Goal: Information Seeking & Learning: Learn about a topic

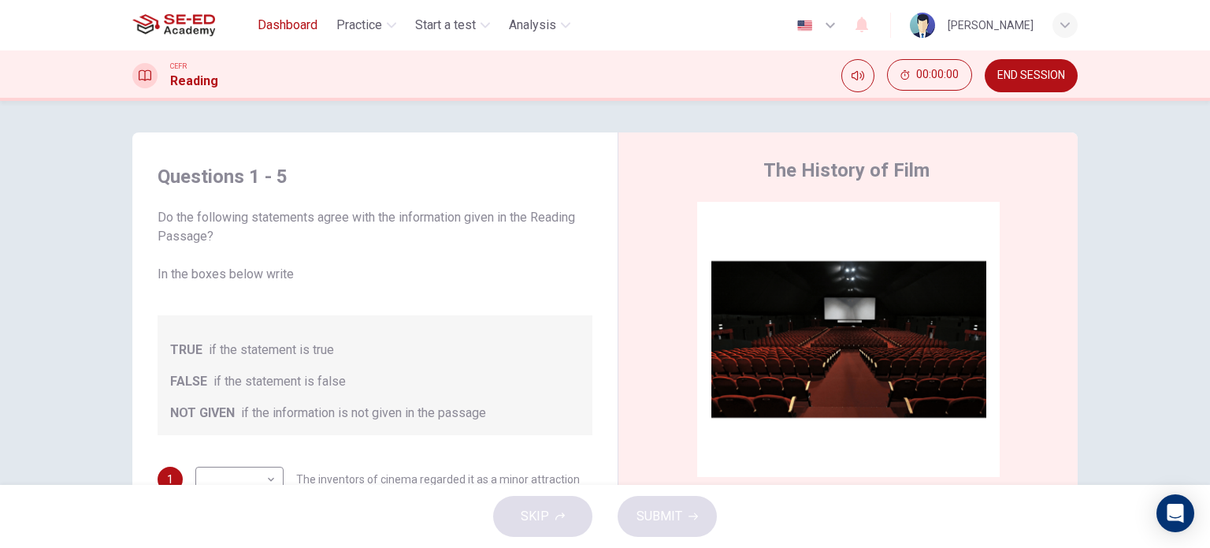
click at [281, 25] on span "Dashboard" at bounding box center [288, 25] width 60 height 19
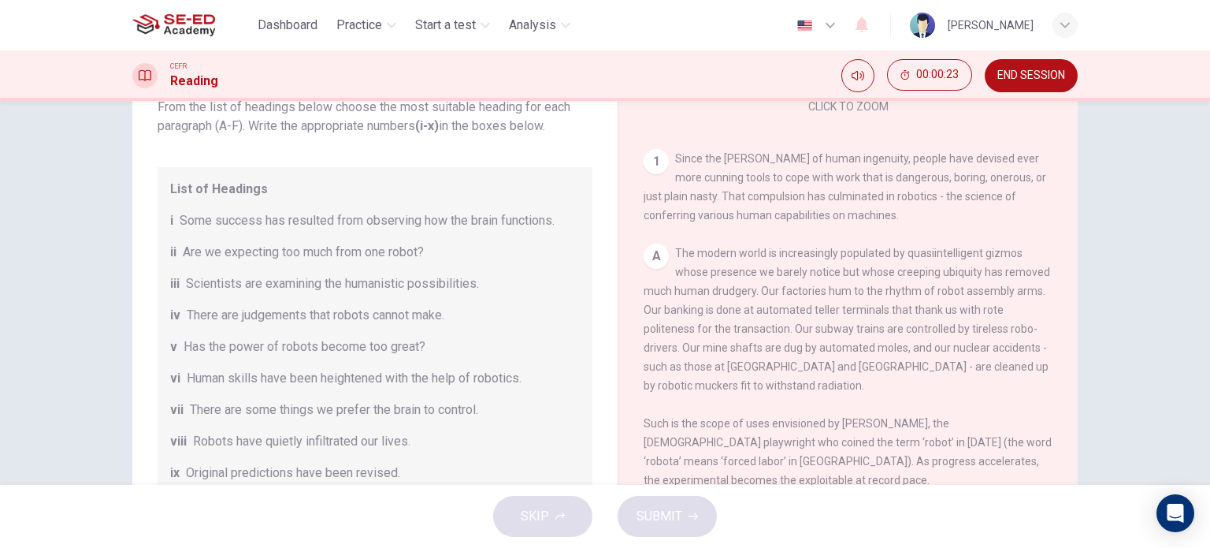
scroll to position [69, 0]
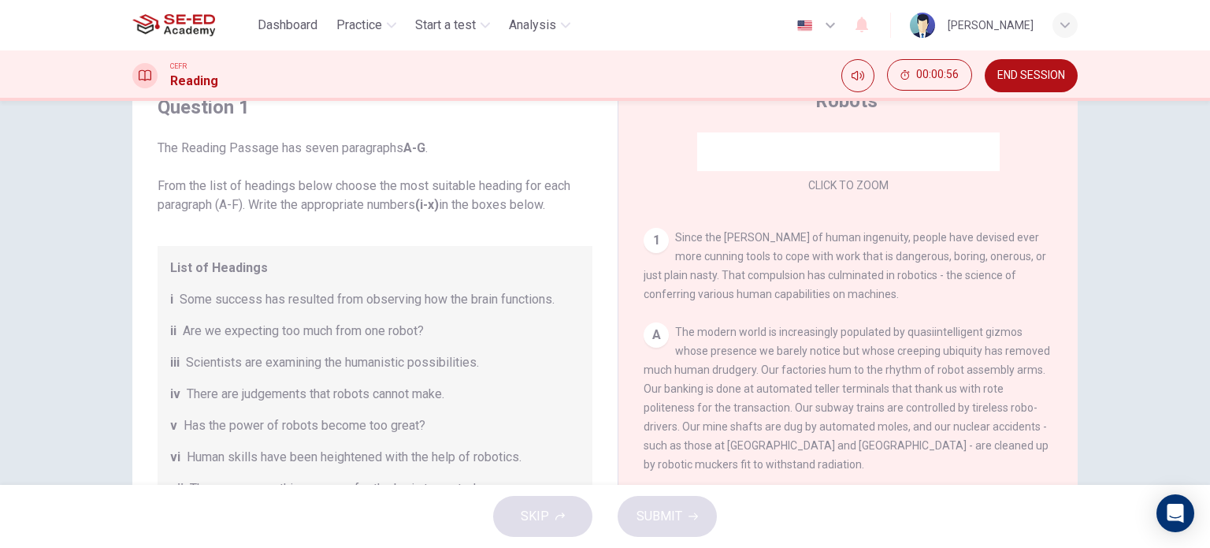
drag, startPoint x: 553, startPoint y: 206, endPoint x: 226, endPoint y: 164, distance: 329.8
click at [229, 163] on span "The Reading Passage has seven paragraphs A-G . From the list of headings below …" at bounding box center [375, 177] width 435 height 76
drag, startPoint x: 154, startPoint y: 184, endPoint x: 431, endPoint y: 191, distance: 277.5
click at [471, 213] on span "The Reading Passage has seven paragraphs A-G . From the list of headings below …" at bounding box center [375, 177] width 435 height 76
drag, startPoint x: 246, startPoint y: 147, endPoint x: 245, endPoint y: 162, distance: 15.0
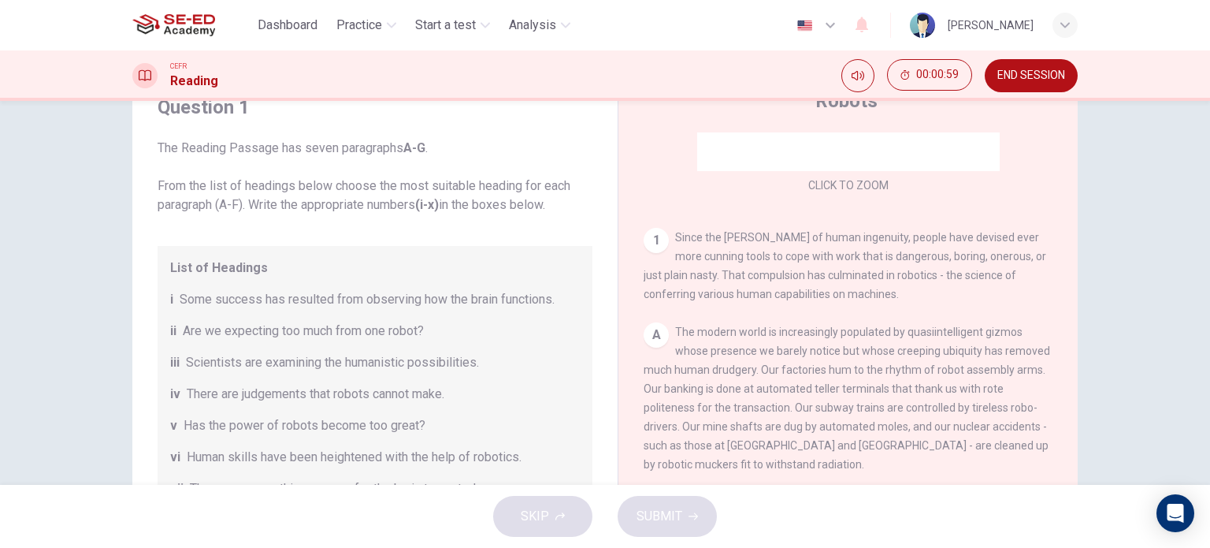
click at [246, 147] on span "The Reading Passage has seven paragraphs A-G . From the list of headings below …" at bounding box center [375, 177] width 435 height 76
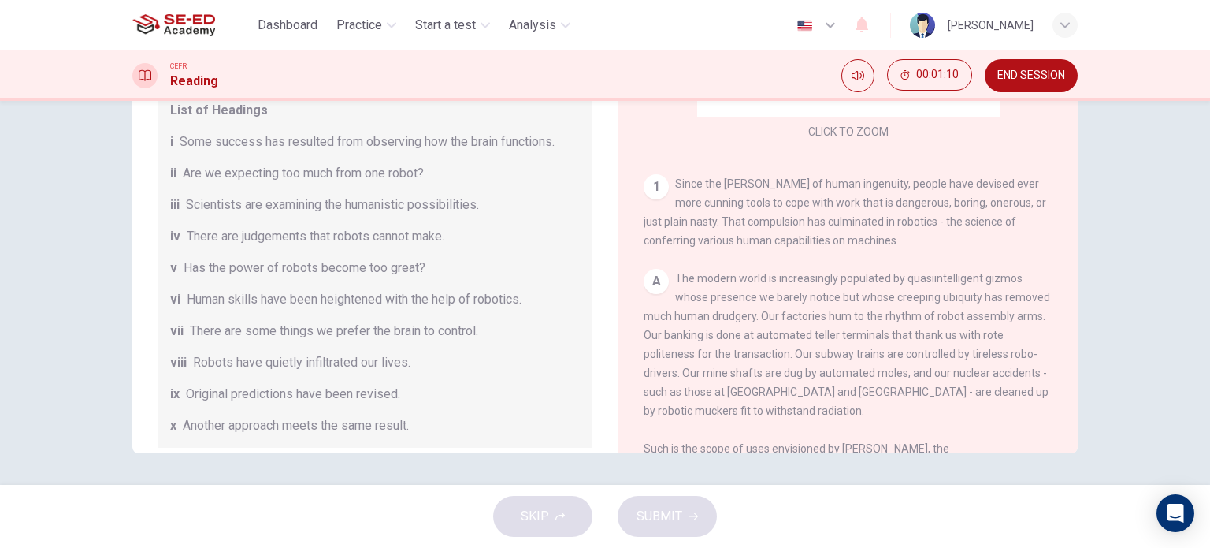
scroll to position [158, 0]
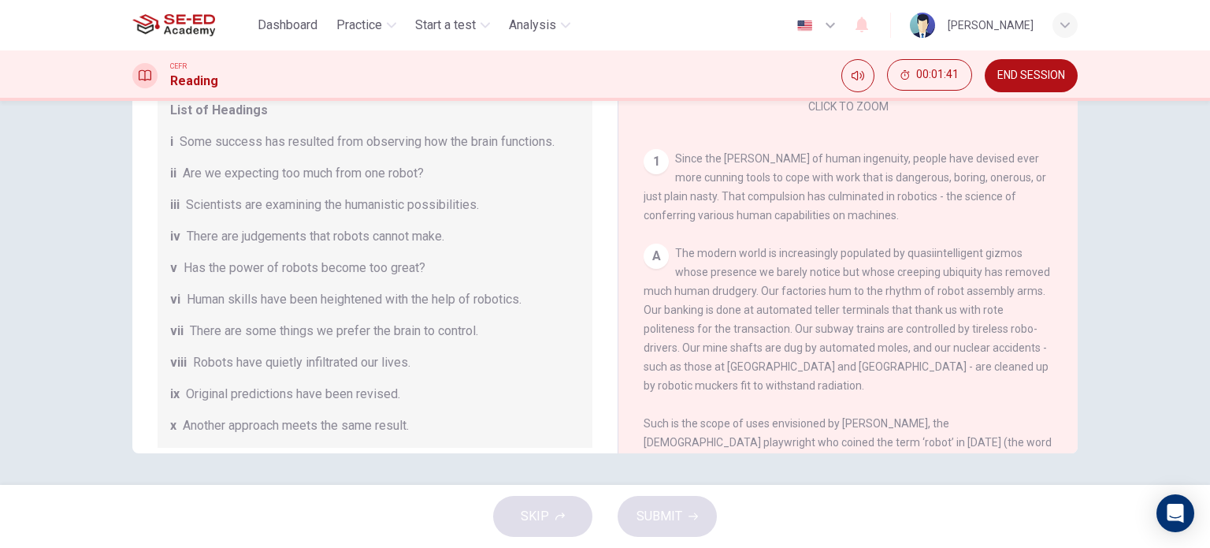
drag, startPoint x: 741, startPoint y: 188, endPoint x: 824, endPoint y: 210, distance: 86.6
click at [808, 198] on div "1 Since the dawn of human ingenuity, people have devised ever more cunning tool…" at bounding box center [849, 187] width 410 height 76
drag, startPoint x: 829, startPoint y: 217, endPoint x: 680, endPoint y: 195, distance: 150.6
click at [680, 195] on span "Since the dawn of human ingenuity, people have devised ever more cunning tools …" at bounding box center [845, 186] width 403 height 69
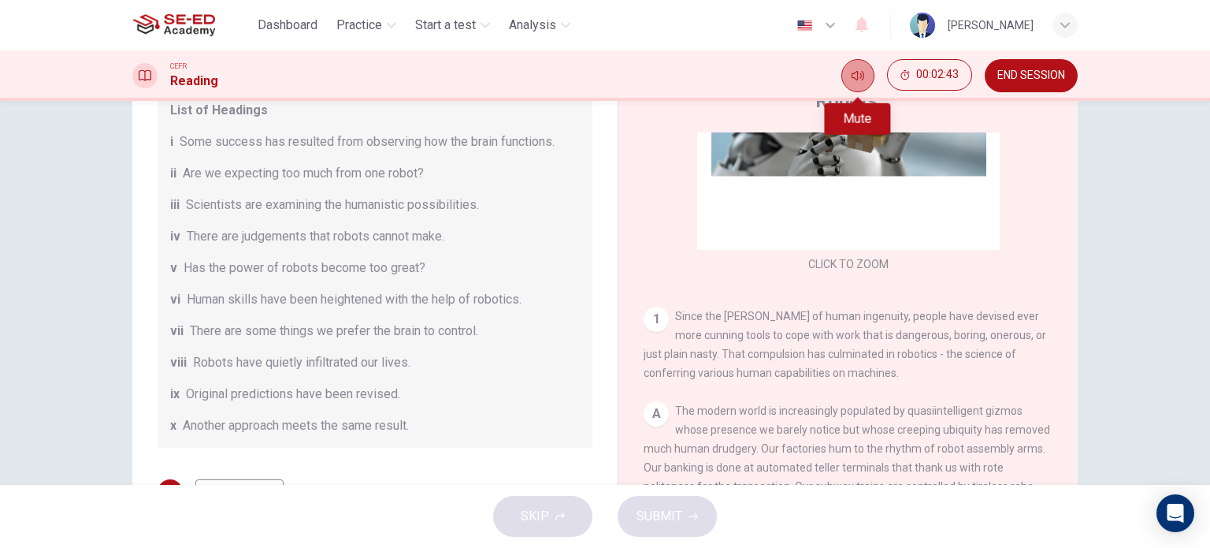
click at [859, 78] on icon "Mute" at bounding box center [858, 75] width 13 height 13
click at [859, 78] on icon "Unmute" at bounding box center [858, 75] width 13 height 13
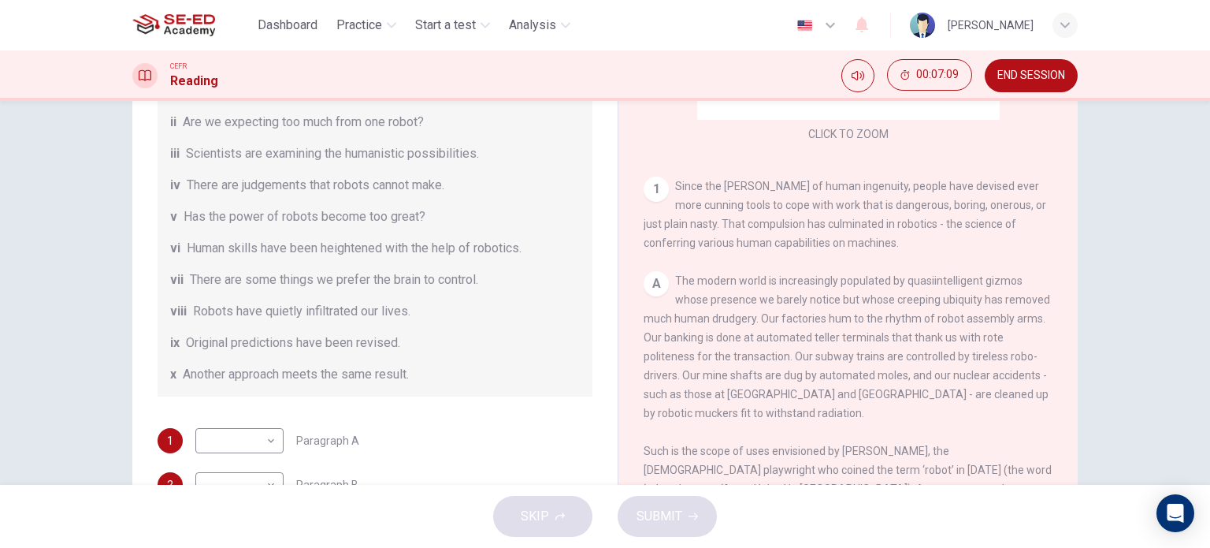
scroll to position [148, 0]
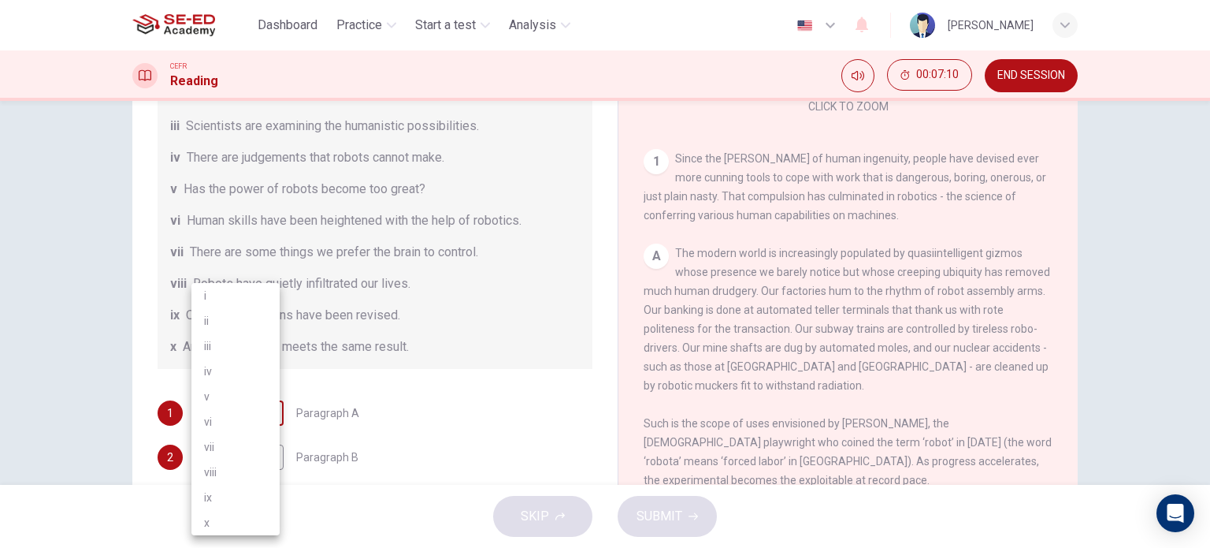
click at [222, 409] on body "This site uses cookies, as explained in our Privacy Policy . If you agree to th…" at bounding box center [605, 274] width 1210 height 548
click at [224, 404] on li "v" at bounding box center [236, 396] width 88 height 25
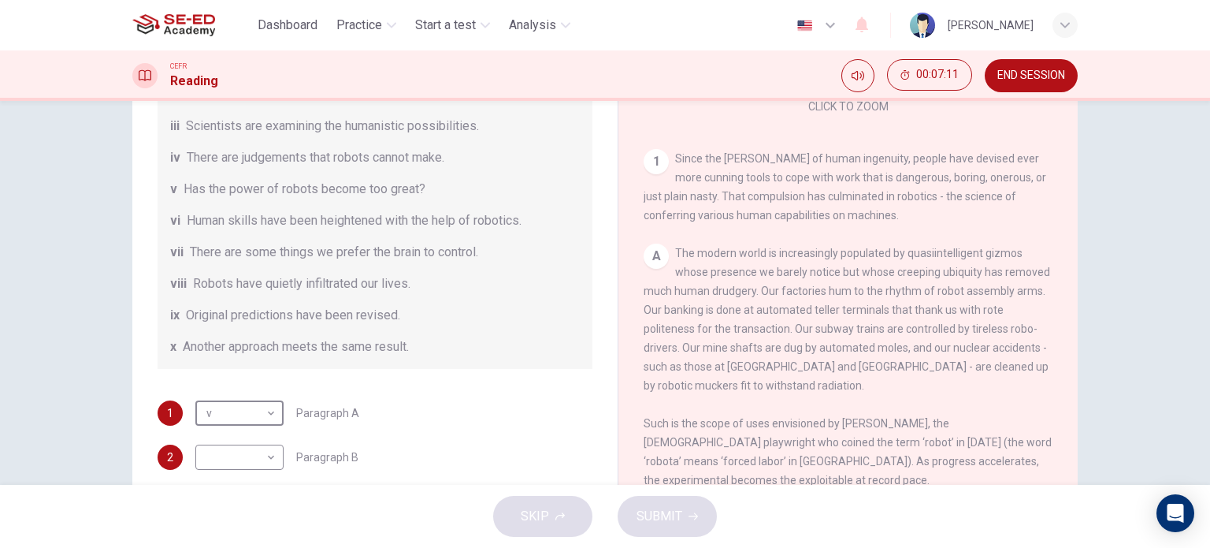
click at [136, 385] on div "Question 1 The Reading Passage has seven paragraphs A-G . From the list of head…" at bounding box center [605, 258] width 946 height 548
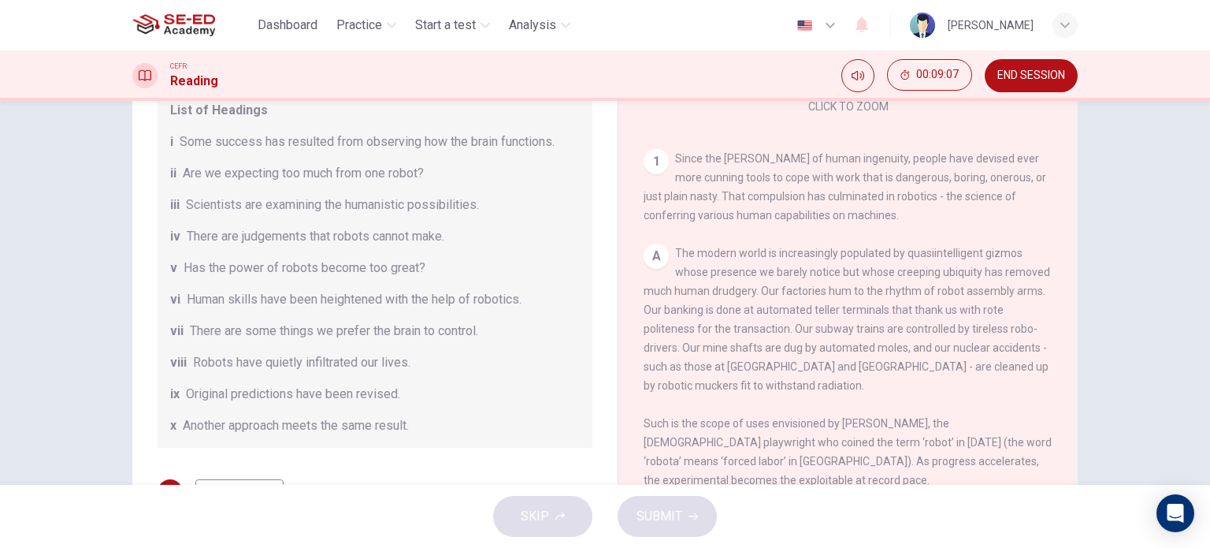
scroll to position [158, 0]
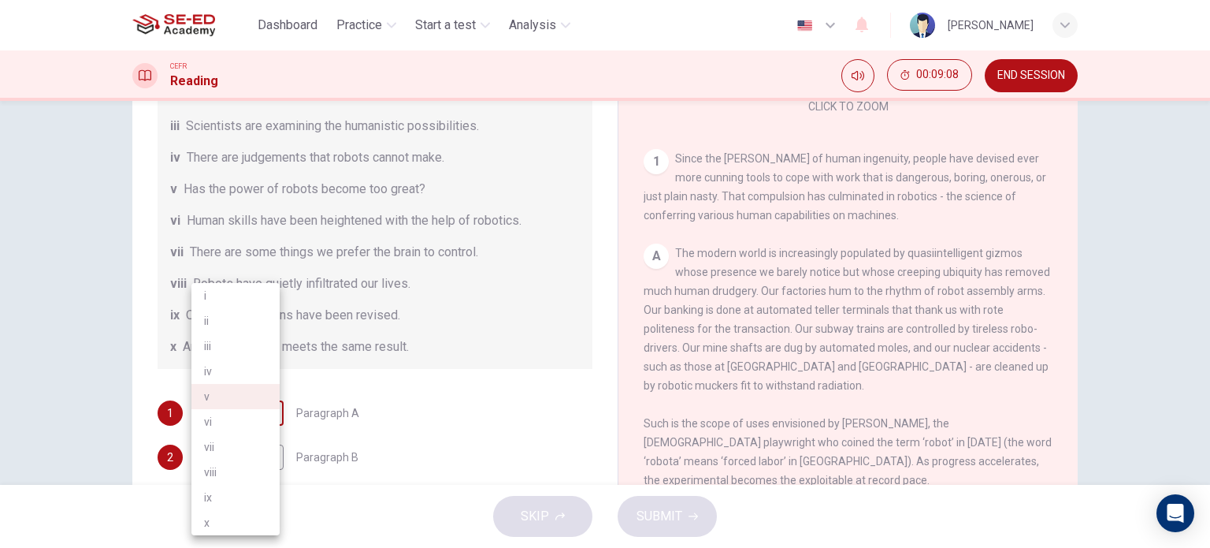
click at [253, 410] on body "This site uses cookies, as explained in our Privacy Policy . If you agree to th…" at bounding box center [605, 274] width 1210 height 548
click at [245, 440] on li "vii" at bounding box center [236, 446] width 88 height 25
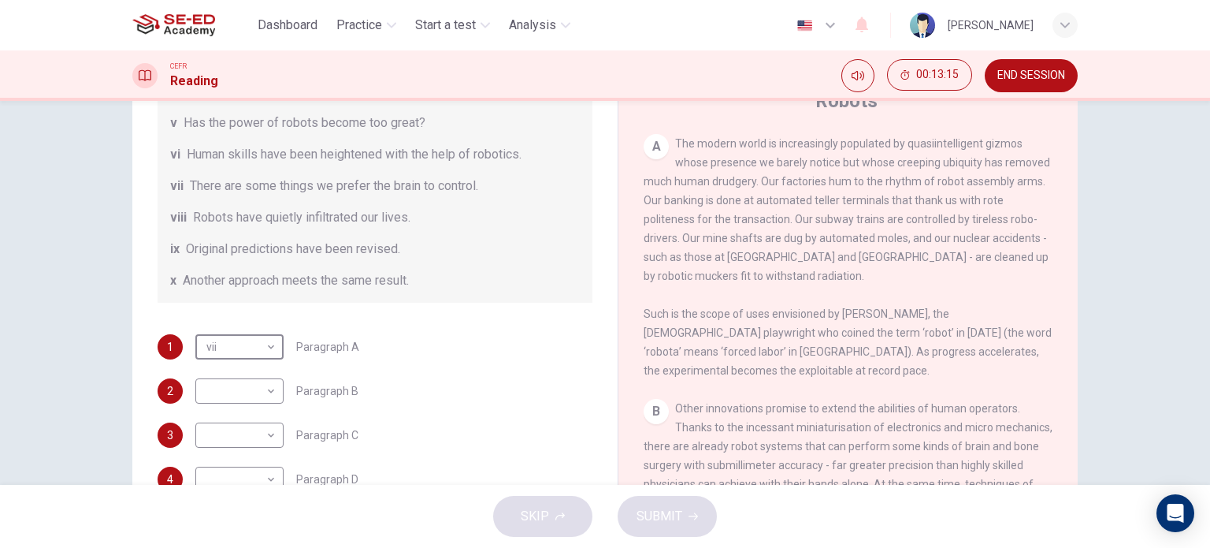
scroll to position [227, 0]
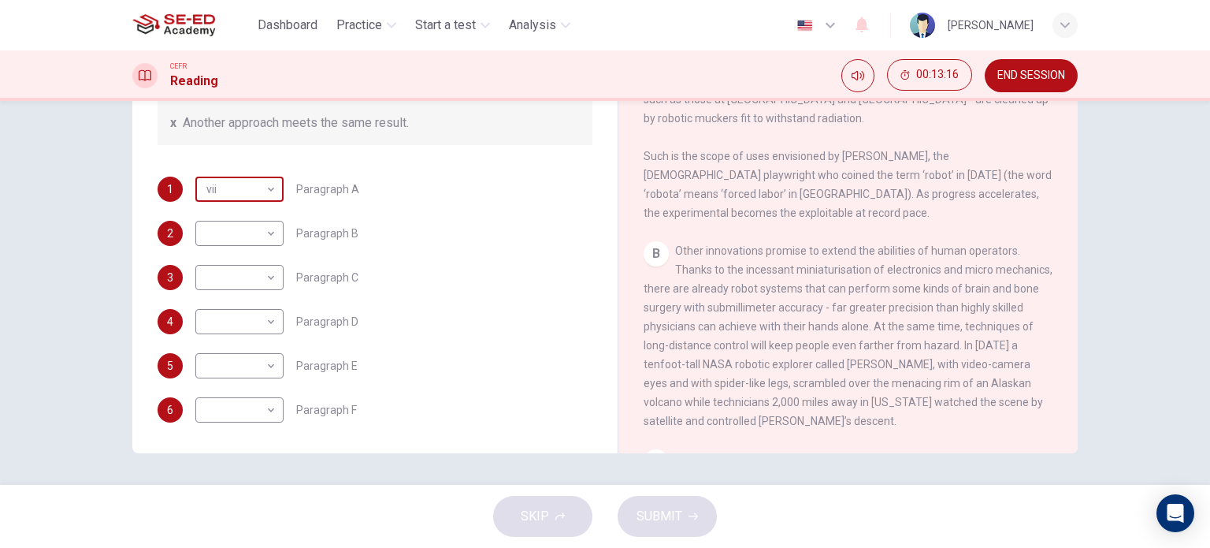
click at [247, 193] on body "This site uses cookies, as explained in our Privacy Policy . If you agree to th…" at bounding box center [605, 274] width 1210 height 548
click at [441, 351] on div at bounding box center [605, 274] width 1210 height 548
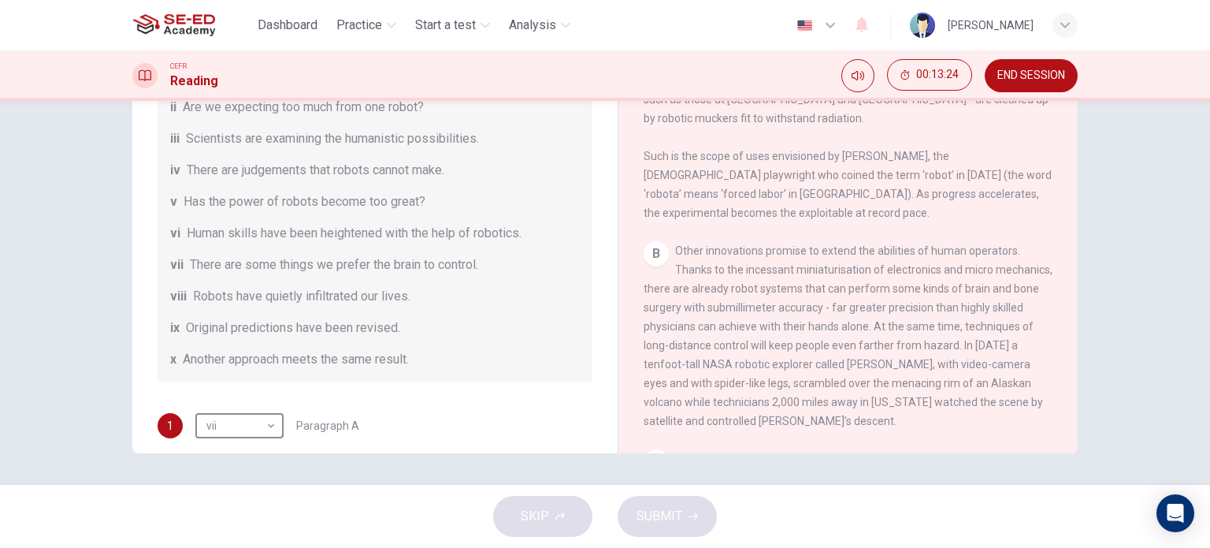
scroll to position [224, 0]
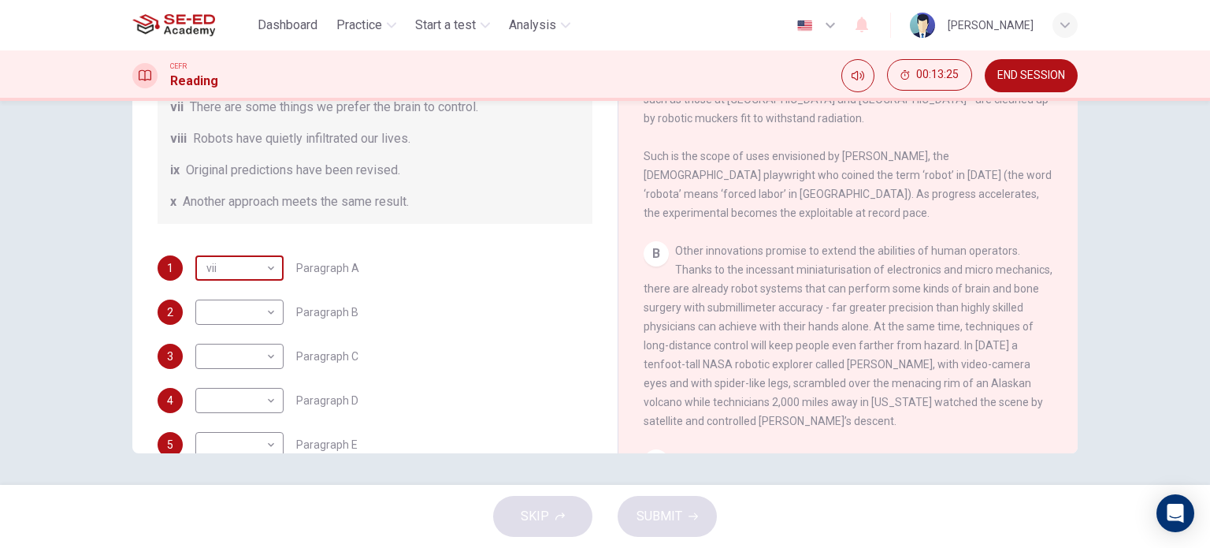
click at [214, 277] on body "This site uses cookies, as explained in our Privacy Policy . If you agree to th…" at bounding box center [605, 274] width 1210 height 548
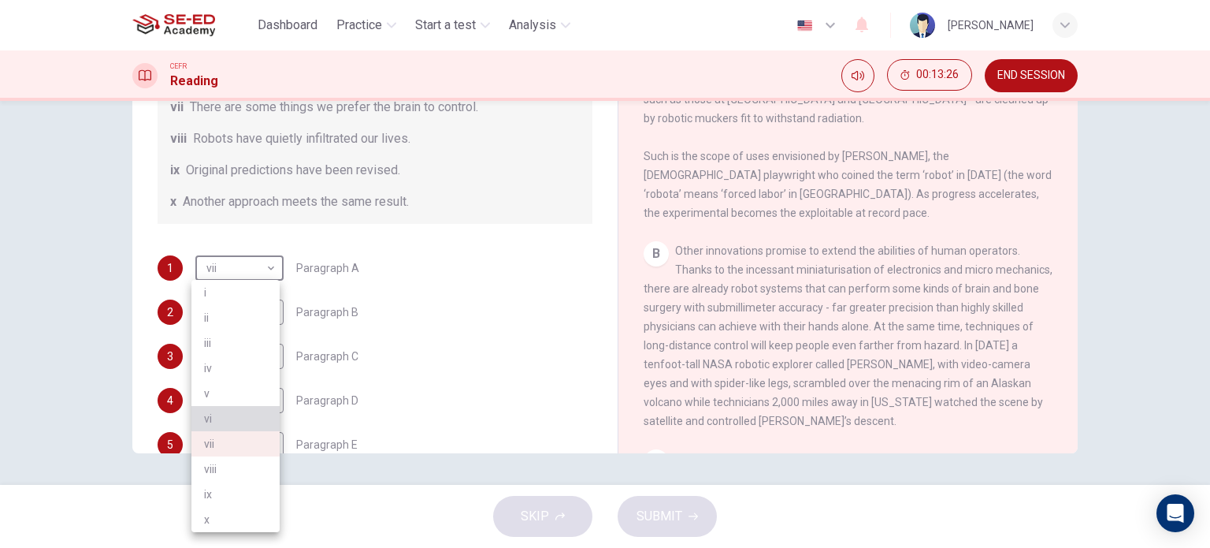
click at [229, 428] on li "vi" at bounding box center [236, 418] width 88 height 25
type input "vi"
click at [252, 317] on body "This site uses cookies, as explained in our Privacy Policy . If you agree to th…" at bounding box center [605, 274] width 1210 height 548
click at [235, 422] on li "vi" at bounding box center [236, 421] width 88 height 25
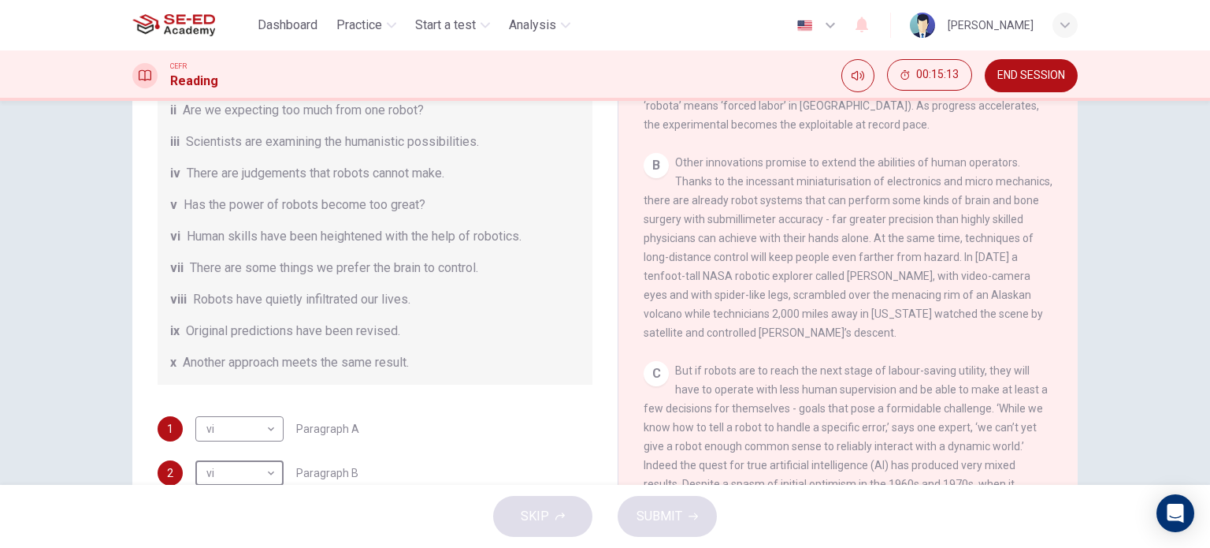
scroll to position [158, 0]
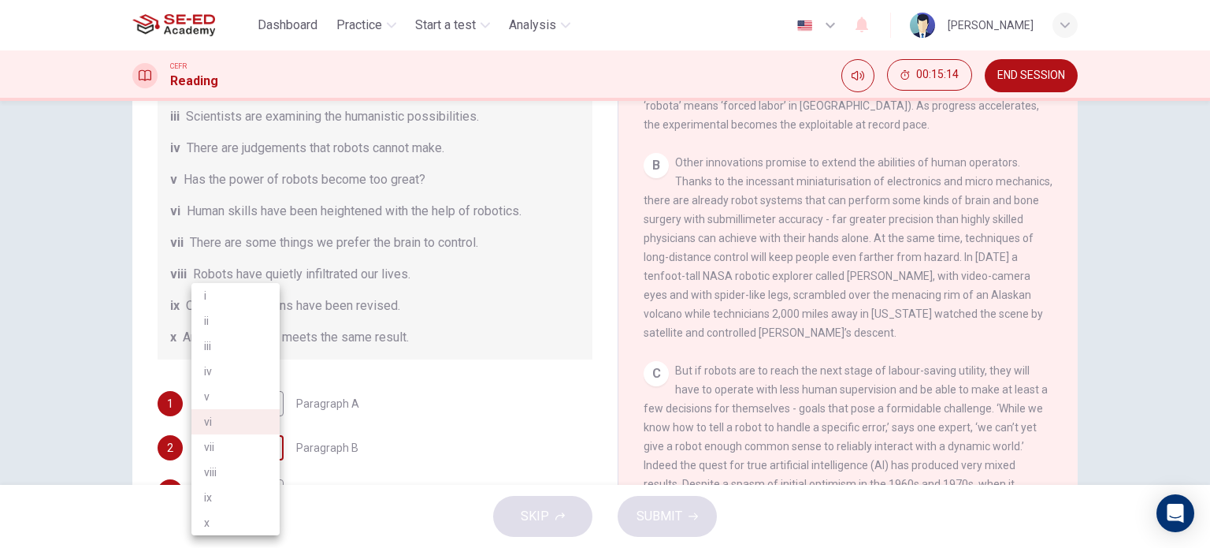
click at [252, 441] on body "This site uses cookies, as explained in our Privacy Policy . If you agree to th…" at bounding box center [605, 274] width 1210 height 548
click at [252, 302] on li "i" at bounding box center [236, 295] width 88 height 25
type input "i"
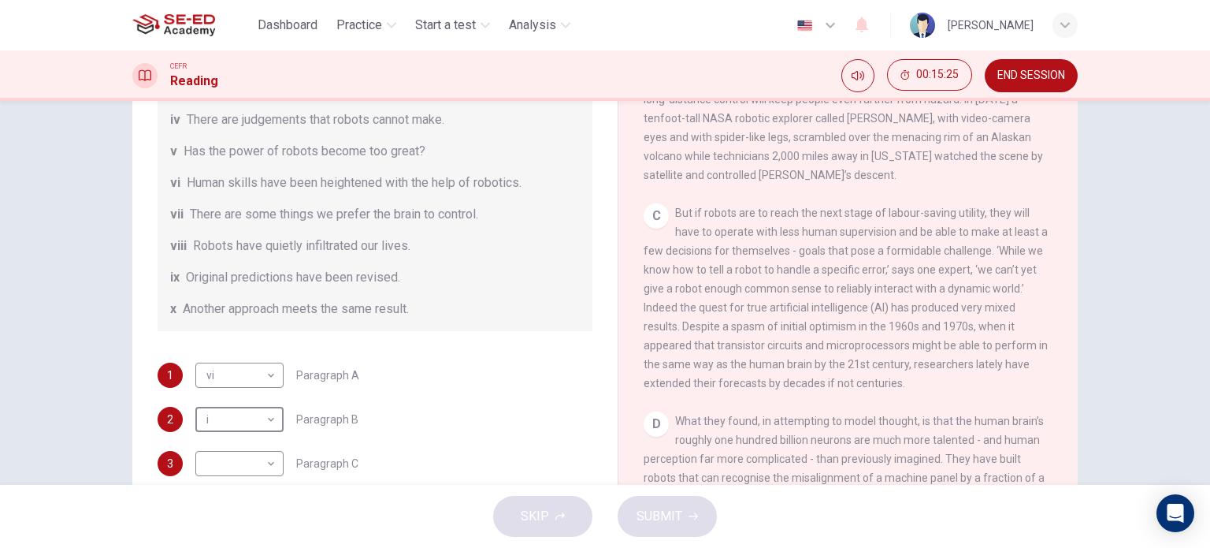
scroll to position [224, 0]
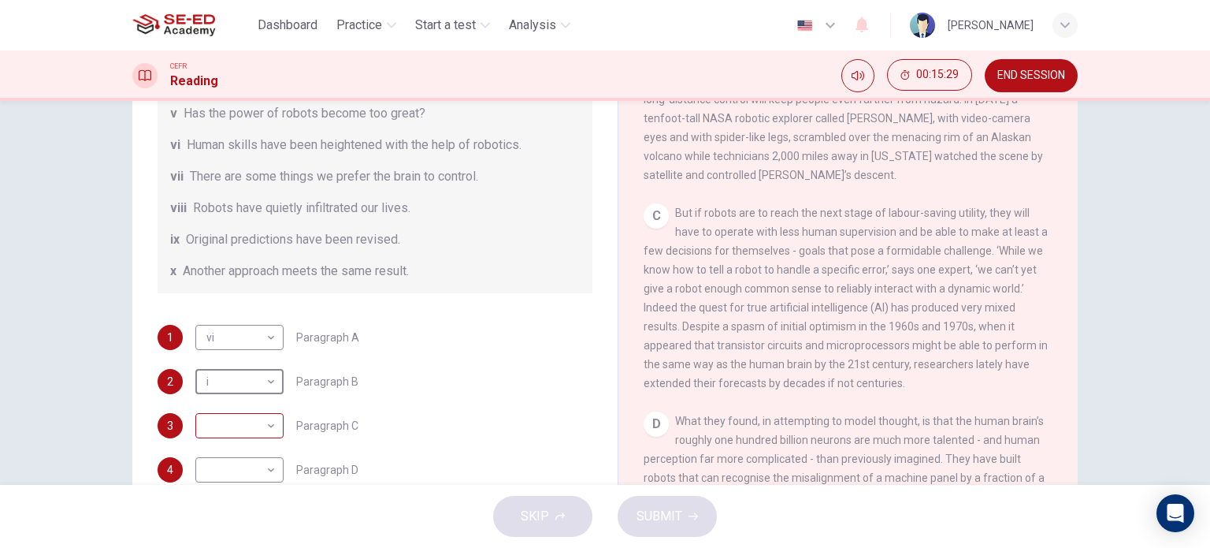
click at [258, 415] on body "This site uses cookies, as explained in our Privacy Policy . If you agree to th…" at bounding box center [605, 274] width 1210 height 548
click at [250, 478] on li "viii" at bounding box center [236, 471] width 88 height 25
type input "viii"
click at [418, 429] on div "3 viii viii ​ Paragraph C" at bounding box center [375, 425] width 435 height 25
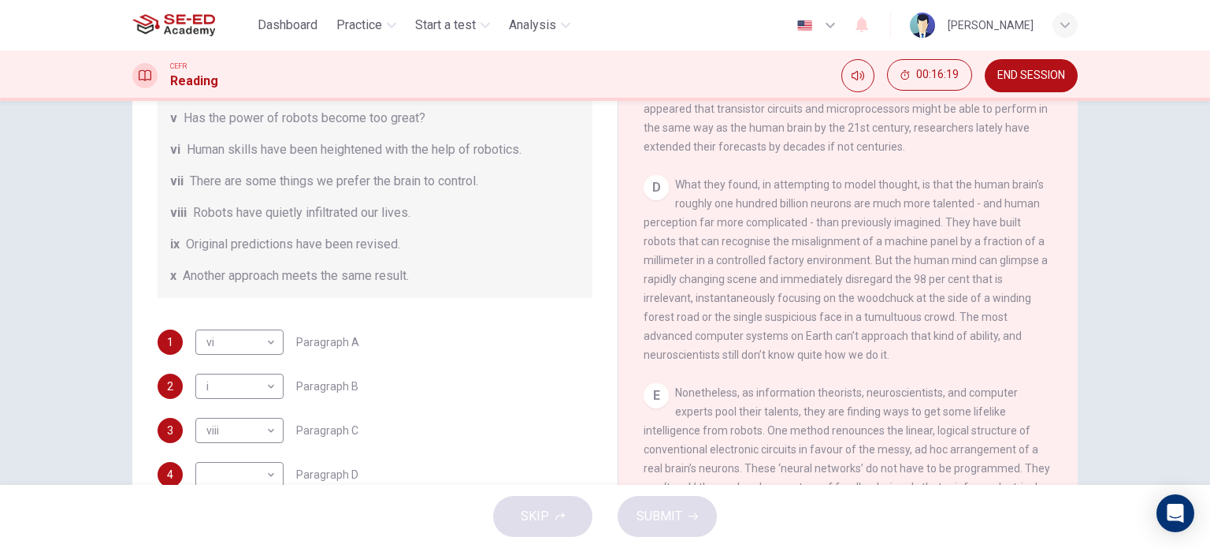
scroll to position [303, 0]
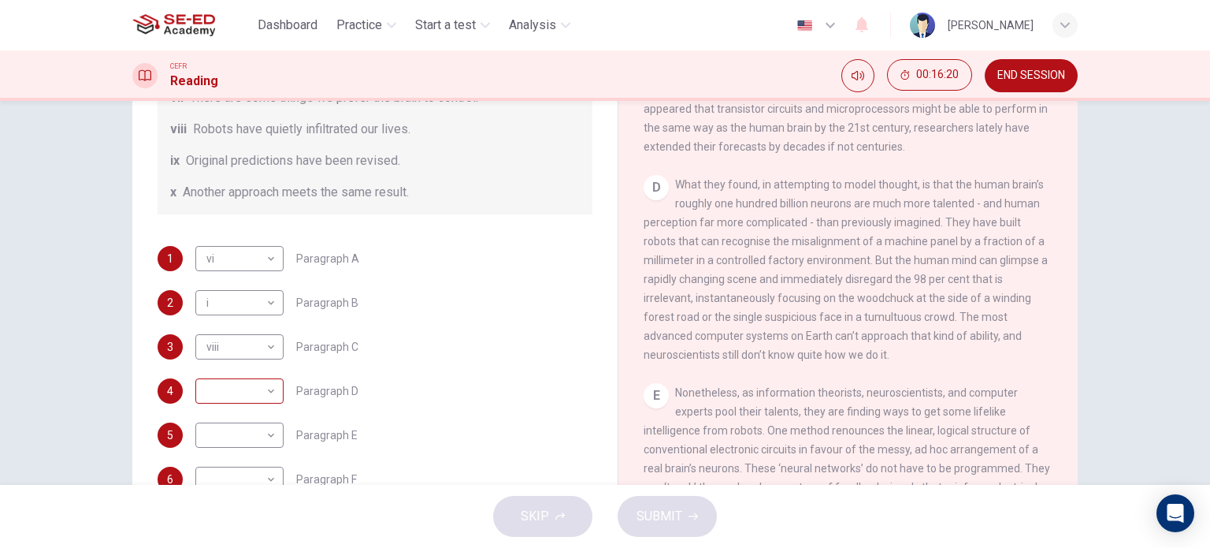
click at [240, 392] on body "This site uses cookies, as explained in our Privacy Policy . If you agree to th…" at bounding box center [605, 274] width 1210 height 548
click at [244, 321] on li "ii" at bounding box center [236, 320] width 88 height 25
type input "ii"
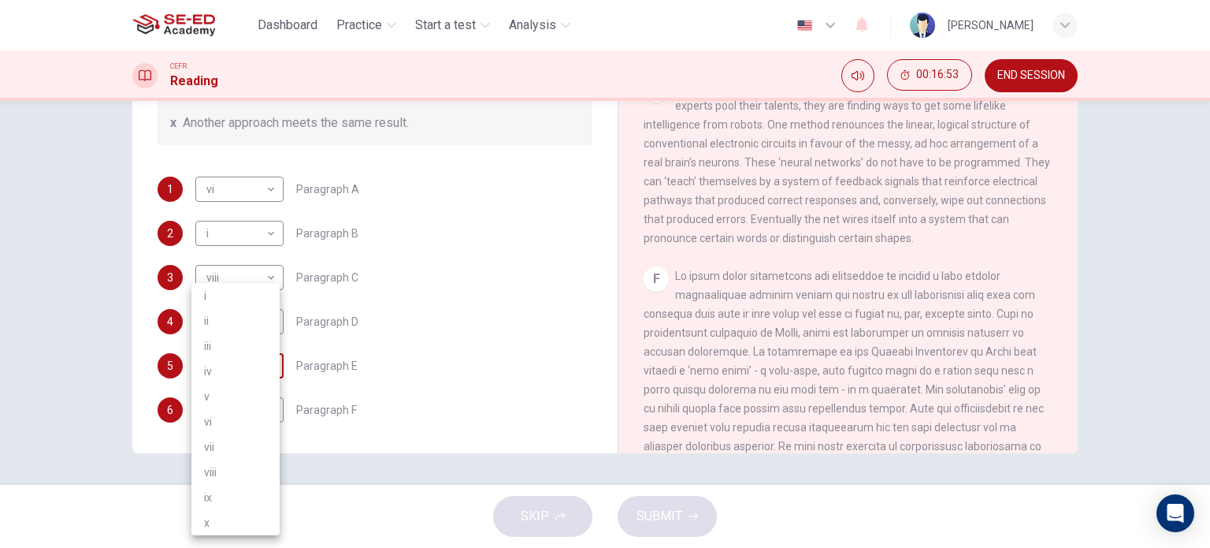
click at [265, 374] on body "This site uses cookies, as explained in our Privacy Policy . If you agree to th…" at bounding box center [605, 274] width 1210 height 548
click at [247, 355] on li "iii" at bounding box center [236, 345] width 88 height 25
type input "iii"
click at [242, 415] on body "This site uses cookies, as explained in our Privacy Policy . If you agree to th…" at bounding box center [605, 274] width 1210 height 548
click at [245, 401] on li "v" at bounding box center [236, 396] width 88 height 25
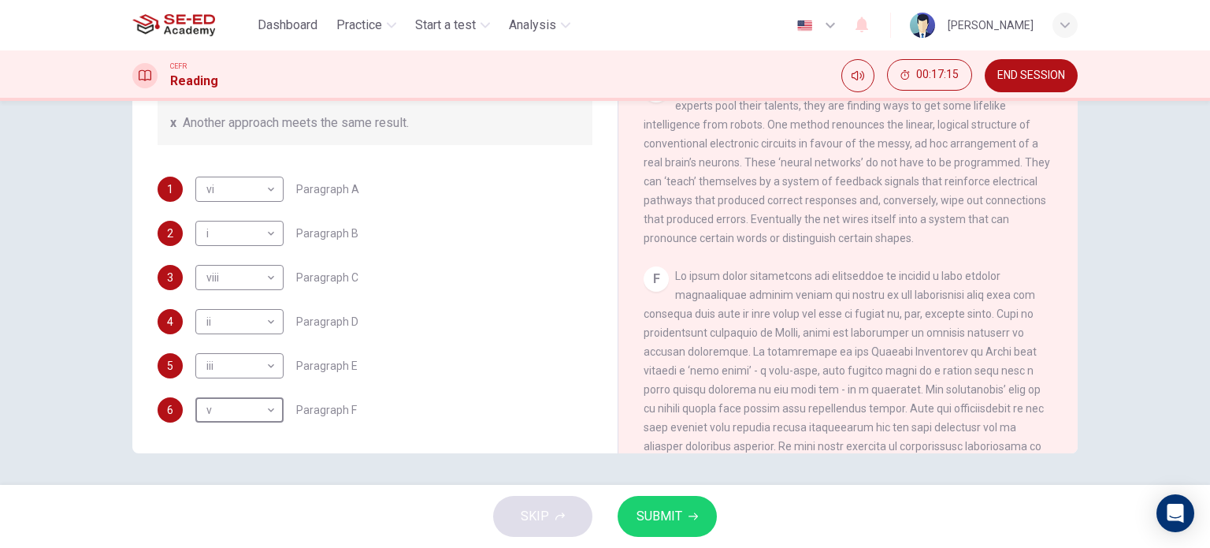
type input "v"
click at [676, 508] on span "SUBMIT" at bounding box center [660, 516] width 46 height 22
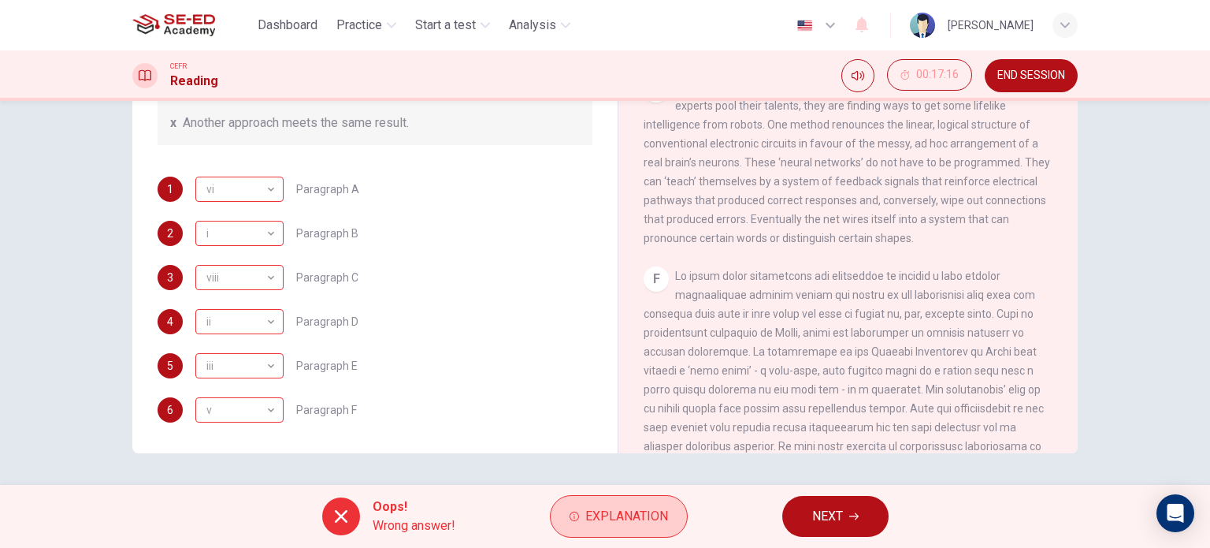
click at [608, 498] on button "Explanation" at bounding box center [619, 516] width 138 height 43
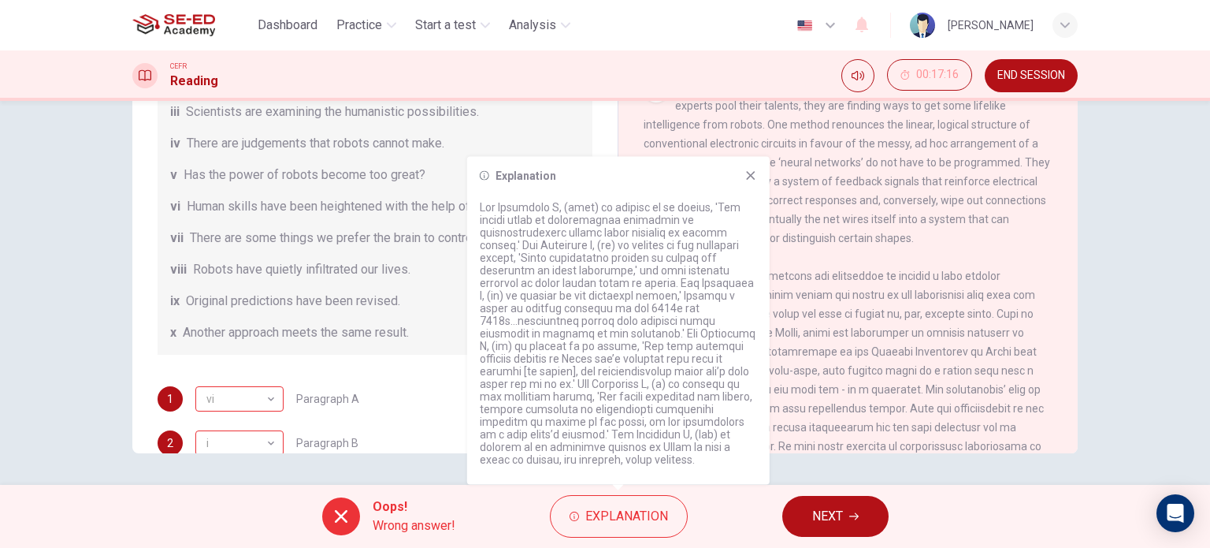
scroll to position [66, 0]
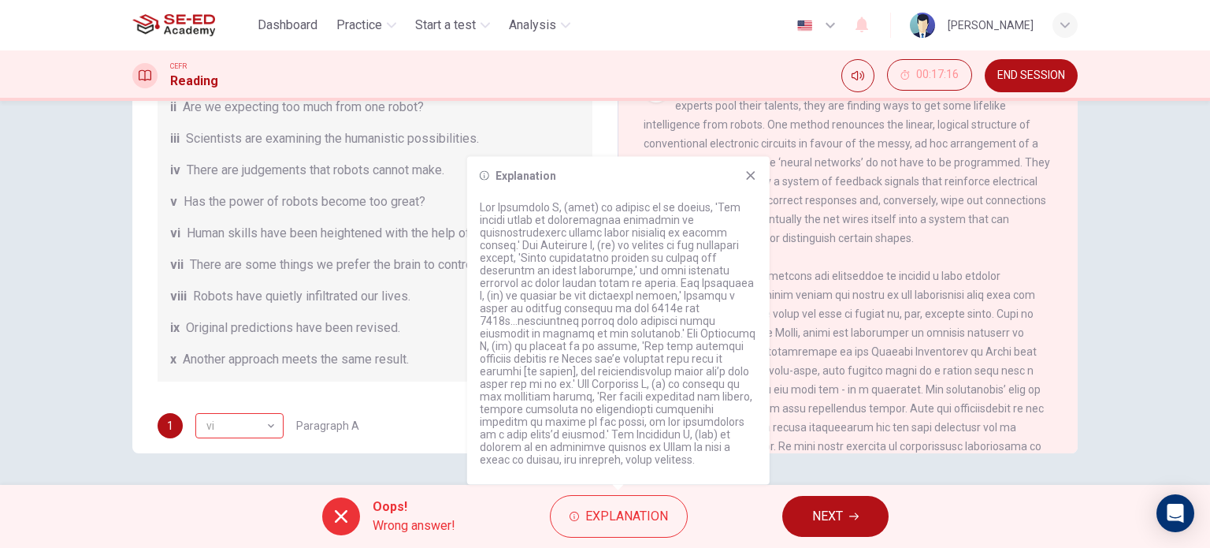
click at [853, 510] on button "NEXT" at bounding box center [836, 516] width 106 height 41
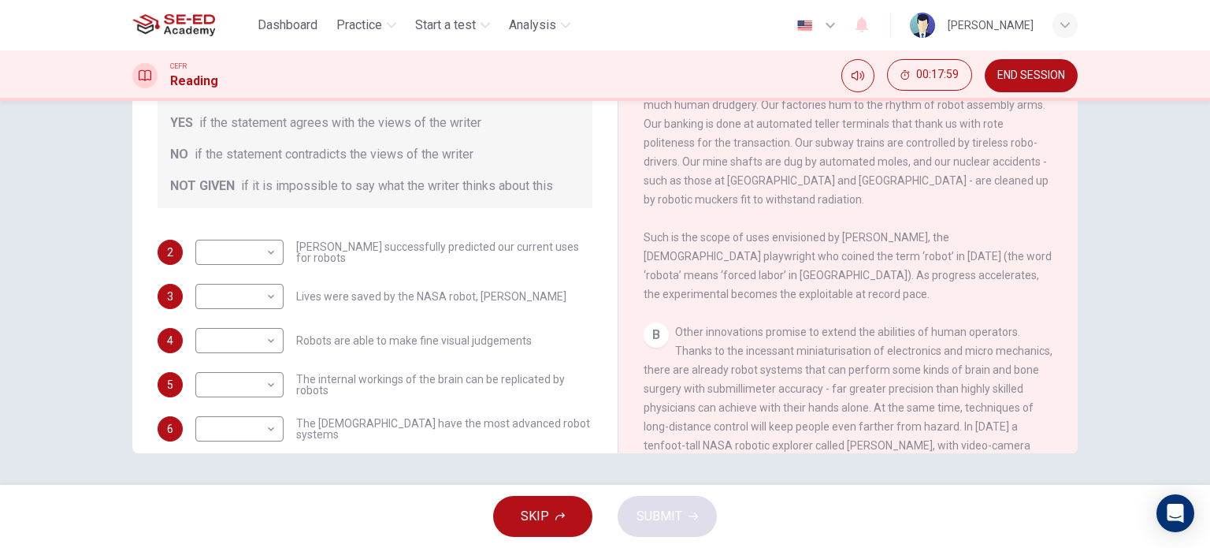
scroll to position [394, 0]
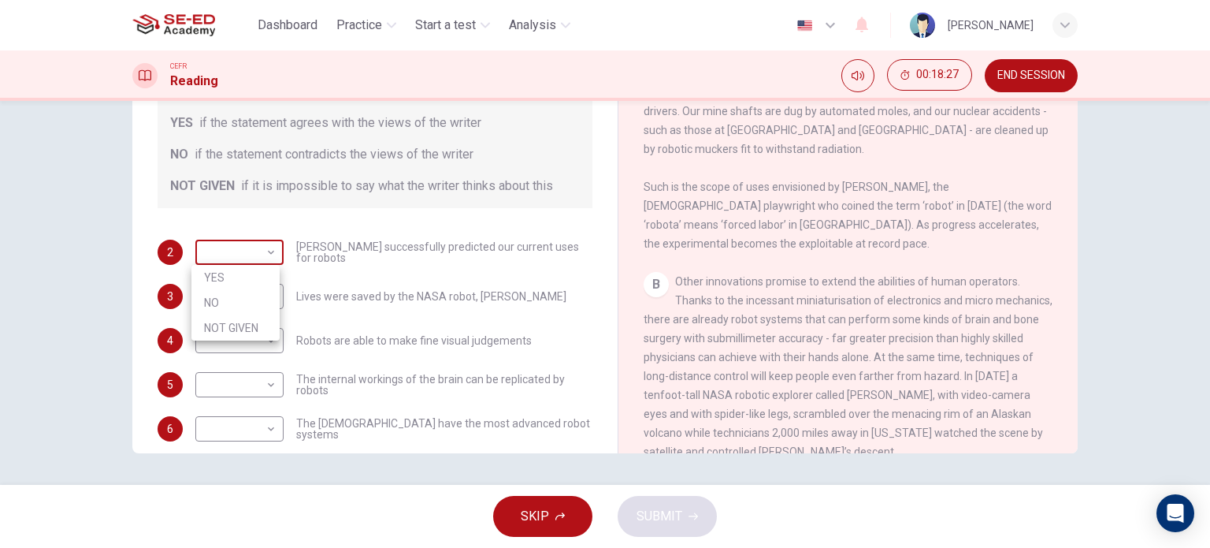
click at [252, 250] on body "This site uses cookies, as explained in our Privacy Policy . If you agree to th…" at bounding box center [605, 274] width 1210 height 548
click at [260, 274] on li "YES" at bounding box center [236, 277] width 88 height 25
type input "YES"
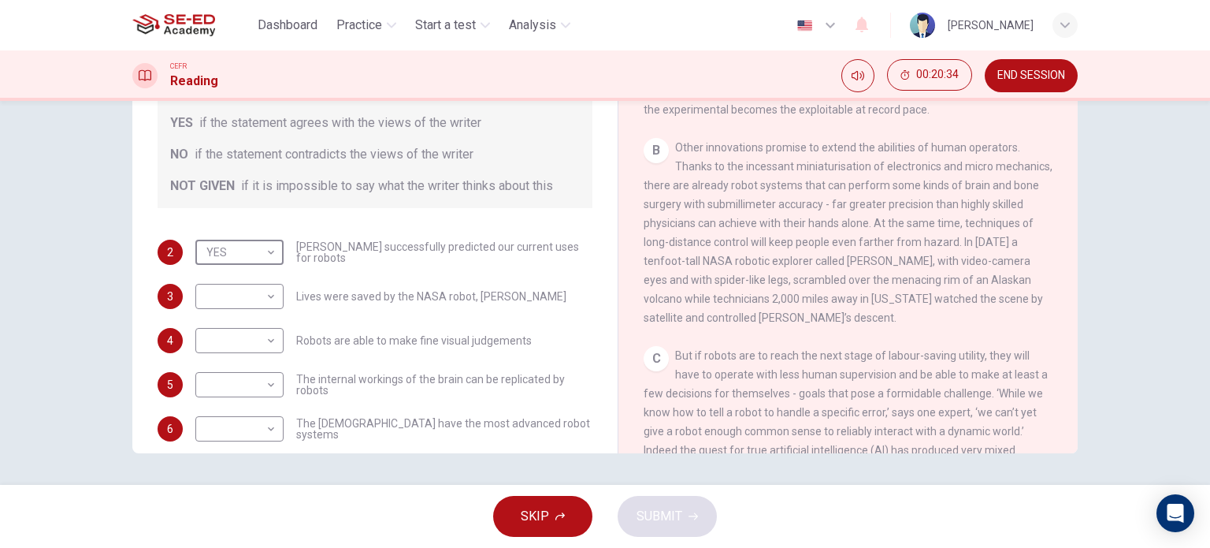
scroll to position [552, 0]
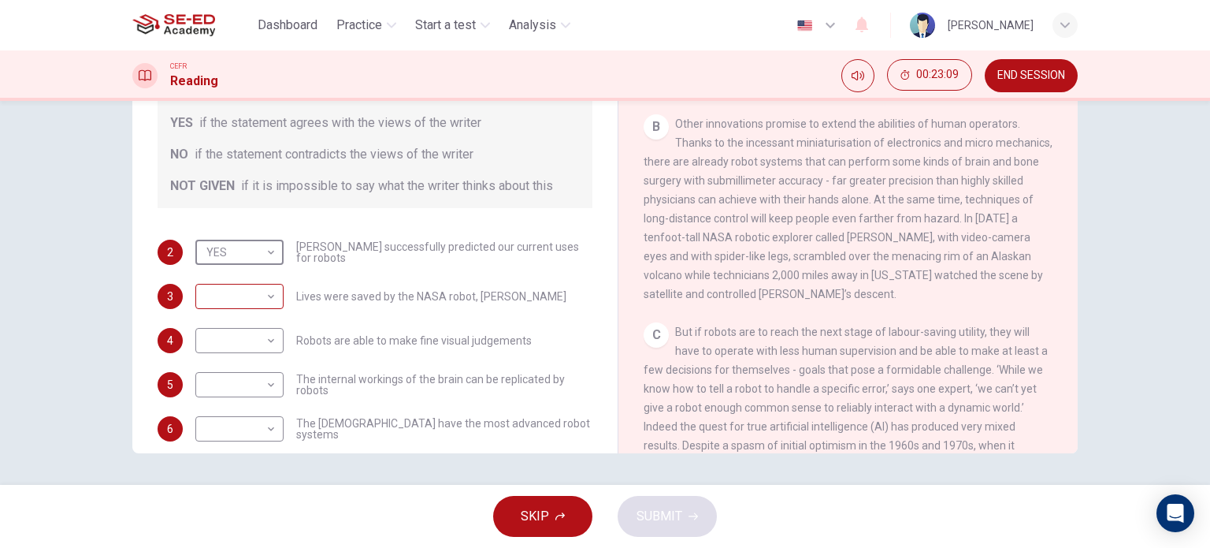
click at [254, 297] on body "This site uses cookies, as explained in our Privacy Policy . If you agree to th…" at bounding box center [605, 274] width 1210 height 548
click at [260, 368] on li "NOT GIVEN" at bounding box center [236, 371] width 88 height 25
type input "NOT GIVEN"
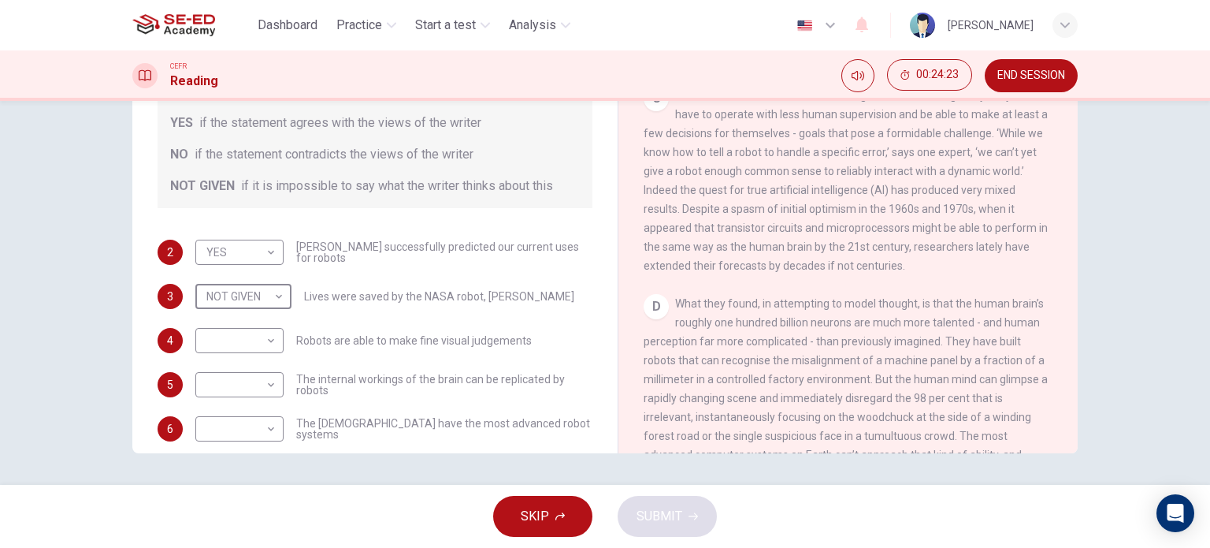
scroll to position [867, 0]
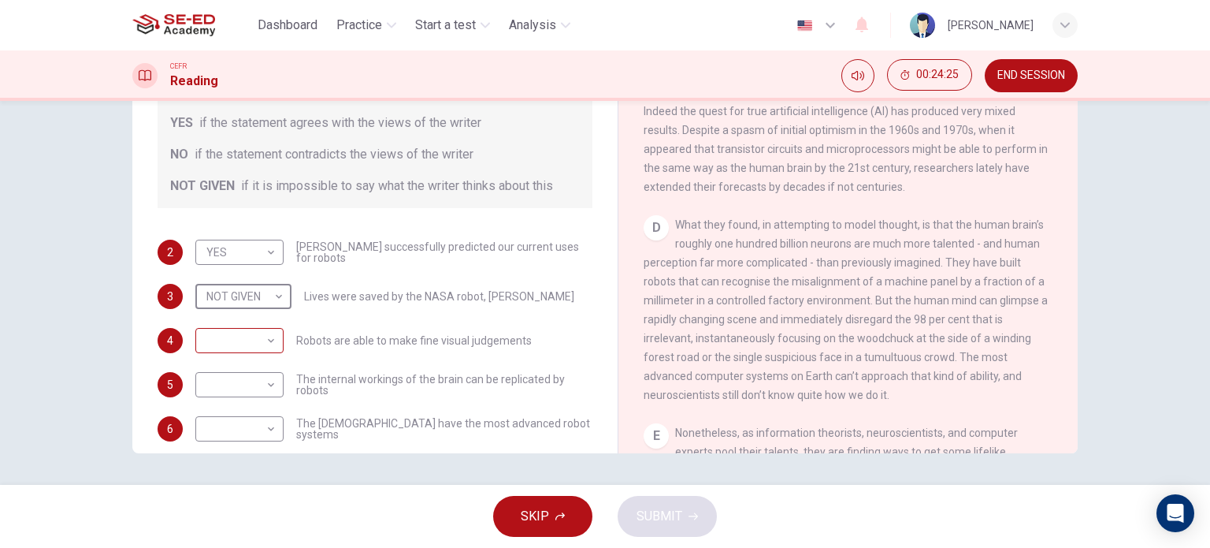
click at [230, 339] on body "This site uses cookies, as explained in our Privacy Policy . If you agree to th…" at bounding box center [605, 274] width 1210 height 548
click at [228, 359] on li "YES" at bounding box center [236, 365] width 88 height 25
type input "YES"
click at [247, 392] on body "This site uses cookies, as explained in our Privacy Policy . If you agree to th…" at bounding box center [605, 274] width 1210 height 548
click at [236, 430] on li "NO" at bounding box center [236, 434] width 88 height 25
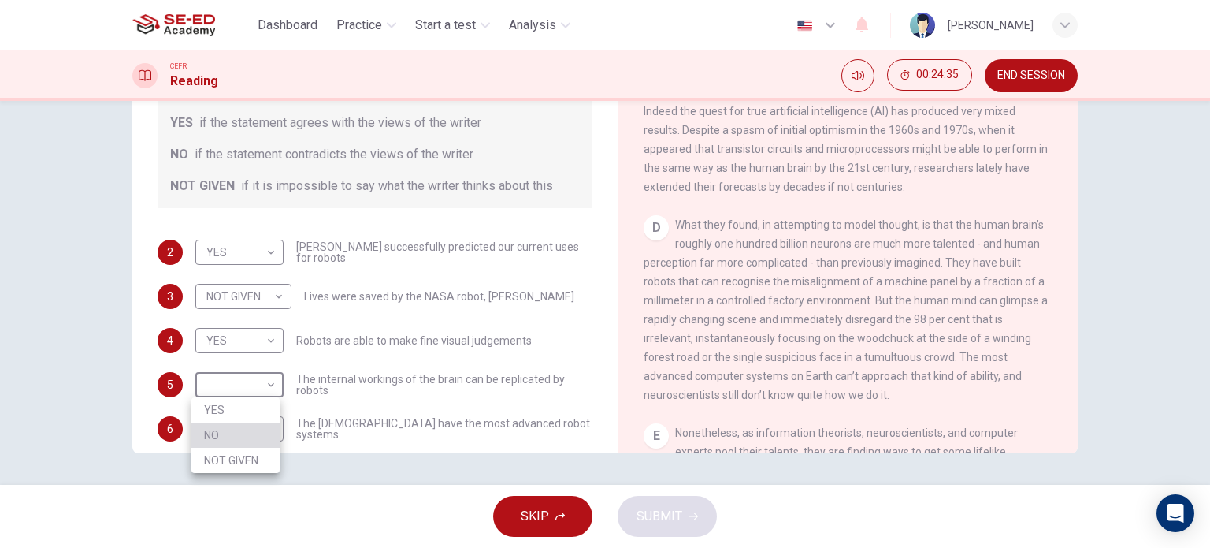
type input "NO"
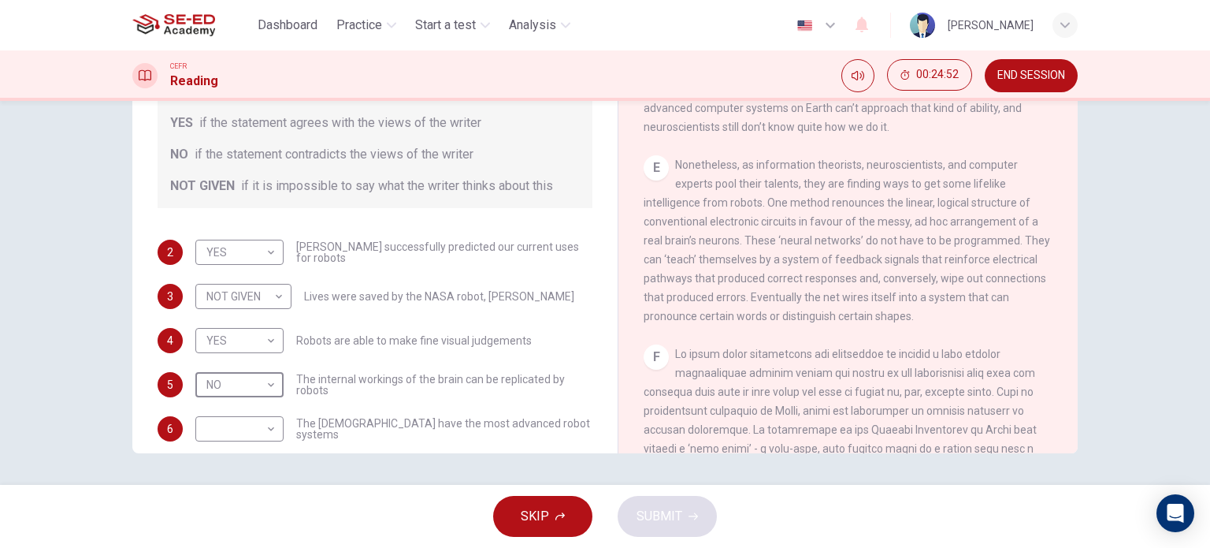
scroll to position [1134, 0]
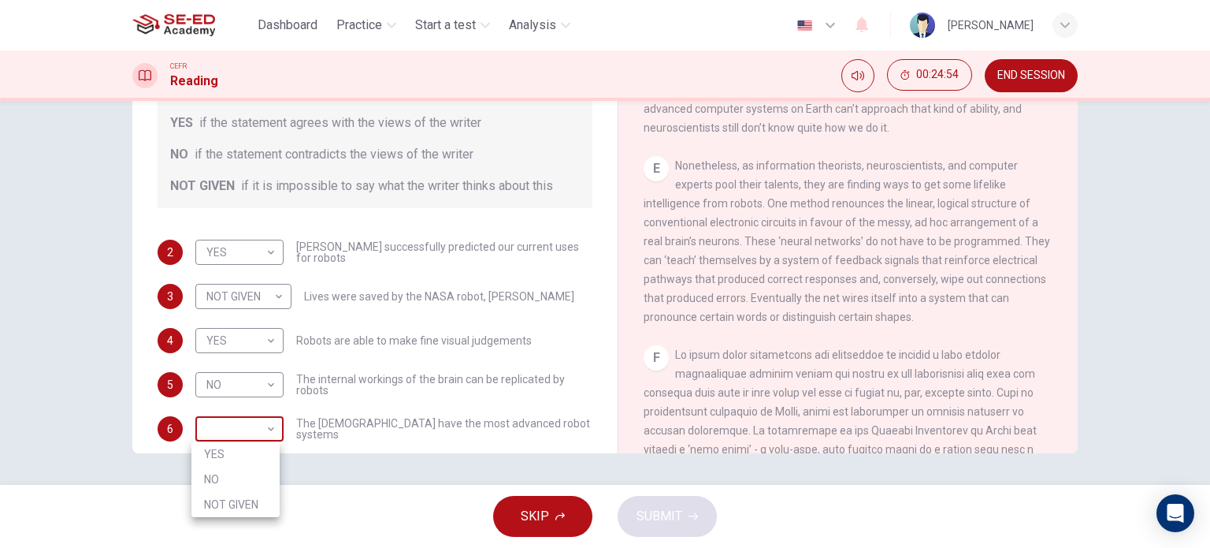
click at [218, 424] on body "This site uses cookies, as explained in our Privacy Policy . If you agree to th…" at bounding box center [605, 274] width 1210 height 548
click at [241, 502] on li "NOT GIVEN" at bounding box center [236, 504] width 88 height 25
type input "NOT GIVEN"
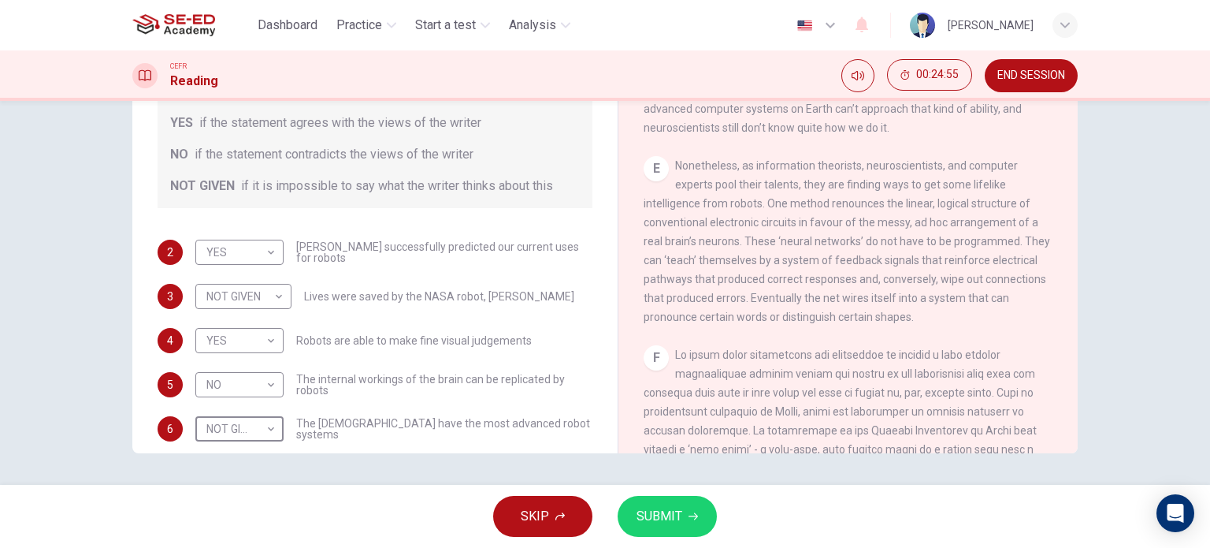
click at [656, 543] on div "SKIP SUBMIT" at bounding box center [605, 516] width 1210 height 63
click at [661, 528] on button "SUBMIT" at bounding box center [667, 516] width 99 height 41
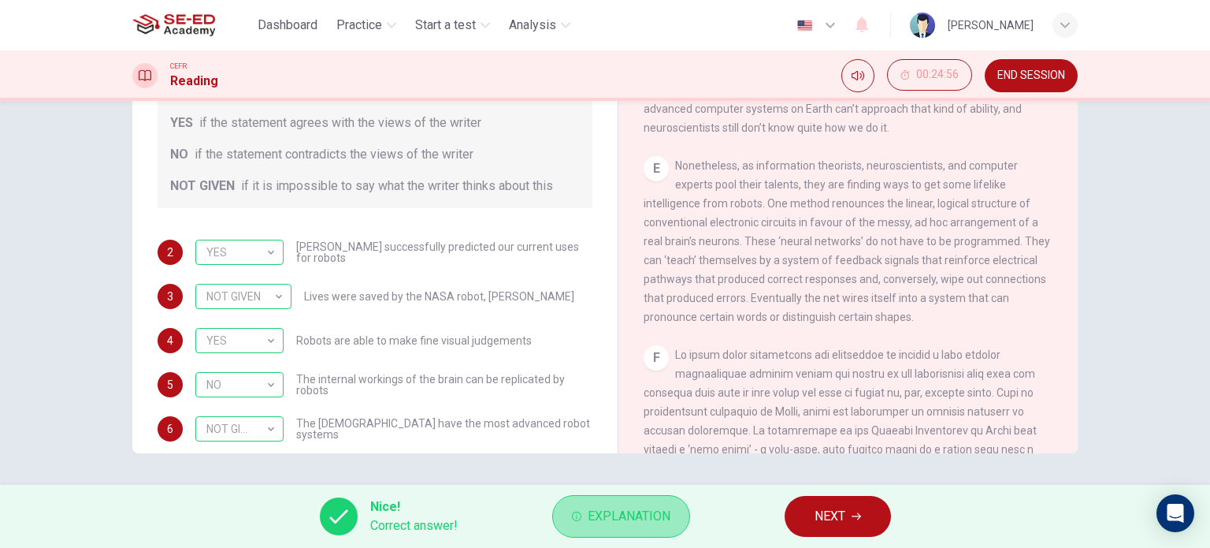
click at [675, 511] on button "Explanation" at bounding box center [621, 516] width 138 height 43
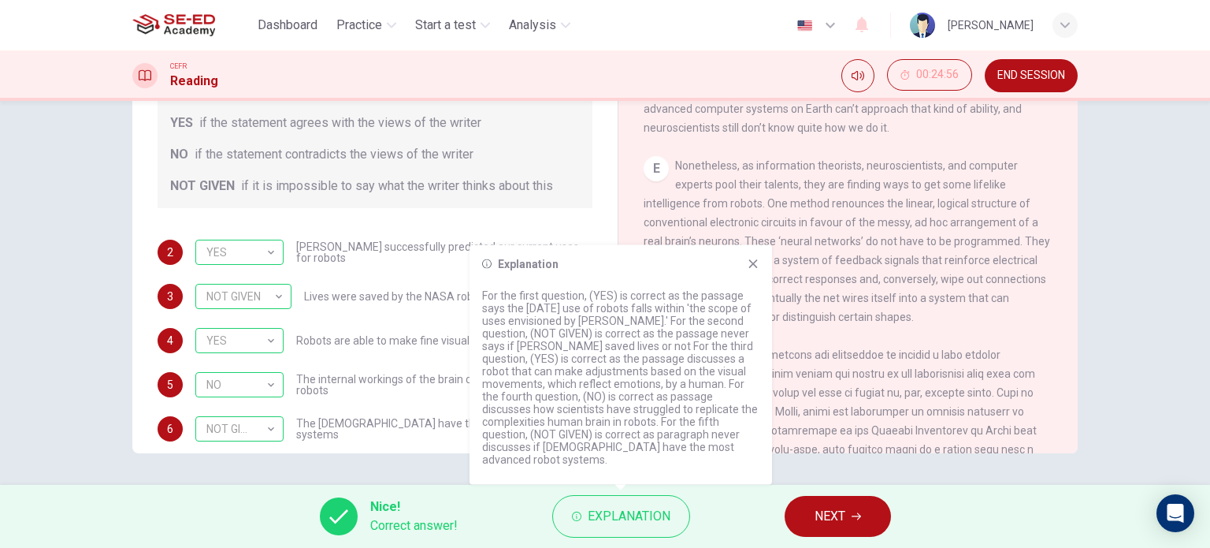
click at [845, 427] on span at bounding box center [847, 496] width 407 height 296
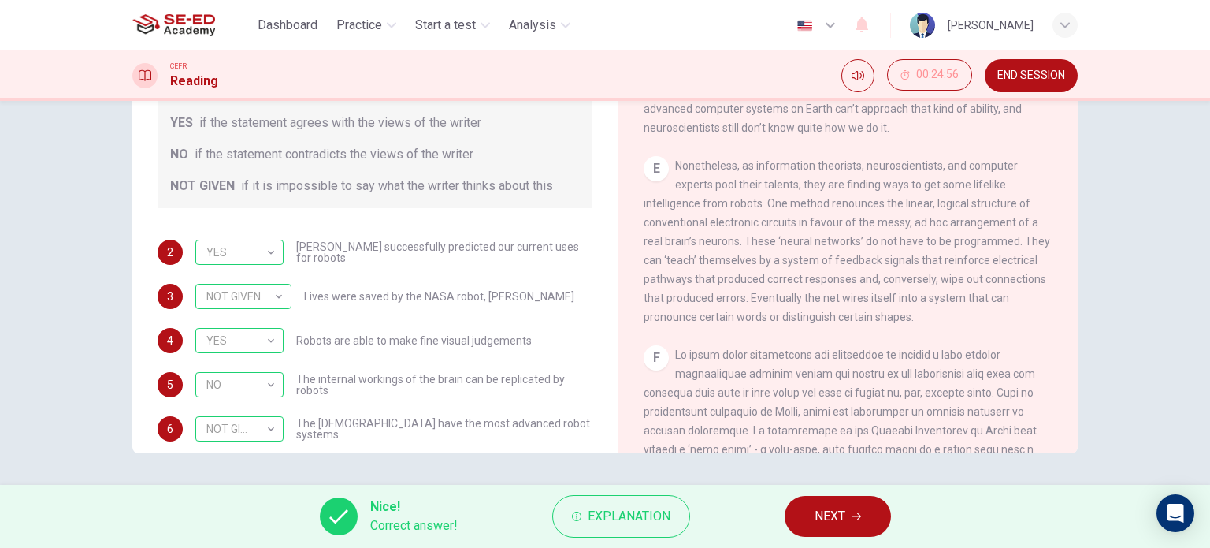
click at [817, 519] on span "NEXT" at bounding box center [830, 516] width 31 height 22
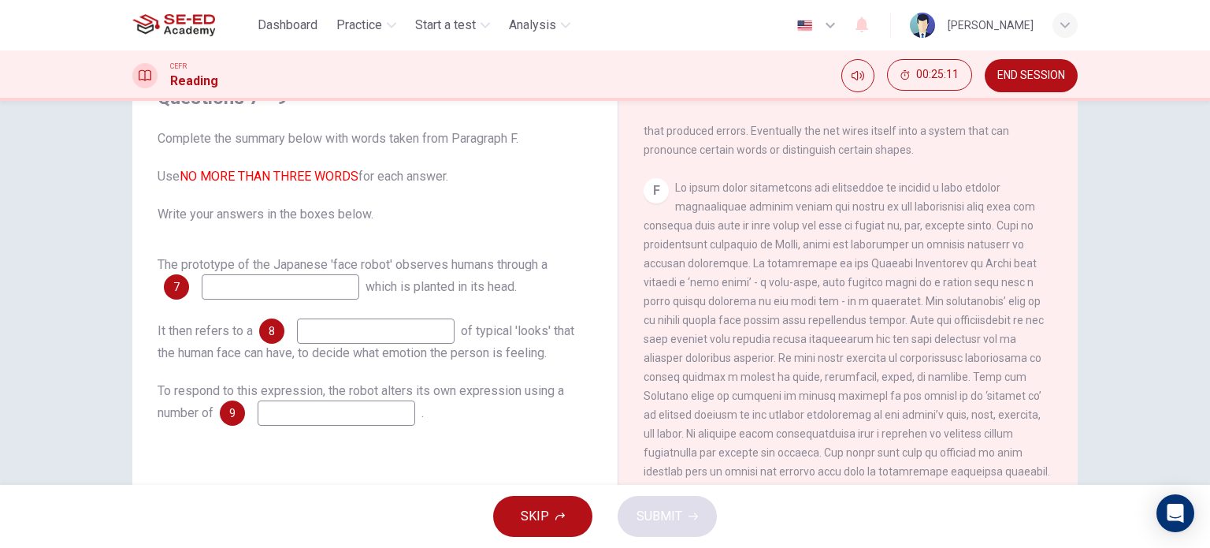
scroll to position [1528, 0]
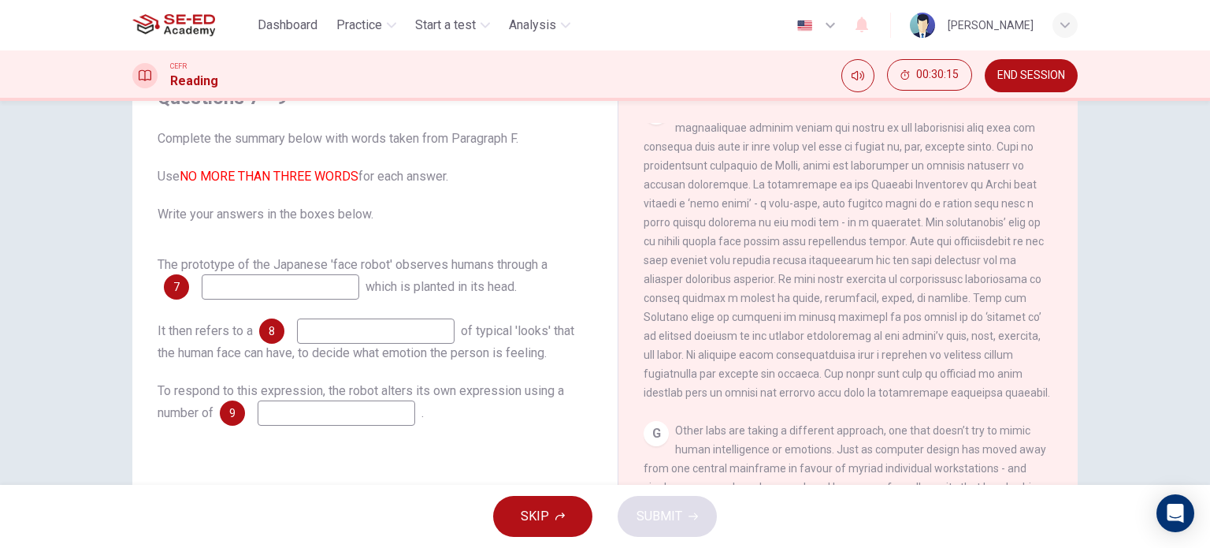
click at [318, 291] on input at bounding box center [281, 286] width 158 height 25
type input "video camera"
click at [330, 329] on input at bounding box center [376, 330] width 158 height 25
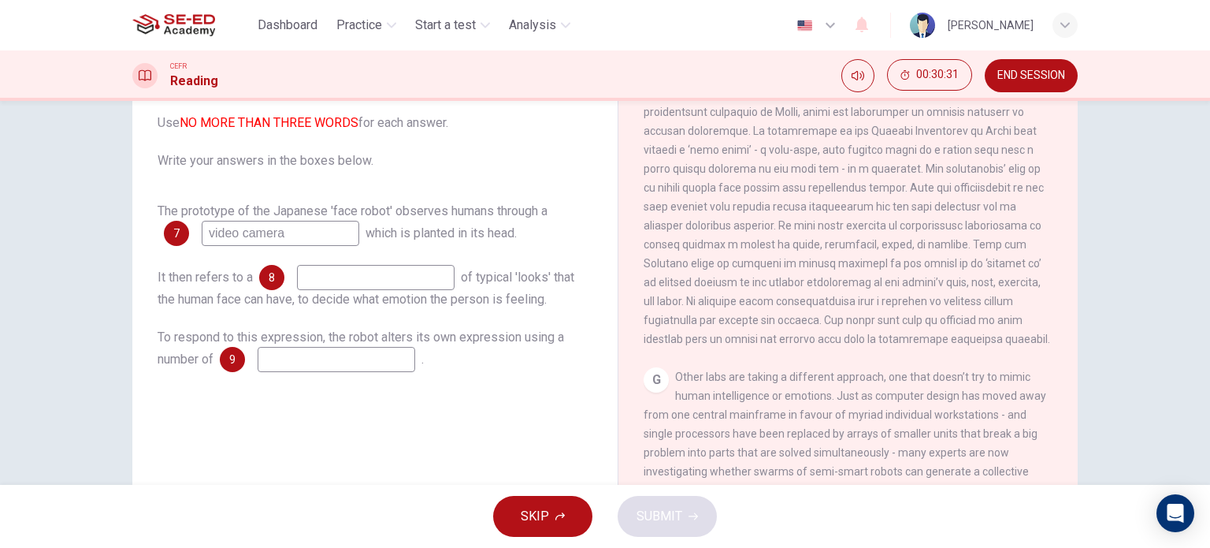
scroll to position [158, 0]
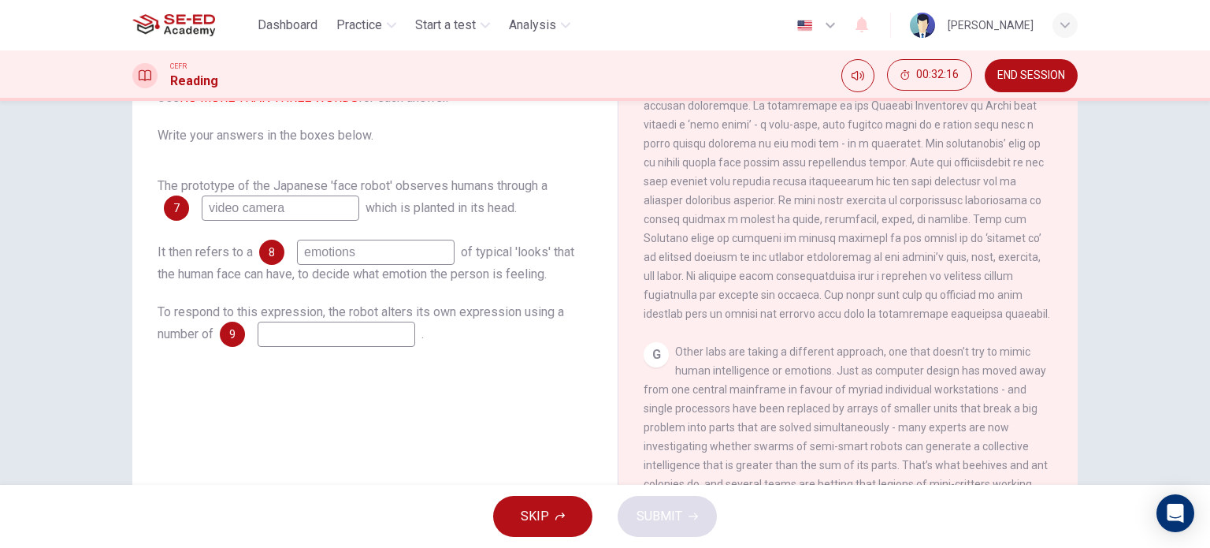
type input "emotions"
click at [329, 341] on input at bounding box center [337, 334] width 158 height 25
drag, startPoint x: 352, startPoint y: 262, endPoint x: 230, endPoint y: 272, distance: 122.6
click at [232, 271] on div "It then refers to a 8 emotions of typical 'looks' that the human face can have,…" at bounding box center [375, 262] width 435 height 44
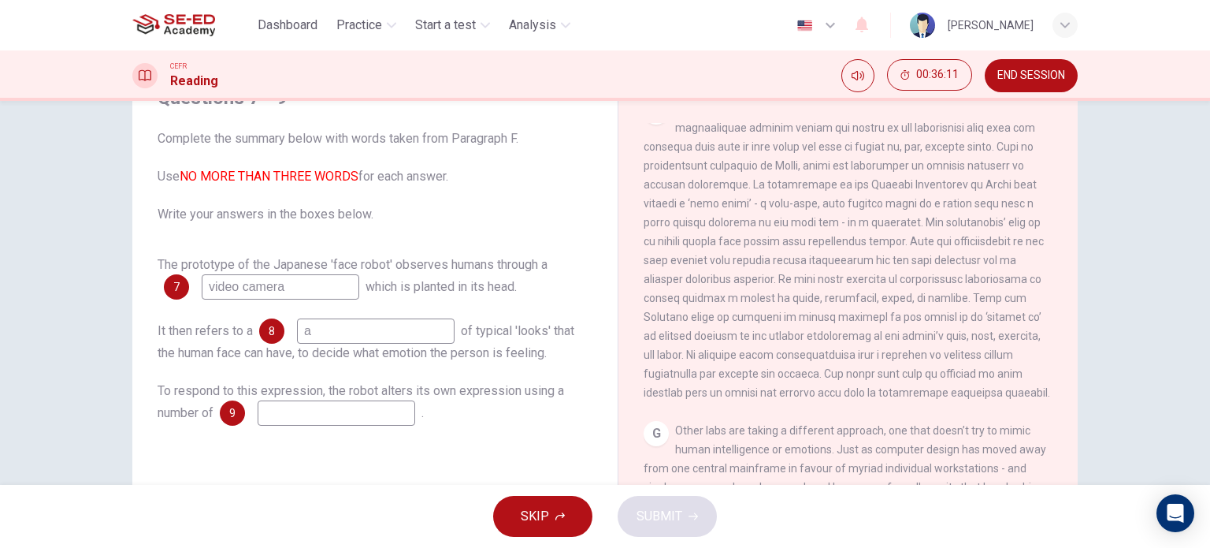
type input "a"
type input "person emotions"
click at [347, 405] on input at bounding box center [337, 412] width 158 height 25
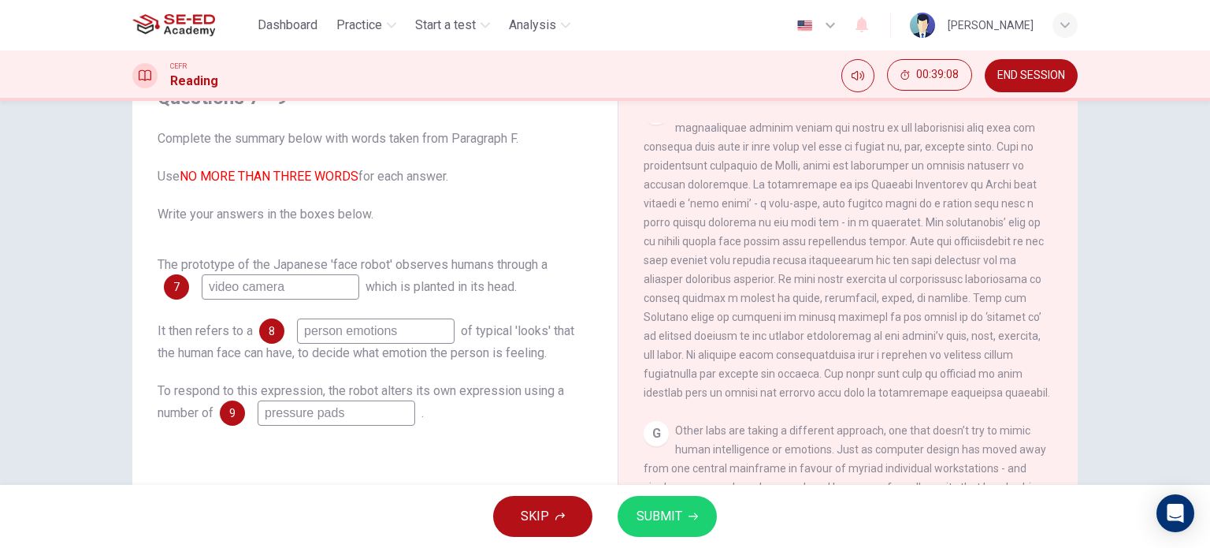
type input "pressure pads"
click at [640, 522] on span "SUBMIT" at bounding box center [660, 516] width 46 height 22
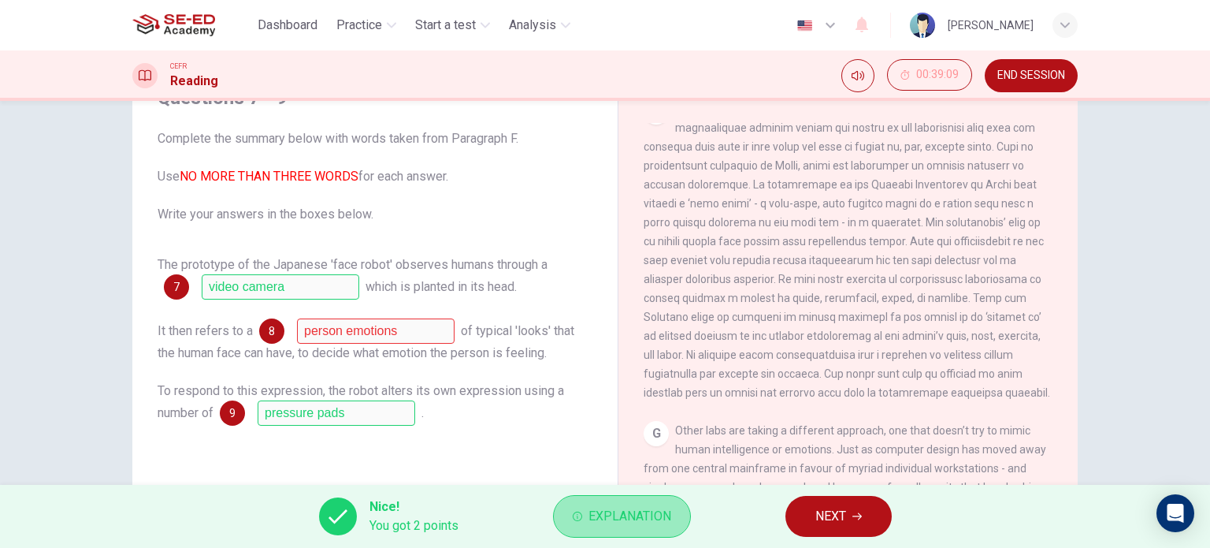
click at [640, 526] on span "Explanation" at bounding box center [630, 516] width 83 height 22
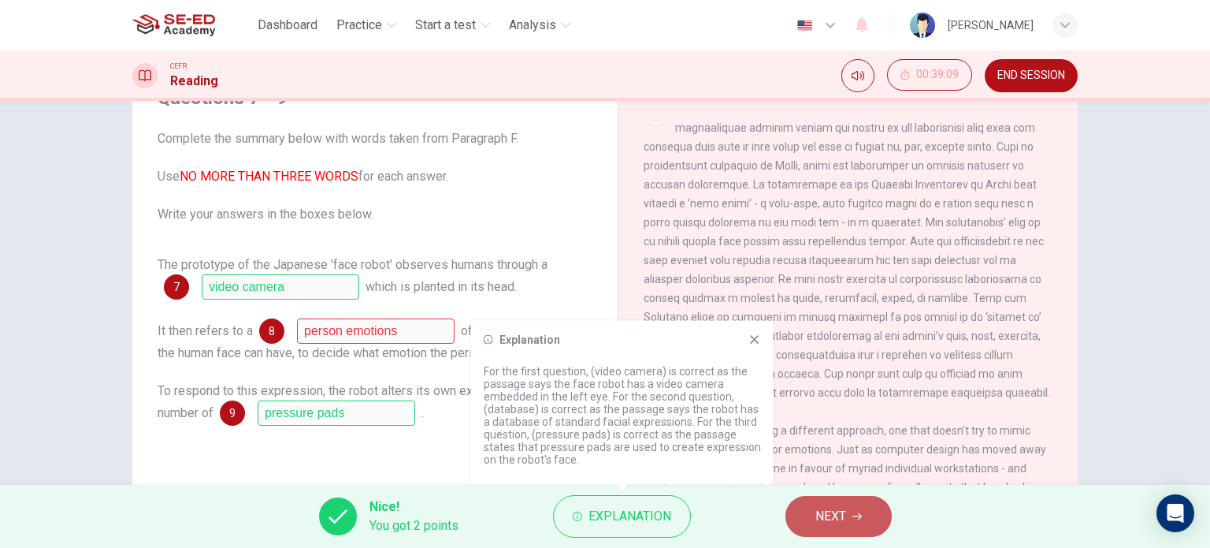
click at [854, 510] on button "NEXT" at bounding box center [839, 516] width 106 height 41
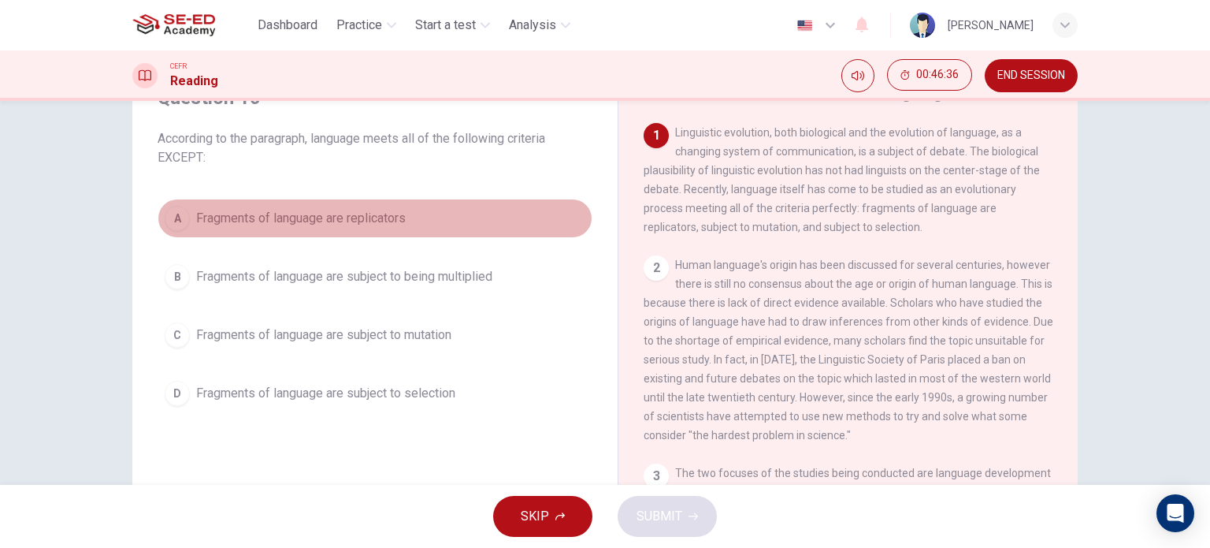
click at [170, 217] on div "A" at bounding box center [177, 218] width 25 height 25
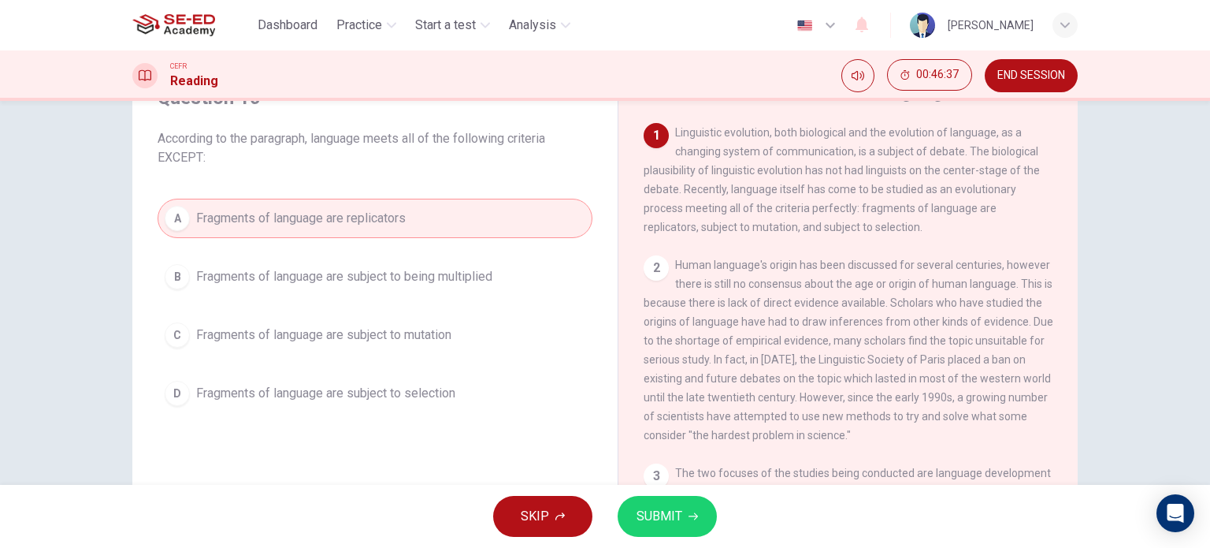
click at [192, 258] on button "B Fragments of language are subject to being multiplied" at bounding box center [375, 276] width 435 height 39
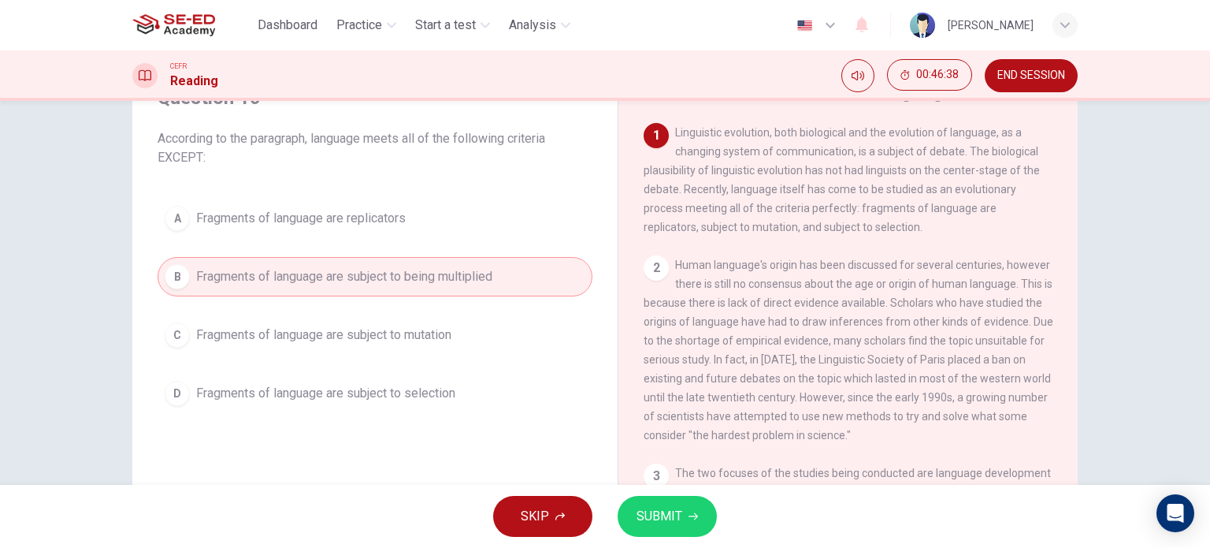
click at [186, 322] on button "C Fragments of language are subject to mutation" at bounding box center [375, 334] width 435 height 39
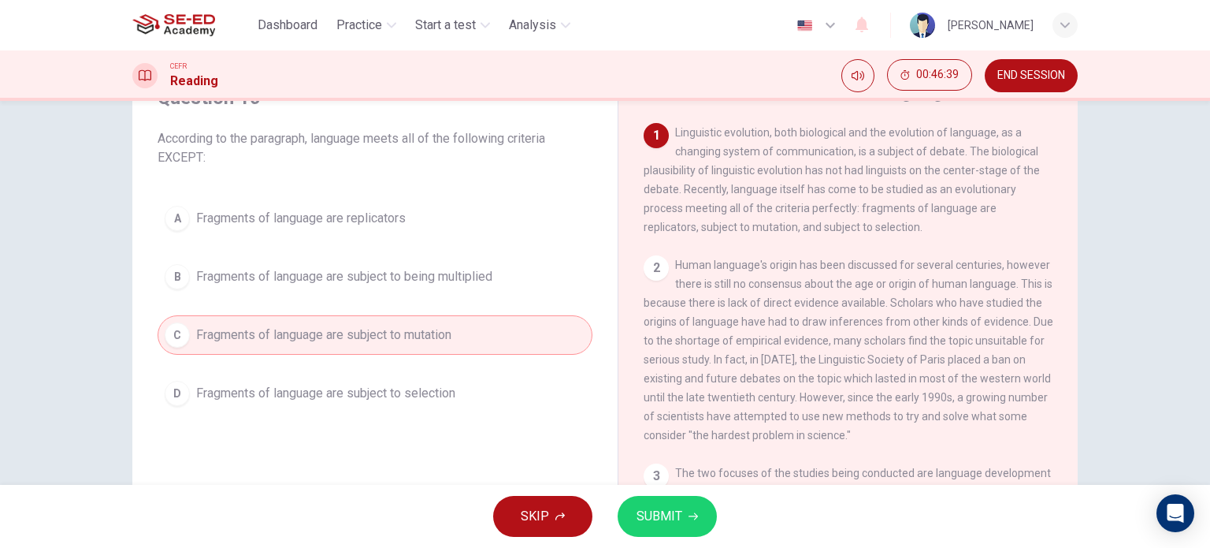
click at [204, 370] on div "A Fragments of language are replicators B Fragments of language are subject to …" at bounding box center [375, 306] width 435 height 214
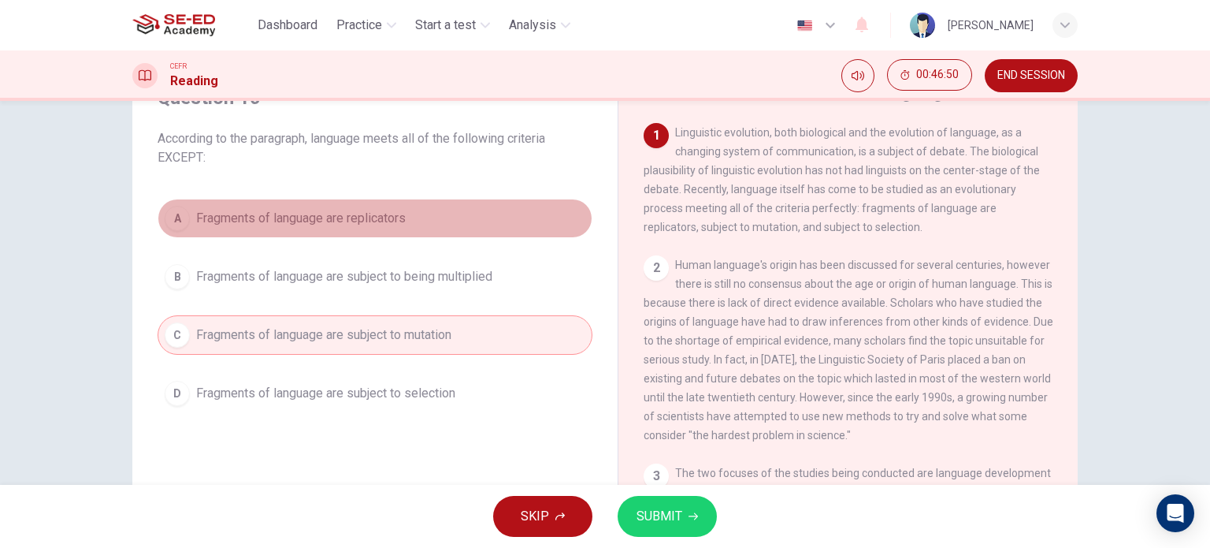
click at [334, 201] on button "A Fragments of language are replicators" at bounding box center [375, 218] width 435 height 39
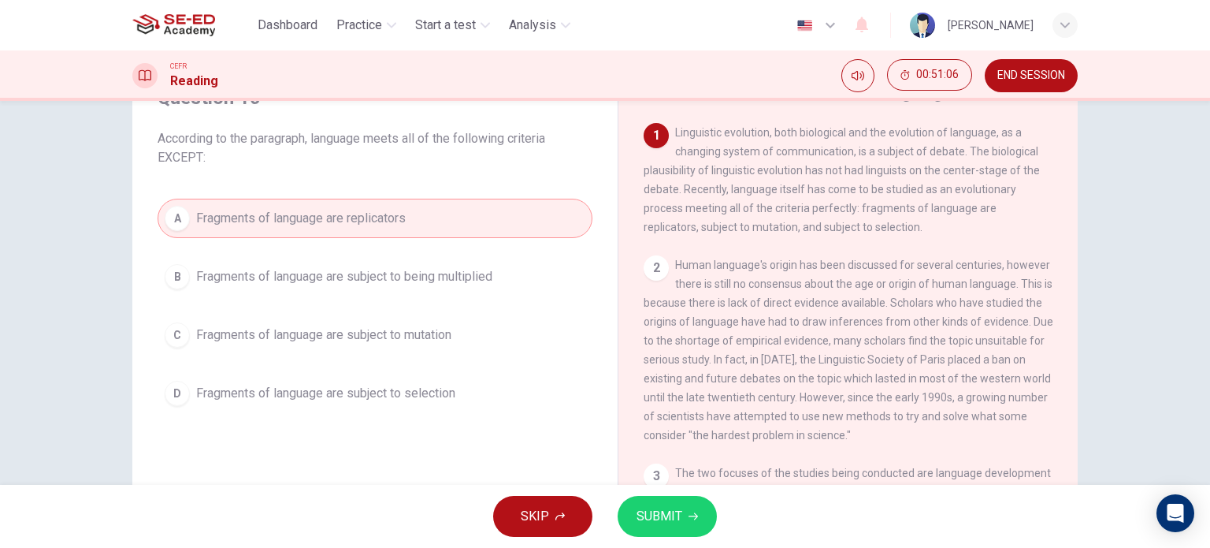
click at [505, 338] on button "C Fragments of language are subject to mutation" at bounding box center [375, 334] width 435 height 39
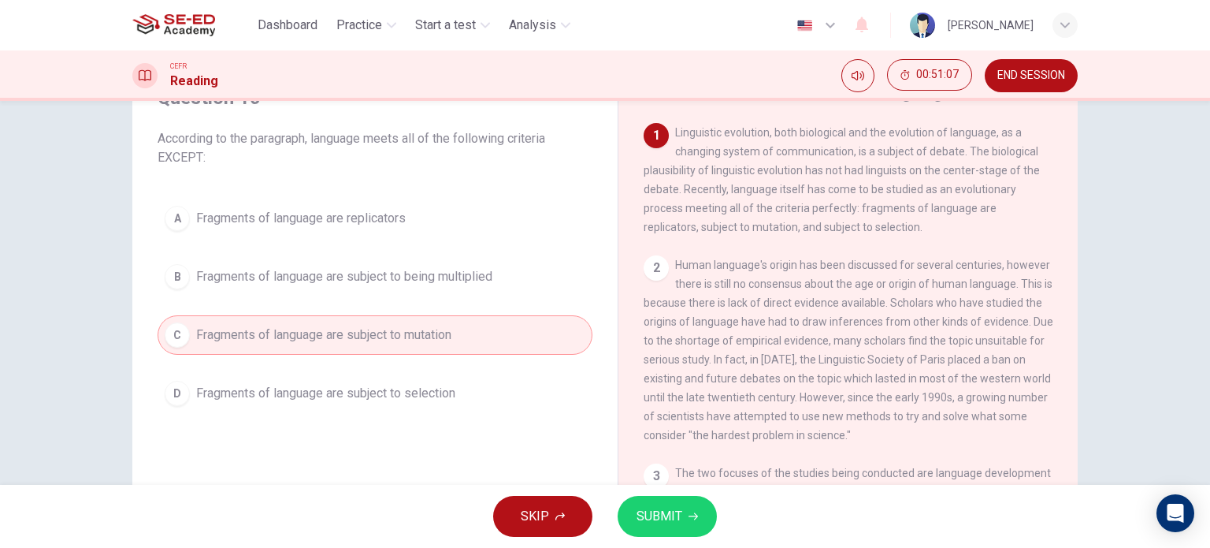
click at [657, 510] on span "SUBMIT" at bounding box center [660, 516] width 46 height 22
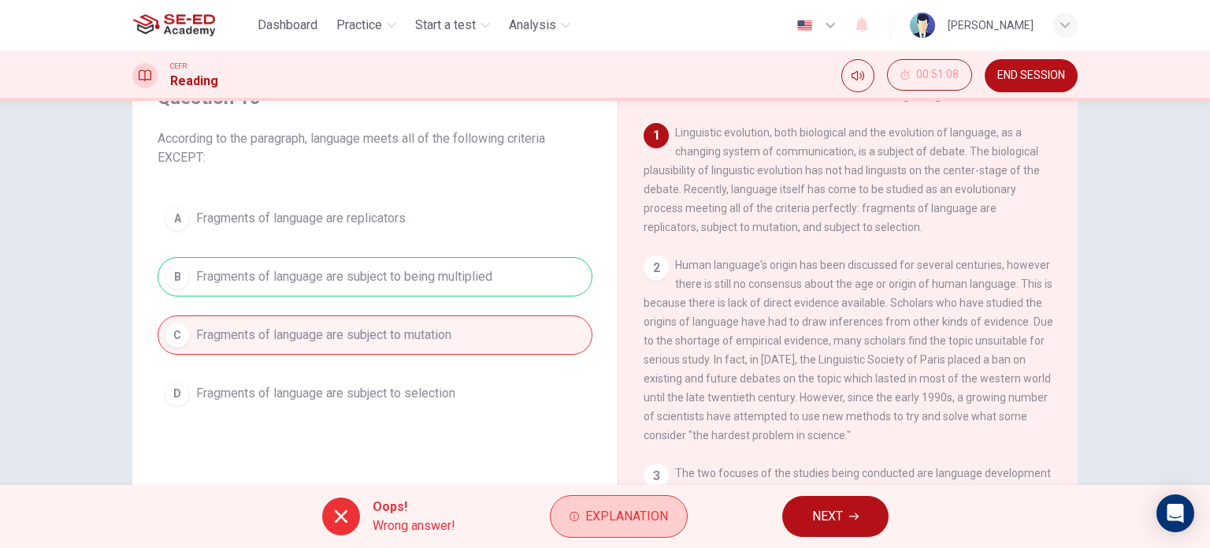
click at [656, 512] on span "Explanation" at bounding box center [627, 516] width 83 height 22
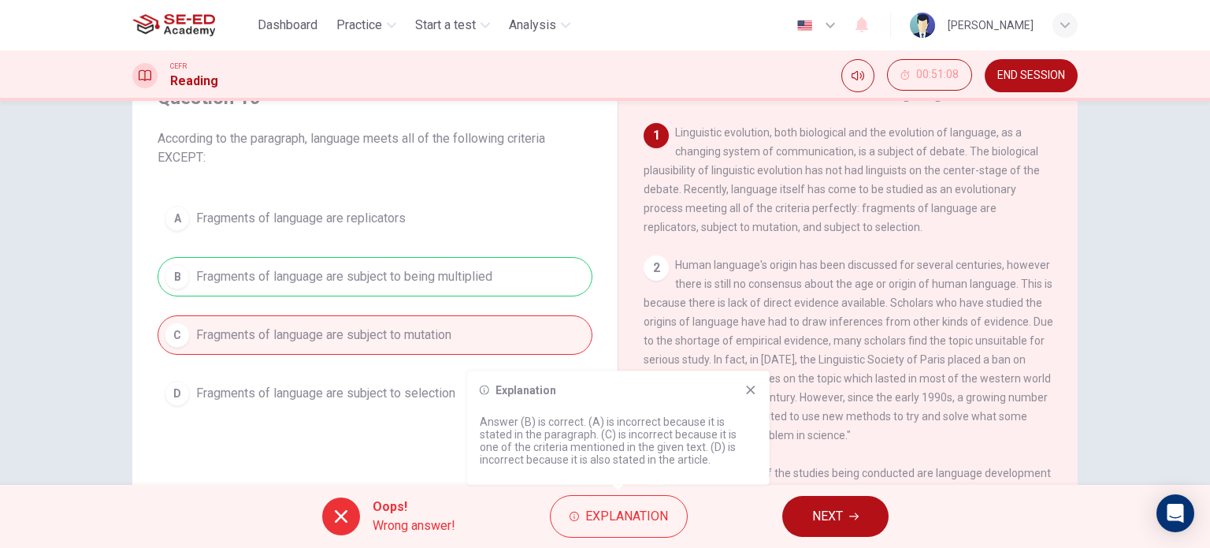
click at [867, 507] on button "NEXT" at bounding box center [836, 516] width 106 height 41
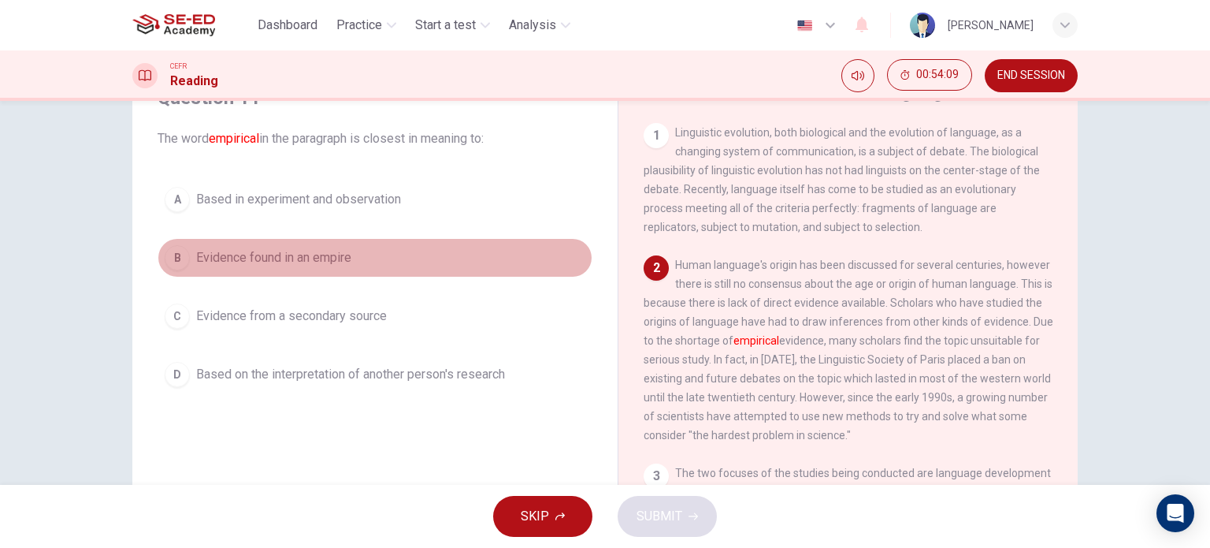
click at [314, 254] on span "Evidence found in an empire" at bounding box center [273, 257] width 155 height 19
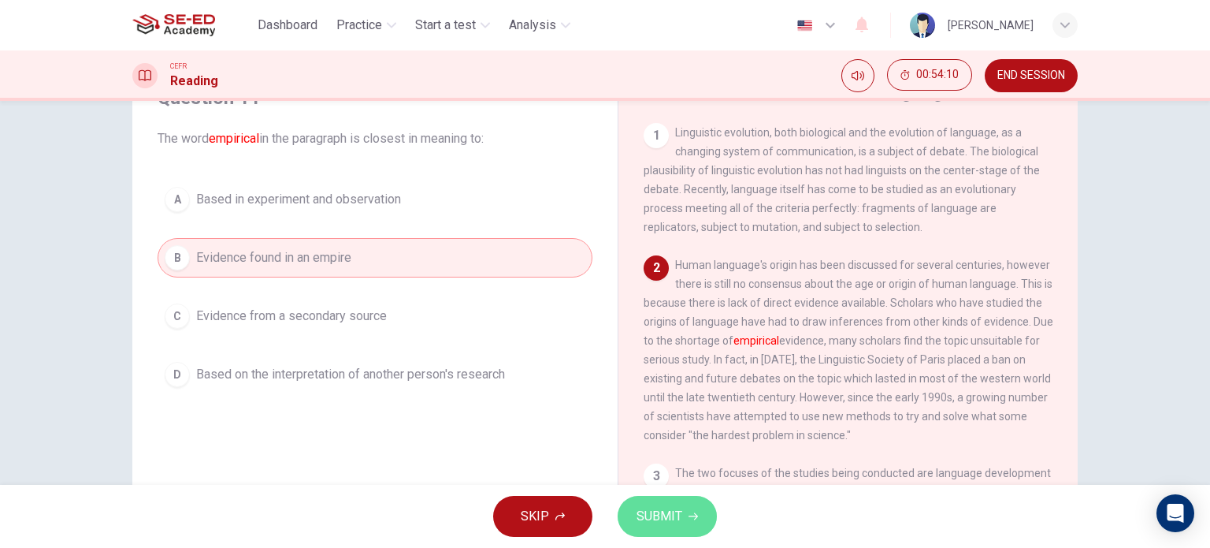
click at [641, 505] on span "SUBMIT" at bounding box center [660, 516] width 46 height 22
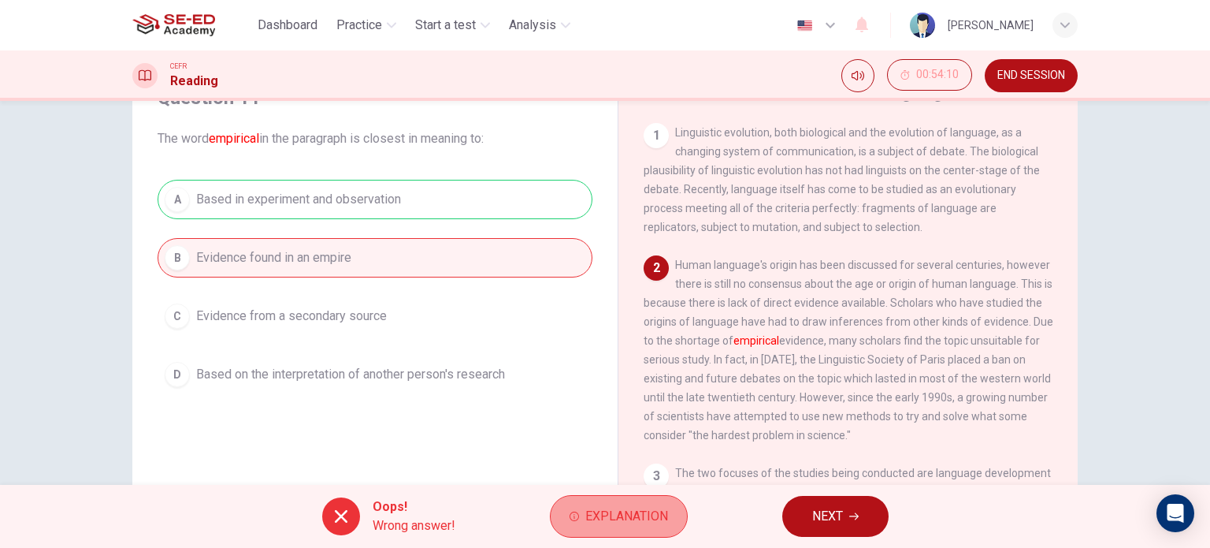
click at [610, 525] on span "Explanation" at bounding box center [627, 516] width 83 height 22
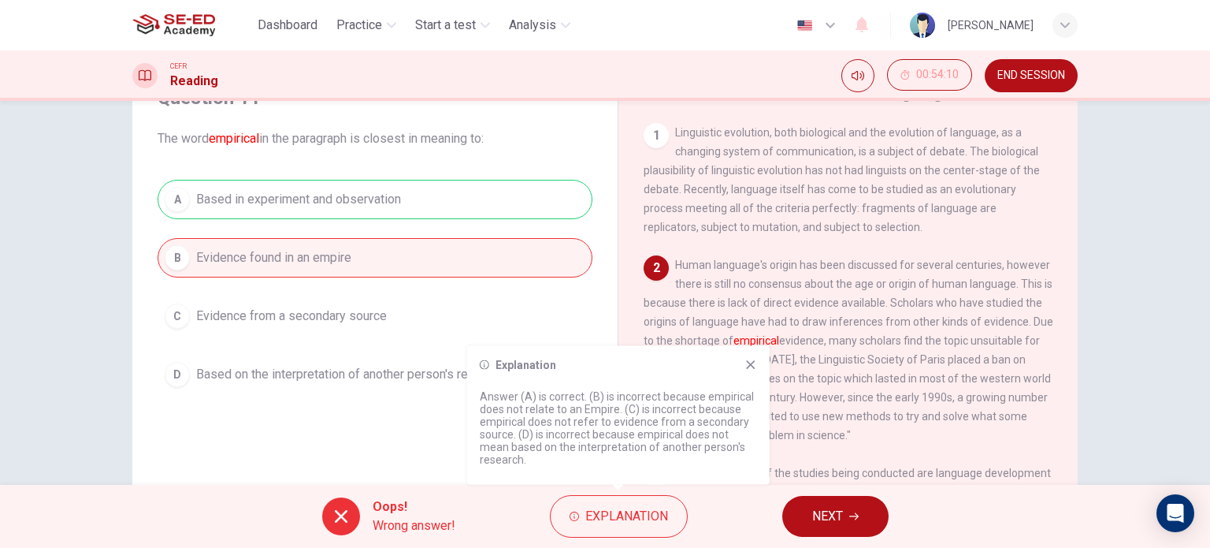
click at [824, 531] on button "NEXT" at bounding box center [836, 516] width 106 height 41
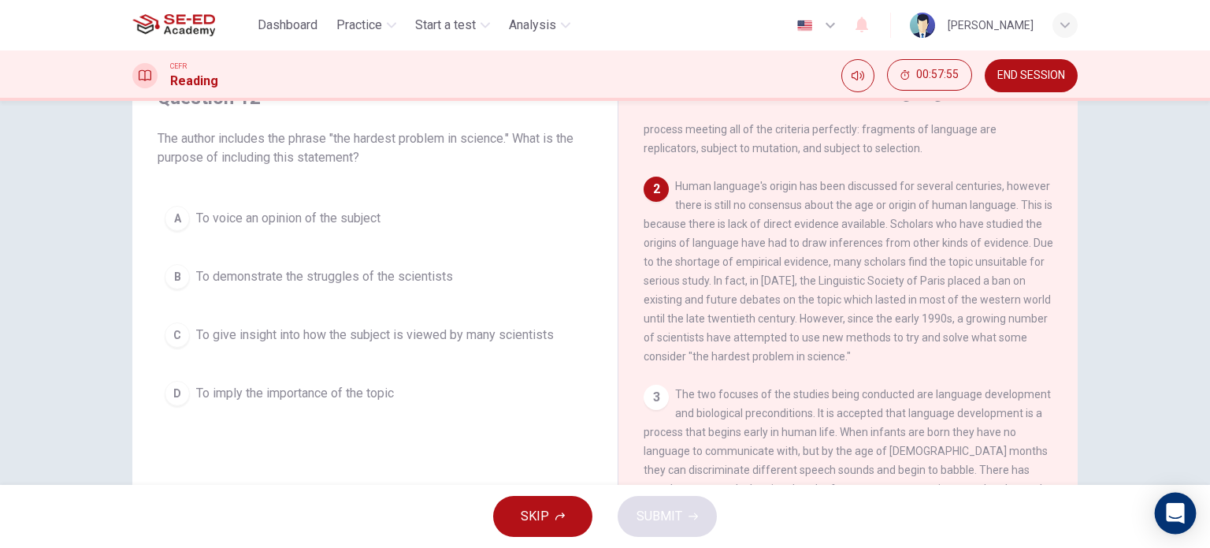
click at [1185, 519] on div "Open Intercom Messenger" at bounding box center [1176, 514] width 42 height 42
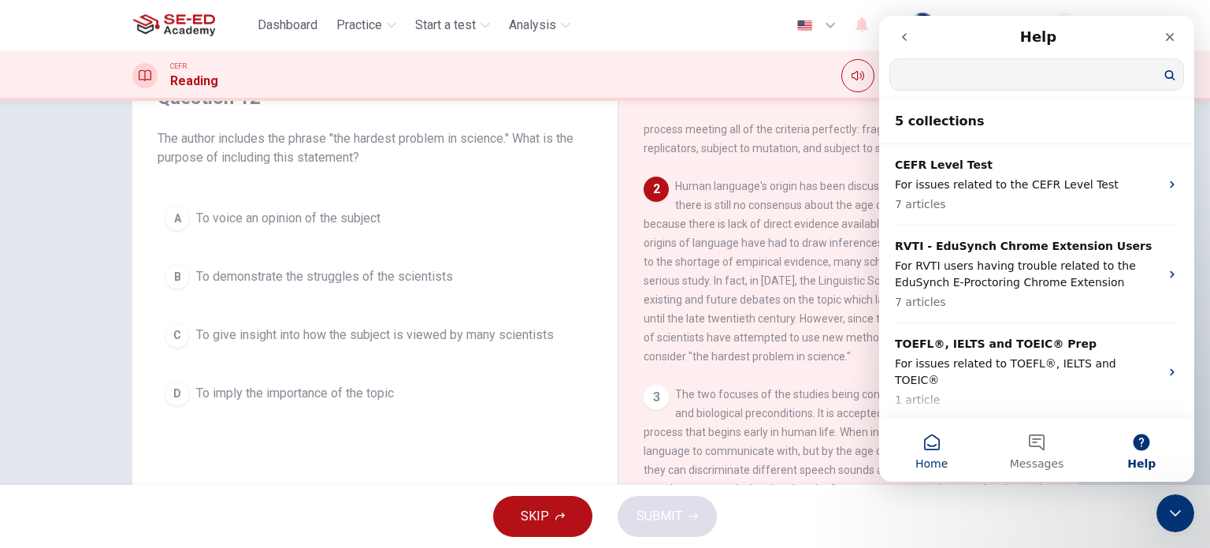
scroll to position [0, 0]
click at [939, 451] on button "Home" at bounding box center [931, 449] width 105 height 63
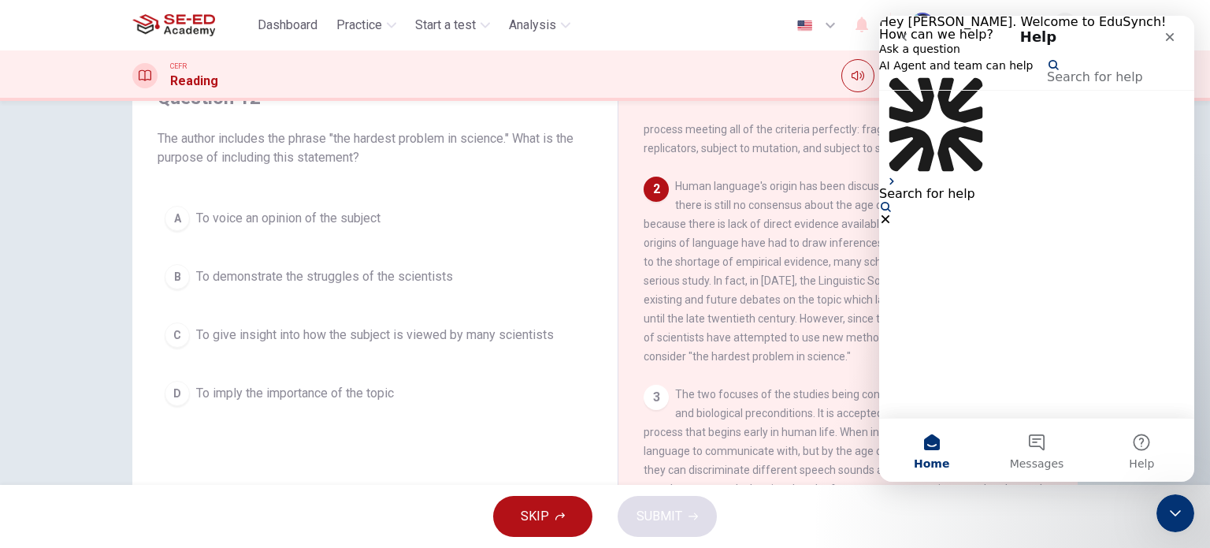
click at [1040, 441] on button "Messages" at bounding box center [1036, 449] width 105 height 63
click at [976, 213] on button "Search for help" at bounding box center [927, 200] width 96 height 25
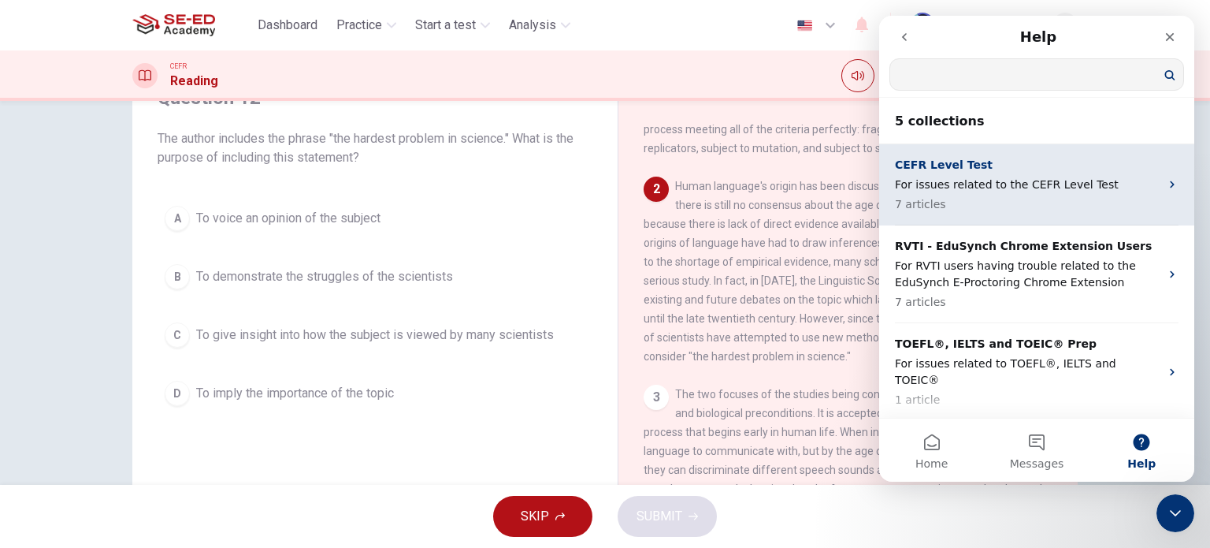
click at [1166, 181] on icon "Intercom messenger" at bounding box center [1172, 184] width 13 height 13
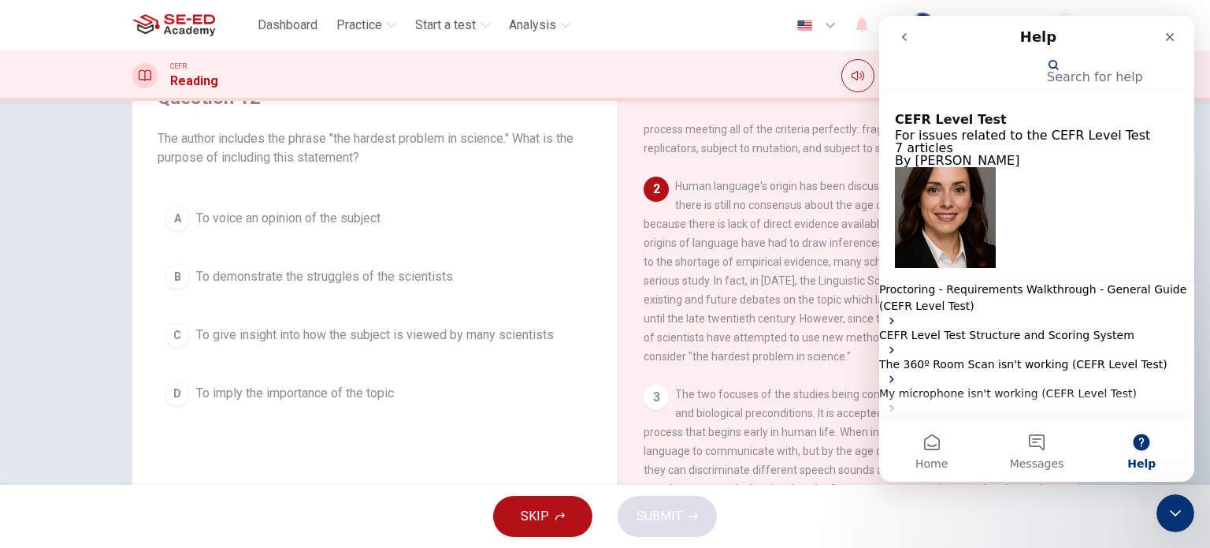
click at [898, 35] on icon "go back" at bounding box center [904, 37] width 13 height 13
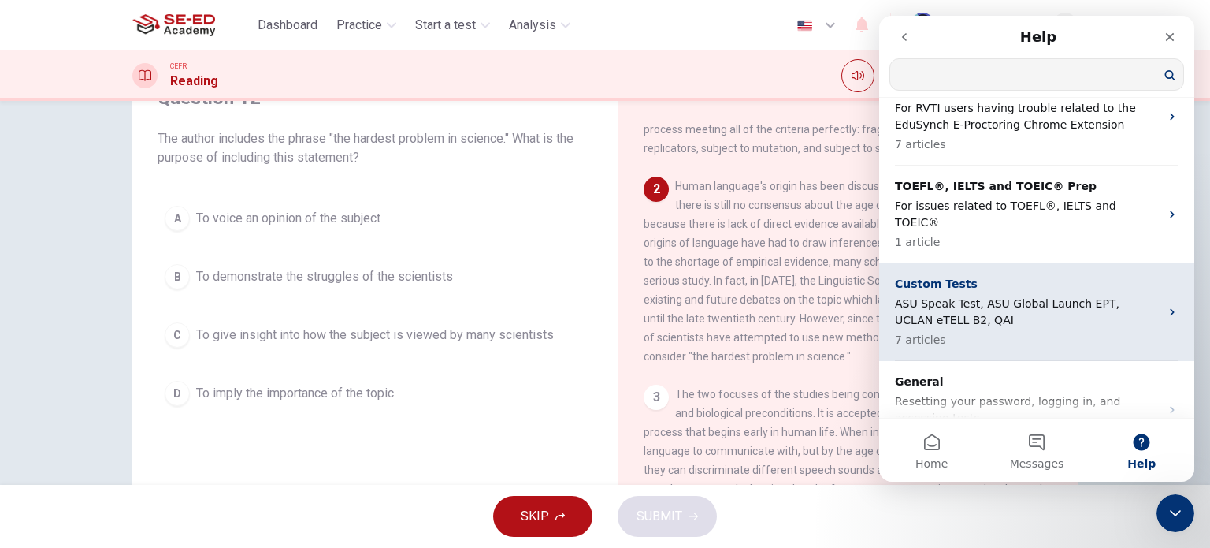
scroll to position [181, 0]
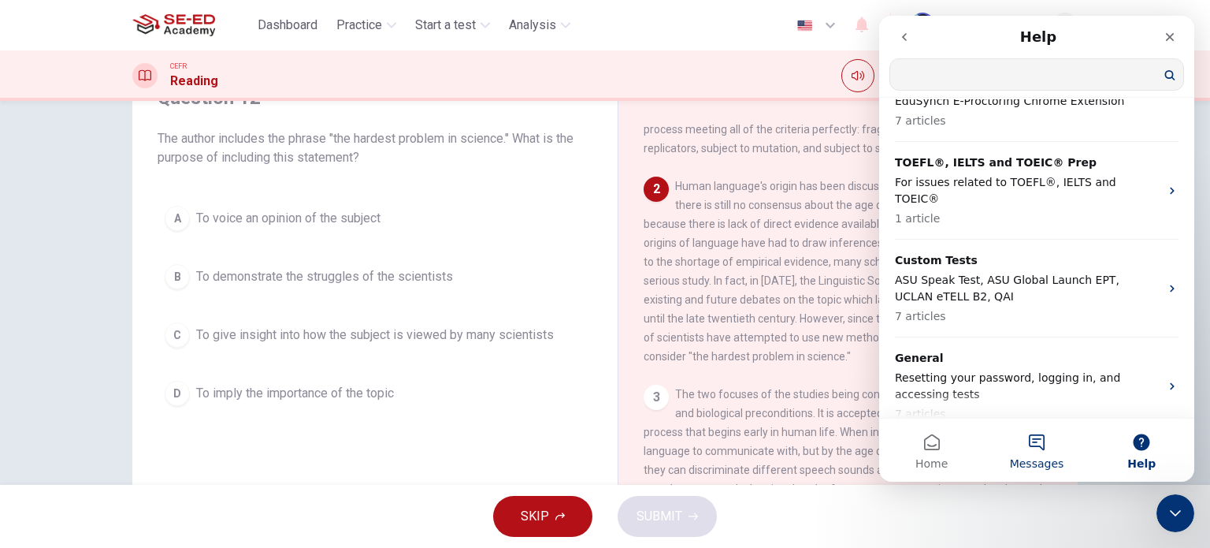
click at [1013, 441] on button "Messages" at bounding box center [1036, 449] width 105 height 63
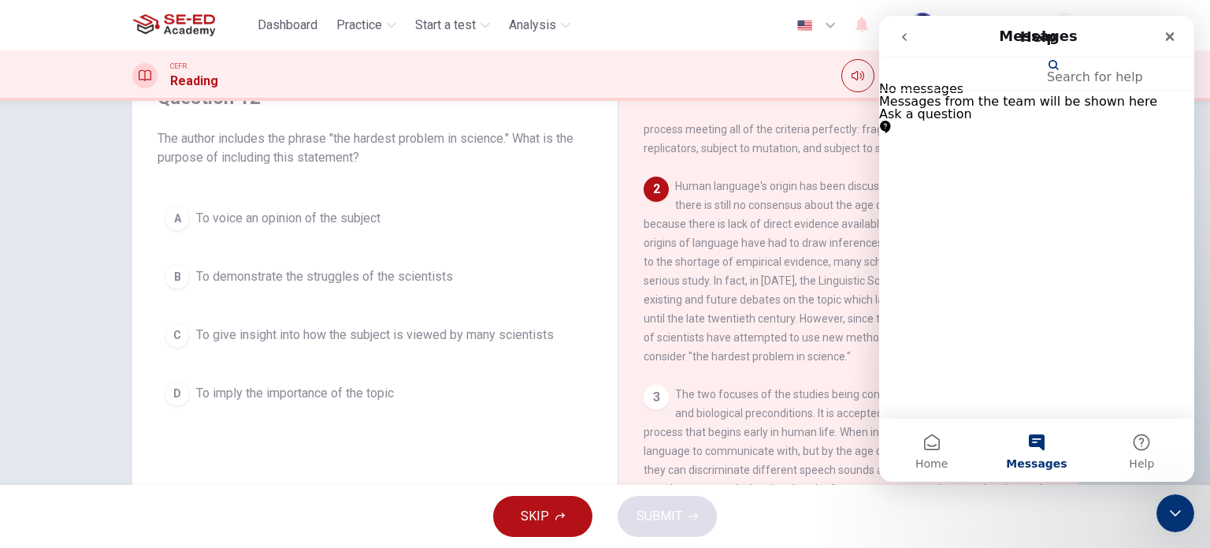
scroll to position [180, 0]
drag, startPoint x: 1021, startPoint y: 387, endPoint x: 884, endPoint y: 23, distance: 389.1
click at [972, 133] on button "Ask a question" at bounding box center [925, 120] width 93 height 25
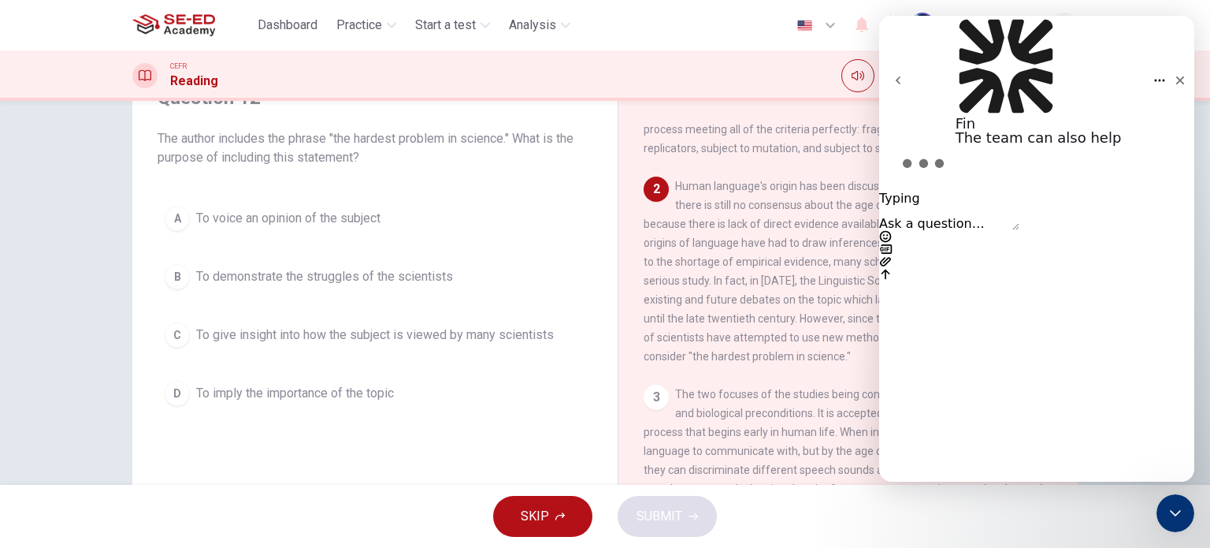
click at [734, 310] on span "Human language's origin has been discussed for several centuries, however there…" at bounding box center [849, 271] width 410 height 183
click at [1174, 74] on icon "Close" at bounding box center [1180, 80] width 13 height 13
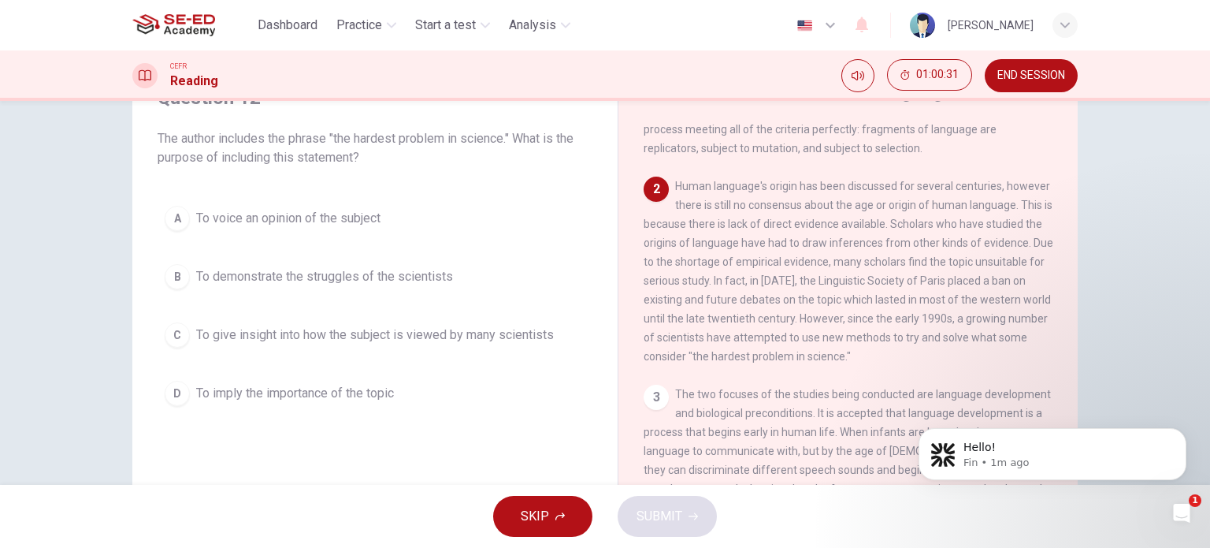
scroll to position [0, 0]
click at [1188, 514] on div "Open Intercom Messenger" at bounding box center [1180, 511] width 52 height 52
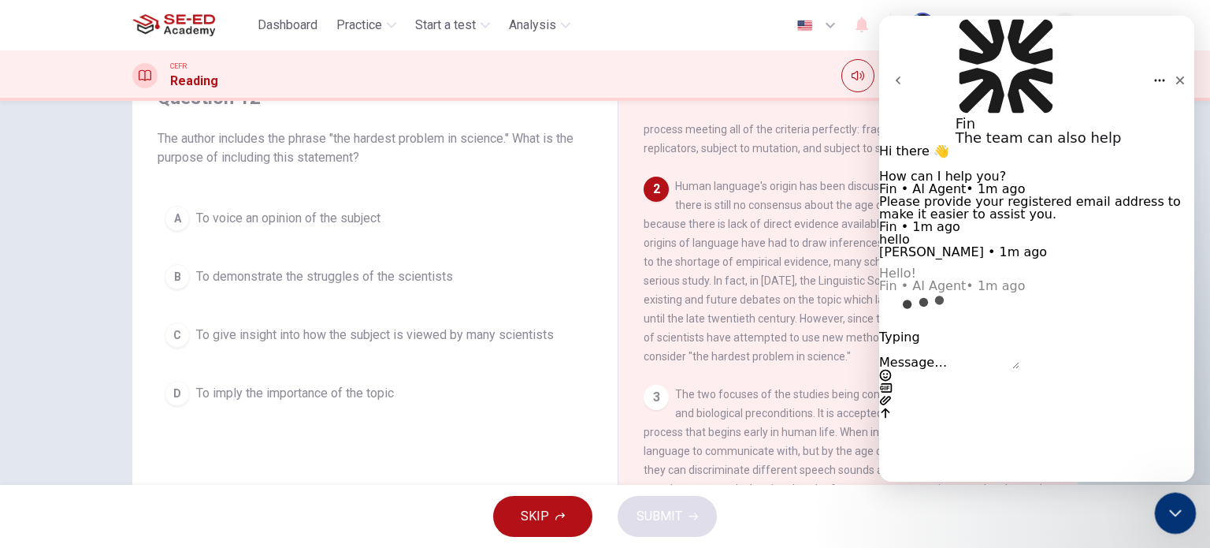
scroll to position [2, 0]
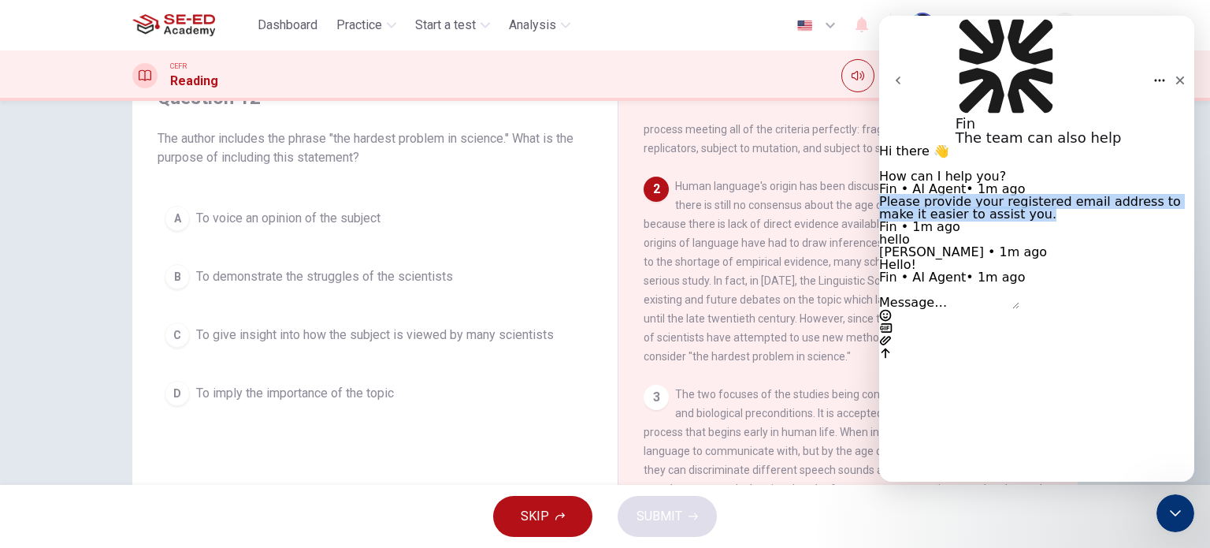
drag, startPoint x: 1054, startPoint y: 169, endPoint x: 905, endPoint y: 153, distance: 149.9
click at [905, 195] on div "Please provide your registered email address to make it easier to assist you." at bounding box center [1036, 207] width 315 height 25
copy div "Please provide your registered email address to make it easier to assist you."
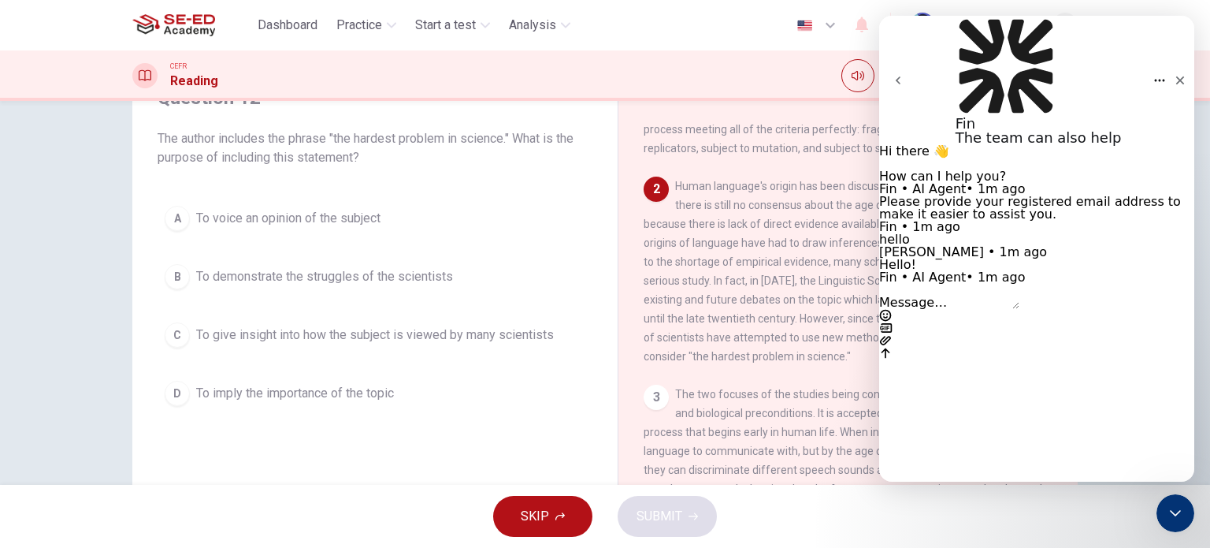
click at [1006, 309] on textarea "Message…" at bounding box center [949, 302] width 140 height 13
type textarea "my email is peateled@gmail.com"
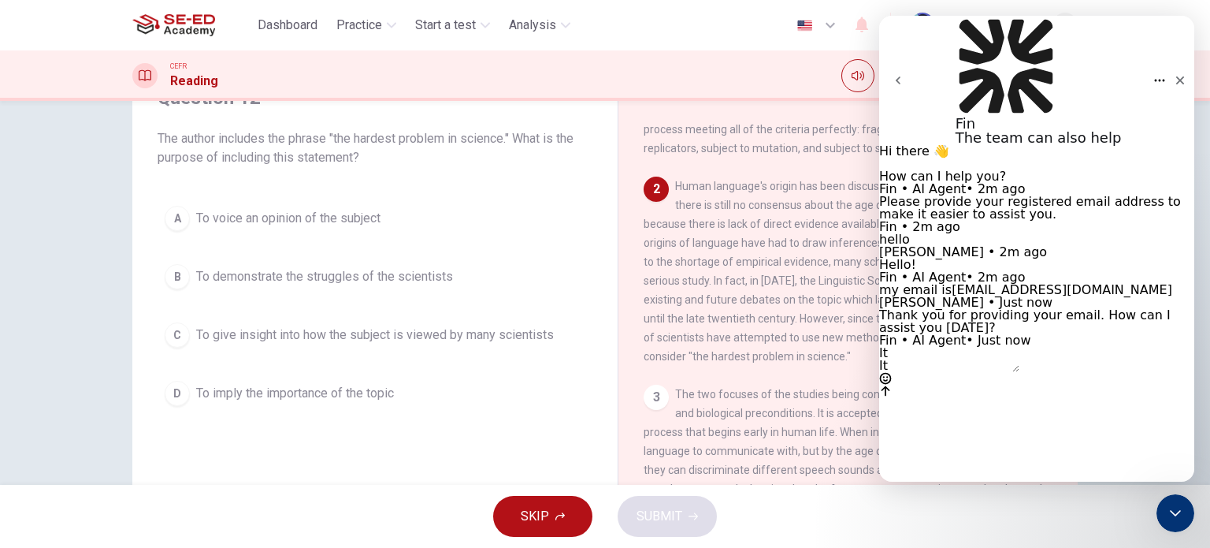
scroll to position [35, 0]
type textarea "It's hard for me ,I just want to pass B2 grade"
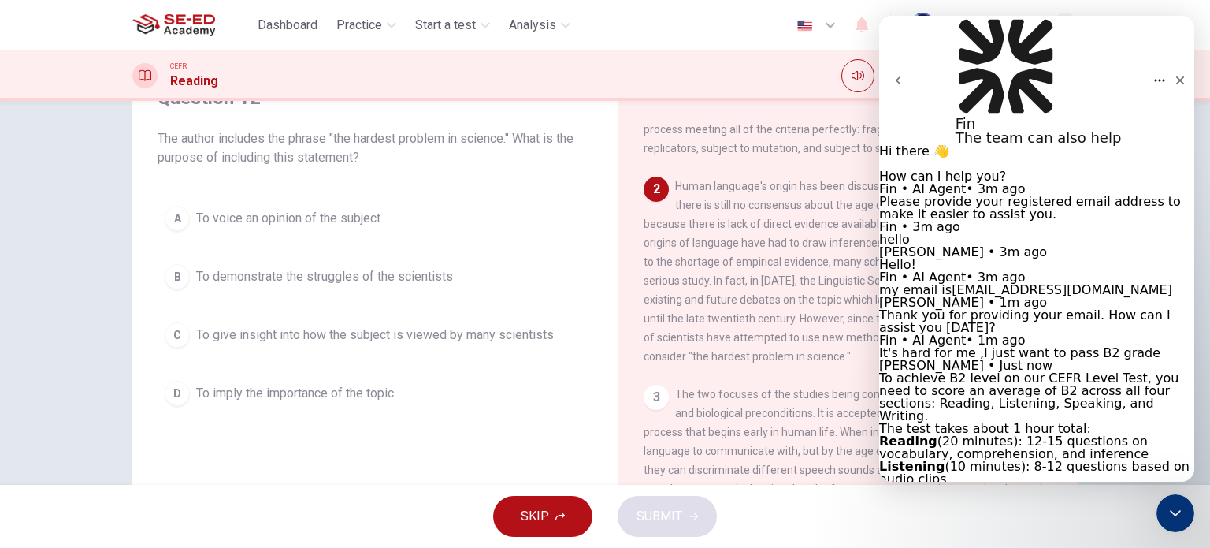
scroll to position [496, 0]
click at [359, 28] on span "Practice" at bounding box center [360, 25] width 46 height 19
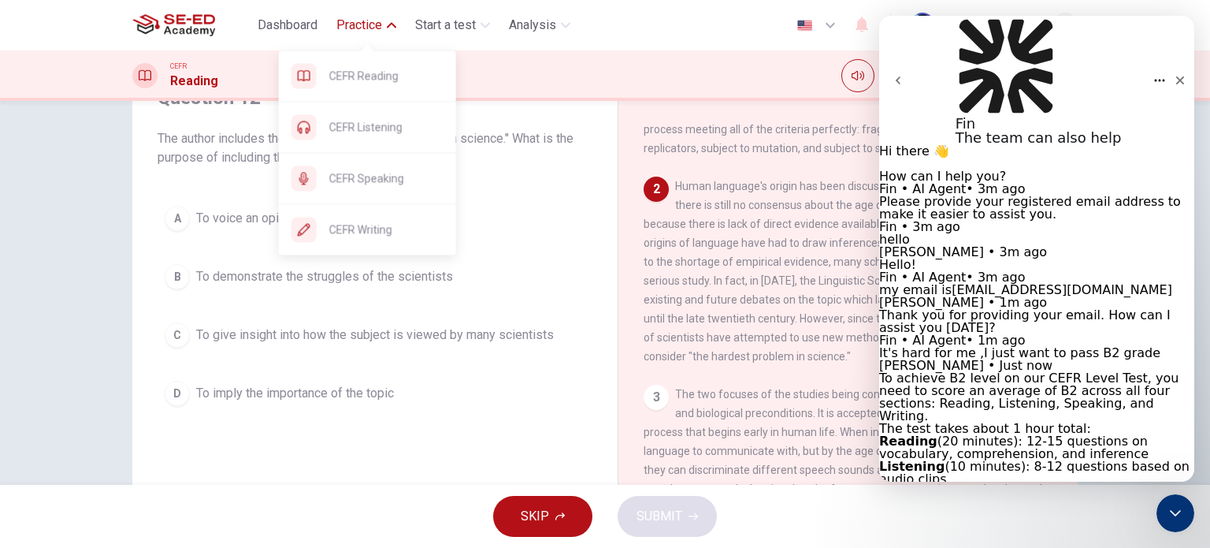
click at [383, 26] on button "Practice" at bounding box center [366, 25] width 73 height 28
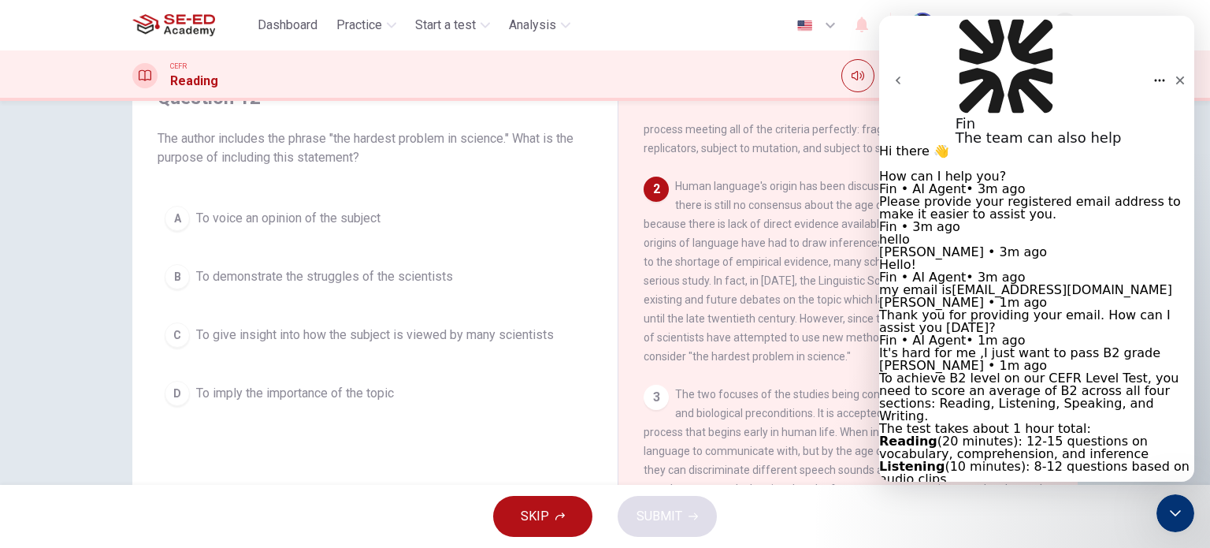
click at [677, 277] on div "2 Human language's origin has been discussed for several centuries, however the…" at bounding box center [849, 271] width 410 height 189
click at [1154, 74] on icon "Home" at bounding box center [1160, 80] width 13 height 13
click at [1174, 74] on icon "Close" at bounding box center [1180, 80] width 13 height 13
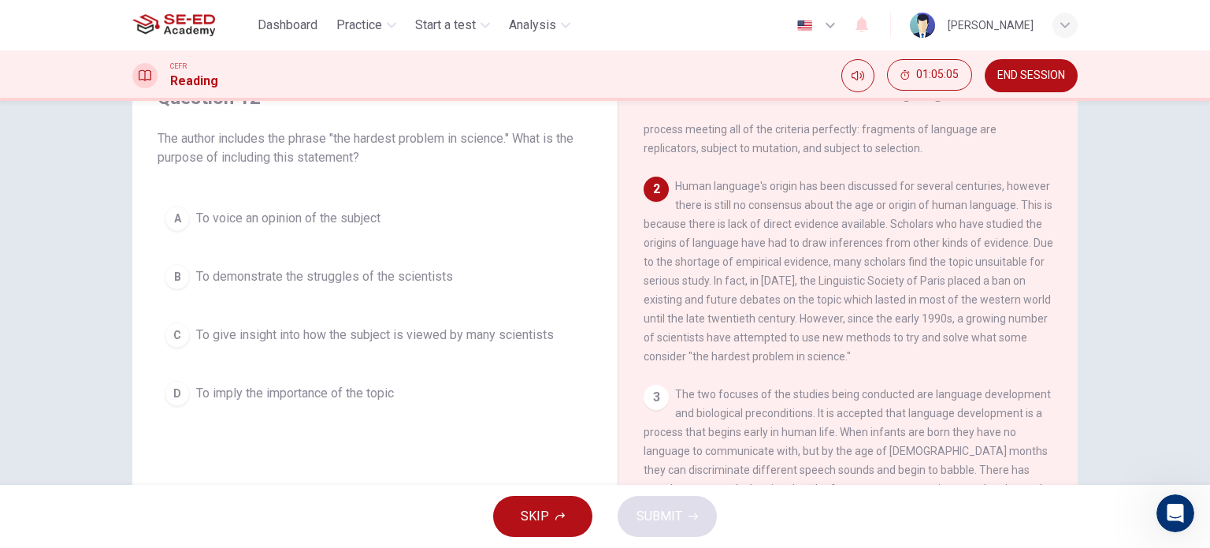
click at [440, 341] on span "To give insight into how the subject is viewed by many scientists" at bounding box center [375, 334] width 358 height 19
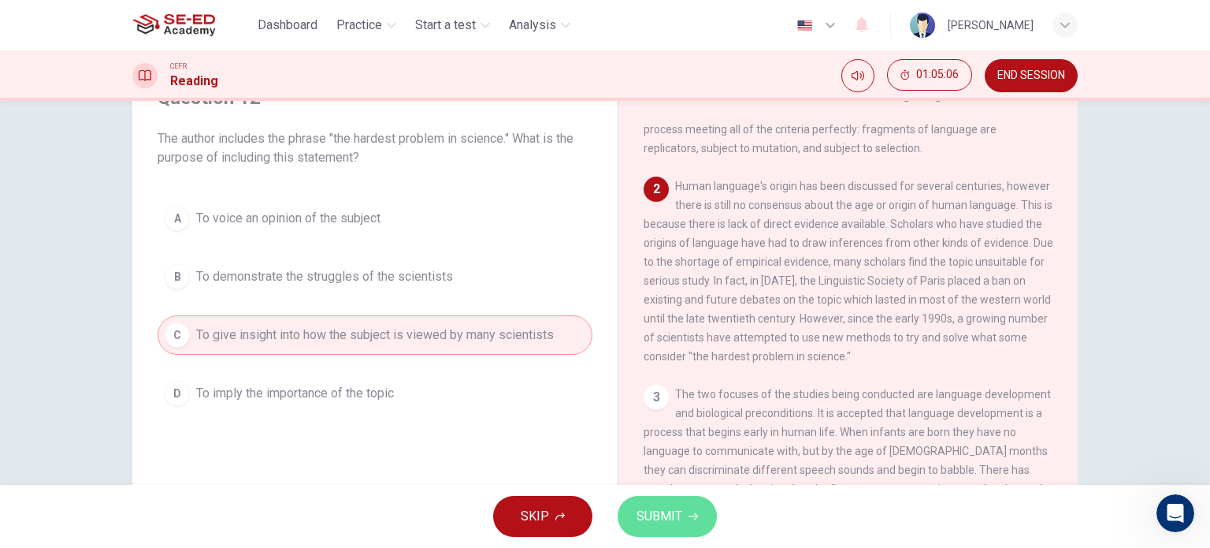
click at [681, 519] on span "SUBMIT" at bounding box center [660, 516] width 46 height 22
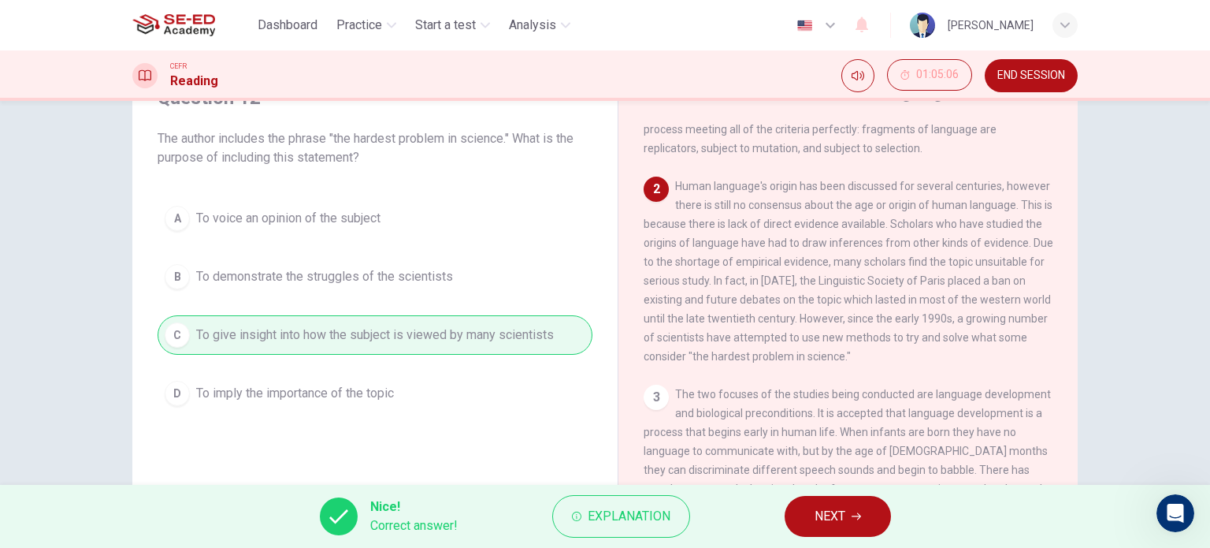
click at [839, 506] on span "NEXT" at bounding box center [830, 516] width 31 height 22
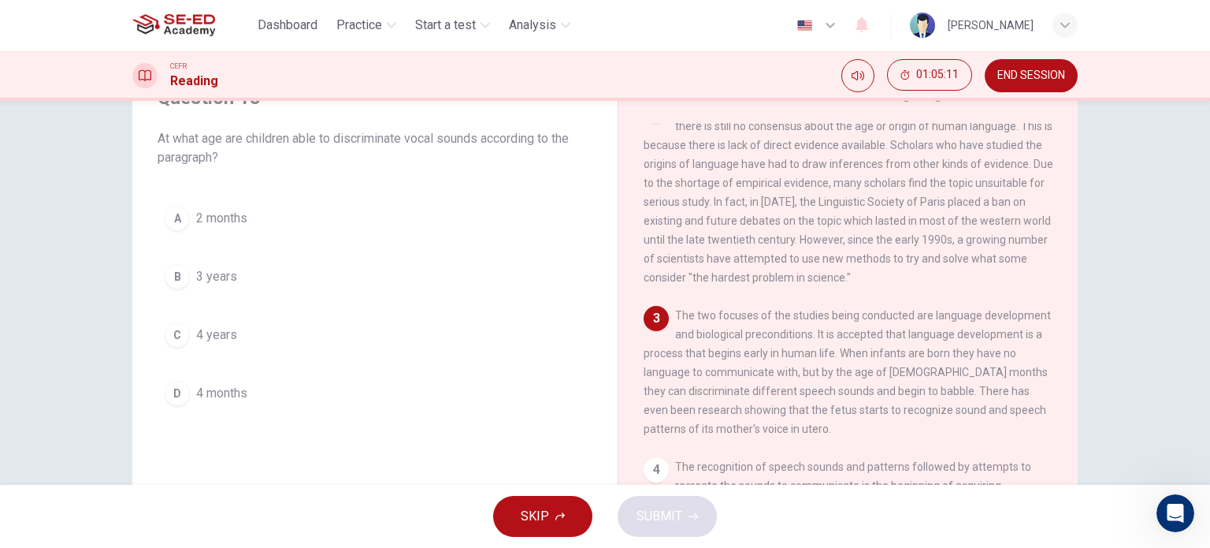
scroll to position [236, 0]
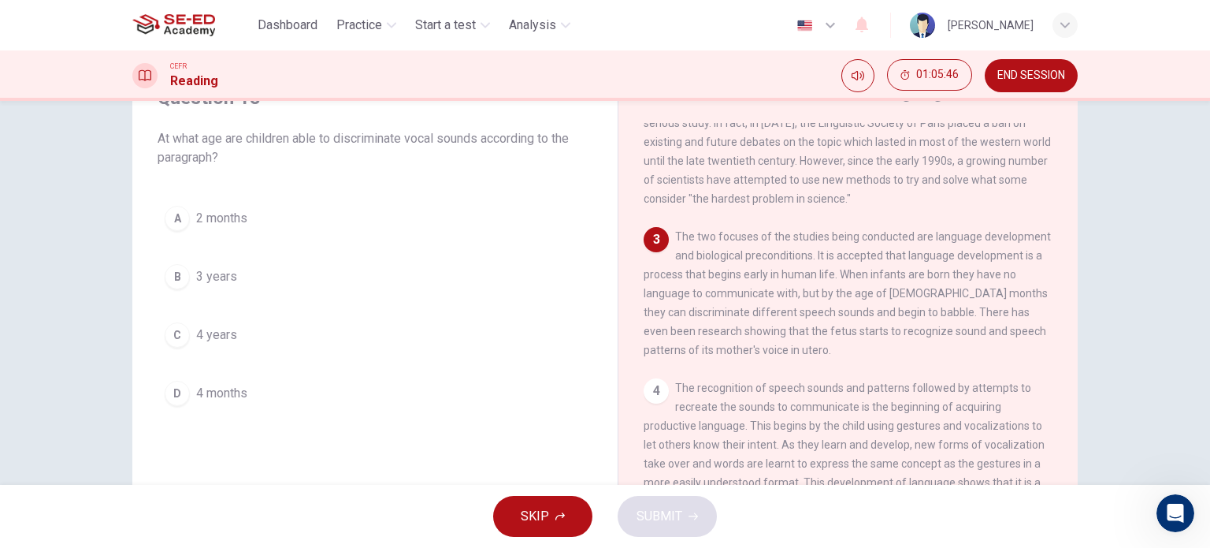
click at [208, 387] on span "4 months" at bounding box center [221, 393] width 51 height 19
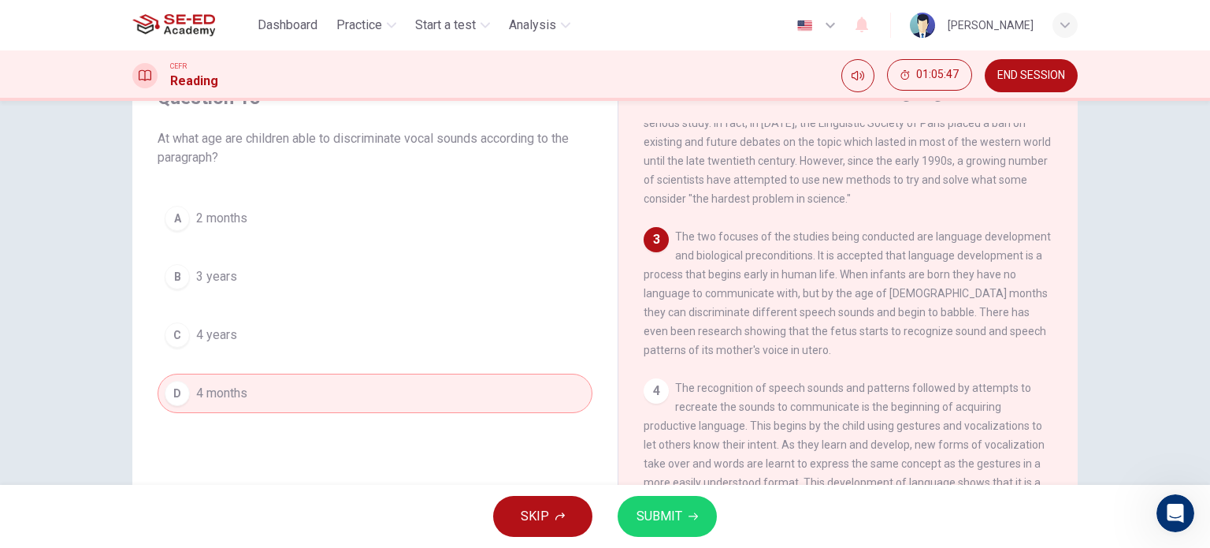
click at [675, 522] on span "SUBMIT" at bounding box center [660, 516] width 46 height 22
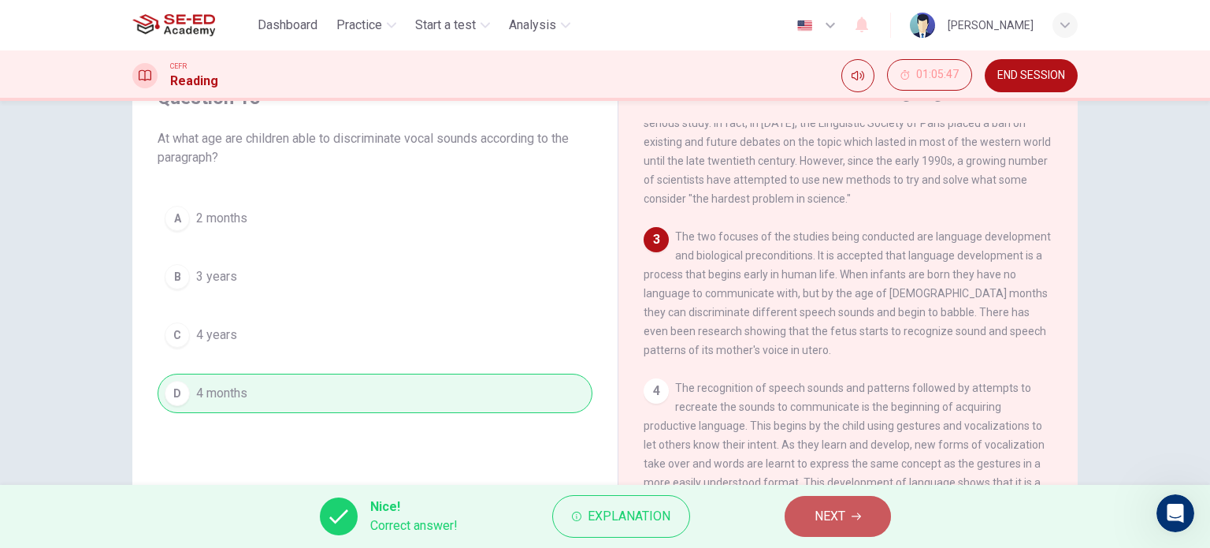
click at [853, 514] on icon "button" at bounding box center [856, 515] width 9 height 9
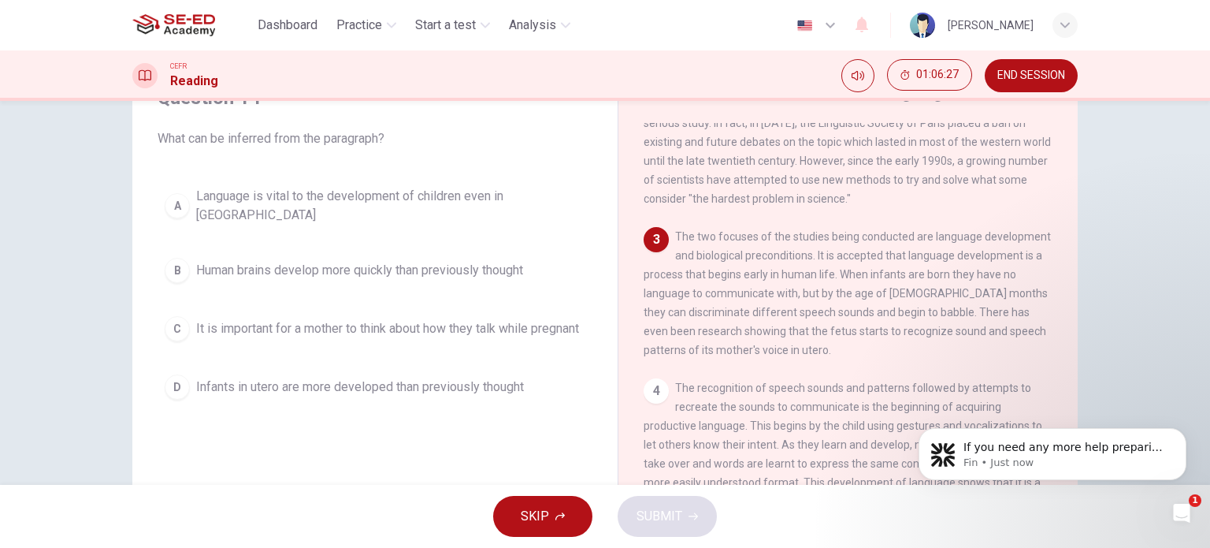
scroll to position [578, 0]
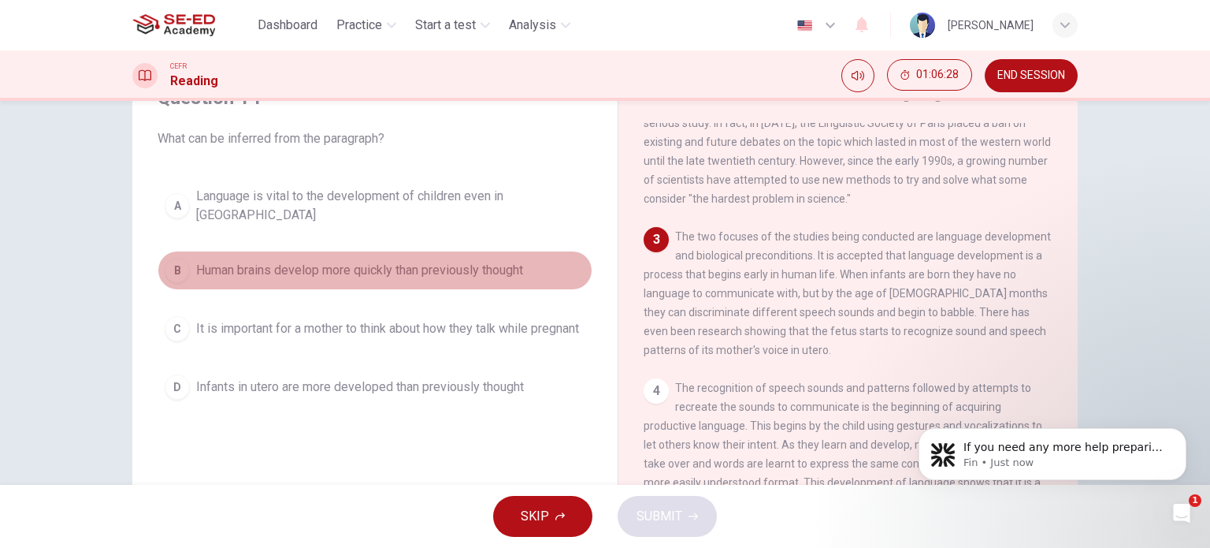
click at [272, 262] on span "Human brains develop more quickly than previously thought" at bounding box center [359, 270] width 327 height 19
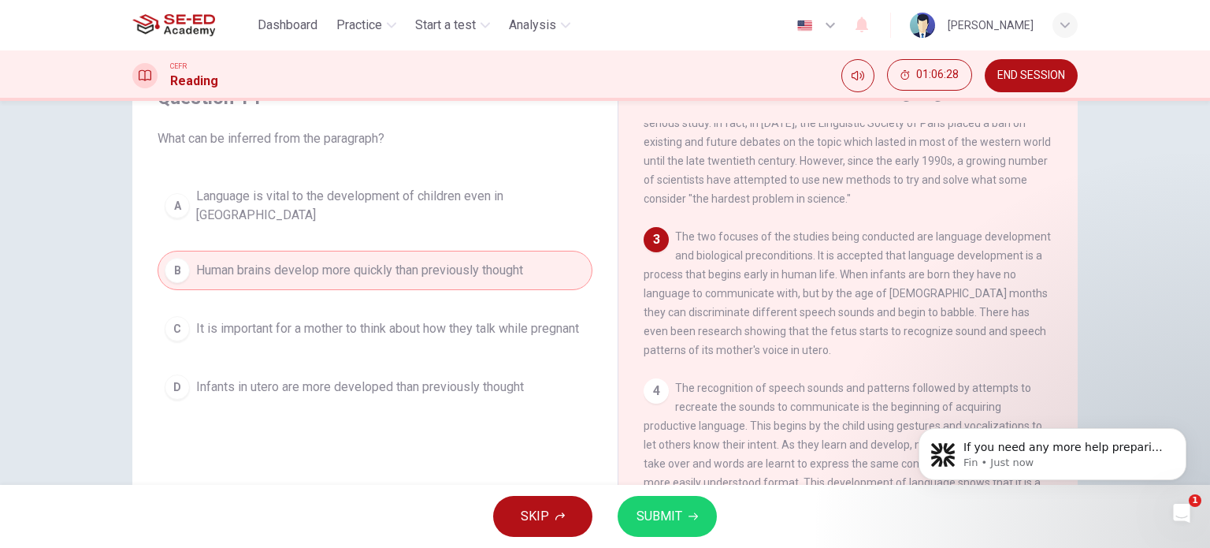
click at [657, 496] on button "SUBMIT" at bounding box center [667, 516] width 99 height 41
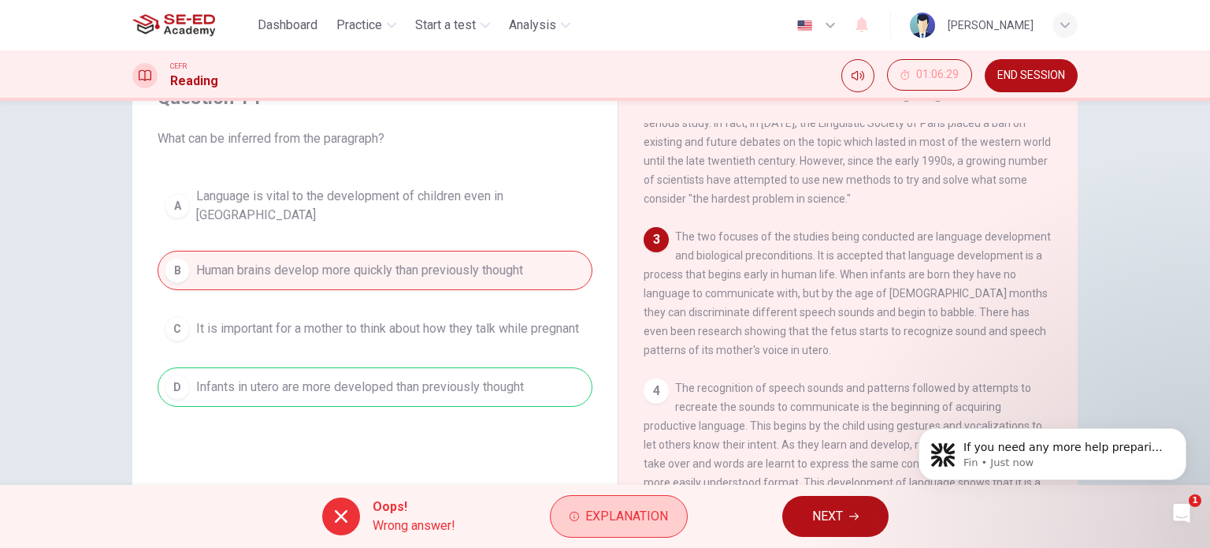
click at [649, 525] on span "Explanation" at bounding box center [627, 516] width 83 height 22
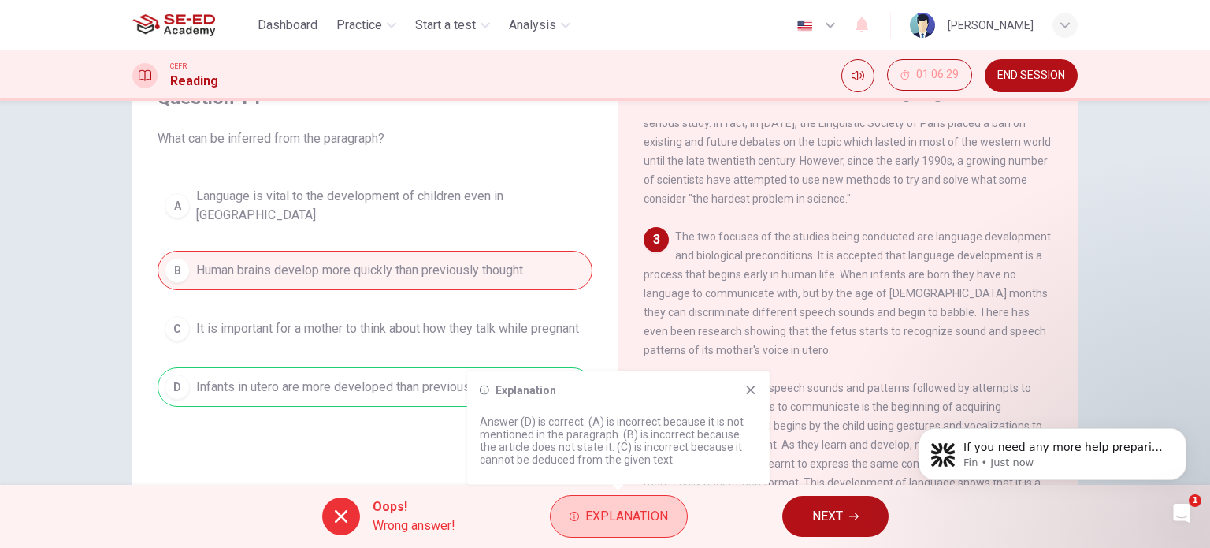
click at [649, 525] on span "Explanation" at bounding box center [627, 516] width 83 height 22
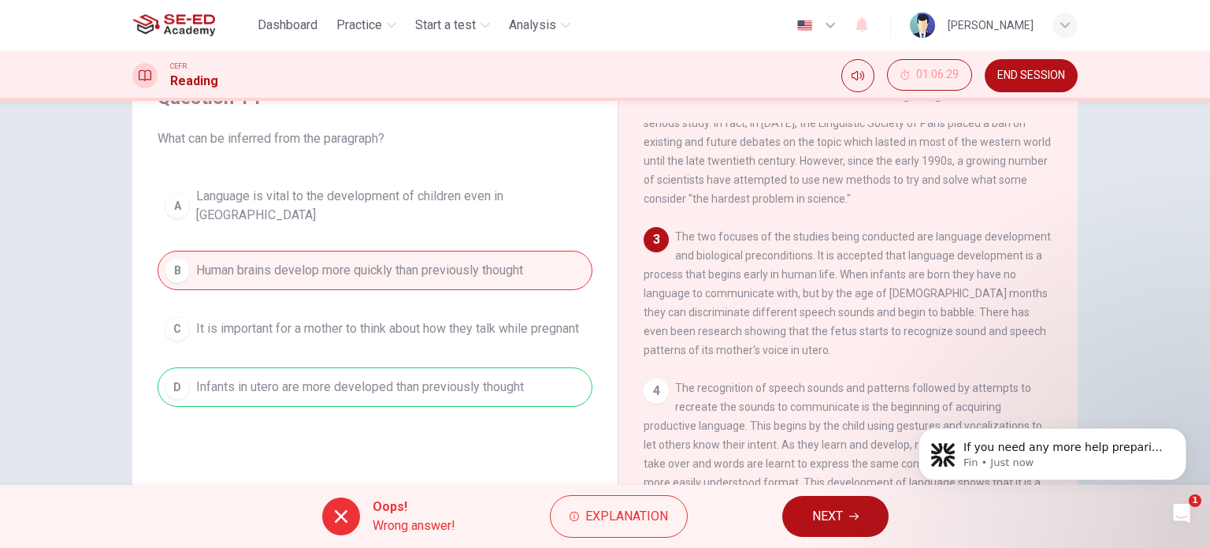
click at [859, 526] on button "NEXT" at bounding box center [836, 516] width 106 height 41
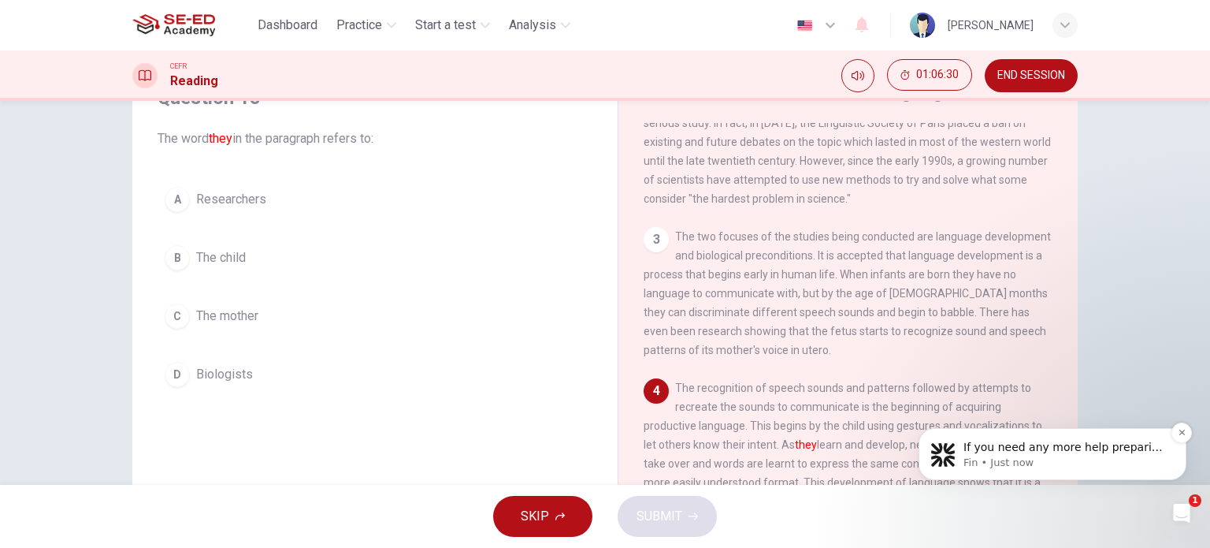
click at [1067, 462] on p "Fin • Just now" at bounding box center [1065, 463] width 203 height 14
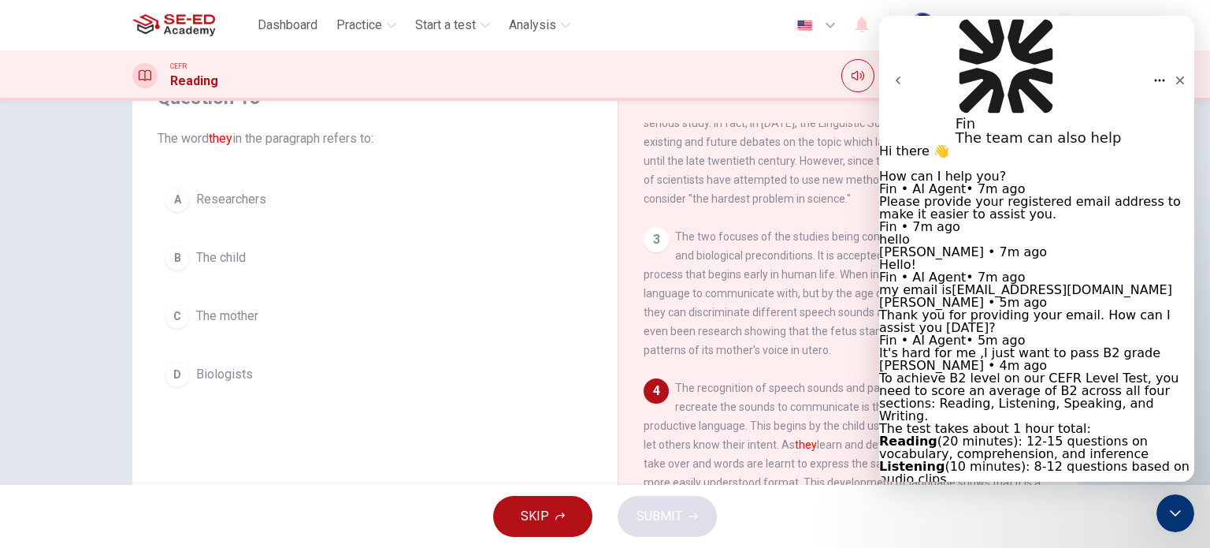
scroll to position [589, 0]
drag, startPoint x: 1125, startPoint y: 359, endPoint x: 883, endPoint y: 296, distance: 250.8
click at [883, 296] on div "Hi there 👋 ​ How can I help you? Fin • AI Agent • 8m ago Please provide your re…" at bounding box center [1036, 441] width 315 height 593
copy div "If you need any more help preparing for your B2 test, I’m here to assist you. W…"
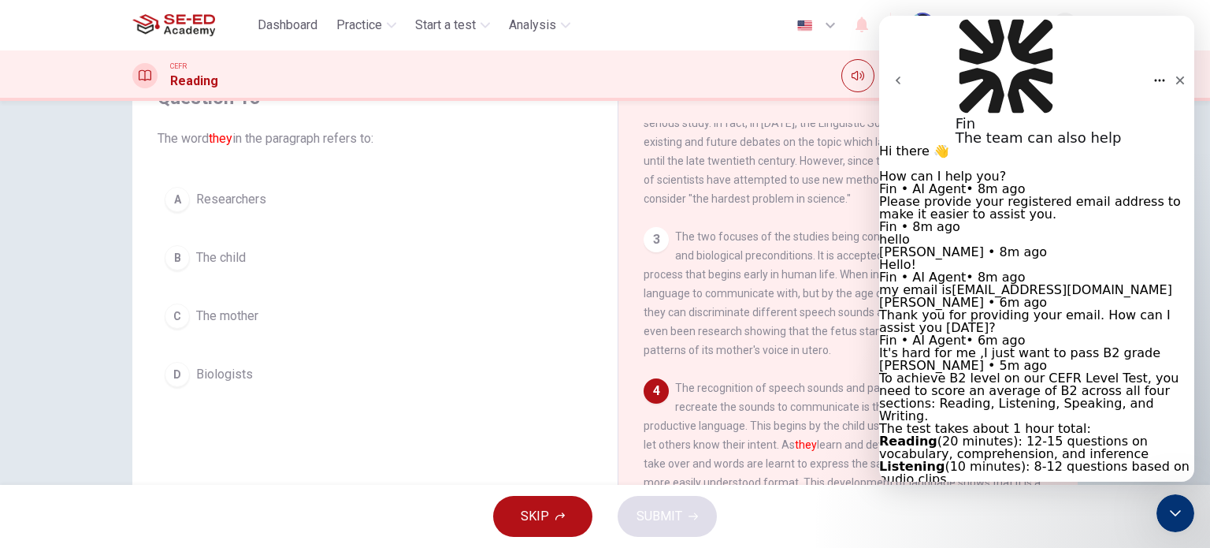
type textarea "i"
type textarea "I'm focus on education topic"
click at [1174, 74] on icon "Close" at bounding box center [1180, 80] width 13 height 13
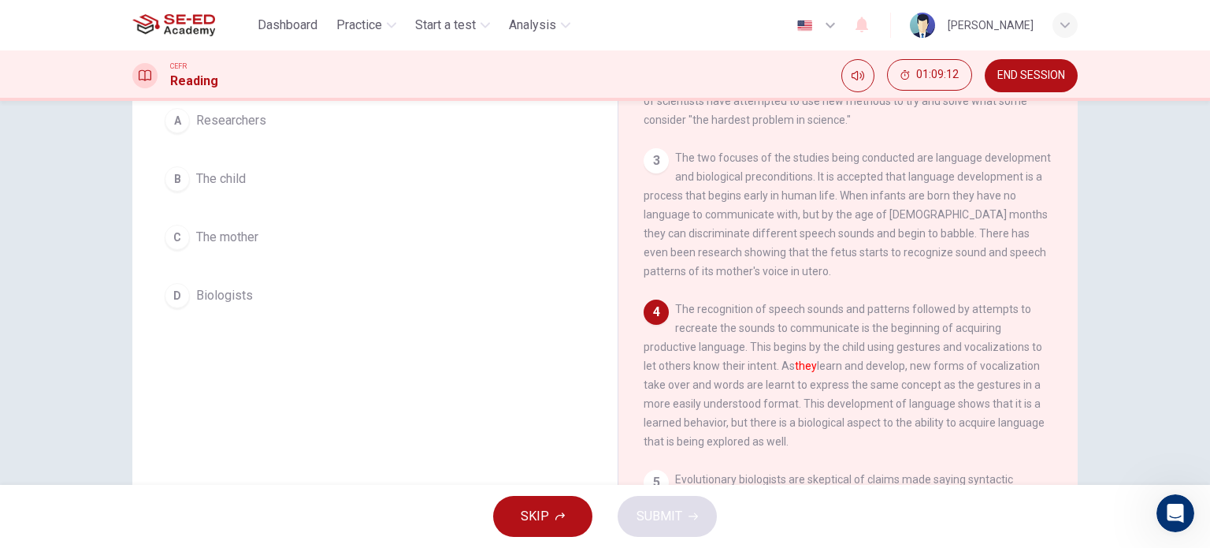
scroll to position [315, 0]
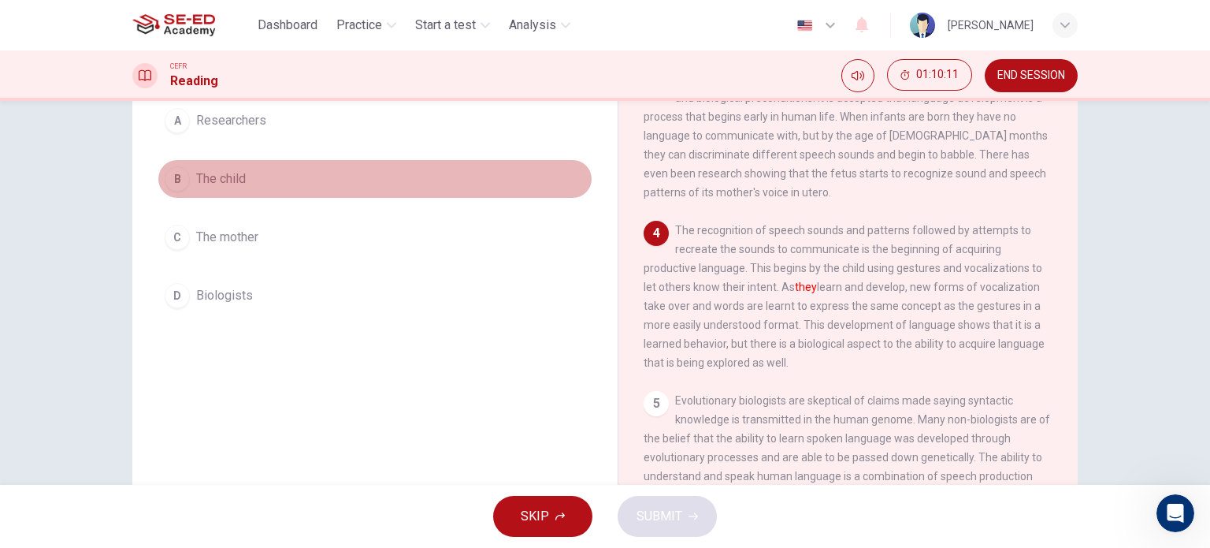
click at [318, 171] on button "B The child" at bounding box center [375, 178] width 435 height 39
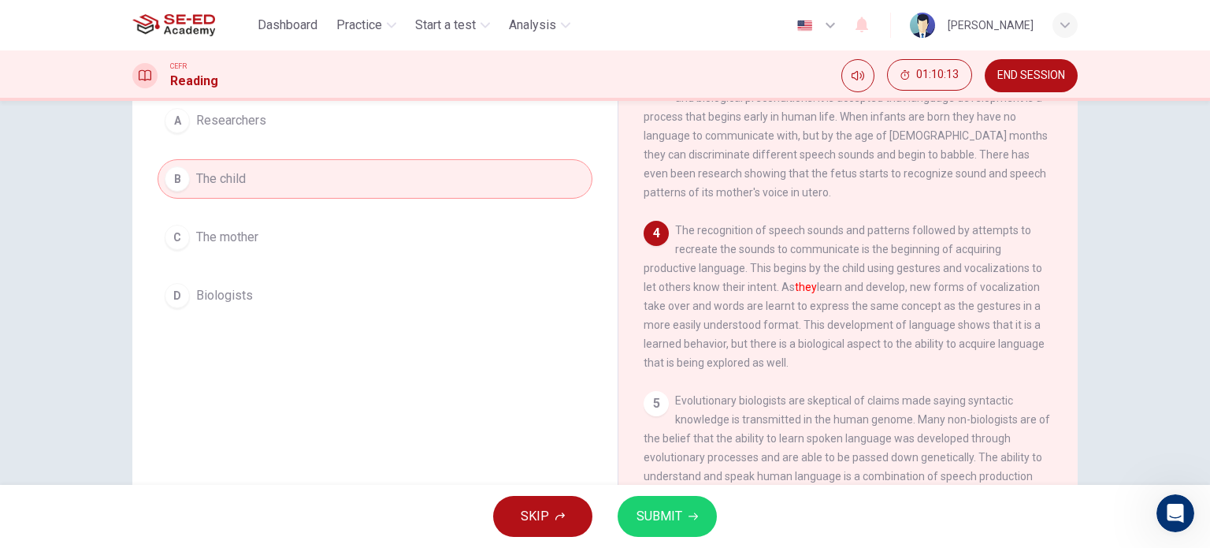
click at [701, 526] on button "SUBMIT" at bounding box center [667, 516] width 99 height 41
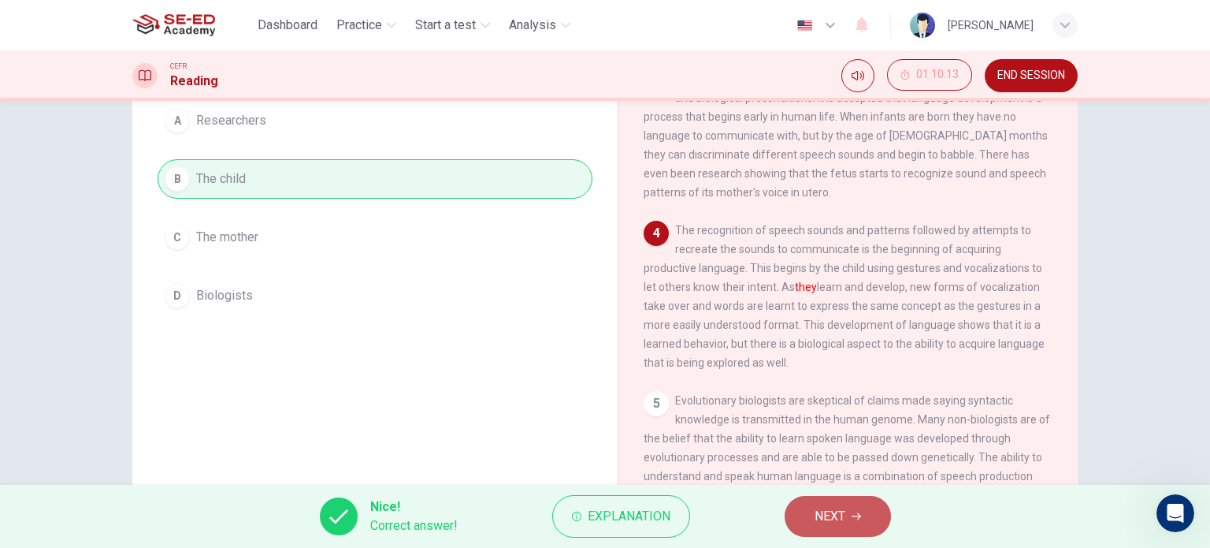
click at [828, 507] on span "NEXT" at bounding box center [830, 516] width 31 height 22
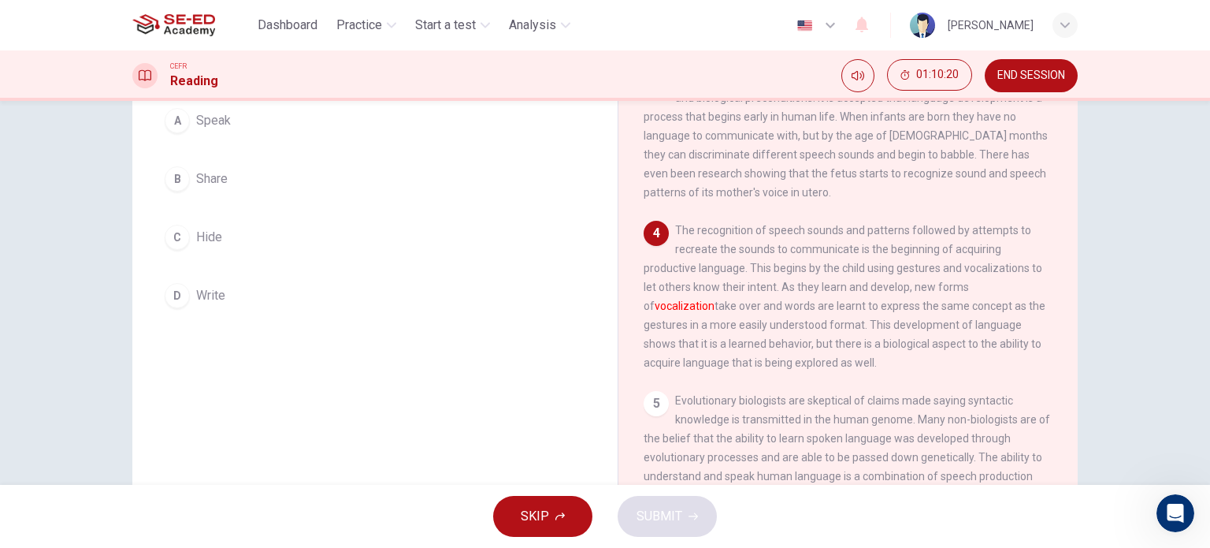
scroll to position [79, 0]
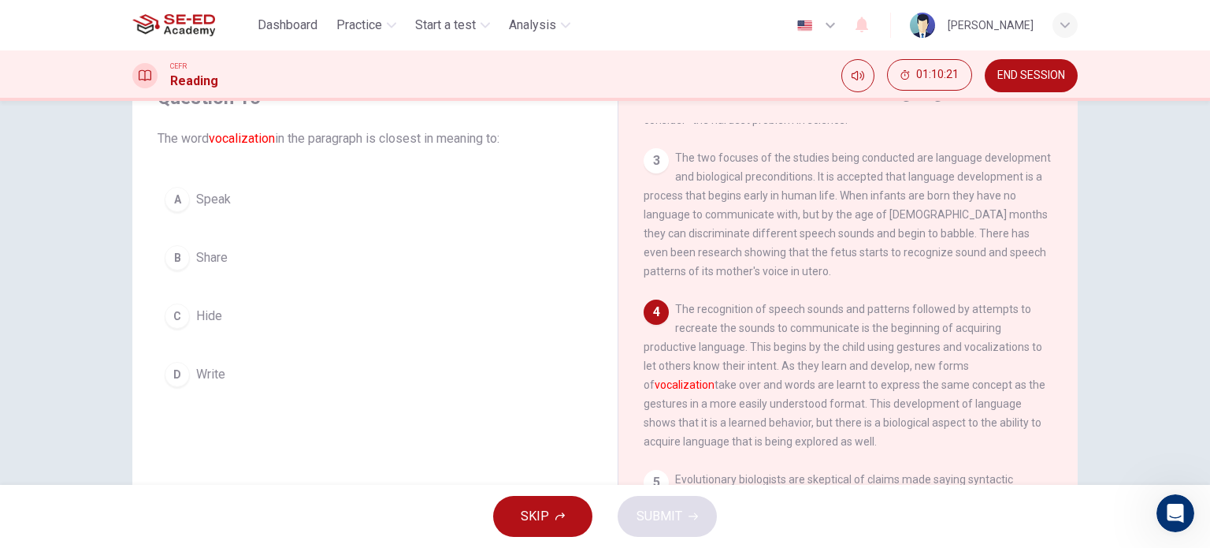
click at [336, 204] on button "A Speak" at bounding box center [375, 199] width 435 height 39
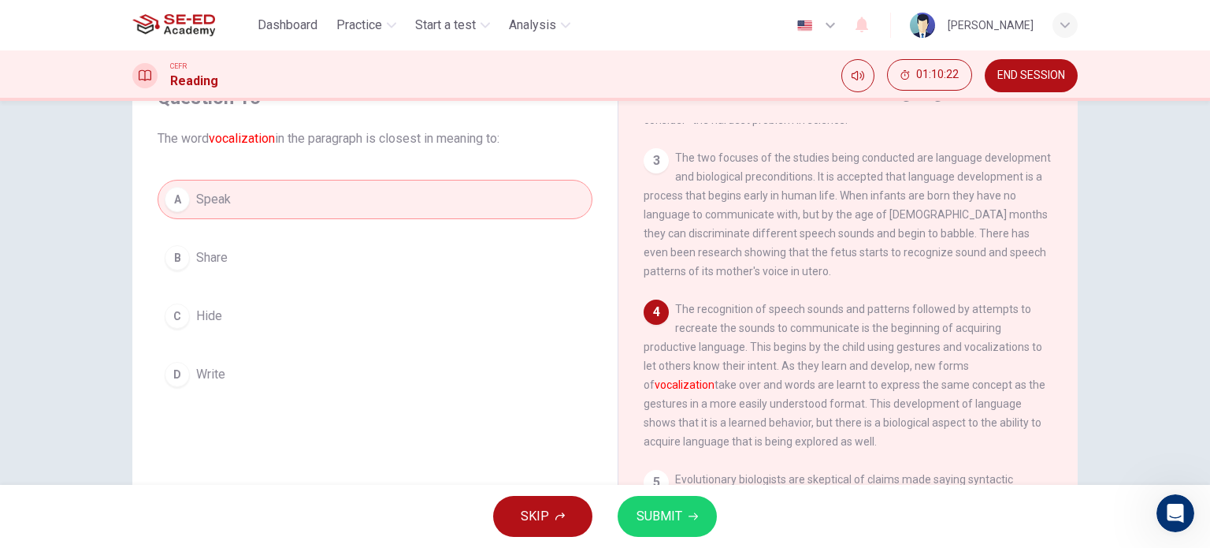
click at [679, 505] on span "SUBMIT" at bounding box center [660, 516] width 46 height 22
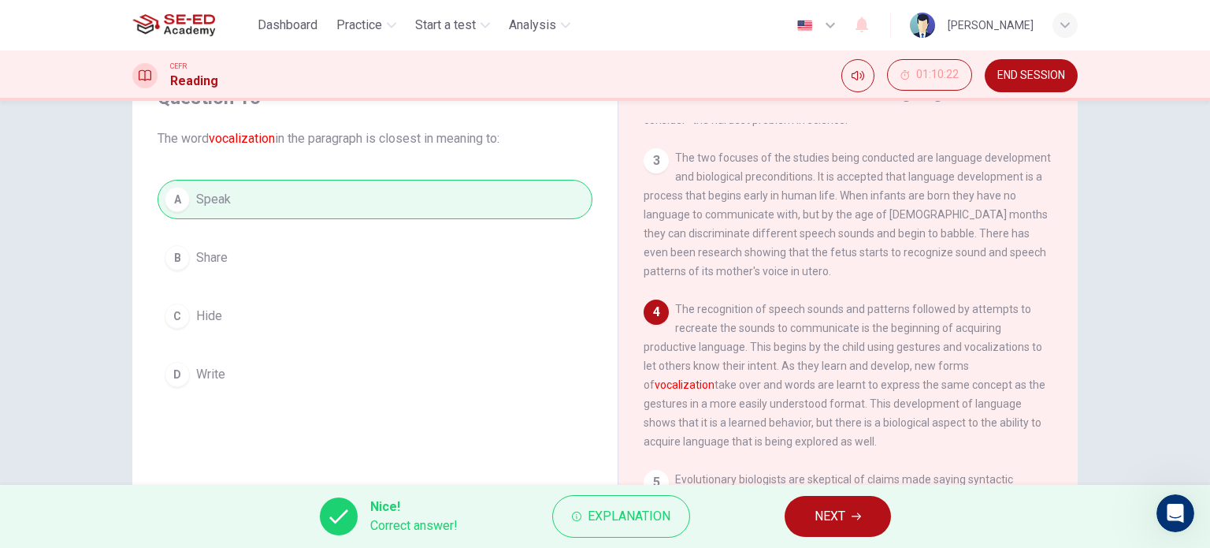
click at [851, 518] on button "NEXT" at bounding box center [838, 516] width 106 height 41
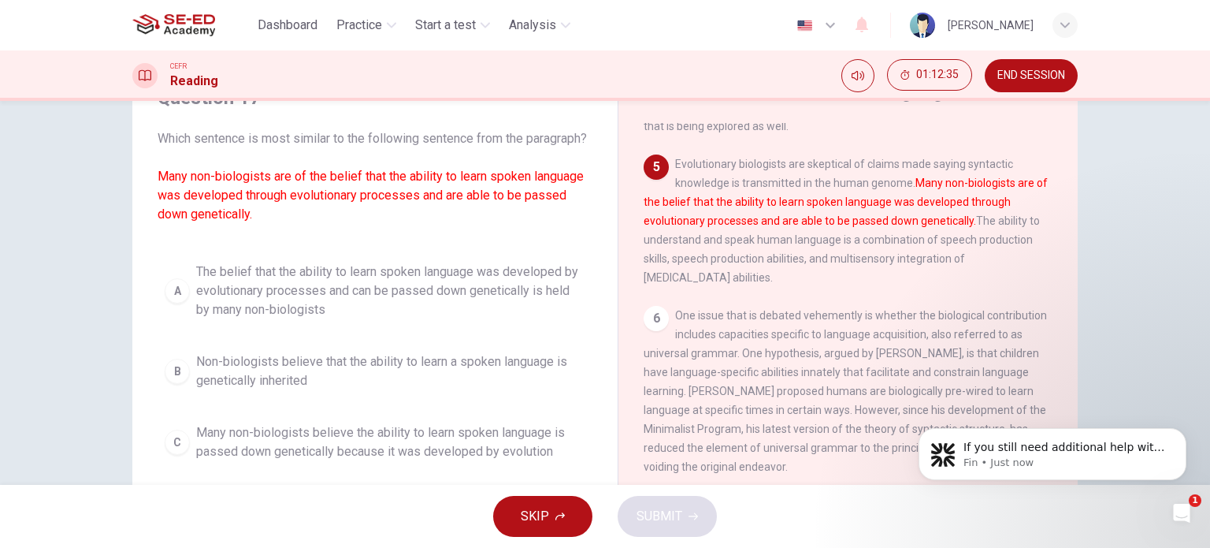
scroll to position [1279, 0]
click at [1028, 454] on p "If you still need additional help with preparing for your B2 test, I’m here to …" at bounding box center [1065, 448] width 203 height 16
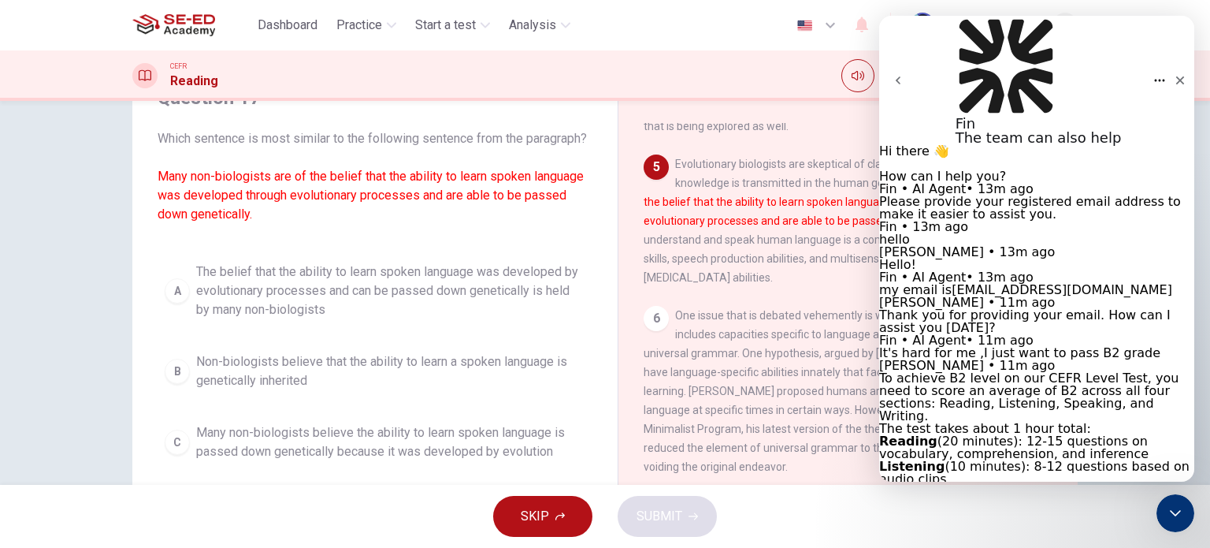
scroll to position [1305, 0]
click at [1179, 66] on div "Close" at bounding box center [1180, 80] width 28 height 28
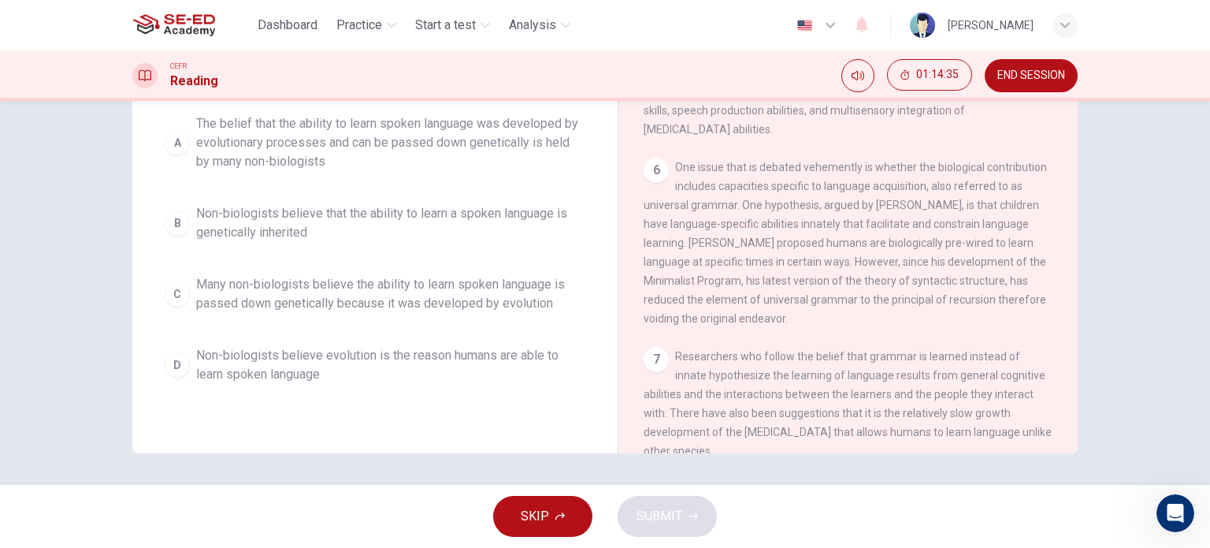
scroll to position [148, 0]
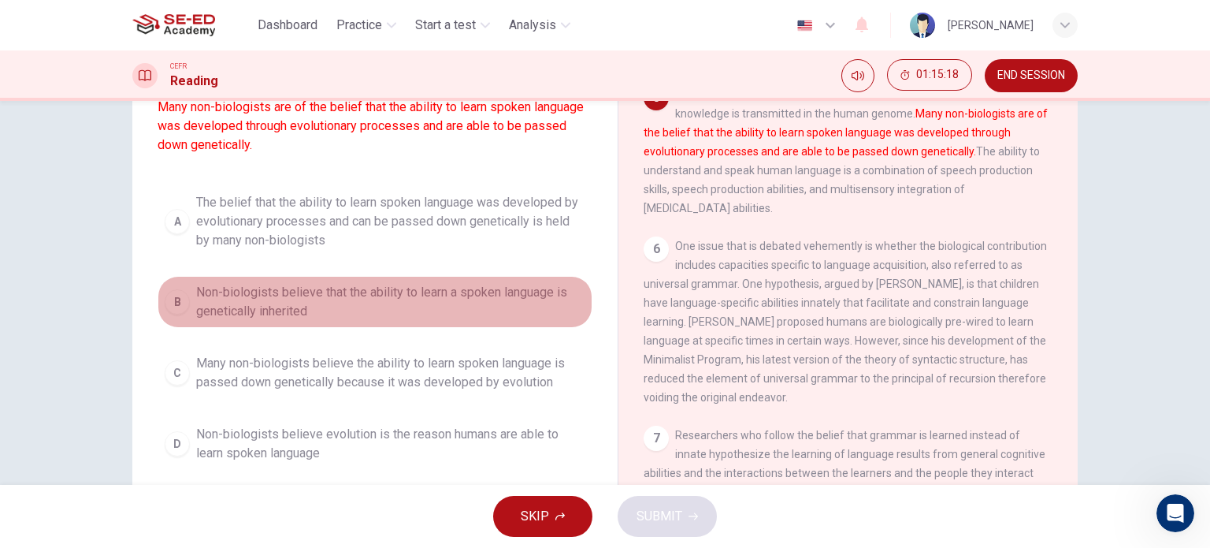
click at [186, 328] on button "B Non-biologists believe that the ability to learn a spoken language is genetic…" at bounding box center [375, 302] width 435 height 52
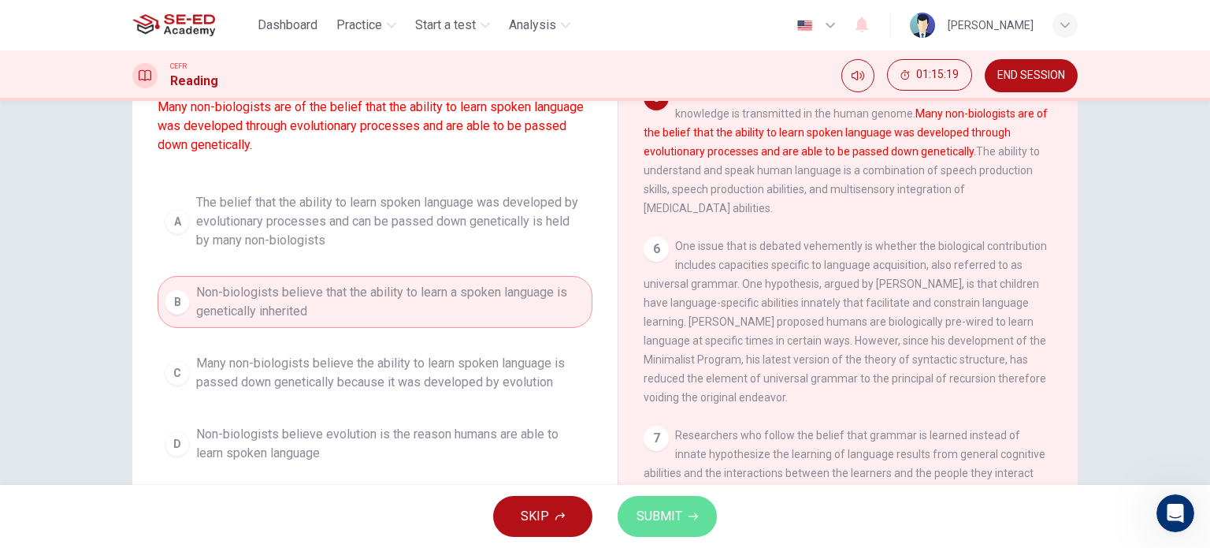
click at [688, 526] on button "SUBMIT" at bounding box center [667, 516] width 99 height 41
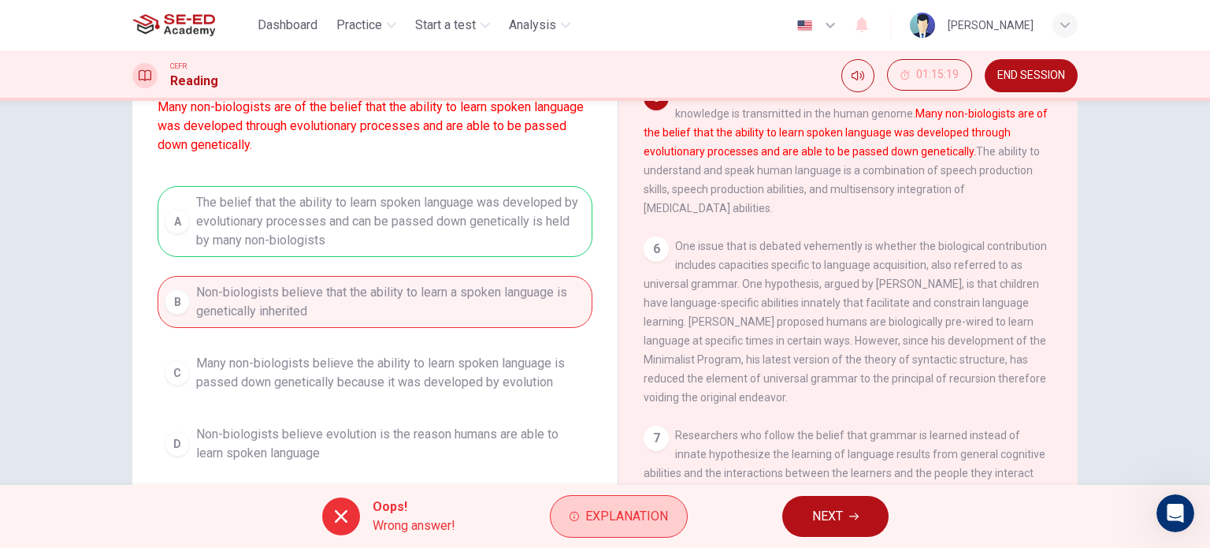
click at [596, 503] on button "Explanation" at bounding box center [619, 516] width 138 height 43
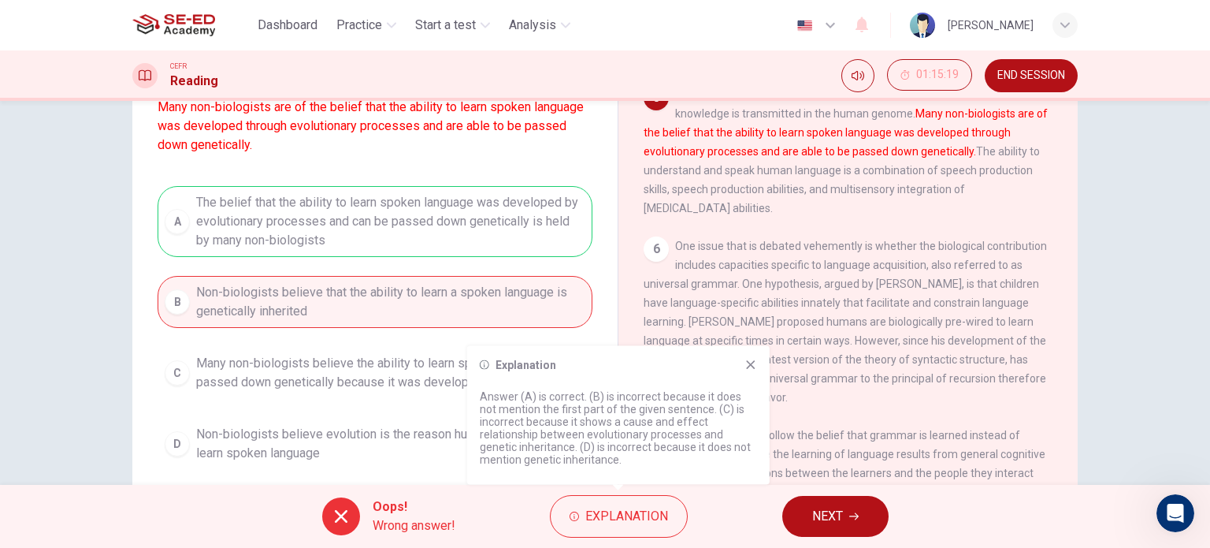
click at [850, 526] on button "NEXT" at bounding box center [836, 516] width 106 height 41
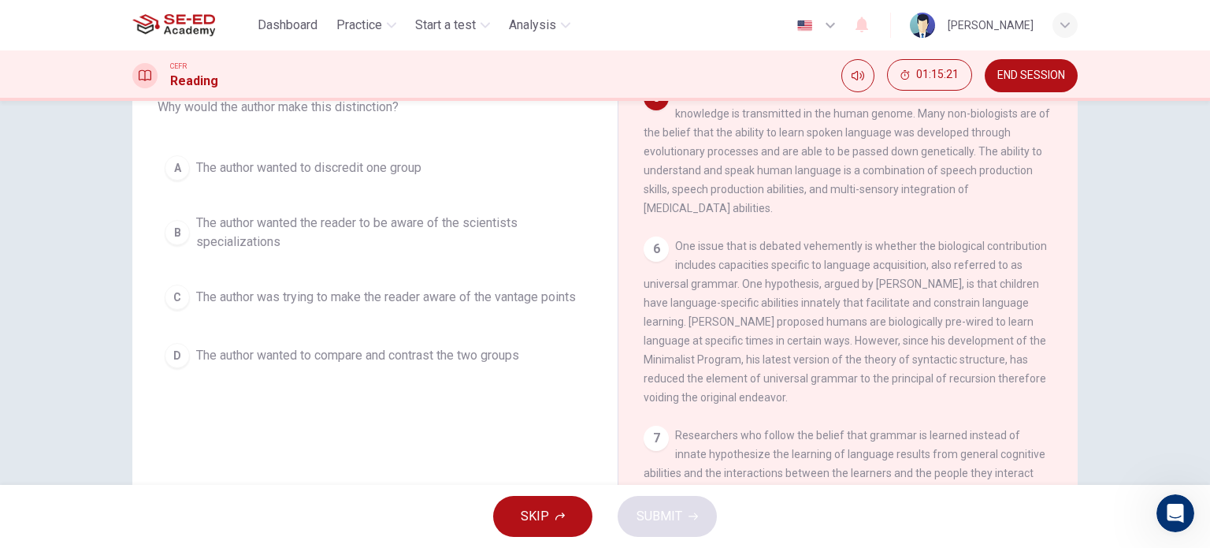
scroll to position [69, 0]
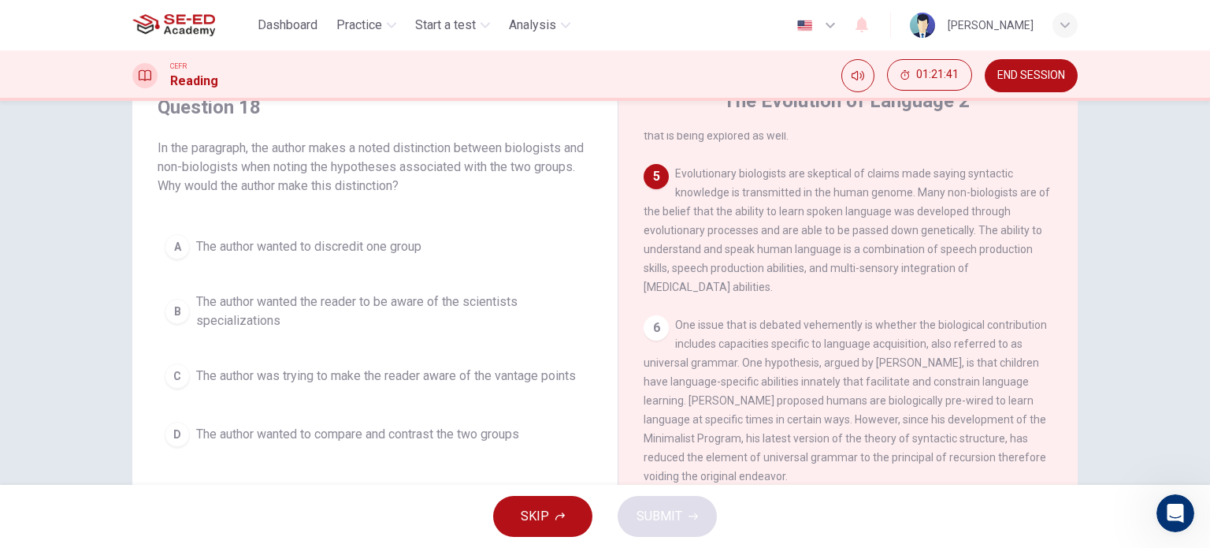
click at [492, 307] on span "The author wanted the reader to be aware of the scientists specializations" at bounding box center [390, 311] width 389 height 38
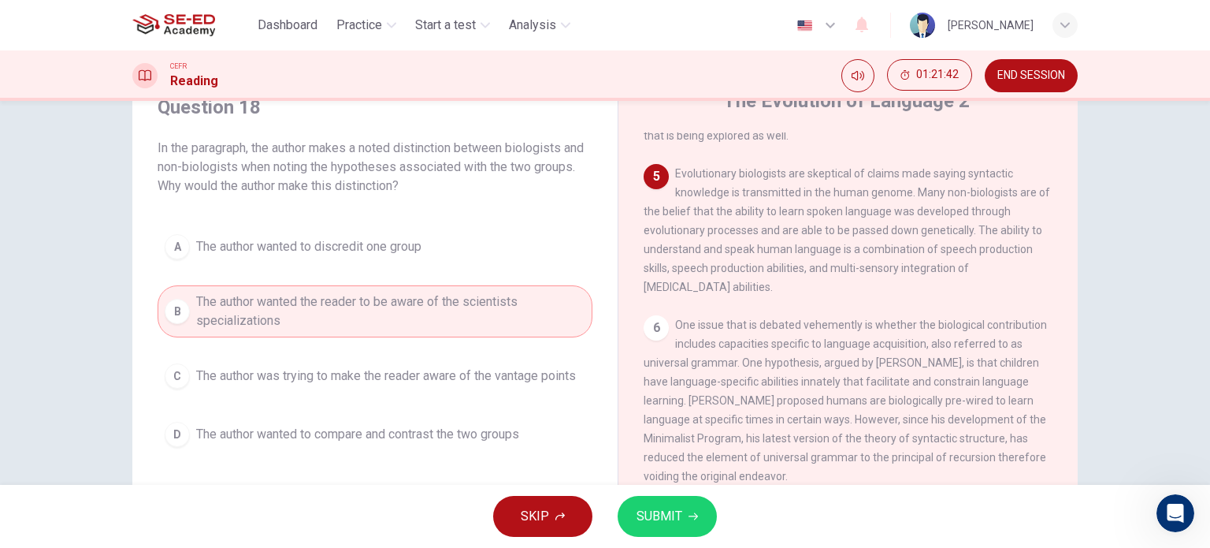
click at [472, 411] on div "A The author wanted to discredit one group B The author wanted the reader to be…" at bounding box center [375, 340] width 435 height 227
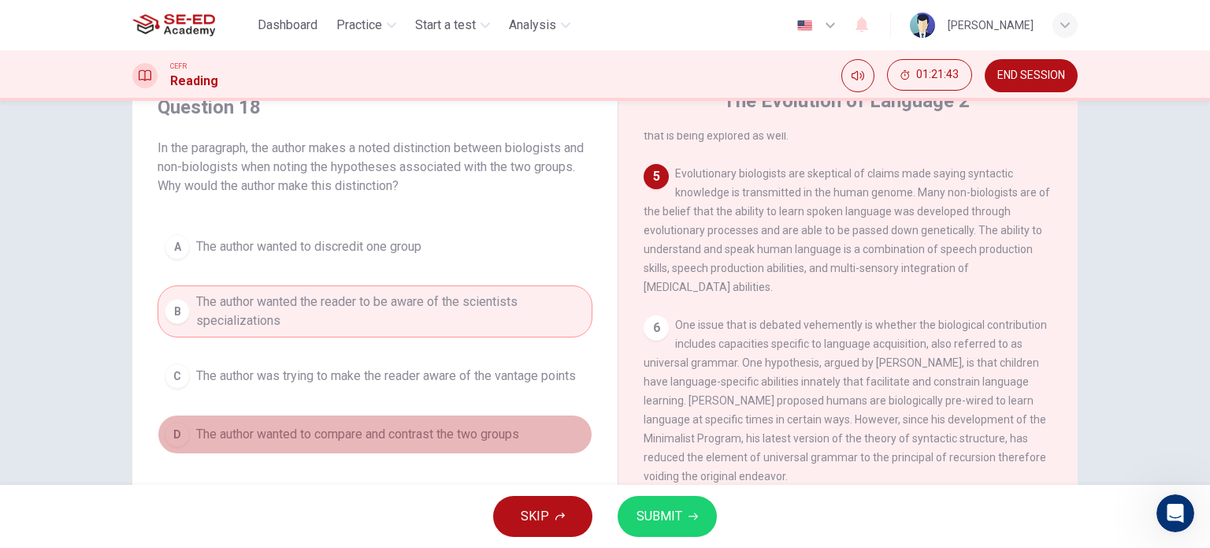
click at [497, 440] on span "The author wanted to compare and contrast the two groups" at bounding box center [357, 434] width 323 height 19
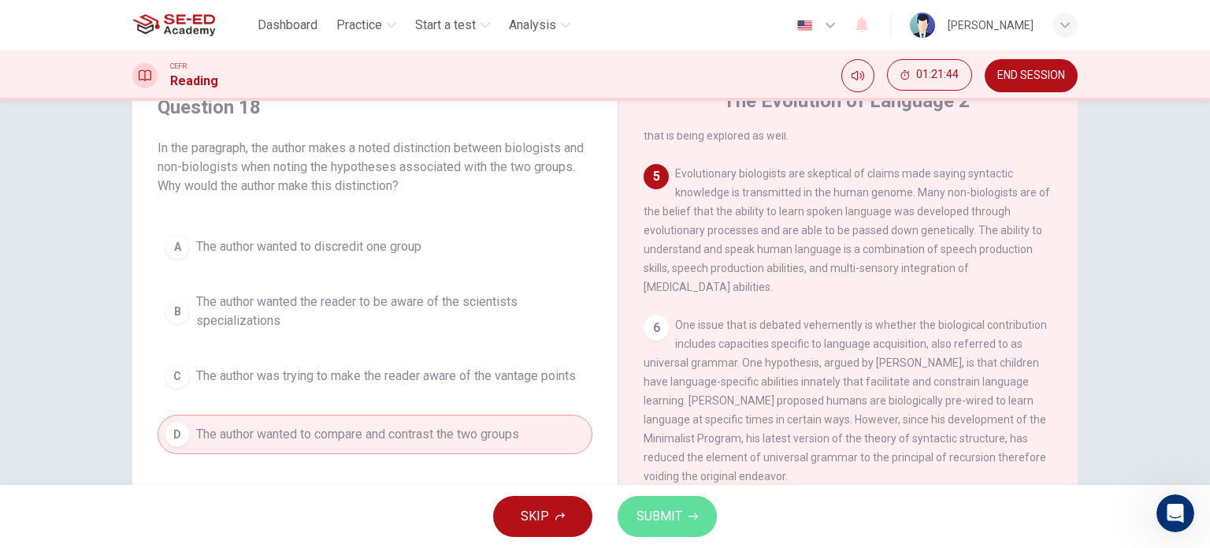
click at [663, 518] on span "SUBMIT" at bounding box center [660, 516] width 46 height 22
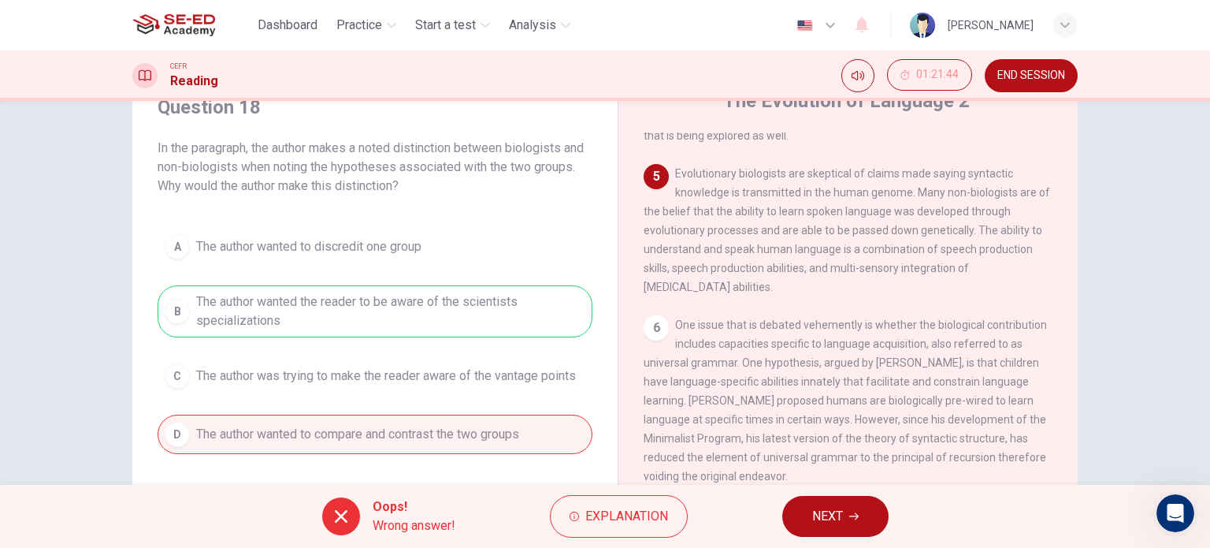
click at [660, 518] on span "Explanation" at bounding box center [627, 516] width 83 height 22
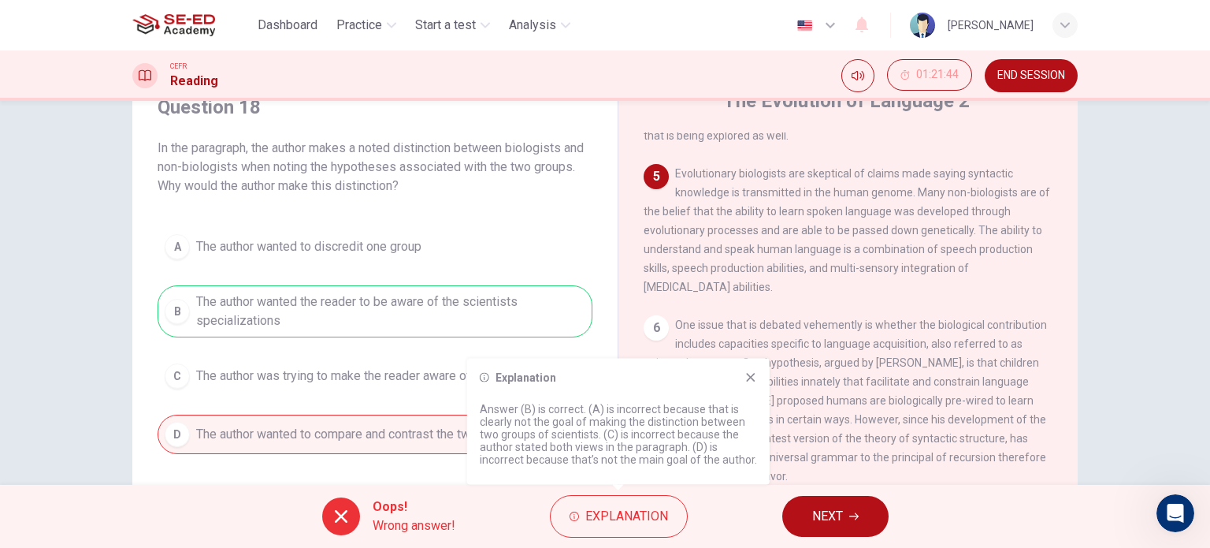
click at [846, 530] on button "NEXT" at bounding box center [836, 516] width 106 height 41
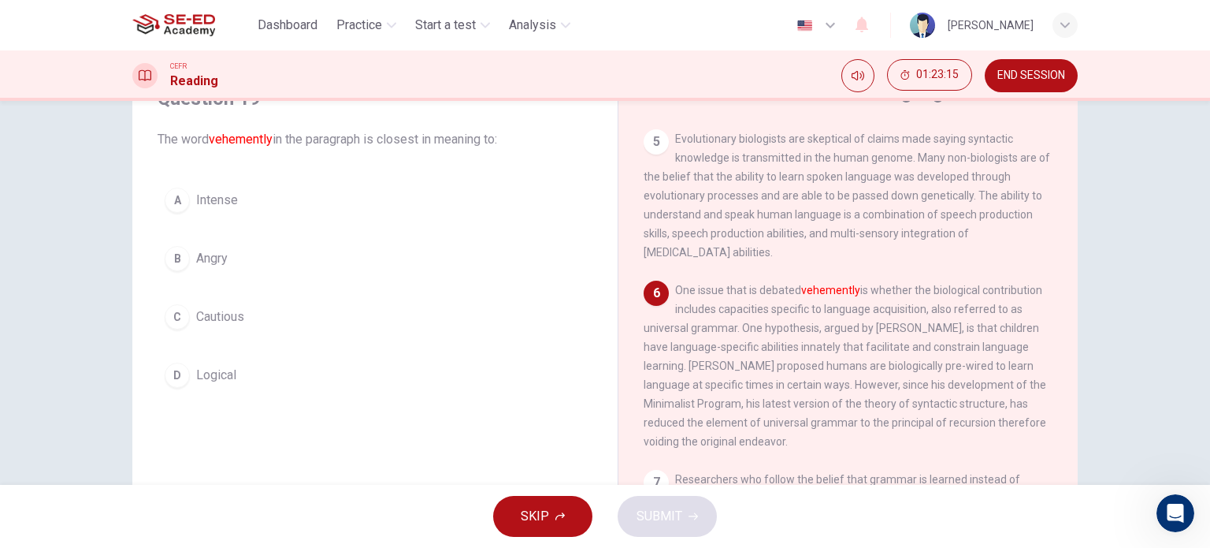
scroll to position [79, 0]
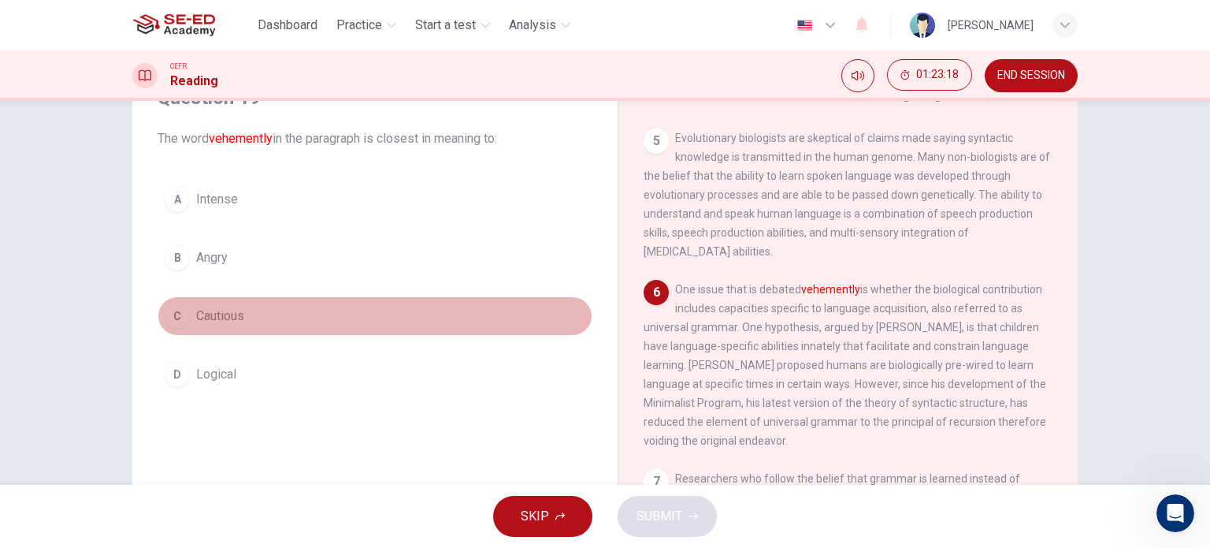
click at [339, 311] on button "C Cautious" at bounding box center [375, 315] width 435 height 39
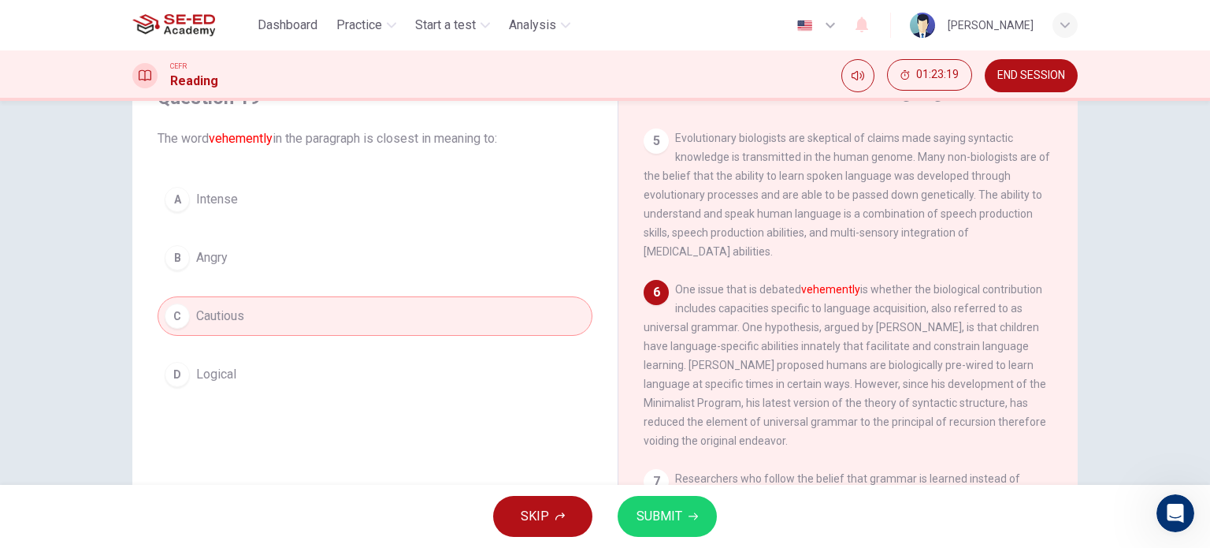
click at [657, 503] on button "SUBMIT" at bounding box center [667, 516] width 99 height 41
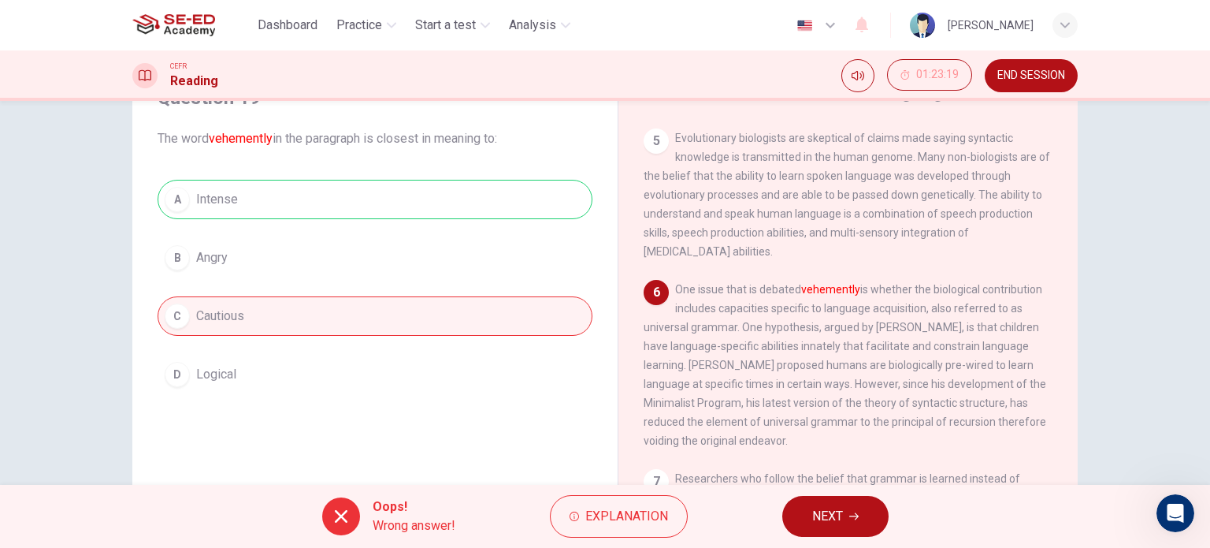
click at [784, 504] on div "Oops! Wrong answer! Explanation NEXT" at bounding box center [605, 516] width 1210 height 63
click at [802, 510] on button "NEXT" at bounding box center [836, 516] width 106 height 41
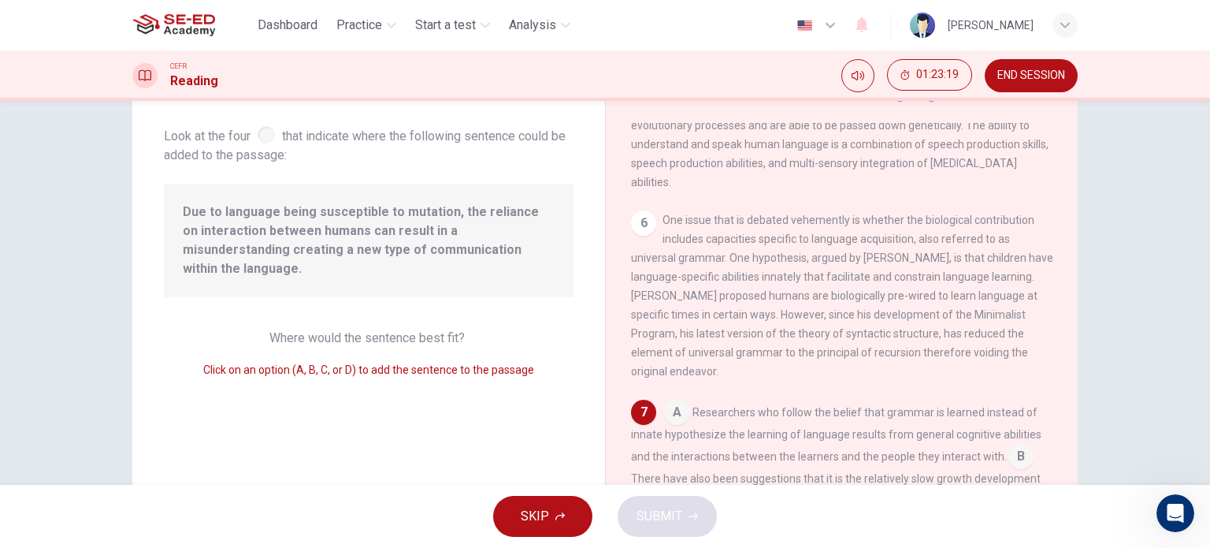
scroll to position [755, 0]
click at [231, 211] on span "Due to language being susceptible to mutation, the reliance on interaction betw…" at bounding box center [369, 241] width 372 height 76
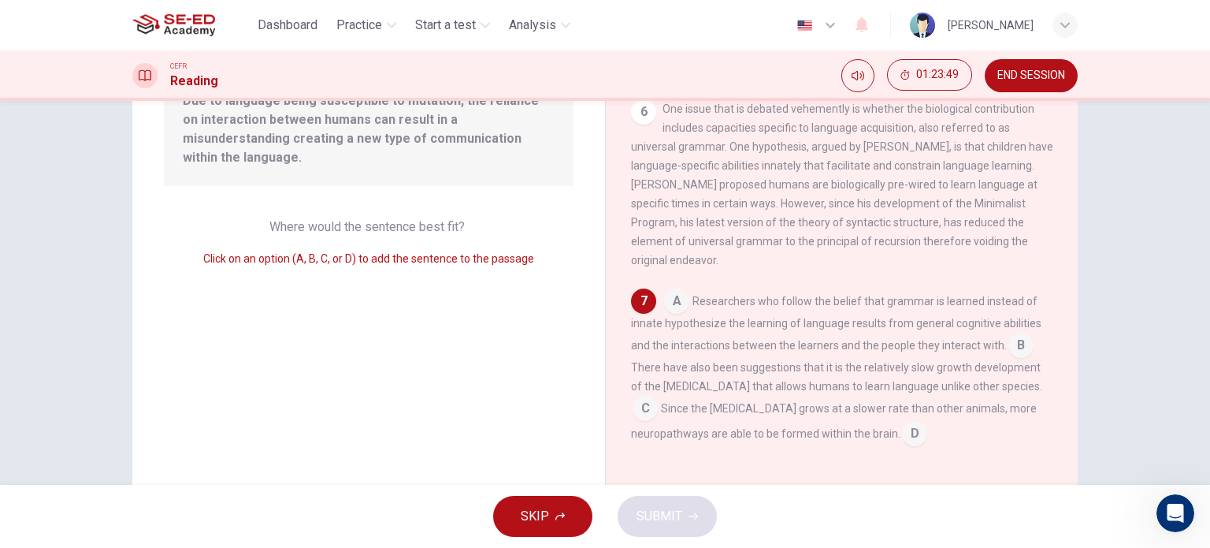
scroll to position [227, 0]
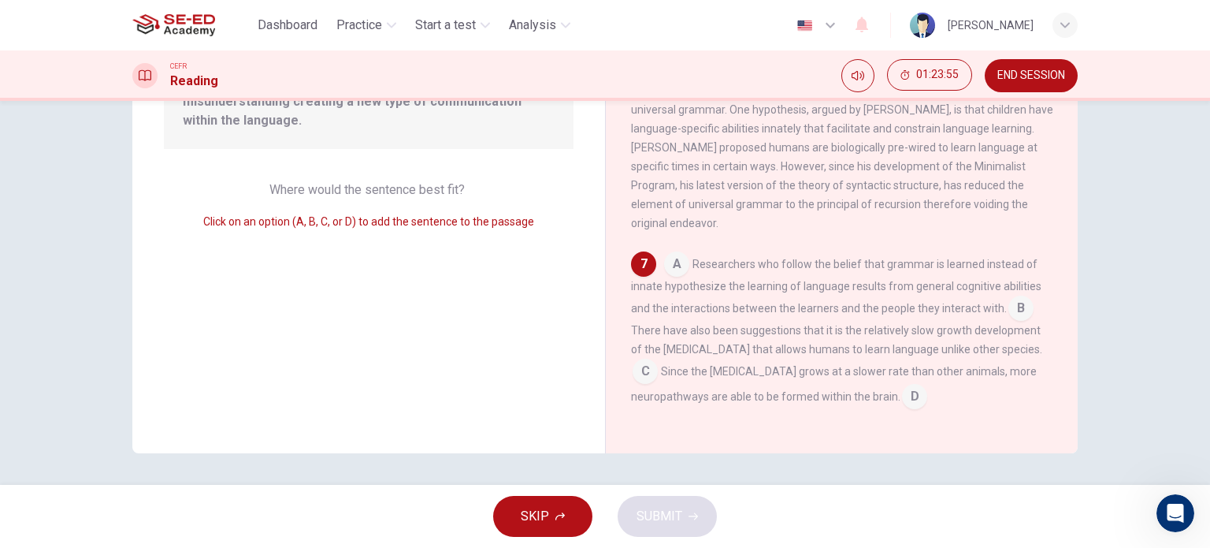
click at [1015, 314] on input at bounding box center [1021, 309] width 25 height 25
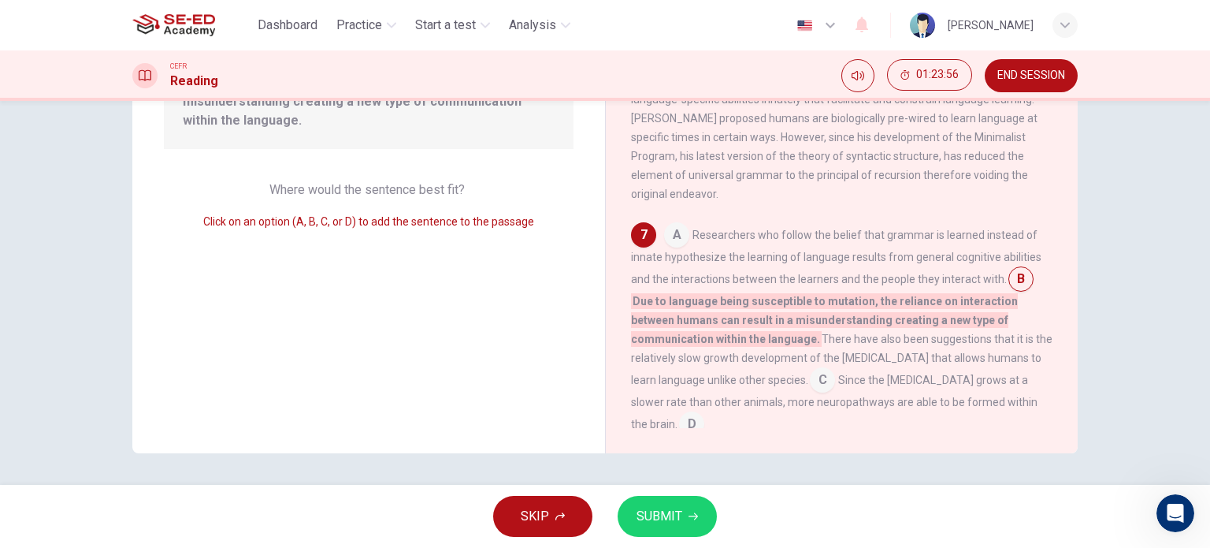
click at [699, 522] on button "SUBMIT" at bounding box center [667, 516] width 99 height 41
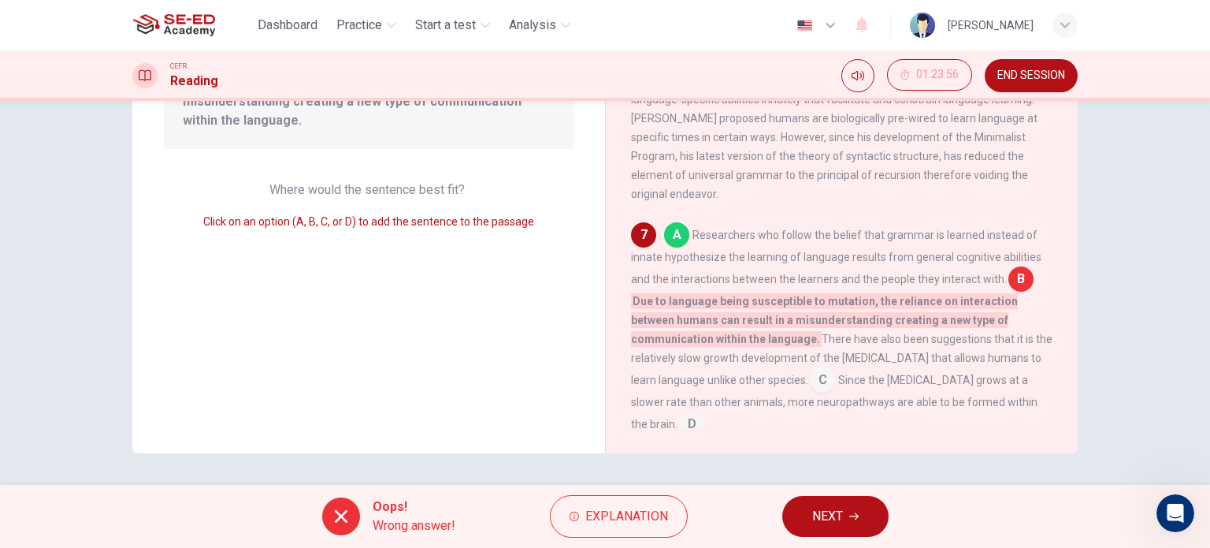
click at [675, 249] on input at bounding box center [676, 236] width 25 height 25
click at [643, 509] on span "Explanation" at bounding box center [627, 516] width 83 height 22
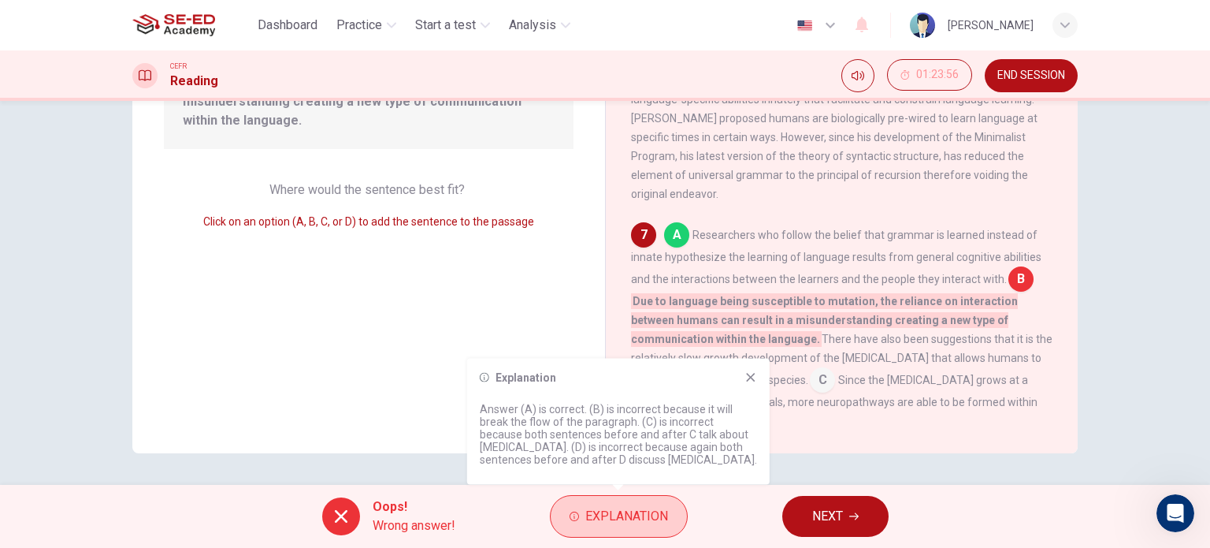
click at [643, 509] on span "Explanation" at bounding box center [627, 516] width 83 height 22
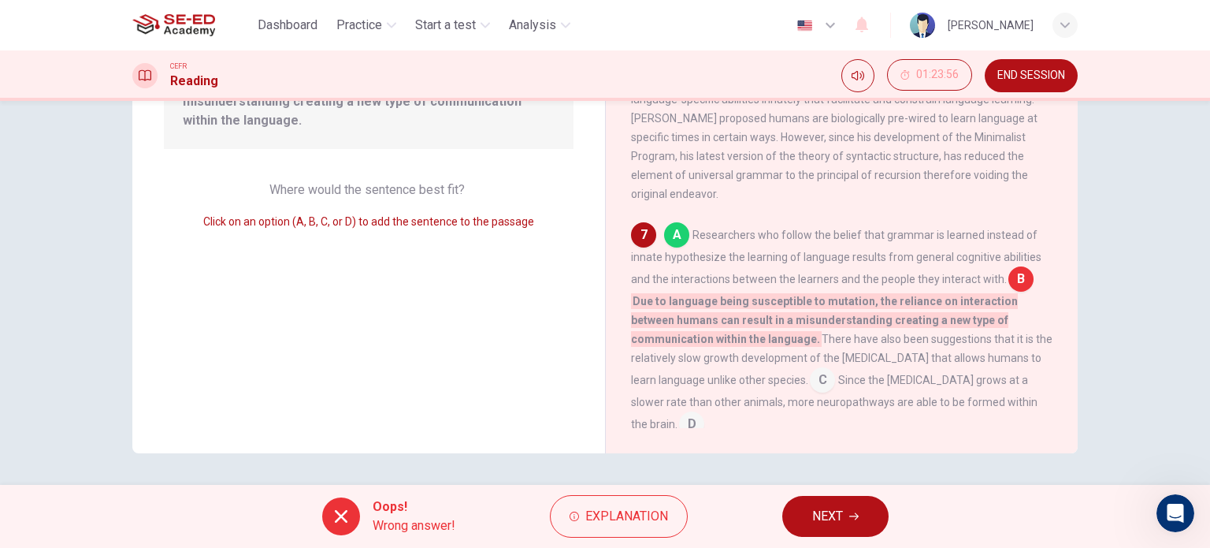
click at [829, 520] on span "NEXT" at bounding box center [828, 516] width 31 height 22
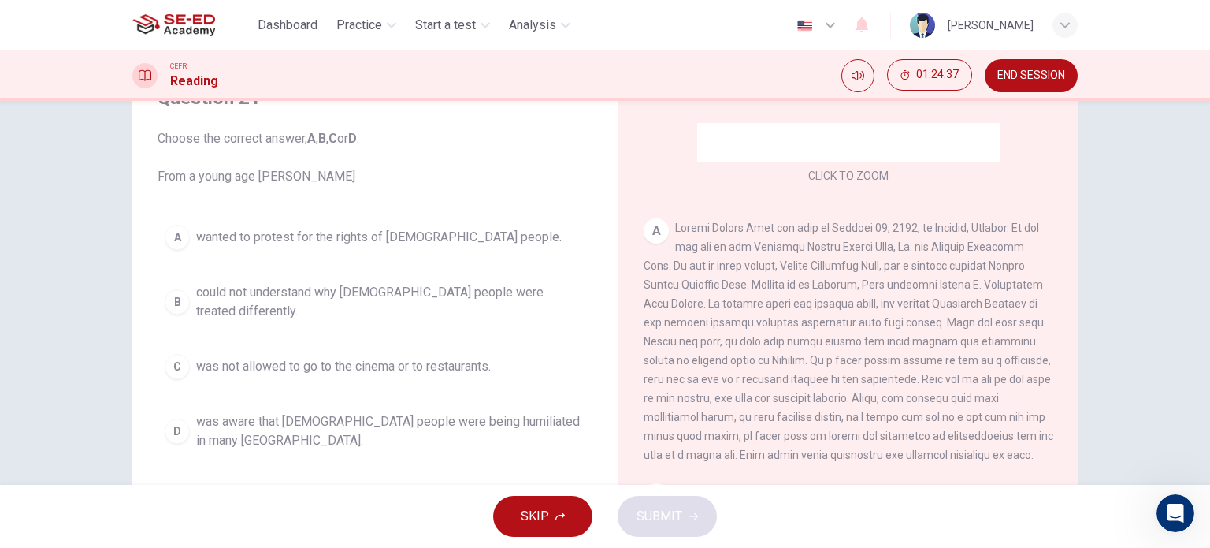
scroll to position [315, 0]
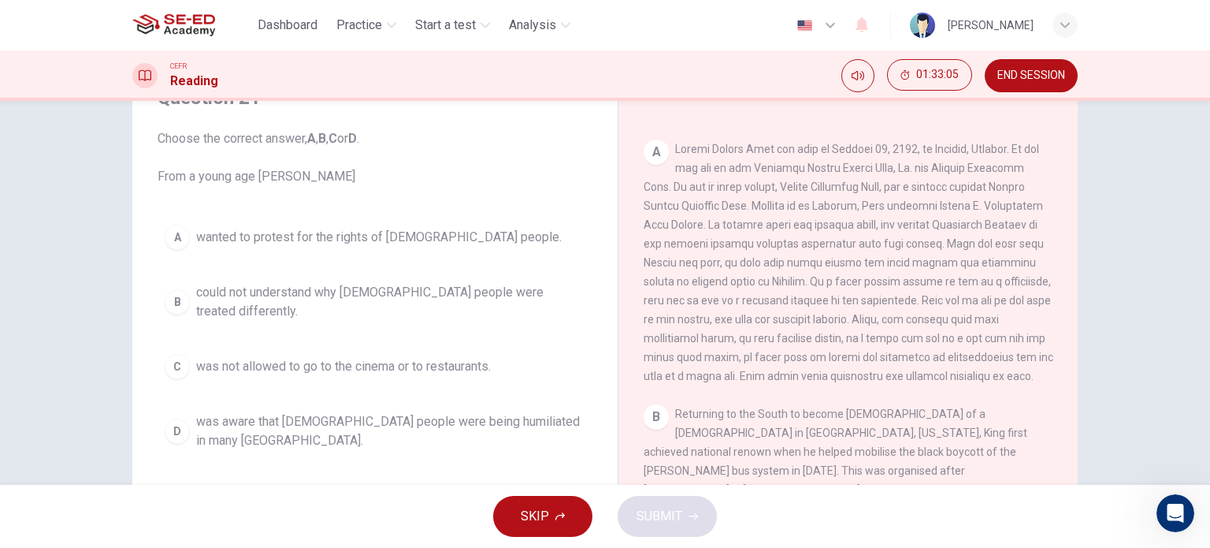
click at [350, 359] on span "was not allowed to go to the cinema or to restaurants." at bounding box center [343, 366] width 295 height 19
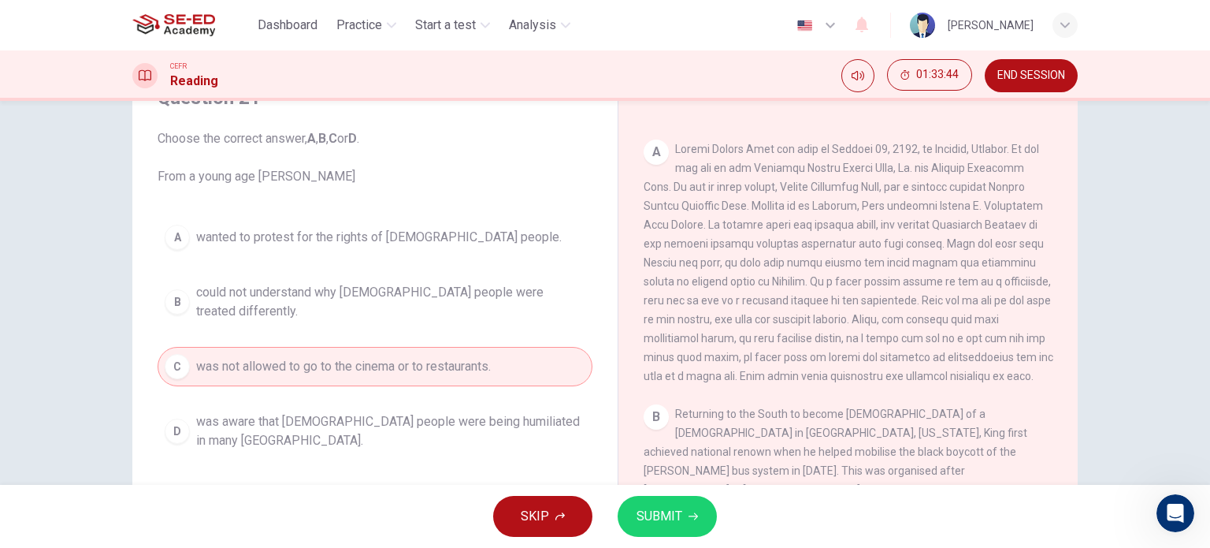
click at [532, 416] on span "was aware that black people were being humiliated in many northern states." at bounding box center [390, 431] width 389 height 38
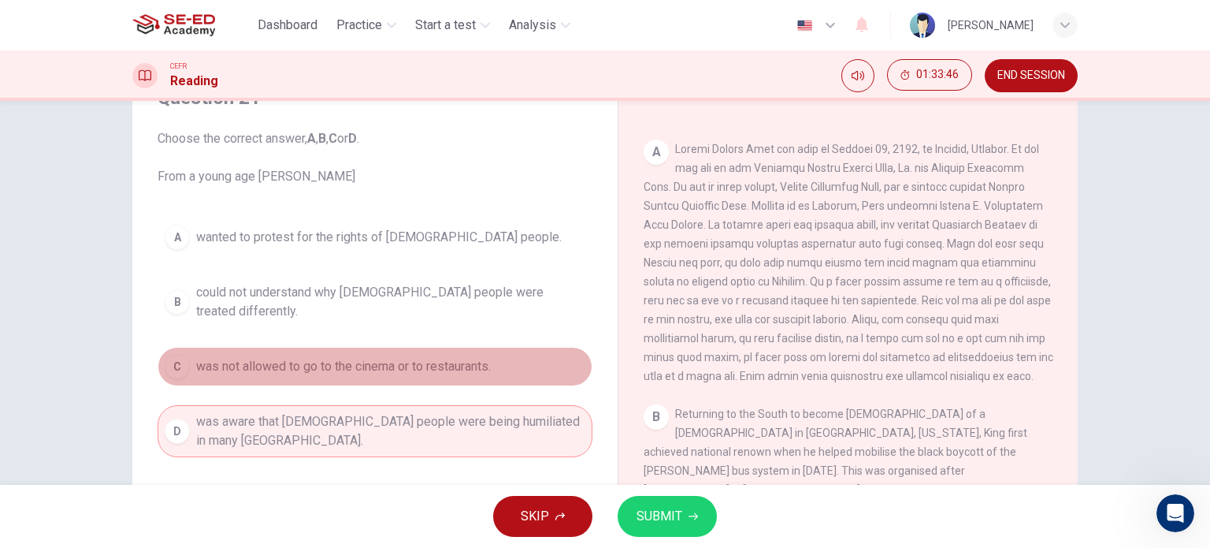
click at [500, 368] on button "C was not allowed to go to the cinema or to restaurants." at bounding box center [375, 366] width 435 height 39
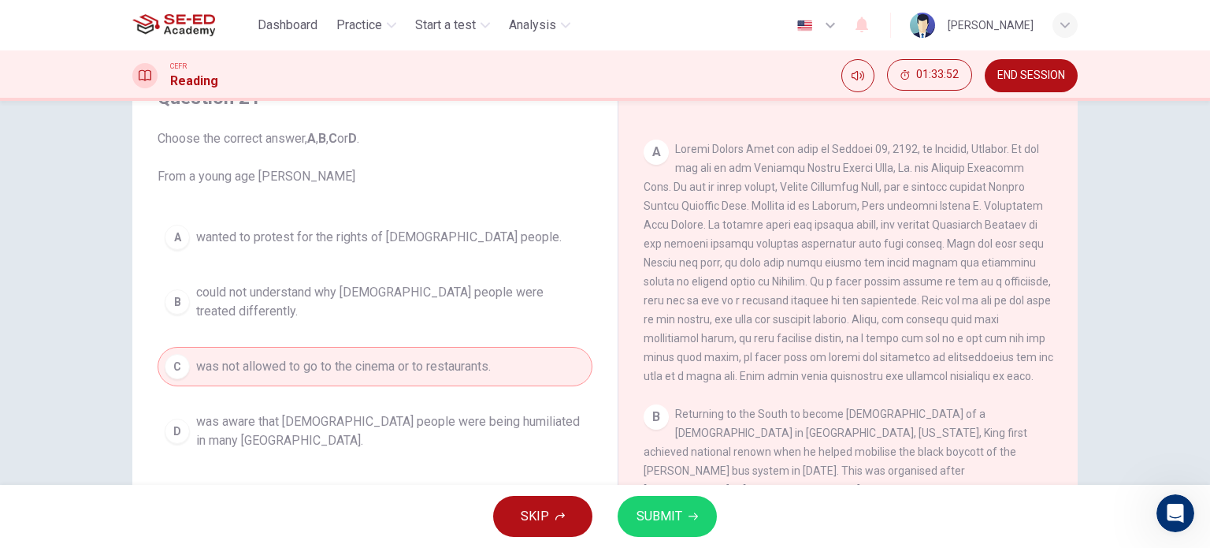
click at [522, 314] on button "B could not understand why black people were treated differently." at bounding box center [375, 302] width 435 height 52
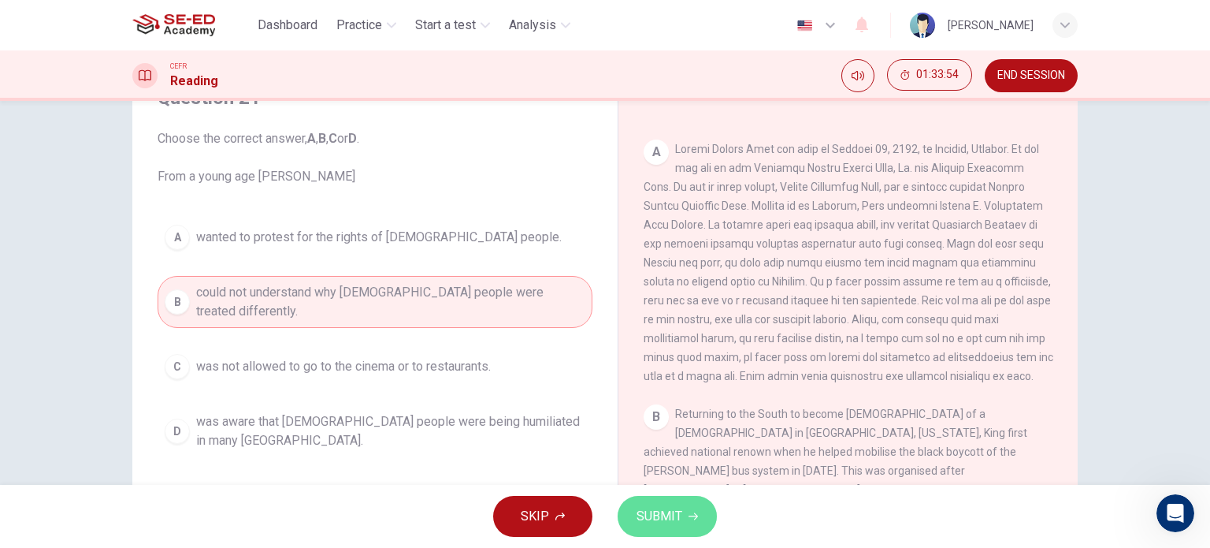
click at [660, 533] on button "SUBMIT" at bounding box center [667, 516] width 99 height 41
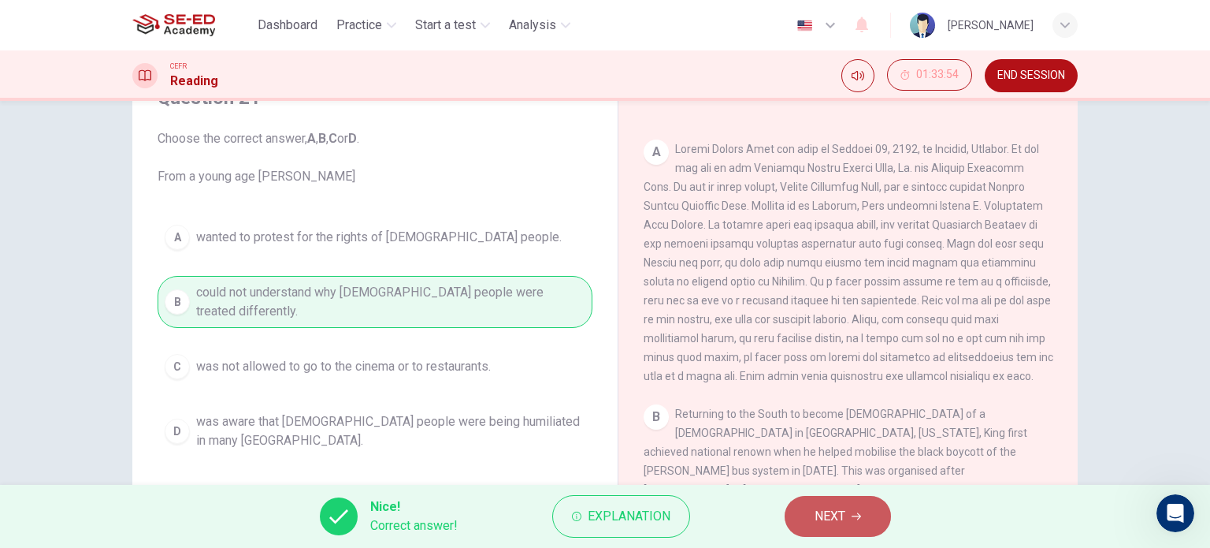
click at [841, 513] on span "NEXT" at bounding box center [830, 516] width 31 height 22
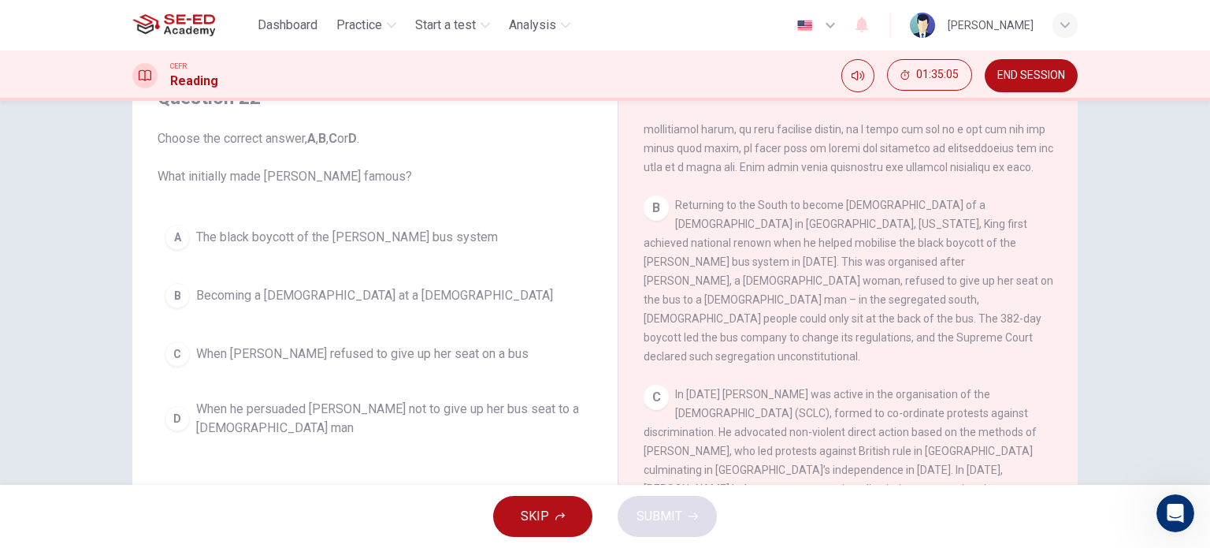
scroll to position [552, 0]
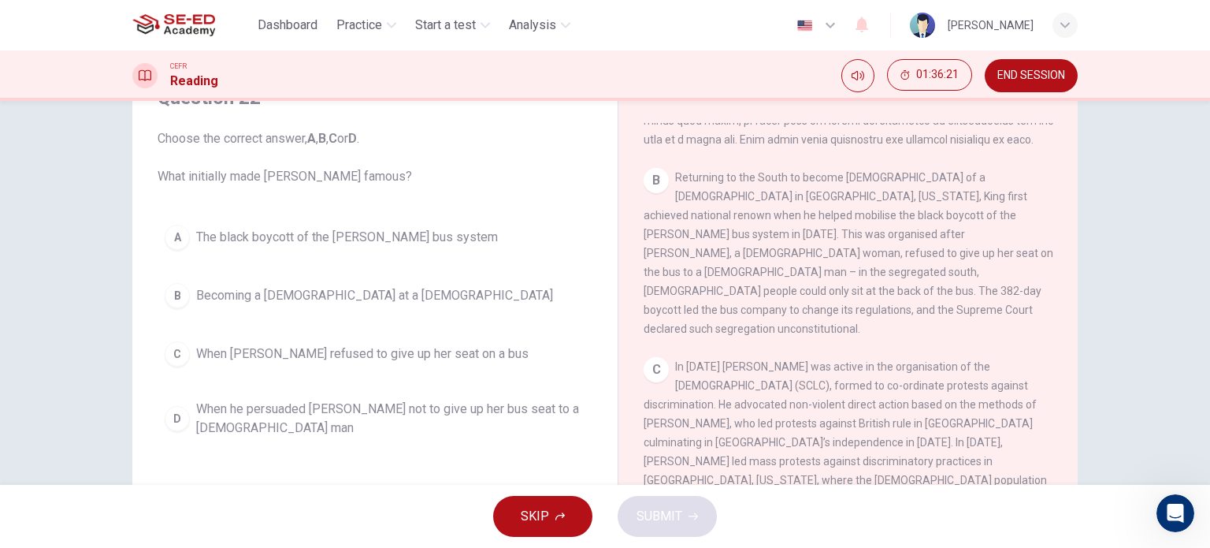
click at [457, 226] on button "A The black boycott of the Montgomery bus system" at bounding box center [375, 237] width 435 height 39
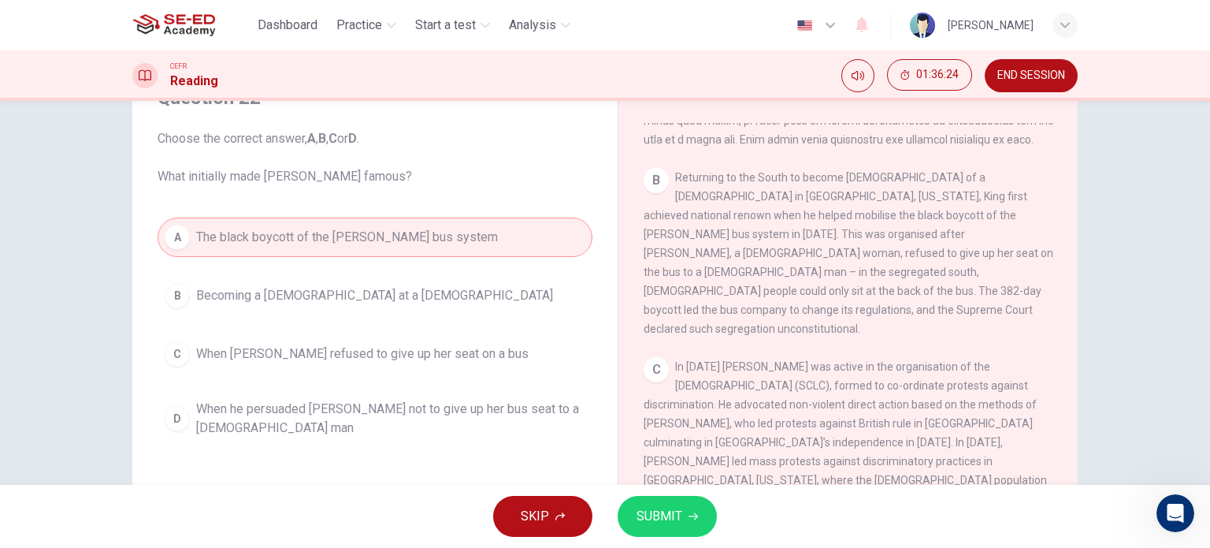
click at [671, 508] on span "SUBMIT" at bounding box center [660, 516] width 46 height 22
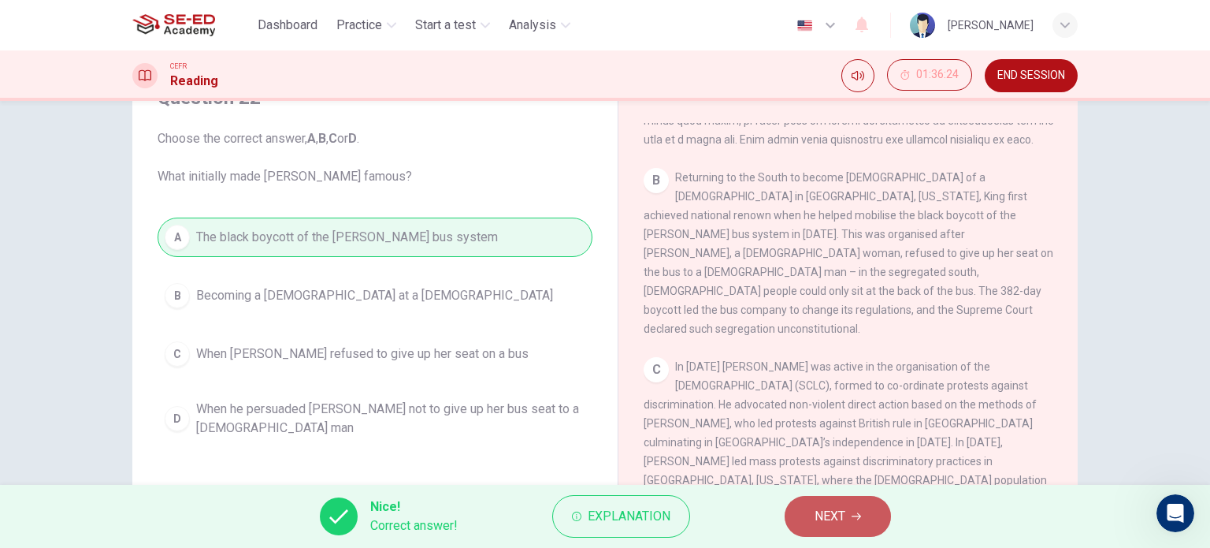
click at [832, 515] on span "NEXT" at bounding box center [830, 516] width 31 height 22
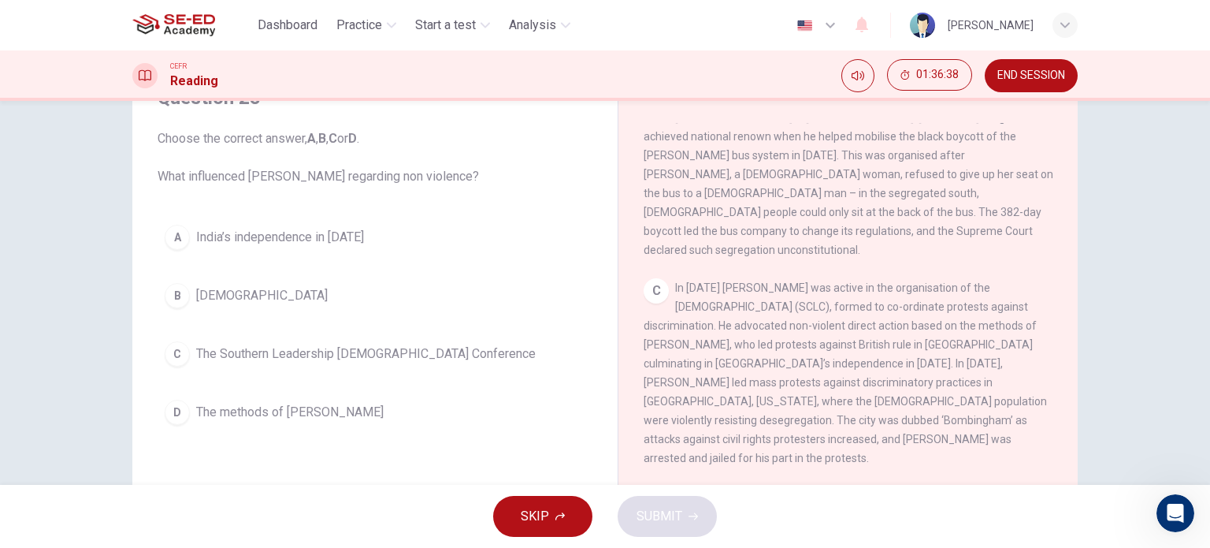
scroll to position [709, 0]
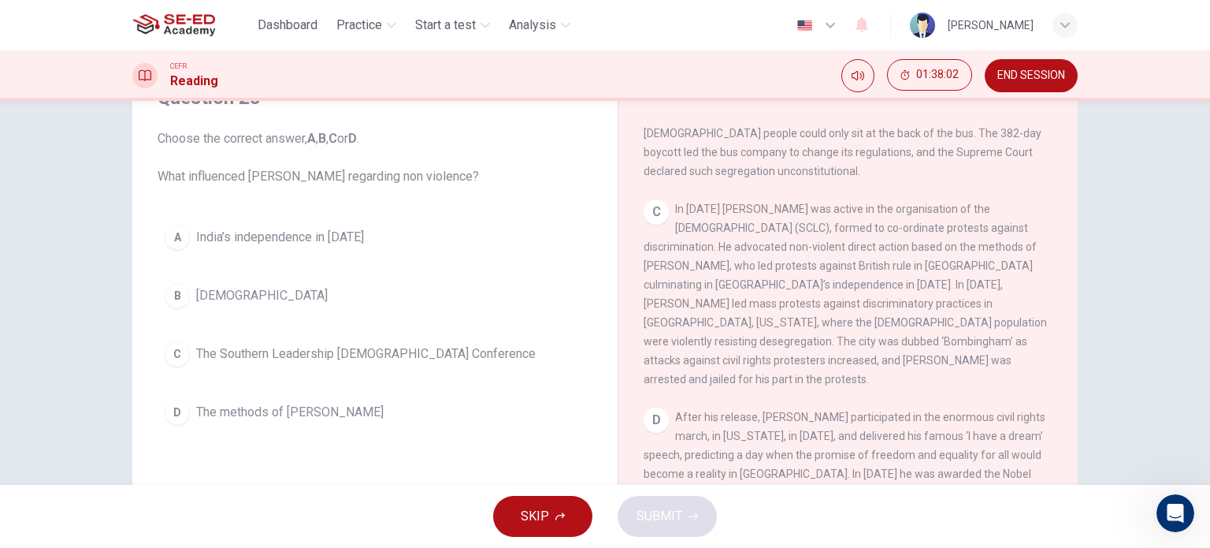
click at [411, 389] on div "A India’s independence in 1947 B Christianity C The Southern Leadership Christi…" at bounding box center [375, 325] width 435 height 214
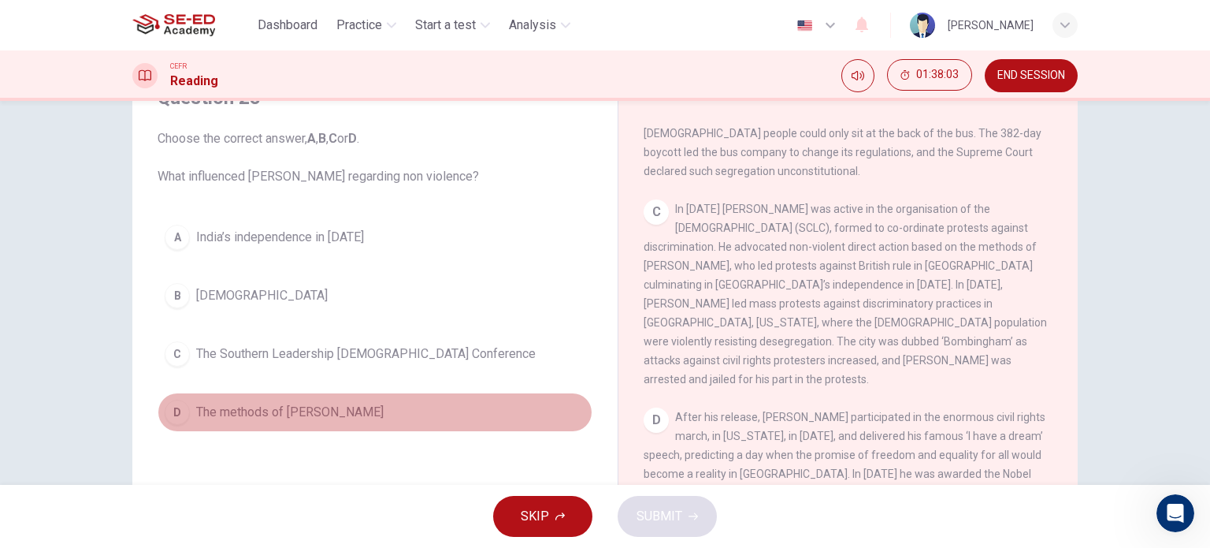
click at [317, 407] on span "The methods of Gandhi" at bounding box center [290, 412] width 188 height 19
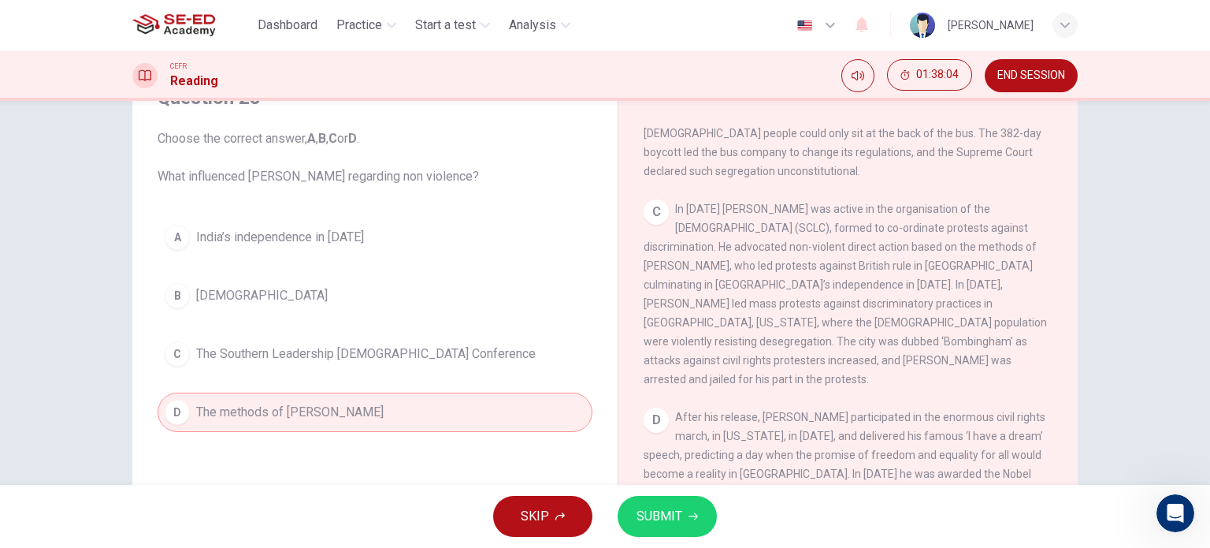
click at [662, 529] on button "SUBMIT" at bounding box center [667, 516] width 99 height 41
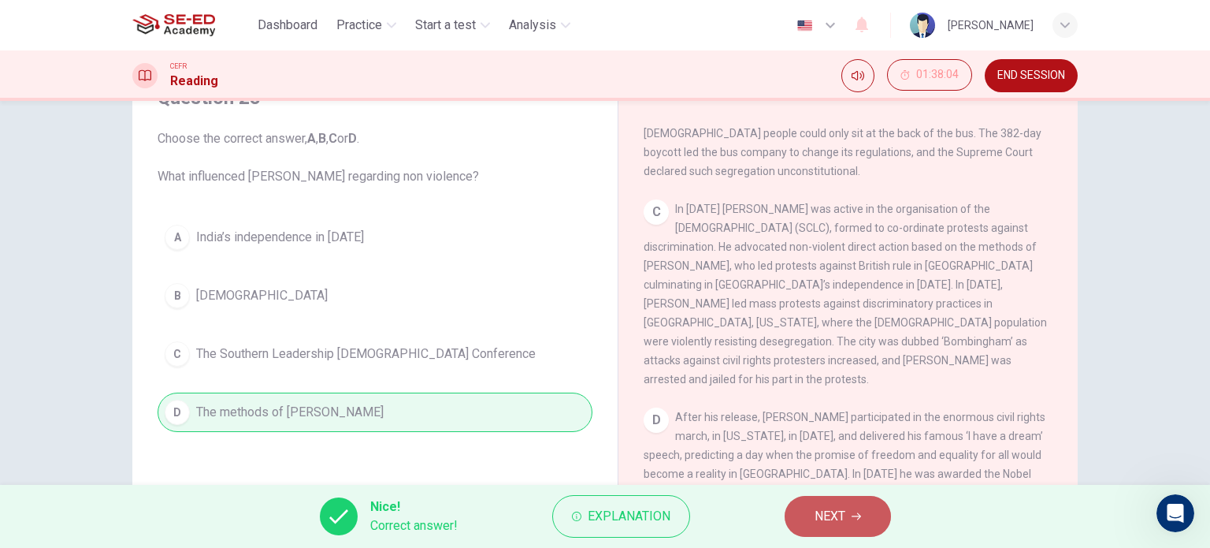
click at [846, 524] on button "NEXT" at bounding box center [838, 516] width 106 height 41
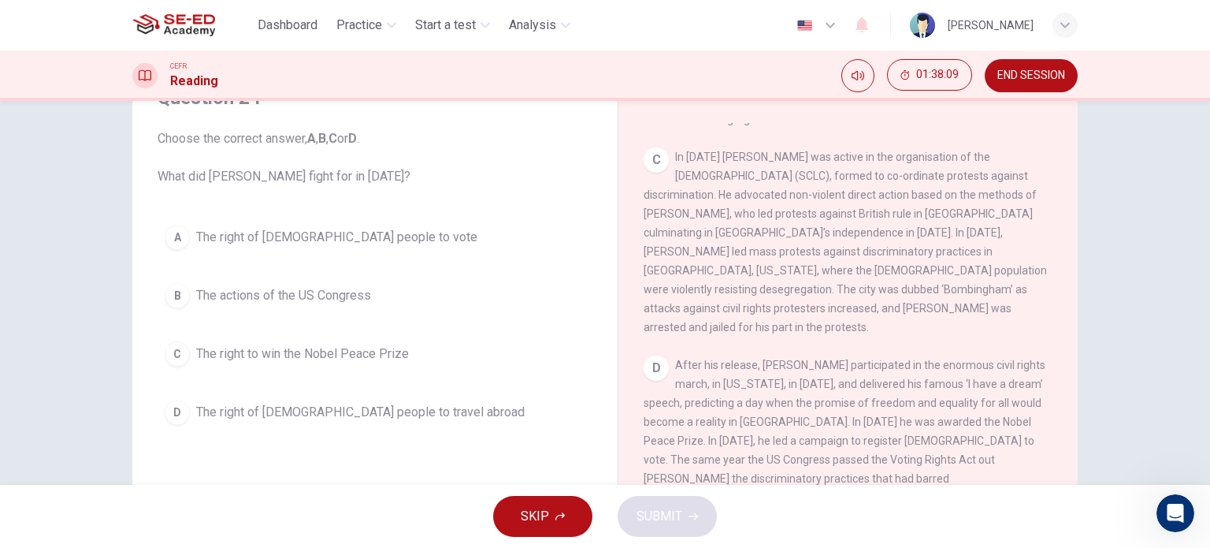
scroll to position [788, 0]
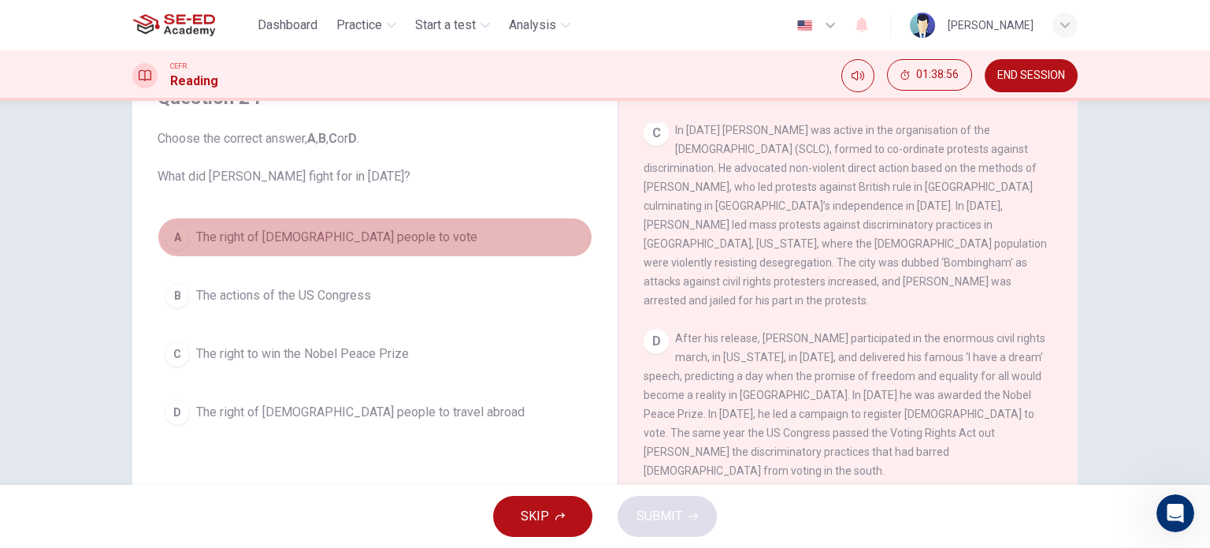
click at [372, 247] on button "A The right of black people to vote" at bounding box center [375, 237] width 435 height 39
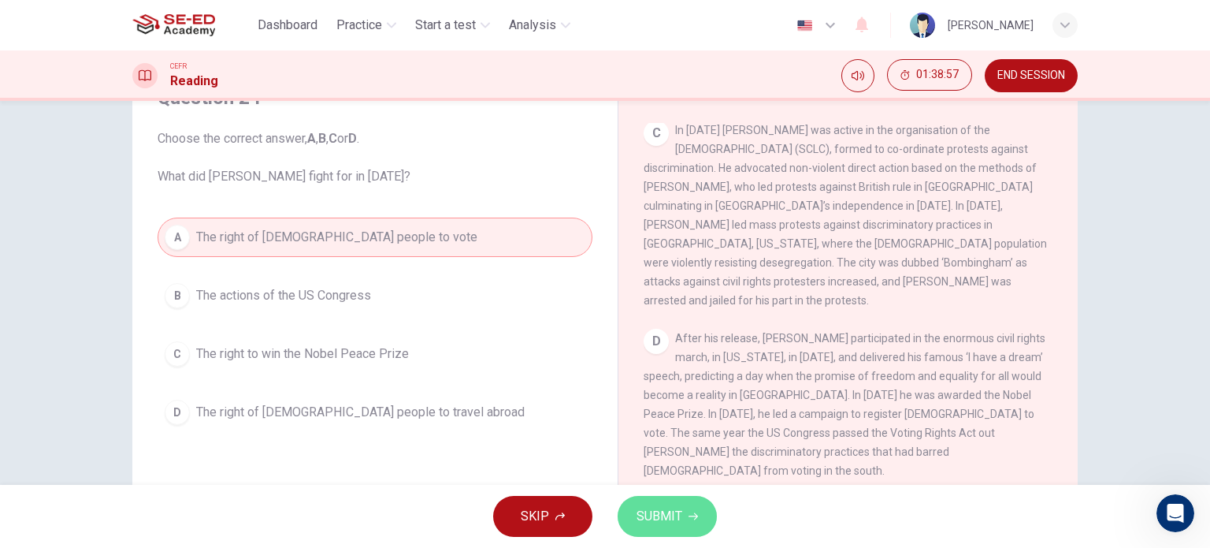
click at [672, 513] on span "SUBMIT" at bounding box center [660, 516] width 46 height 22
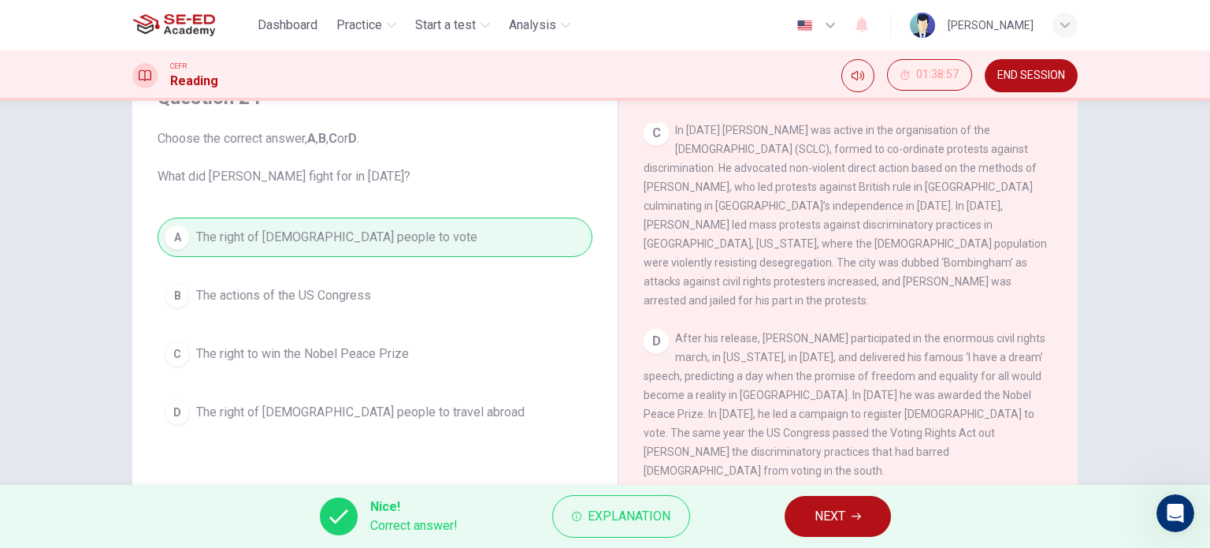
click at [828, 526] on span "NEXT" at bounding box center [830, 516] width 31 height 22
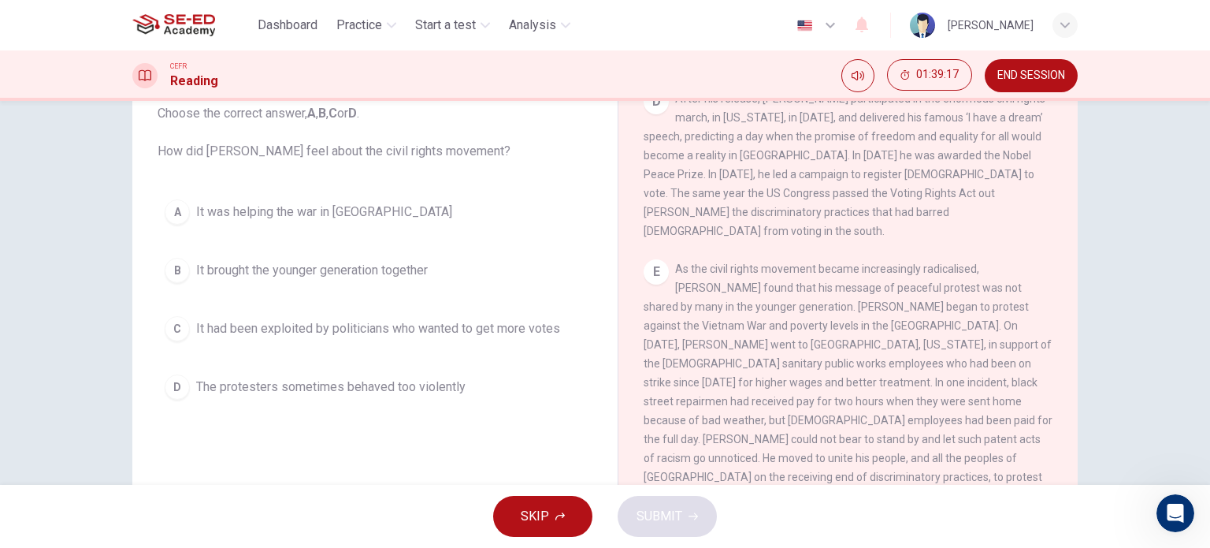
scroll to position [79, 0]
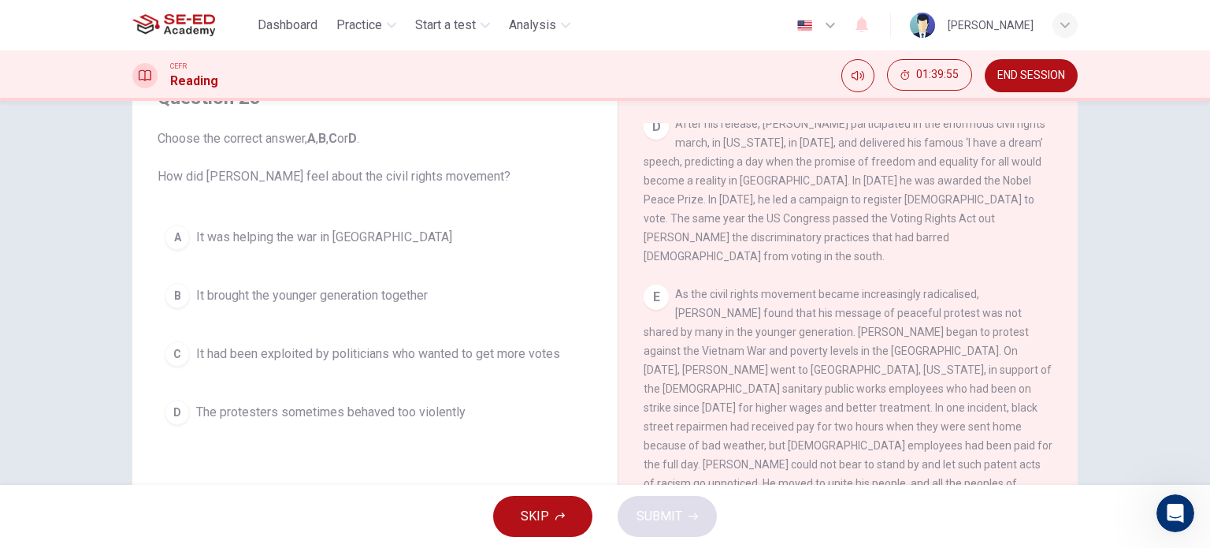
click at [403, 288] on span "It brought the younger generation together" at bounding box center [312, 295] width 232 height 19
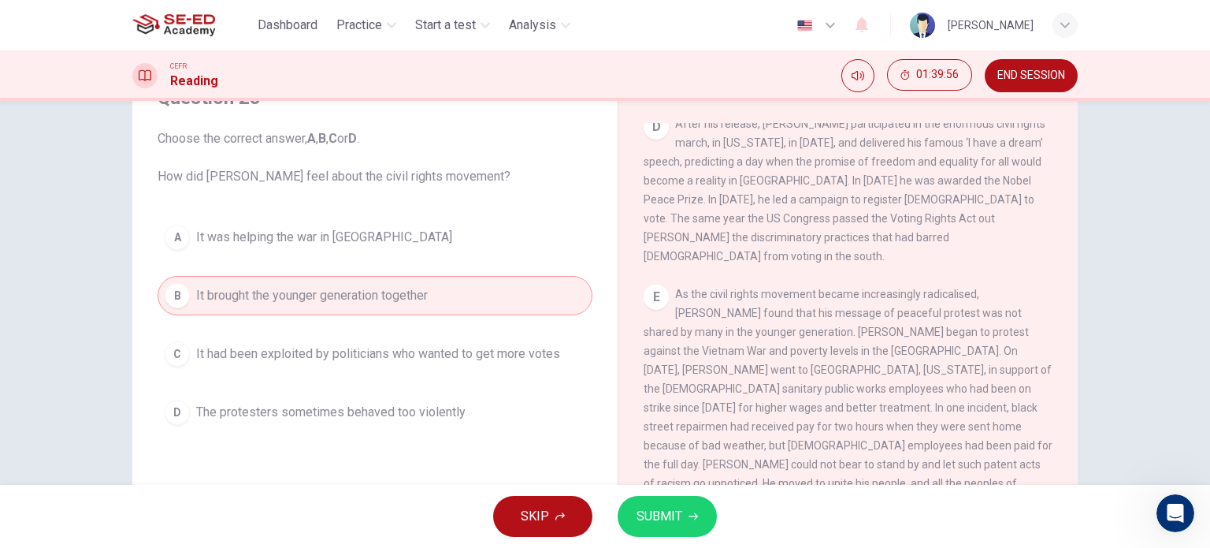
click at [667, 520] on span "SUBMIT" at bounding box center [660, 516] width 46 height 22
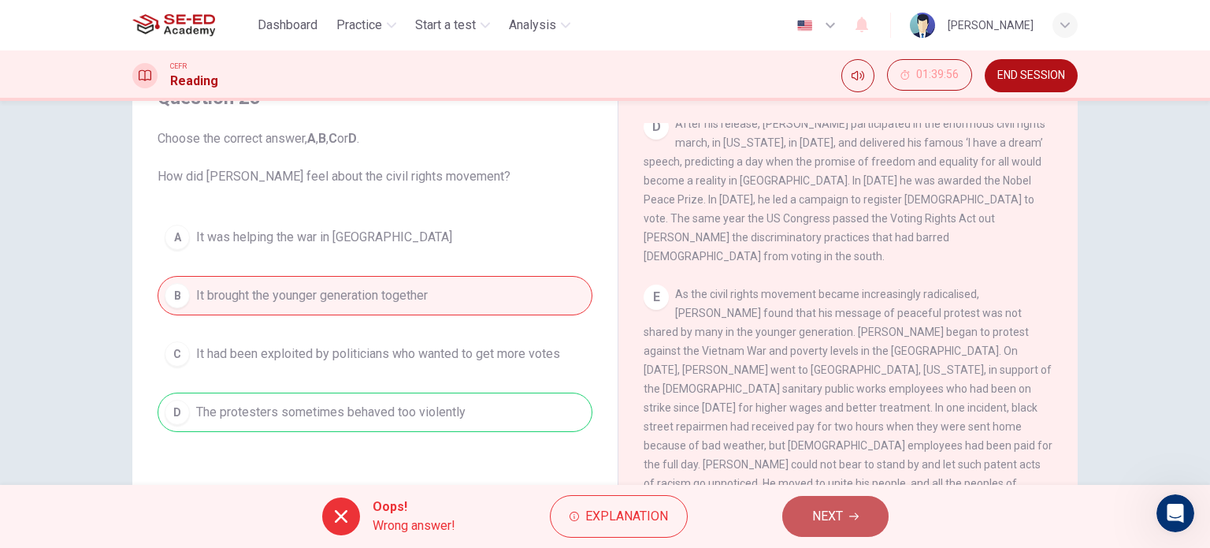
click at [848, 507] on button "NEXT" at bounding box center [836, 516] width 106 height 41
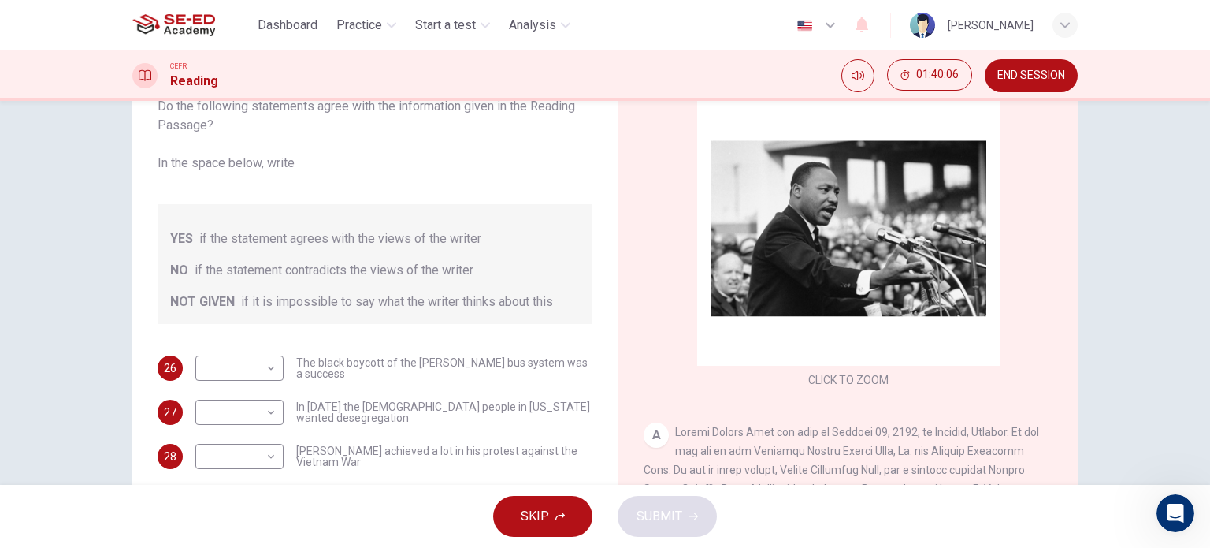
scroll to position [148, 0]
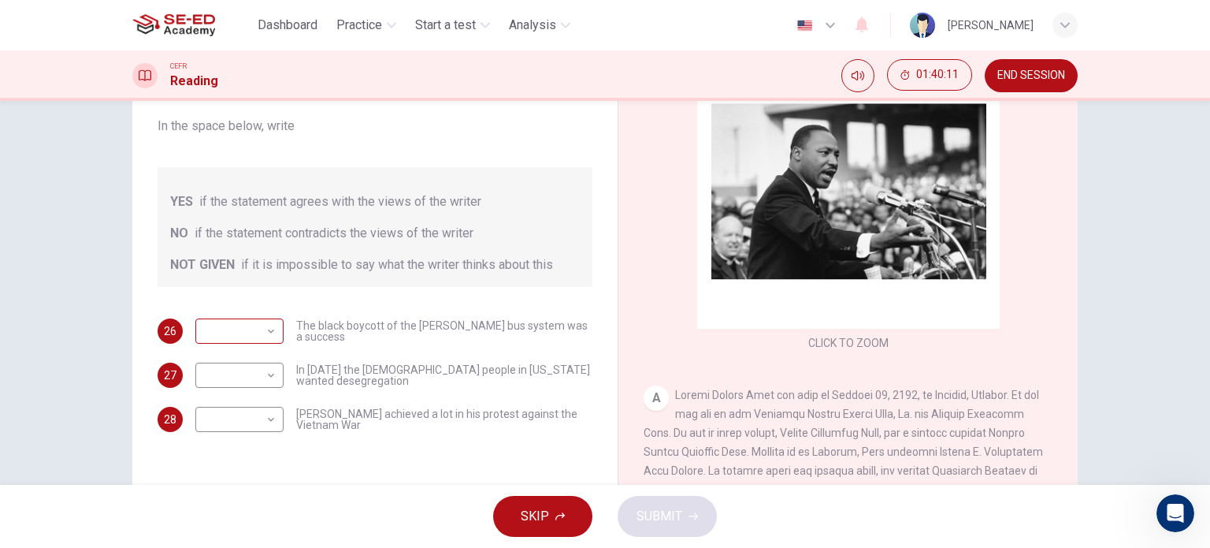
click at [229, 333] on body "This site uses cookies, as explained in our Privacy Policy . If you agree to th…" at bounding box center [605, 274] width 1210 height 548
click at [221, 366] on li "YES" at bounding box center [236, 356] width 88 height 25
type input "YES"
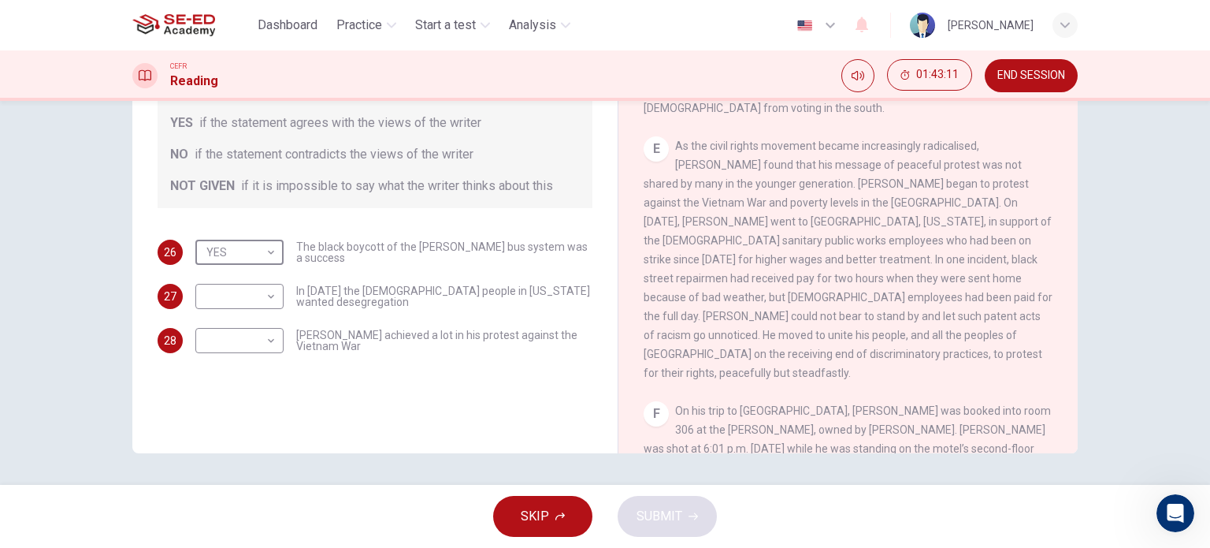
scroll to position [924, 0]
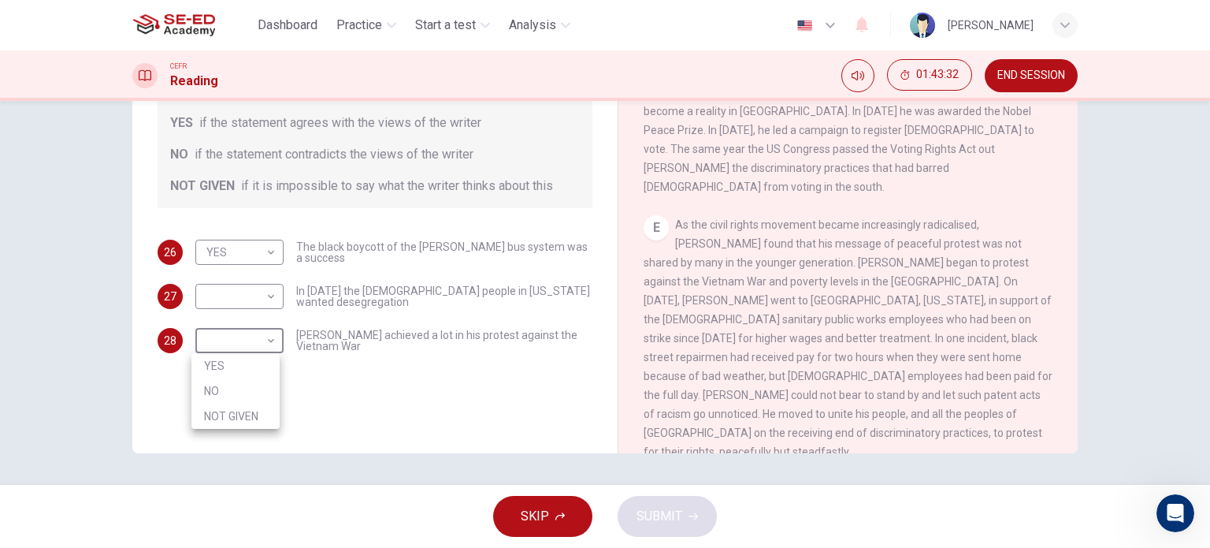
click at [262, 337] on body "This site uses cookies, as explained in our Privacy Policy . If you agree to th…" at bounding box center [605, 274] width 1210 height 548
click at [231, 412] on li "NOT GIVEN" at bounding box center [236, 415] width 88 height 25
type input "NOT GIVEN"
click at [239, 314] on body "This site uses cookies, as explained in our Privacy Policy . If you agree to th…" at bounding box center [605, 274] width 1210 height 548
click at [231, 338] on li "NO" at bounding box center [236, 346] width 88 height 25
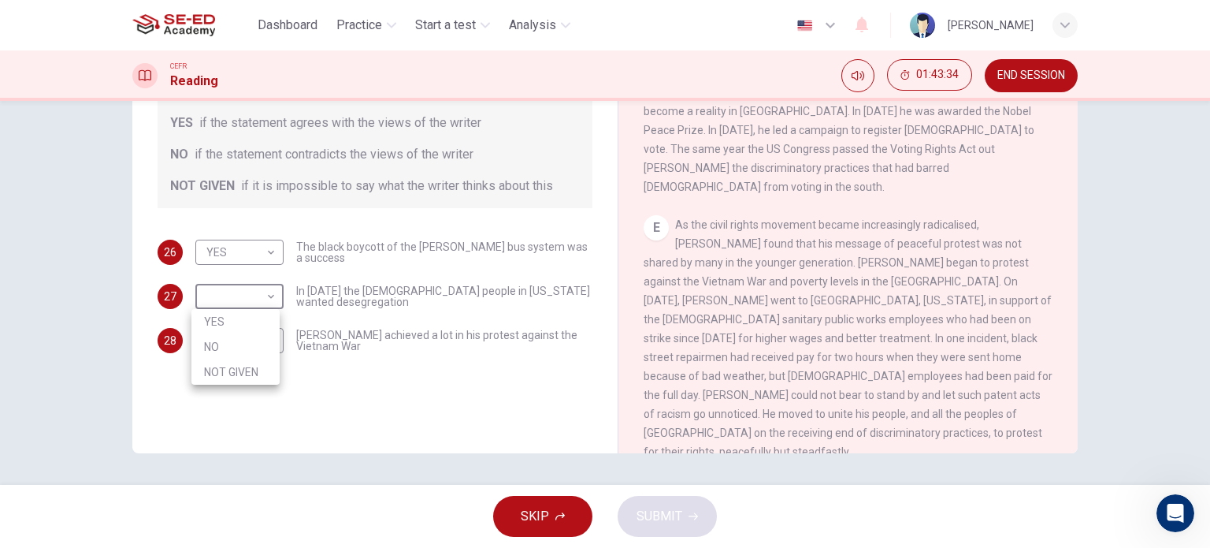
type input "NO"
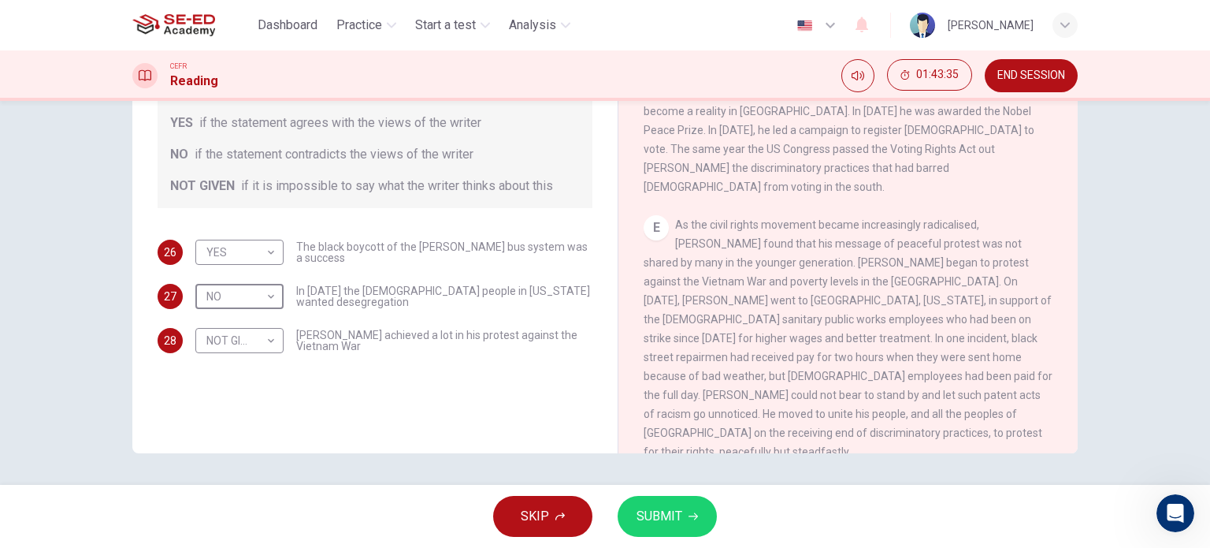
click at [682, 519] on button "SUBMIT" at bounding box center [667, 516] width 99 height 41
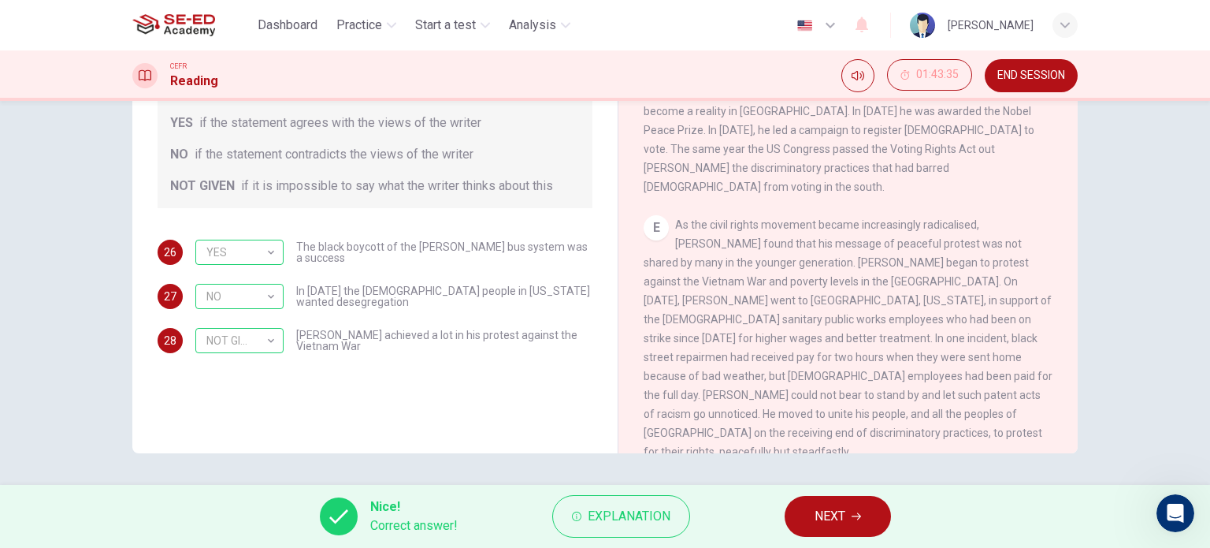
click at [876, 524] on button "NEXT" at bounding box center [838, 516] width 106 height 41
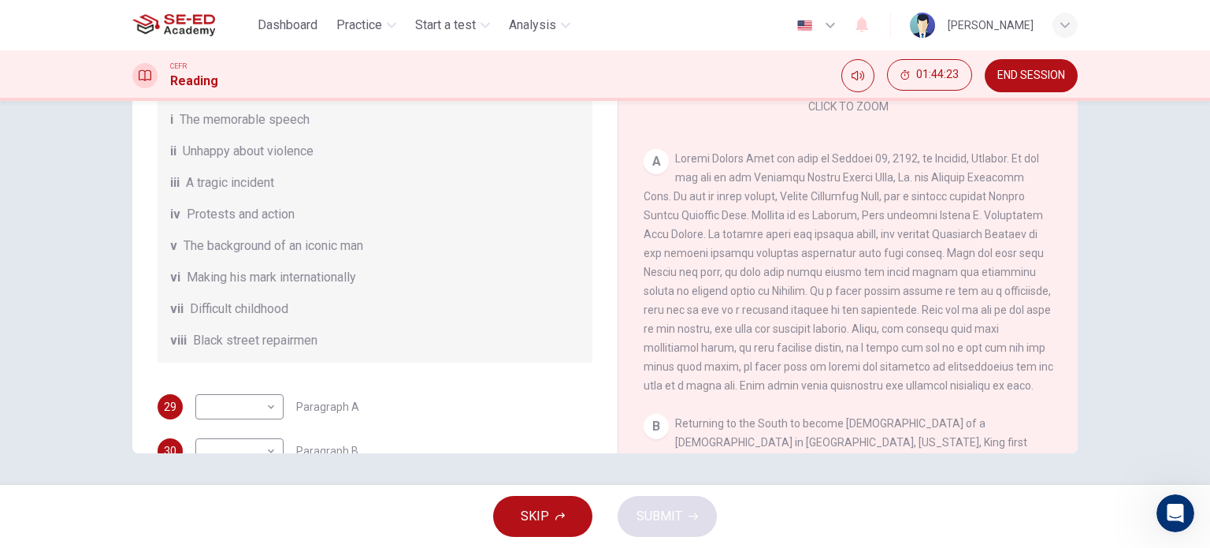
scroll to position [120, 0]
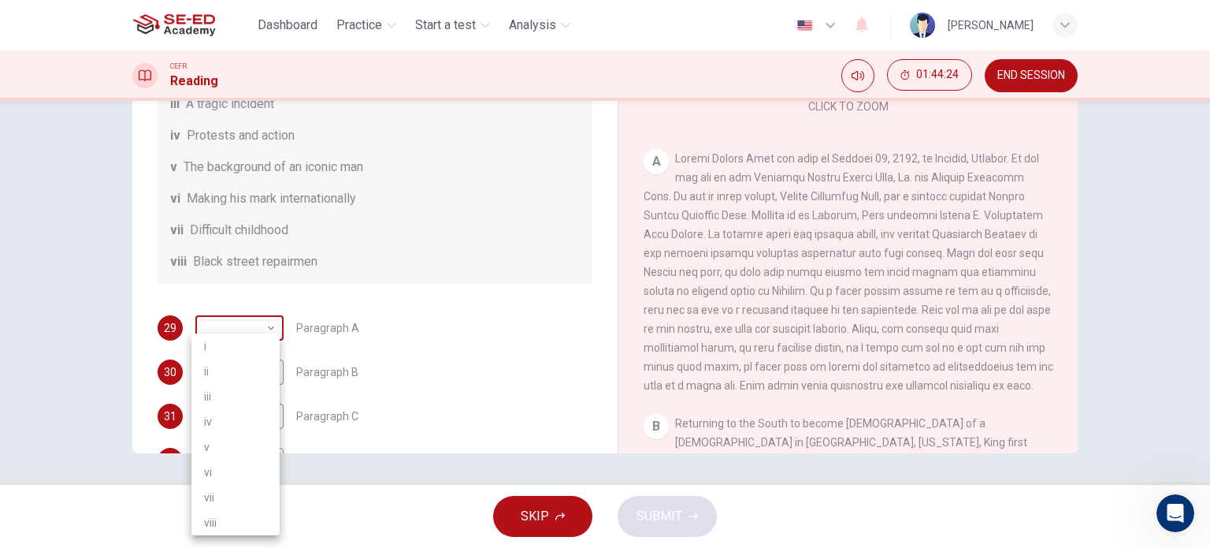
click at [254, 351] on body "This site uses cookies, as explained in our Privacy Policy . If you agree to th…" at bounding box center [605, 274] width 1210 height 548
click at [240, 441] on li "v" at bounding box center [236, 446] width 88 height 25
type input "v"
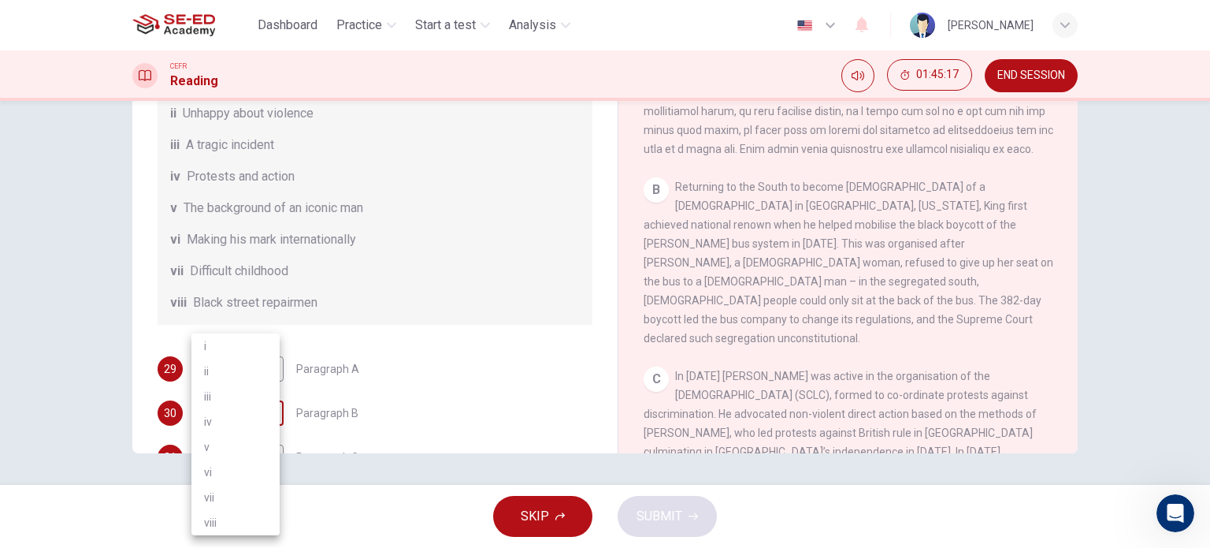
scroll to position [80, 0]
click at [252, 431] on body "This site uses cookies, as explained in our Privacy Policy . If you agree to th…" at bounding box center [605, 274] width 1210 height 548
click at [248, 431] on li "iv" at bounding box center [236, 421] width 88 height 25
type input "iv"
click at [388, 411] on div "29 v v ​ Paragraph A 30 iv iv ​ Paragraph B 31 ​ ​ Paragraph C 32 ​ ​ Paragraph…" at bounding box center [375, 478] width 435 height 246
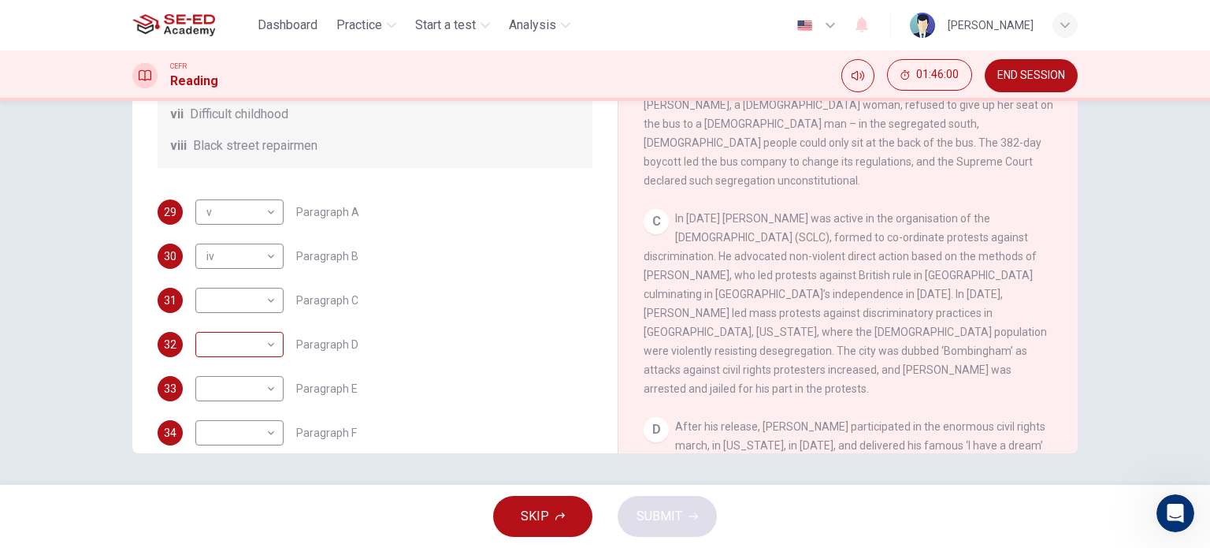
scroll to position [237, 0]
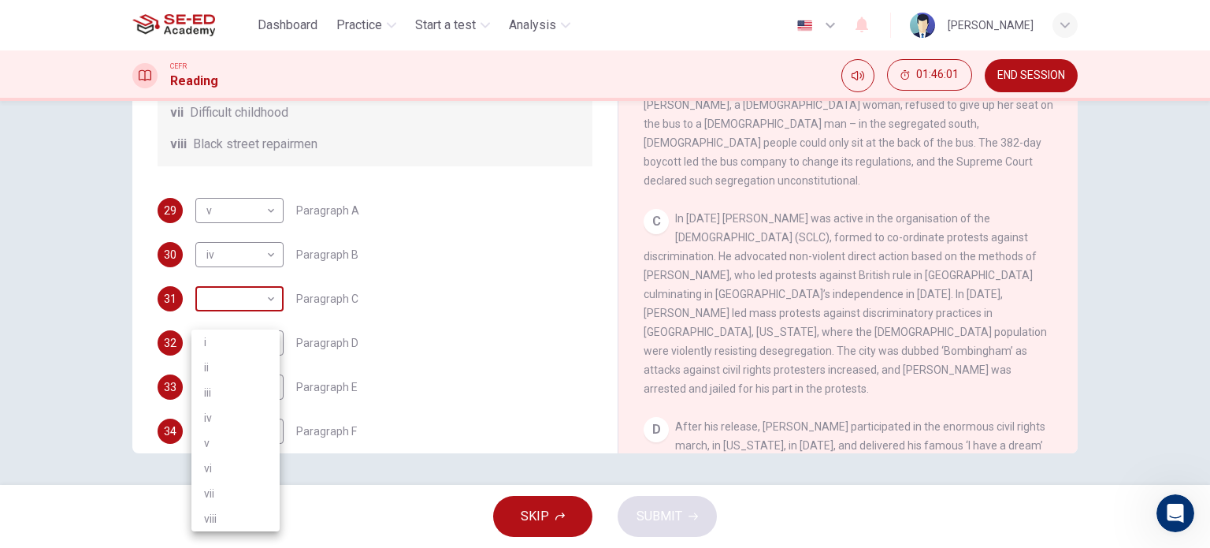
click at [251, 320] on body "This site uses cookies, as explained in our Privacy Policy . If you agree to th…" at bounding box center [605, 274] width 1210 height 548
click at [225, 364] on li "ii" at bounding box center [236, 367] width 88 height 25
type input "ii"
click at [394, 355] on div "32 ​ ​ Paragraph D" at bounding box center [375, 342] width 435 height 25
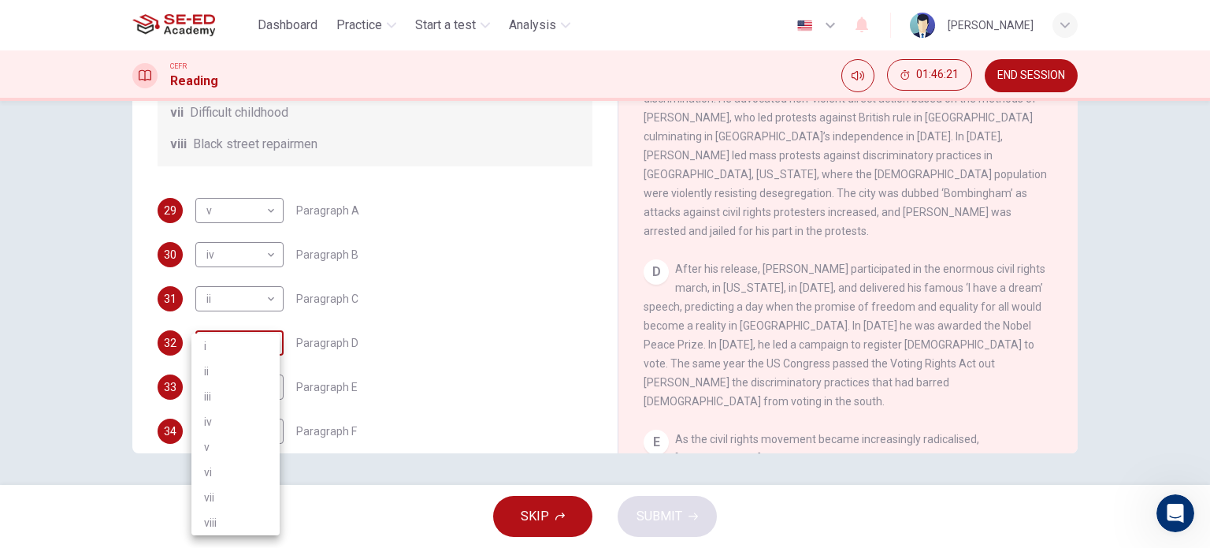
click at [242, 365] on body "This site uses cookies, as explained in our Privacy Policy . If you agree to th…" at bounding box center [605, 274] width 1210 height 548
click at [240, 466] on li "vi" at bounding box center [236, 471] width 88 height 25
type input "vi"
click at [394, 400] on div "33 ​ ​ Paragraph E" at bounding box center [375, 386] width 435 height 25
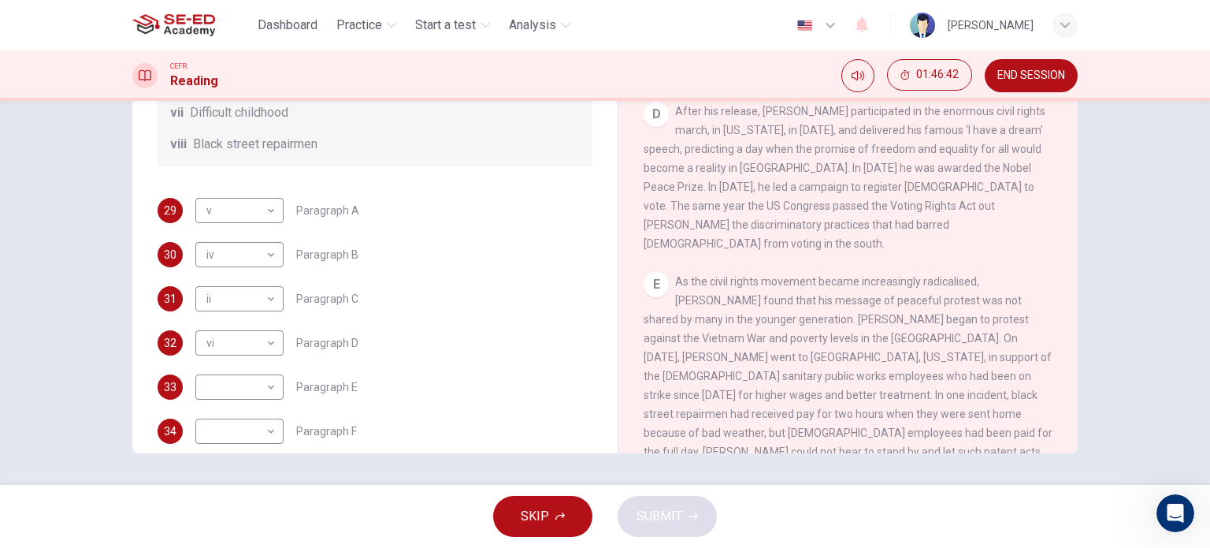
scroll to position [277, 0]
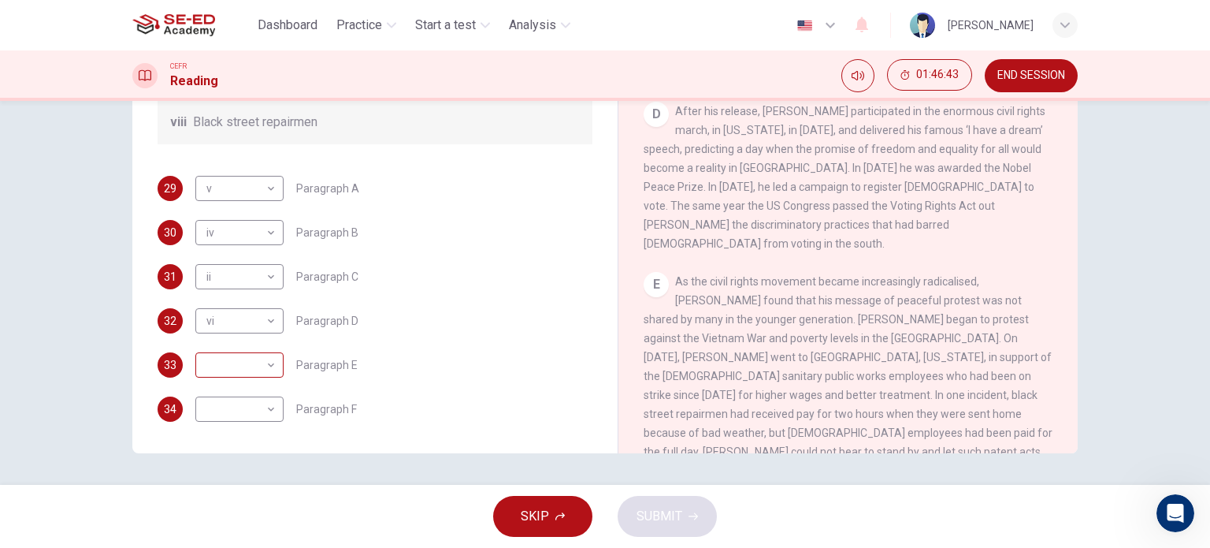
click at [247, 369] on body "This site uses cookies, as explained in our Privacy Policy . If you agree to th…" at bounding box center [605, 274] width 1210 height 548
click at [230, 504] on li "vii" at bounding box center [236, 497] width 88 height 25
type input "vii"
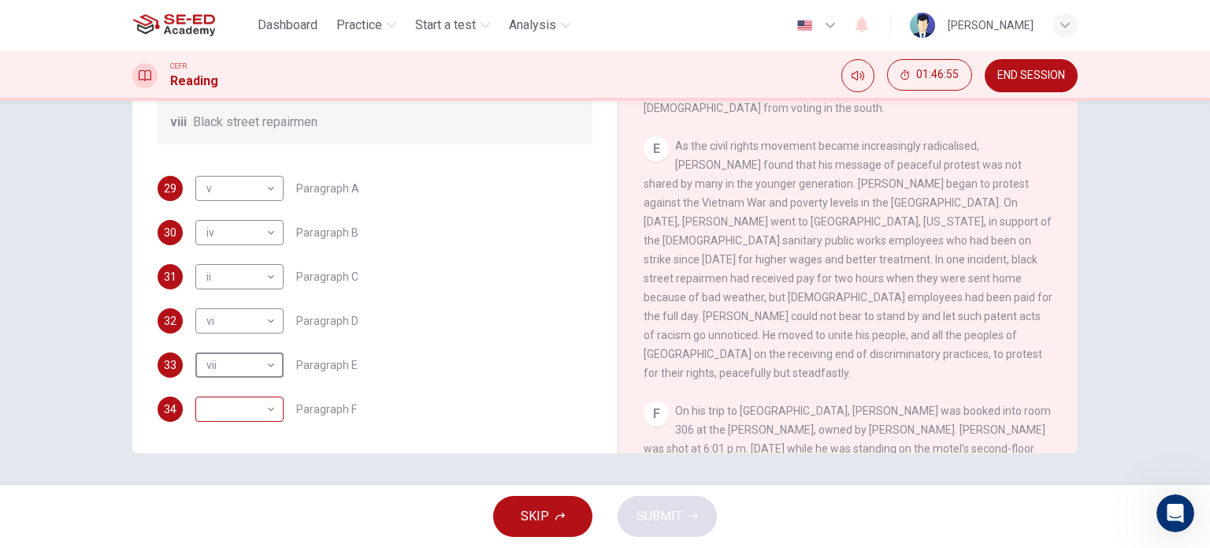
click at [257, 409] on body "This site uses cookies, as explained in our Privacy Policy . If you agree to th…" at bounding box center [605, 274] width 1210 height 548
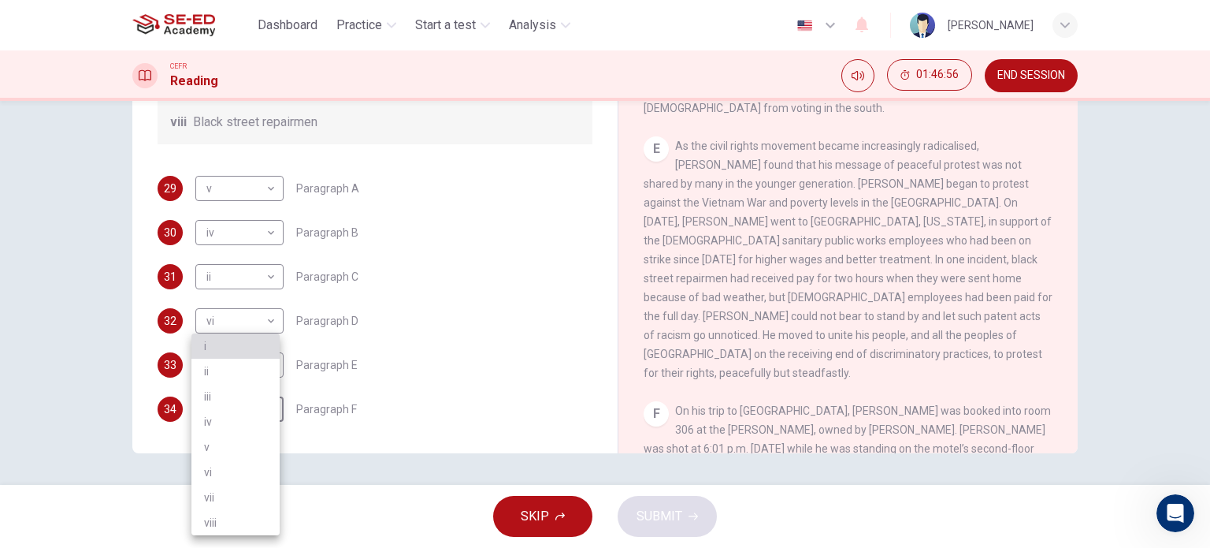
click at [243, 350] on li "i" at bounding box center [236, 345] width 88 height 25
type input "i"
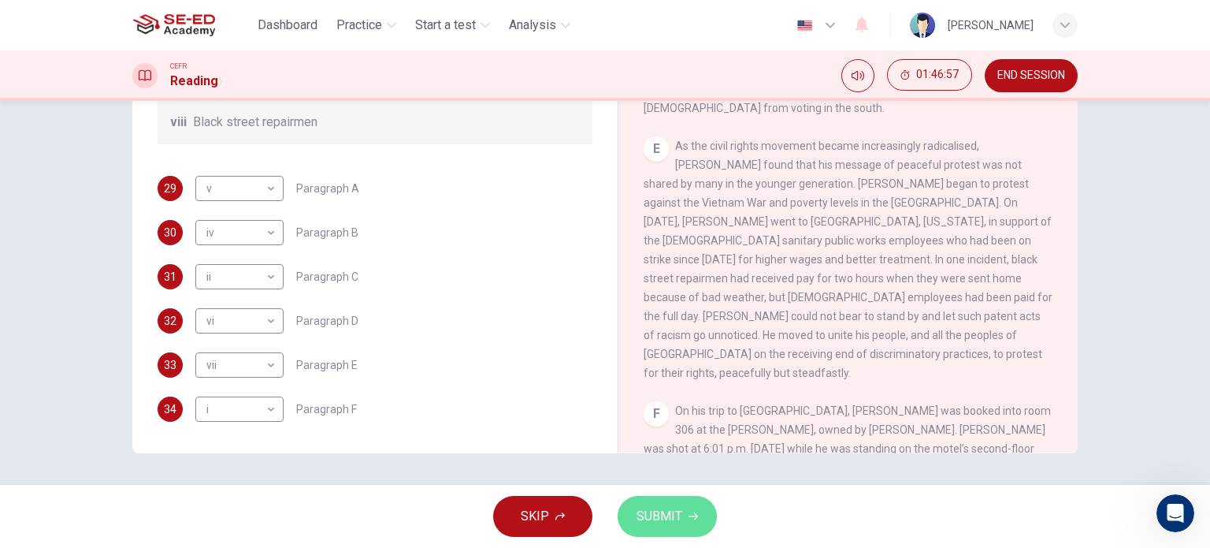
click at [667, 525] on span "SUBMIT" at bounding box center [660, 516] width 46 height 22
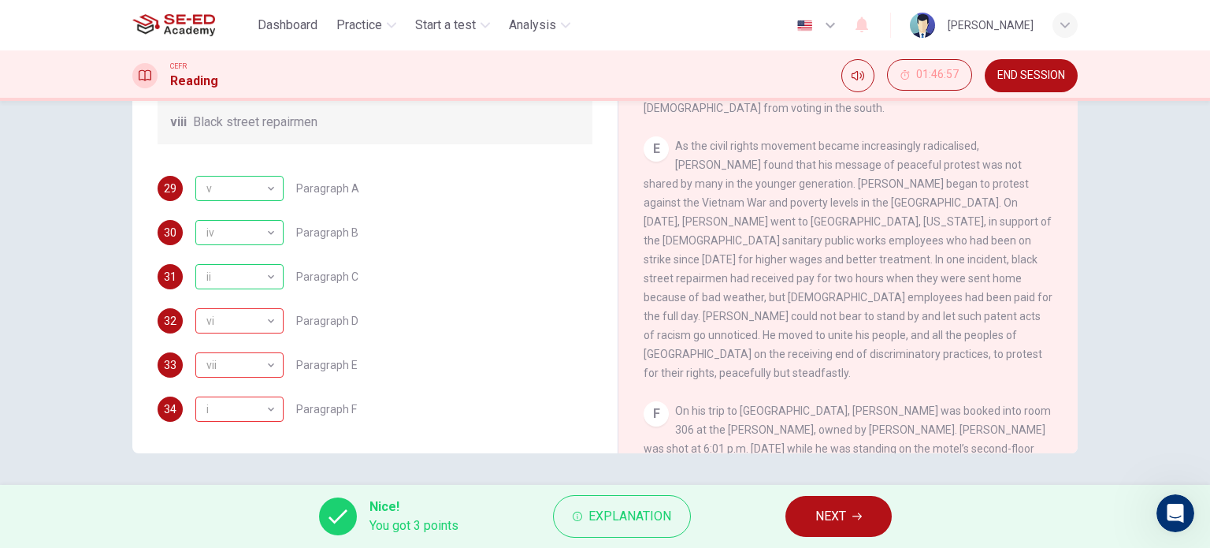
click at [858, 522] on button "NEXT" at bounding box center [839, 516] width 106 height 41
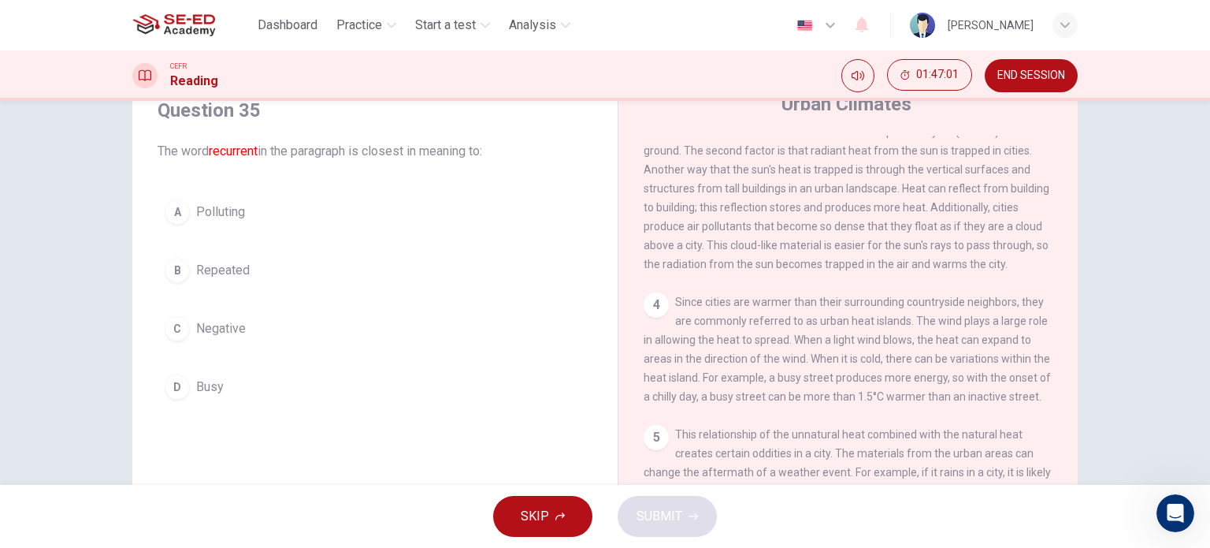
scroll to position [0, 0]
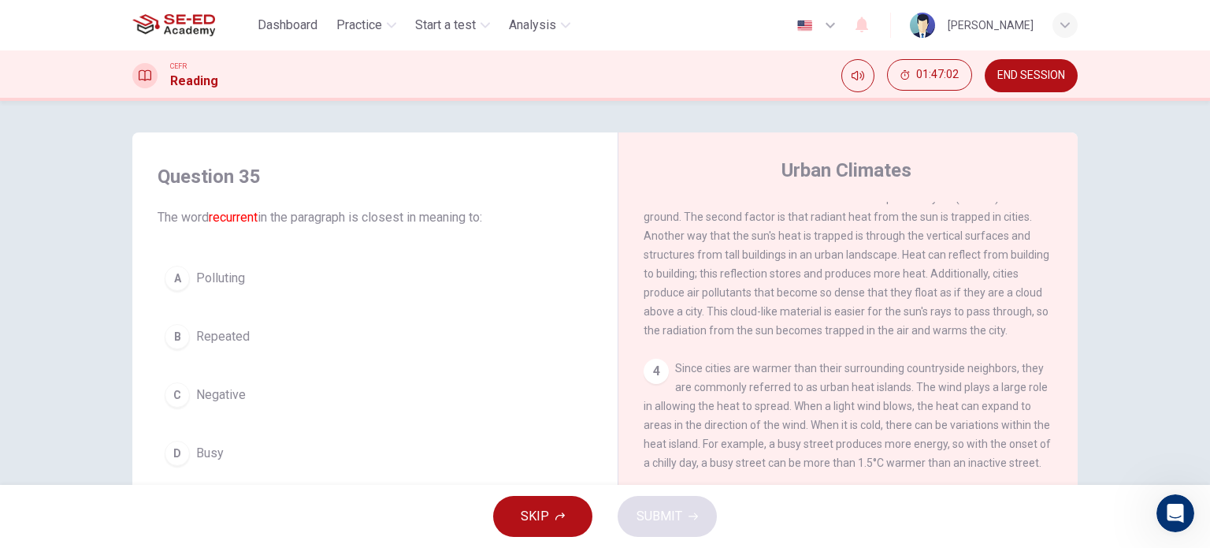
click at [1030, 65] on button "END SESSION" at bounding box center [1031, 75] width 93 height 33
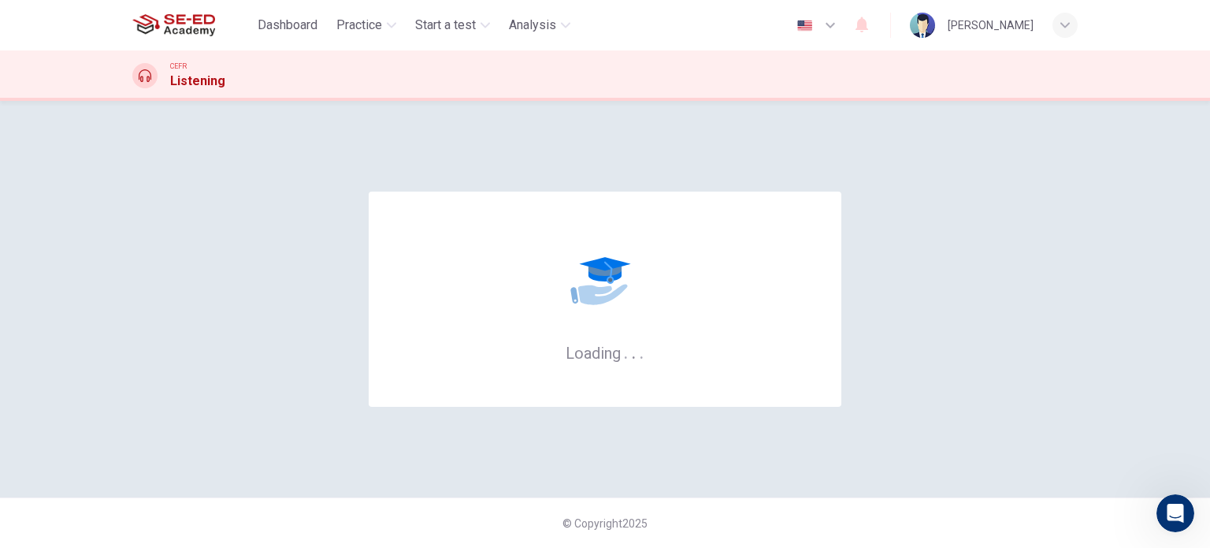
scroll to position [2, 0]
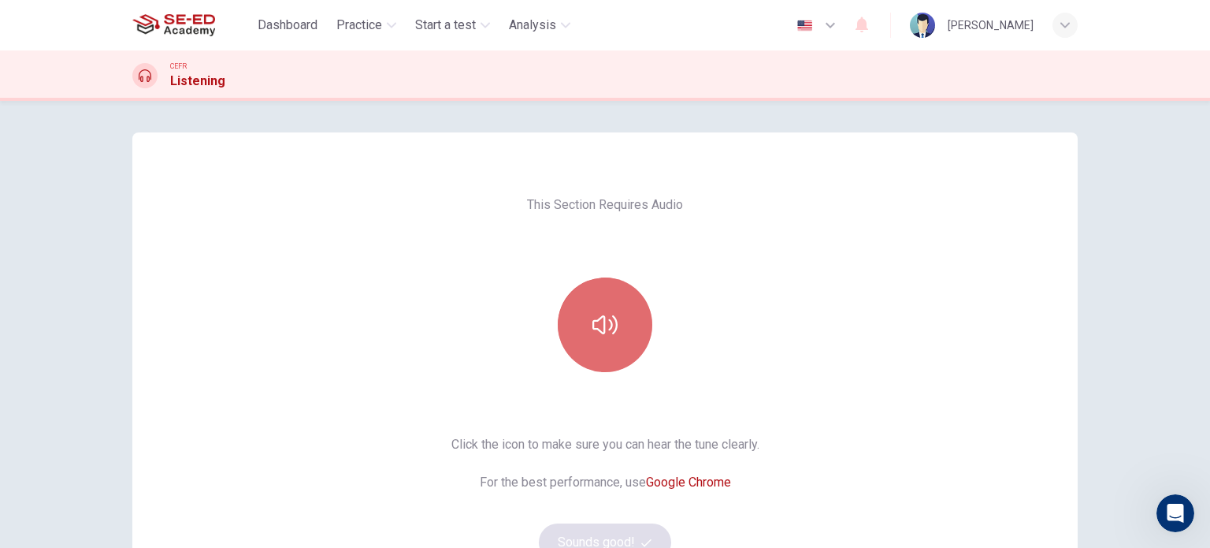
click at [597, 314] on icon "button" at bounding box center [605, 324] width 25 height 25
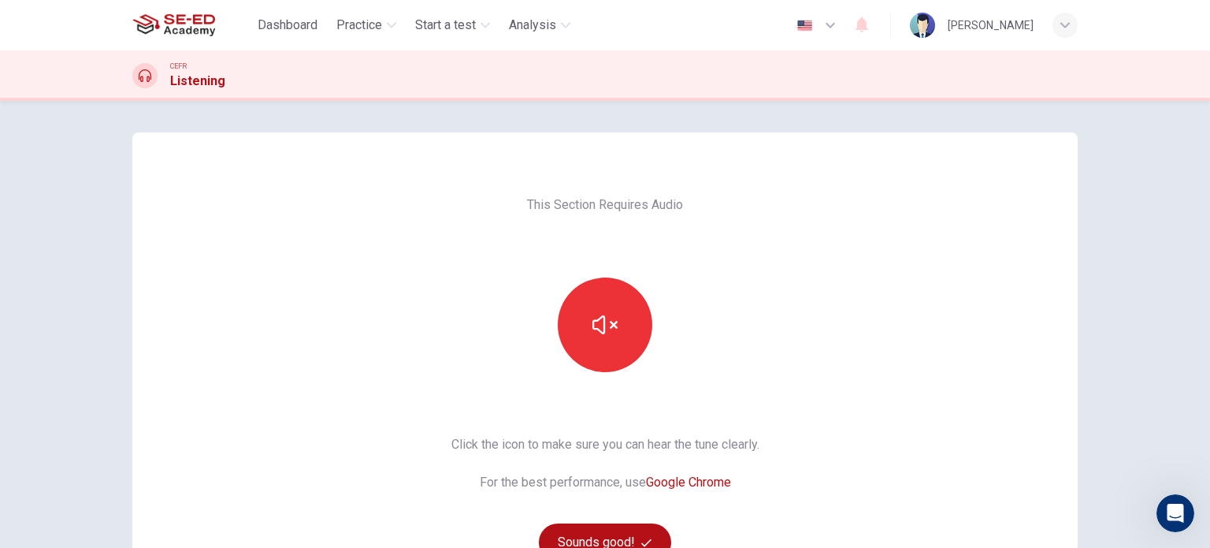
scroll to position [79, 0]
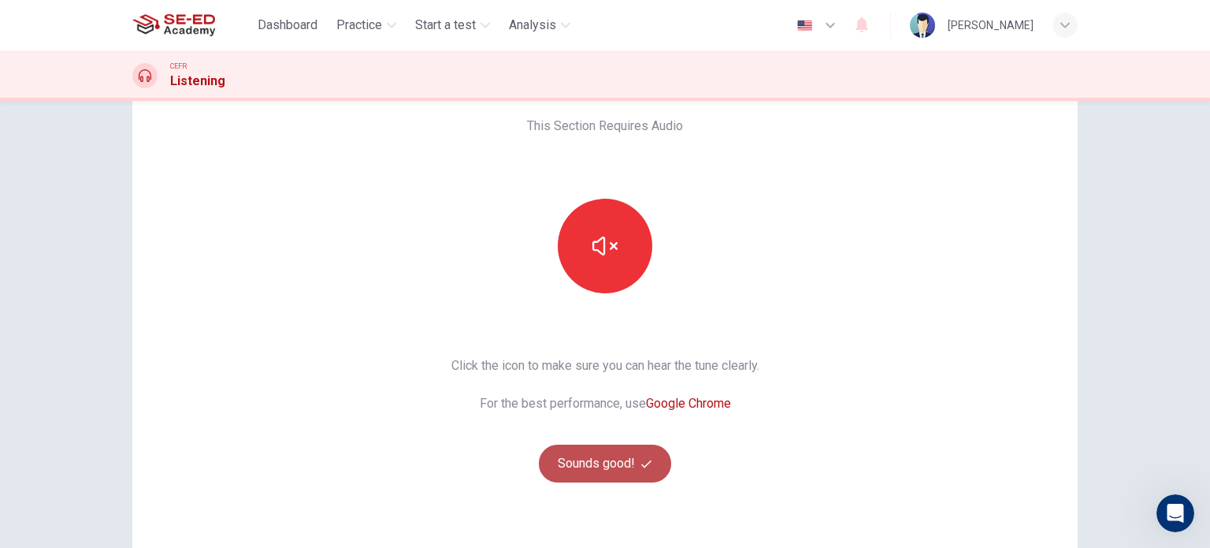
click at [592, 448] on button "Sounds good!" at bounding box center [605, 463] width 132 height 38
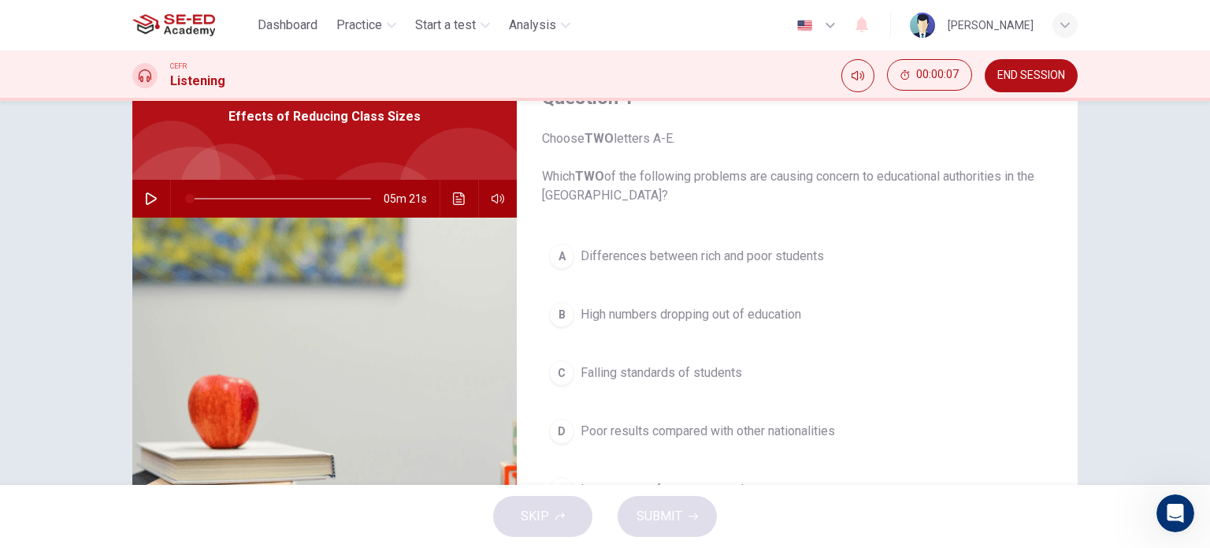
click at [132, 201] on div "05m 21s" at bounding box center [324, 199] width 385 height 38
click at [155, 192] on button "button" at bounding box center [151, 199] width 25 height 38
click at [147, 199] on icon "button" at bounding box center [151, 198] width 9 height 9
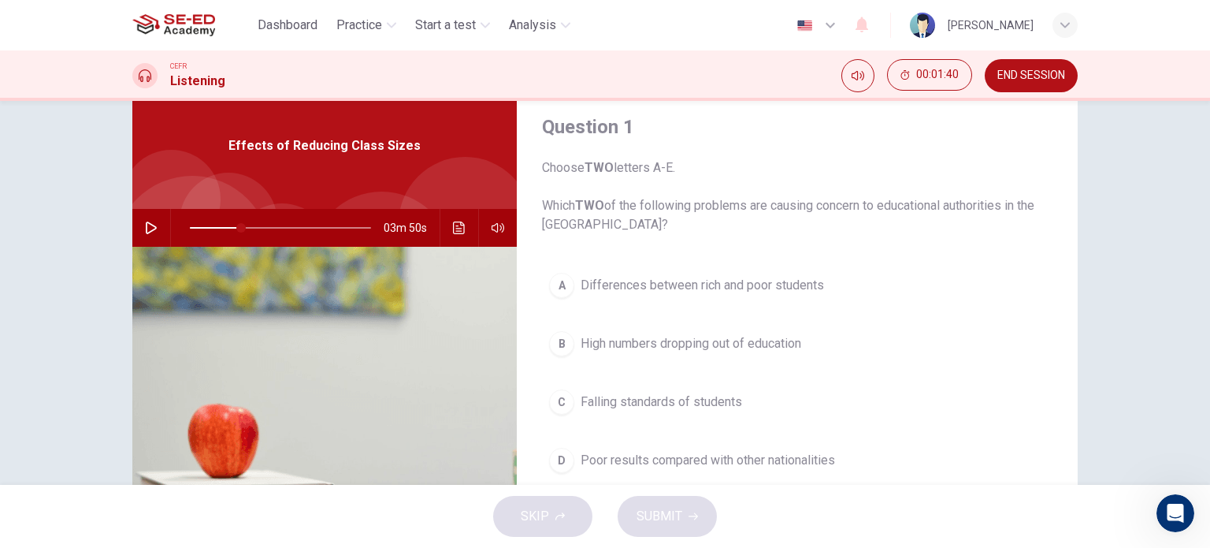
scroll to position [0, 0]
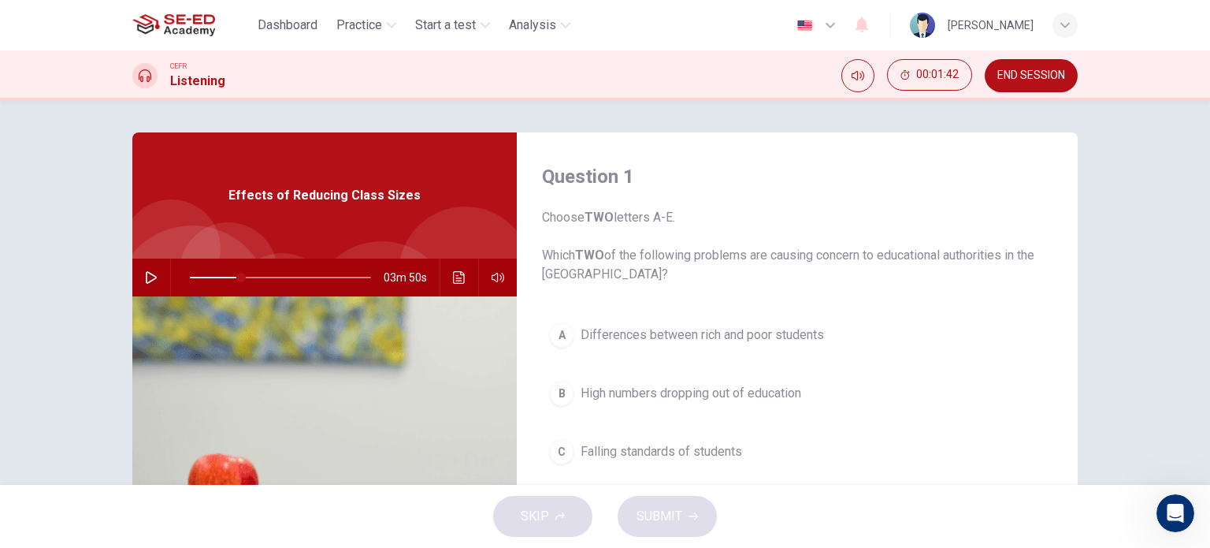
click at [211, 279] on span at bounding box center [280, 277] width 181 height 22
type input "0"
drag, startPoint x: 211, startPoint y: 279, endPoint x: 158, endPoint y: 279, distance: 52.8
click at [158, 279] on div "05m 21s" at bounding box center [324, 277] width 385 height 38
click at [1065, 78] on button "END SESSION" at bounding box center [1031, 75] width 93 height 33
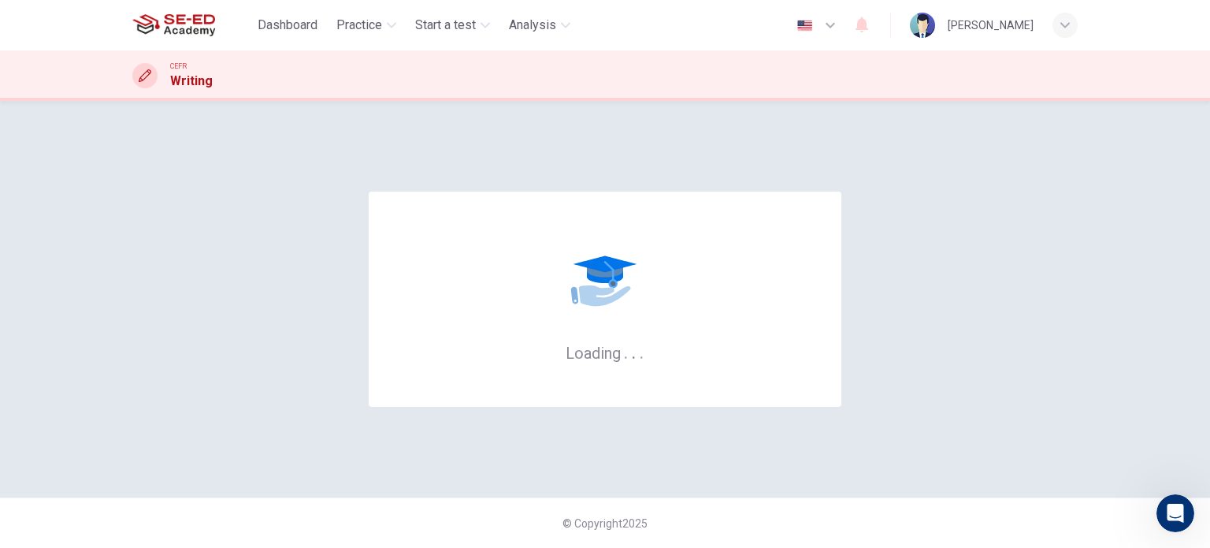
scroll to position [2, 0]
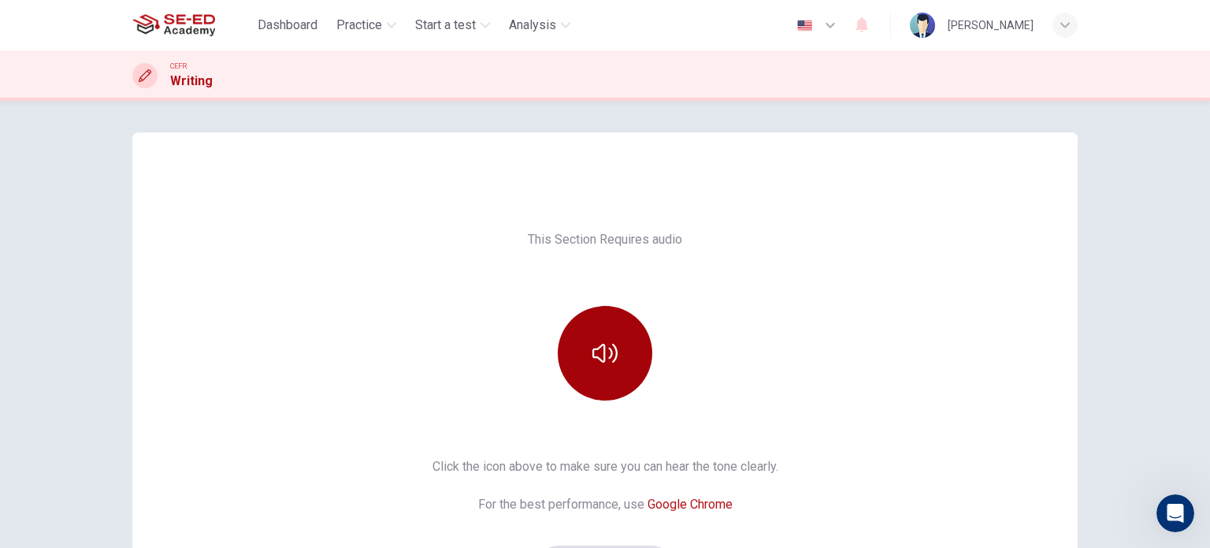
click at [583, 345] on button "button" at bounding box center [605, 353] width 95 height 95
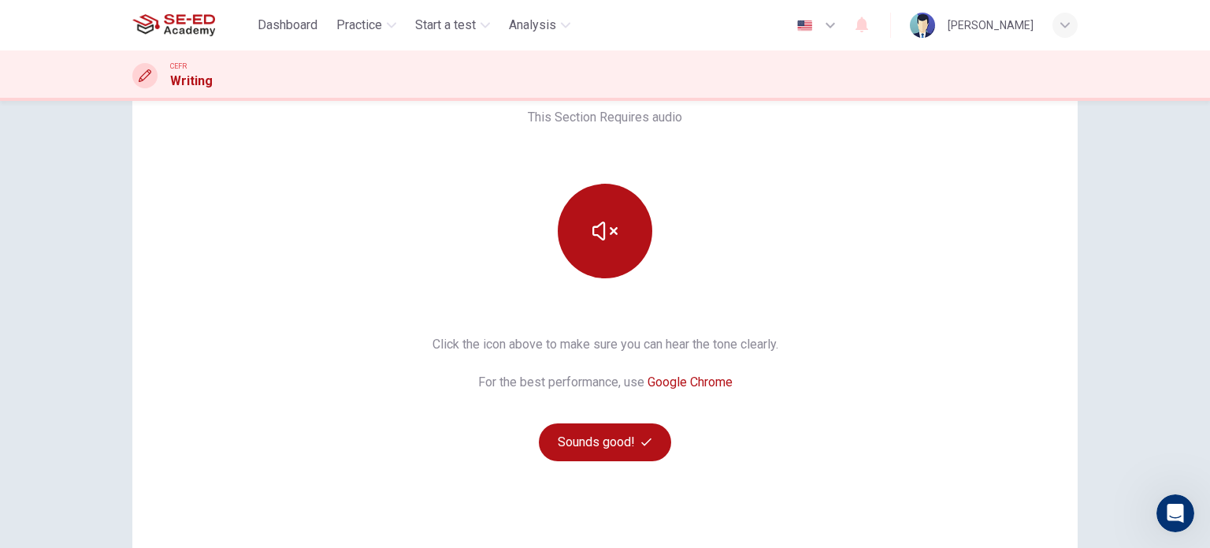
scroll to position [158, 0]
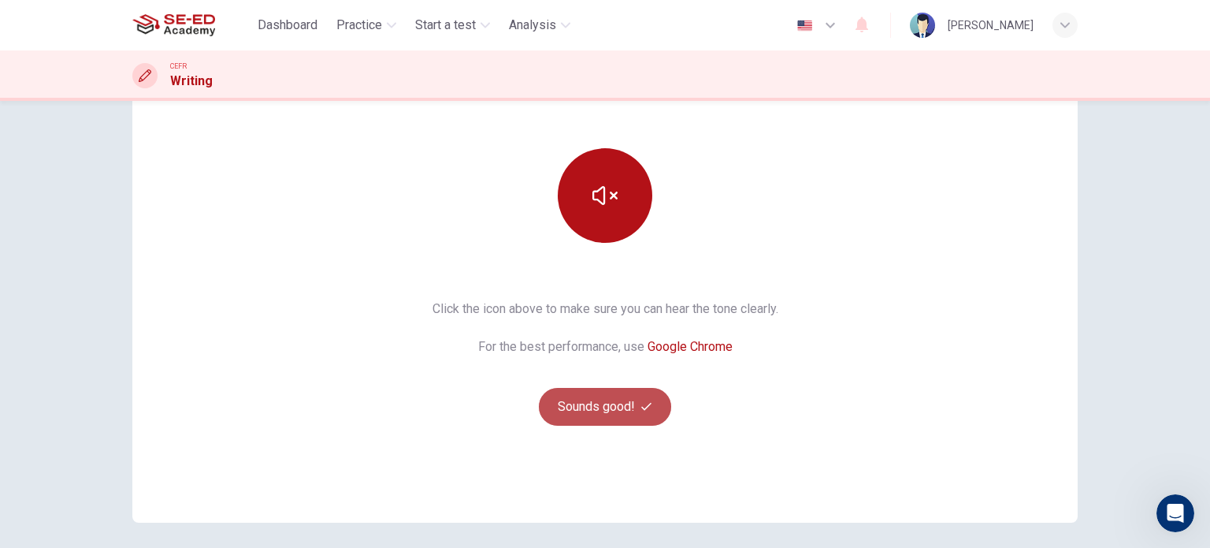
click at [601, 394] on button "Sounds good!" at bounding box center [605, 407] width 132 height 38
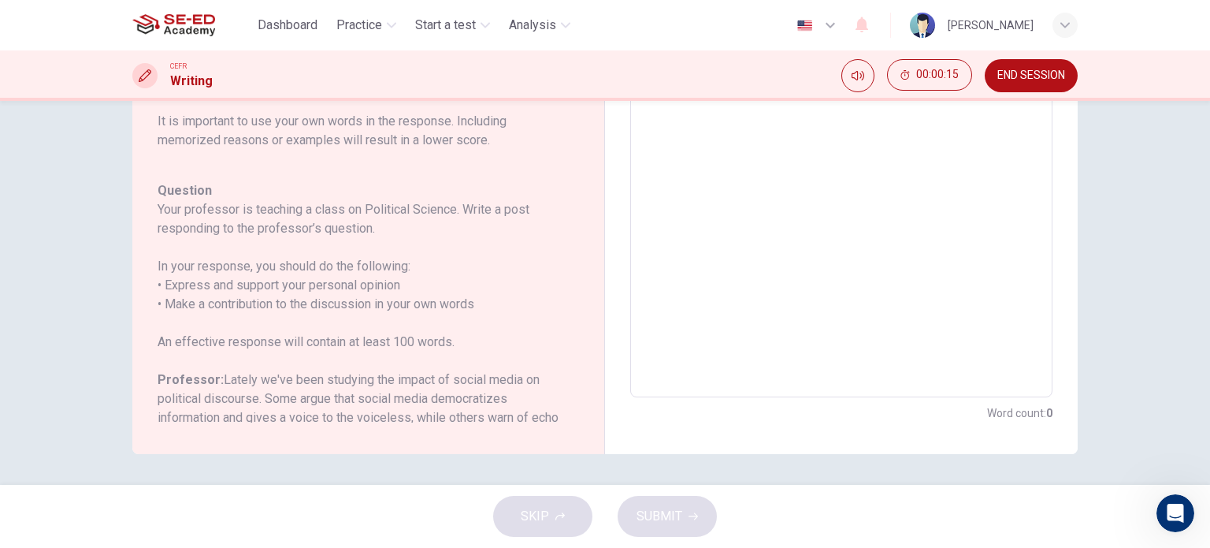
scroll to position [318, 0]
drag, startPoint x: 400, startPoint y: 281, endPoint x: 205, endPoint y: 284, distance: 195.5
click at [206, 284] on h6 "In your response, you should do the following: • Express and support your perso…" at bounding box center [359, 284] width 403 height 57
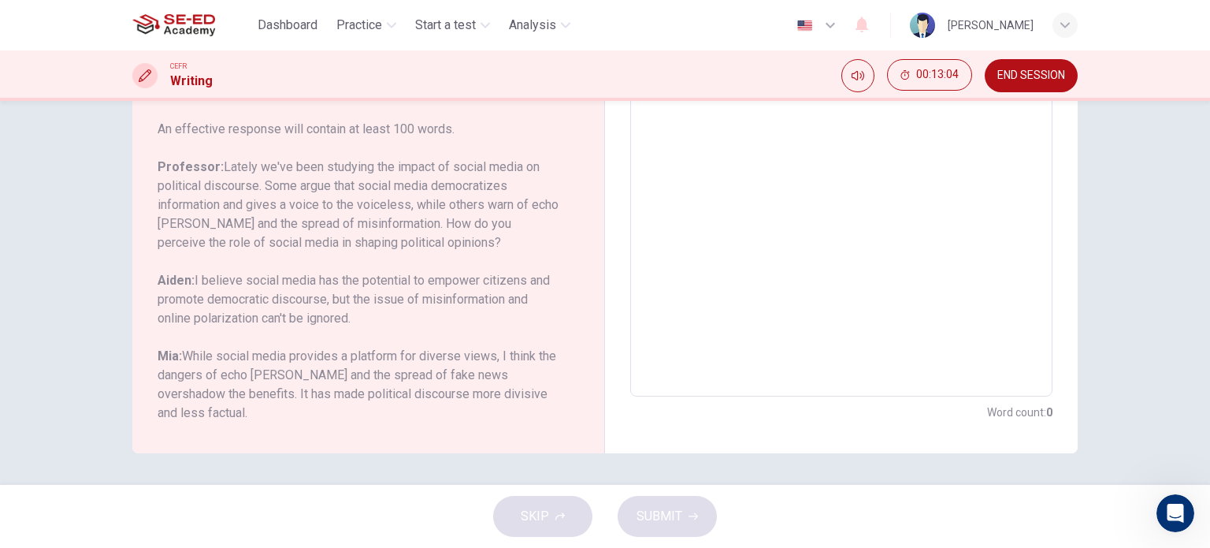
click at [853, 223] on textarea at bounding box center [841, 133] width 400 height 500
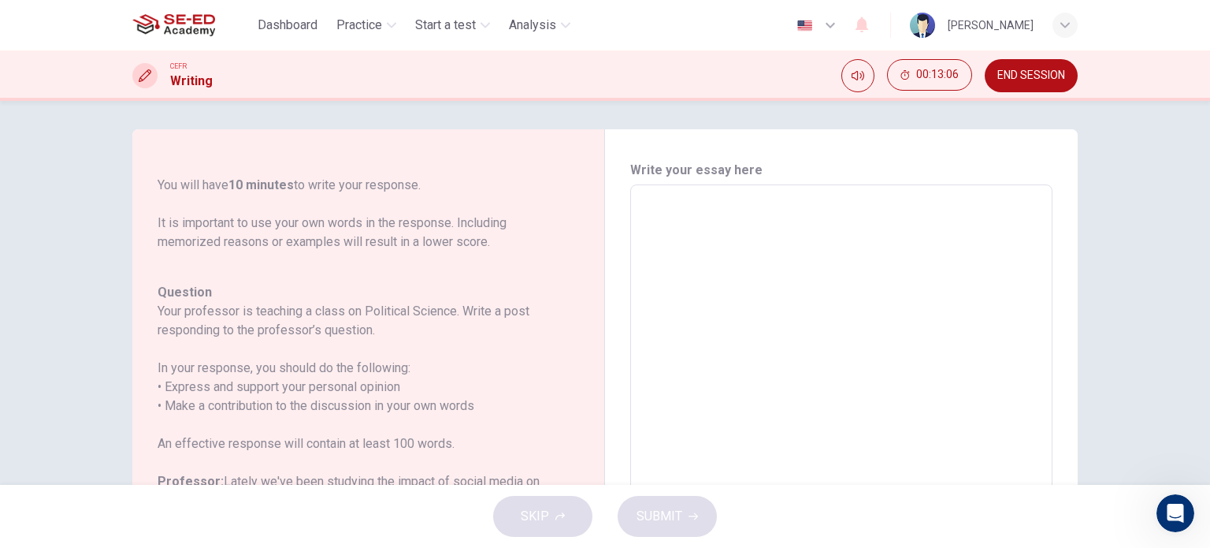
scroll to position [0, 0]
type textarea "i"
type textarea "x"
type textarea "in"
type textarea "x"
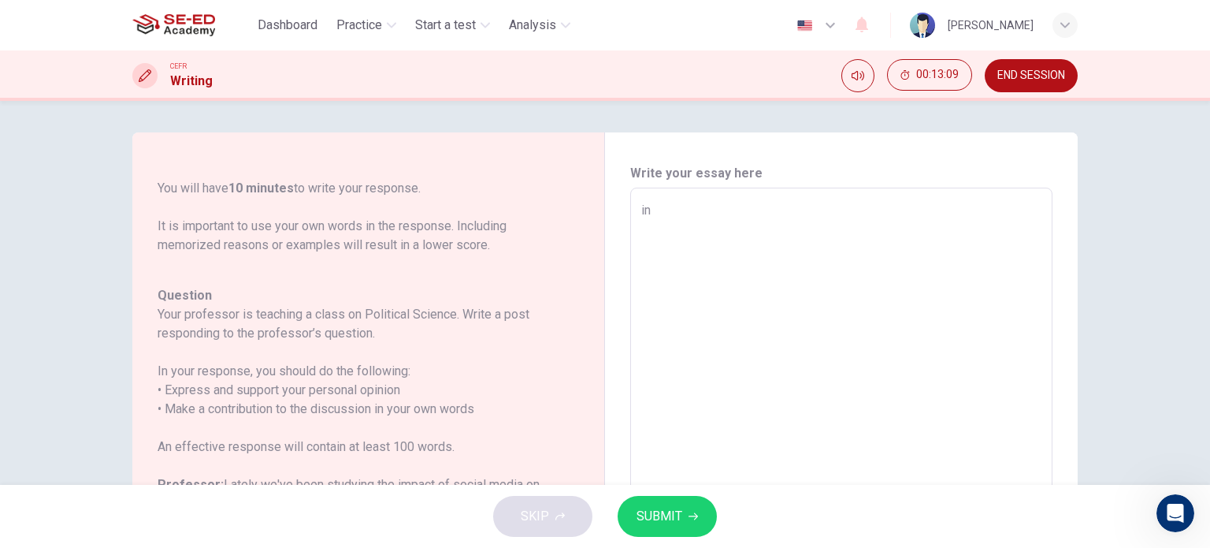
type textarea "in"
type textarea "x"
type textarea "in m"
type textarea "x"
type textarea "in my"
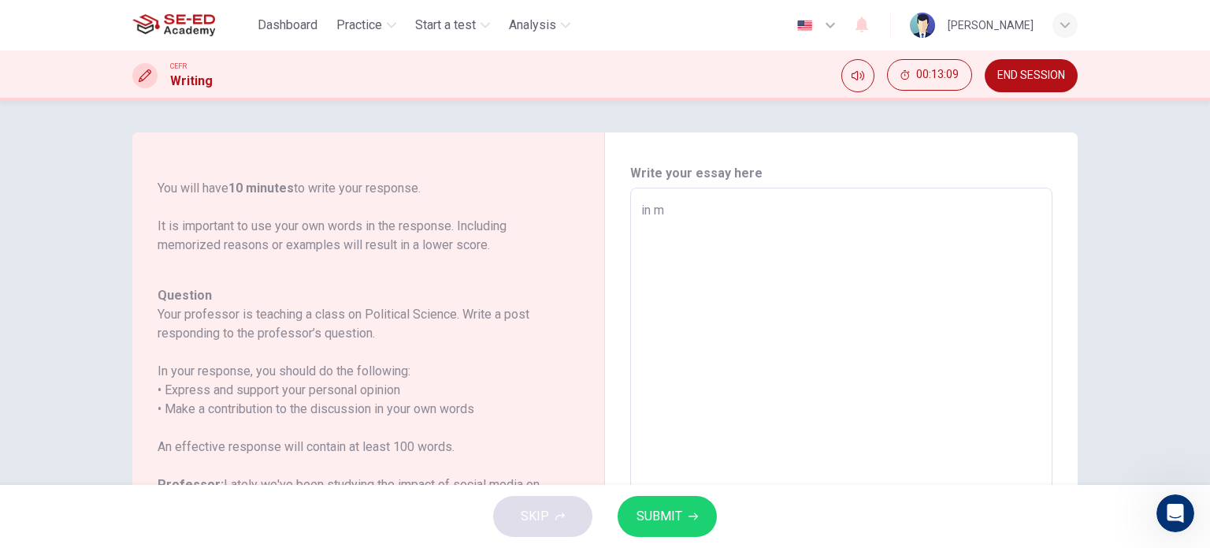
type textarea "x"
type textarea "in my"
type textarea "x"
type textarea "in my o"
type textarea "x"
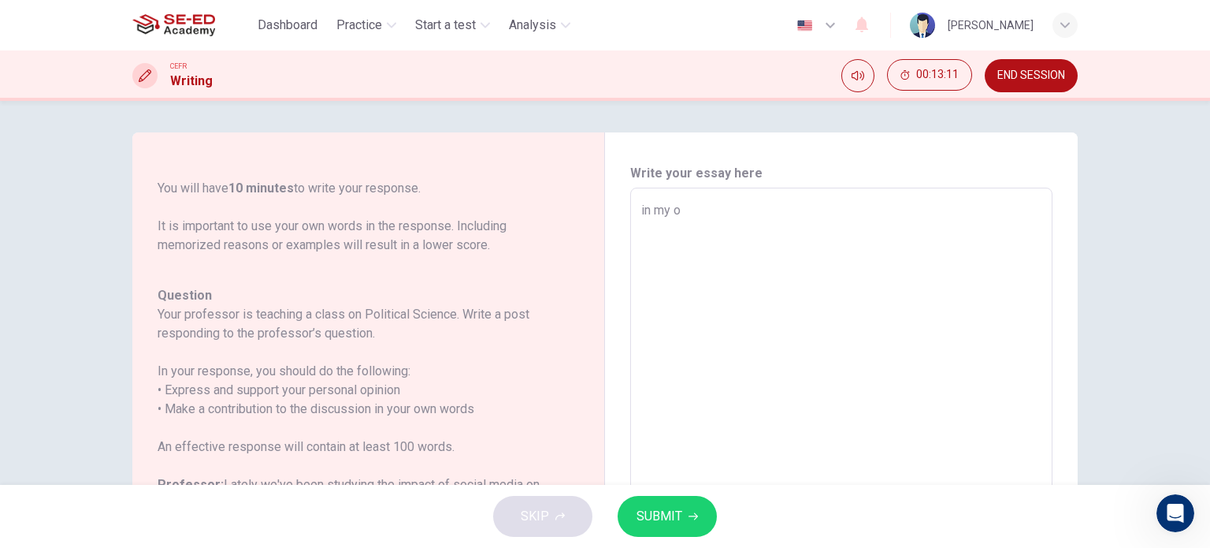
type textarea "in my op"
type textarea "x"
type textarea "in my o"
type textarea "x"
type textarea "in my"
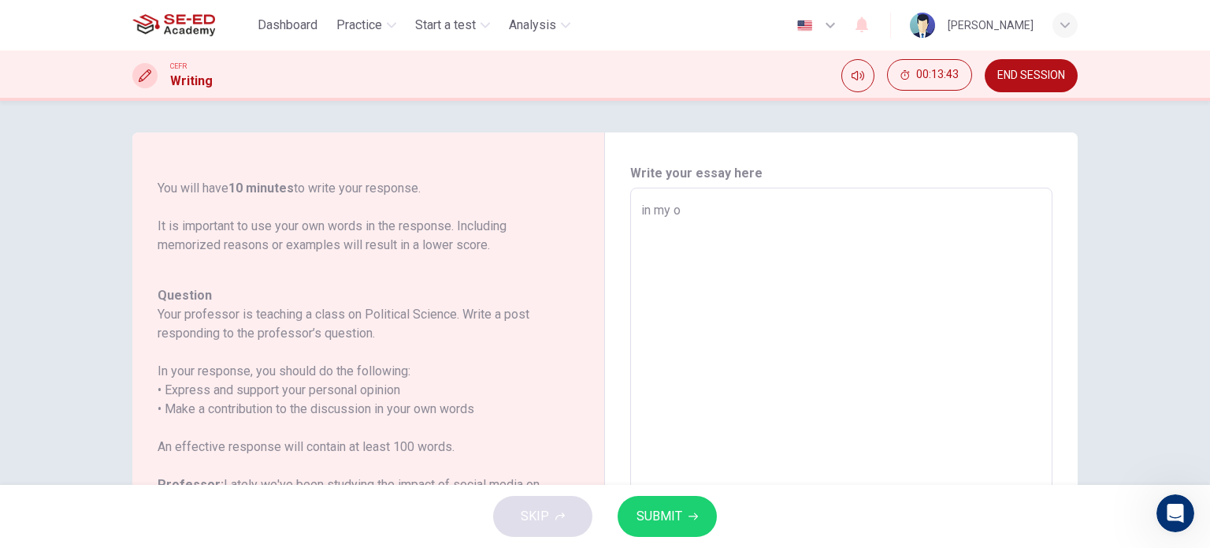
type textarea "x"
type textarea "in m"
type textarea "x"
type textarea "in"
type textarea "x"
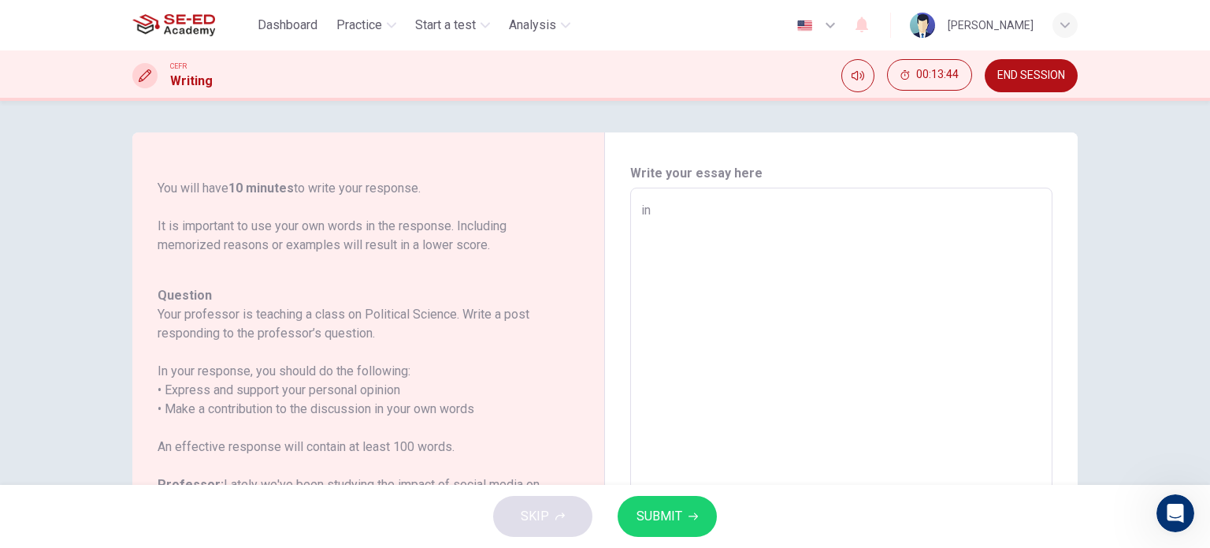
type textarea "i"
type textarea "x"
type textarea "I"
type textarea "x"
type textarea "I"
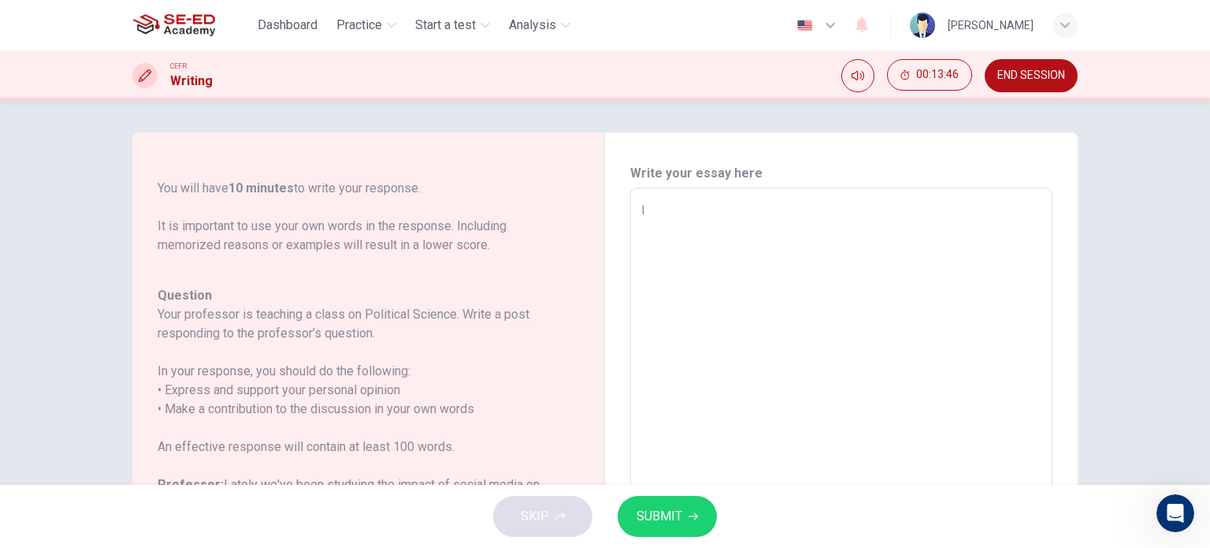
type textarea "x"
type textarea "I b"
type textarea "x"
type textarea "I be"
type textarea "x"
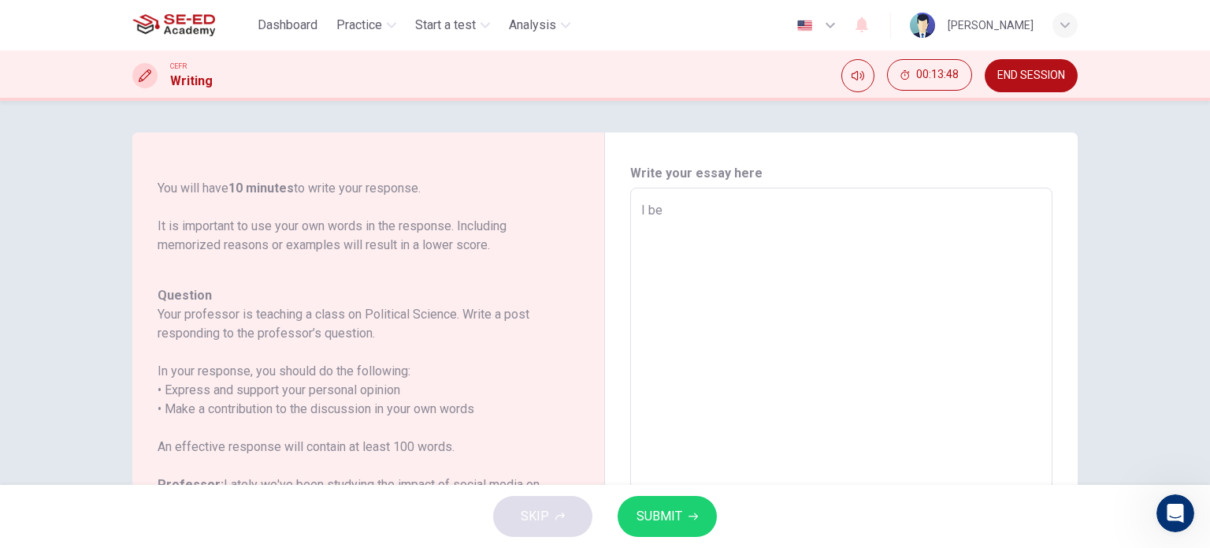
type textarea "I bel"
type textarea "x"
type textarea "I beli"
type textarea "x"
type textarea "I belie"
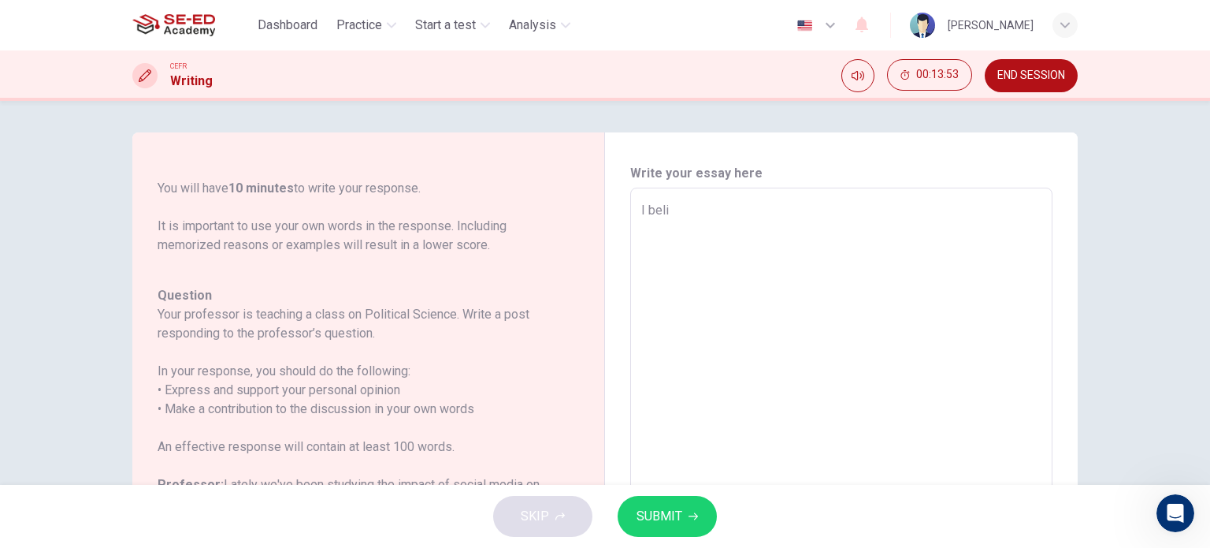
type textarea "x"
type textarea "I believ"
type textarea "x"
type textarea "I believe"
type textarea "x"
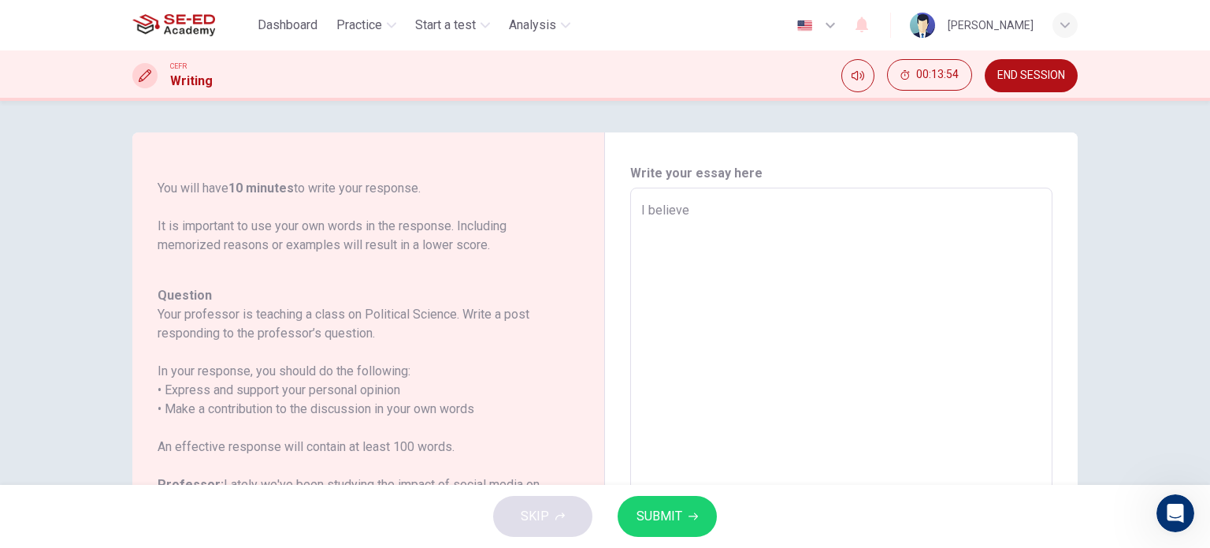
type textarea "I believe"
type textarea "x"
type textarea "I believe s"
type textarea "x"
type textarea "I believe so"
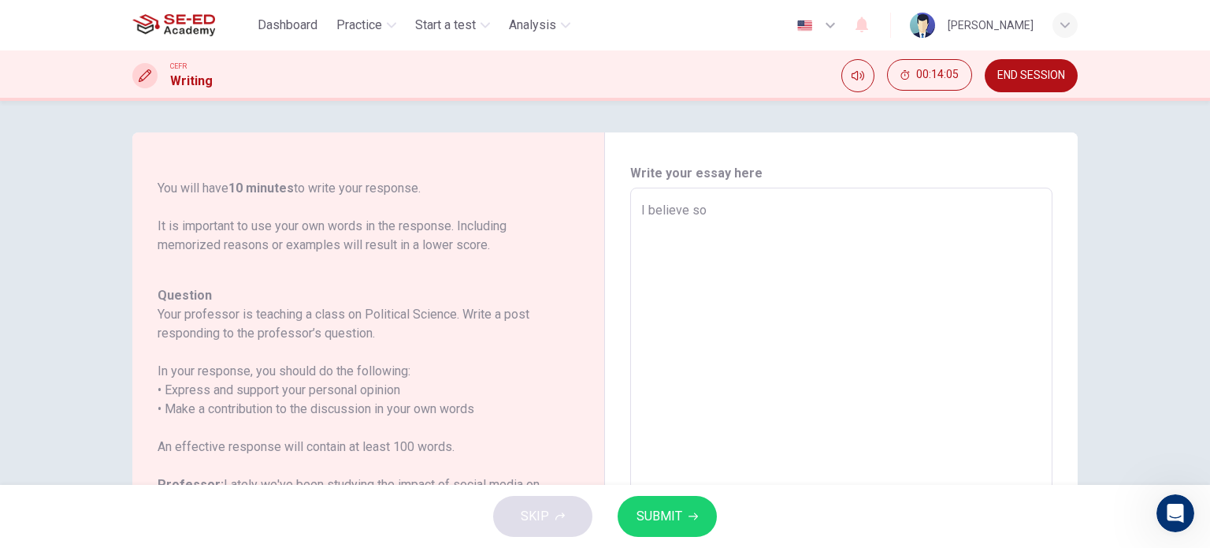
type textarea "x"
type textarea "I believe soc"
type textarea "x"
type textarea "I believe soci"
type textarea "x"
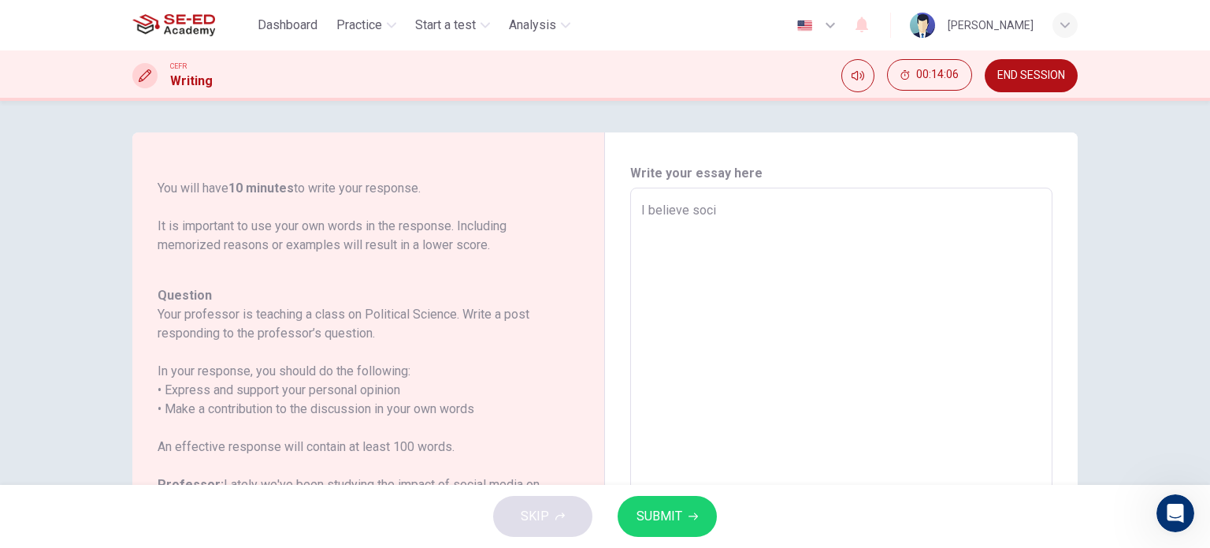
type textarea "I believe socia"
type textarea "x"
type textarea "I believe social"
type textarea "x"
type textarea "I believe social"
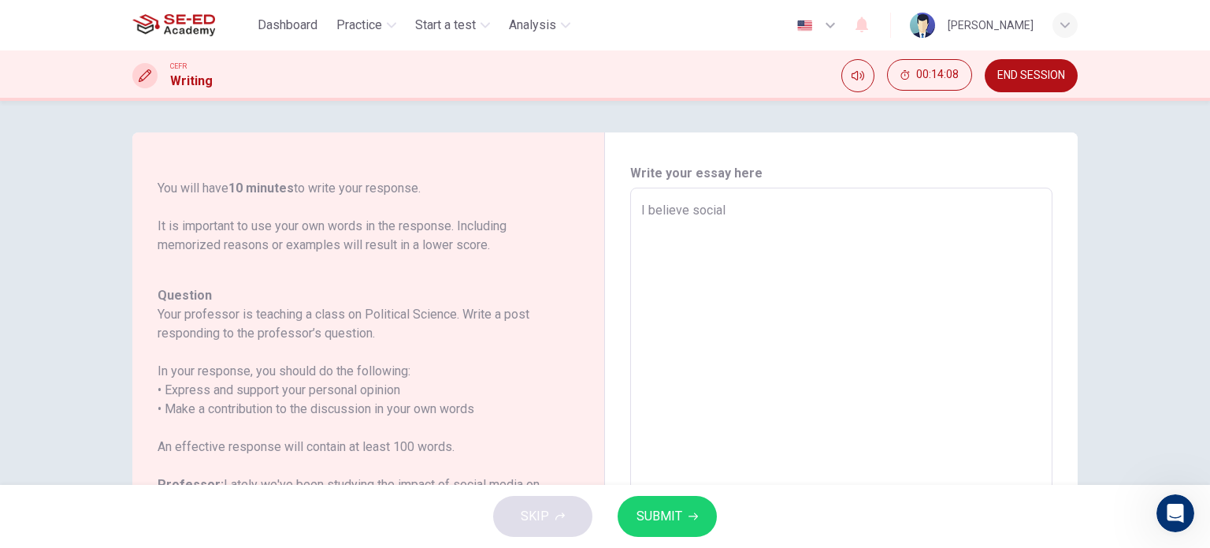
type textarea "x"
type textarea "I believe social m"
type textarea "x"
type textarea "I believe social me"
type textarea "x"
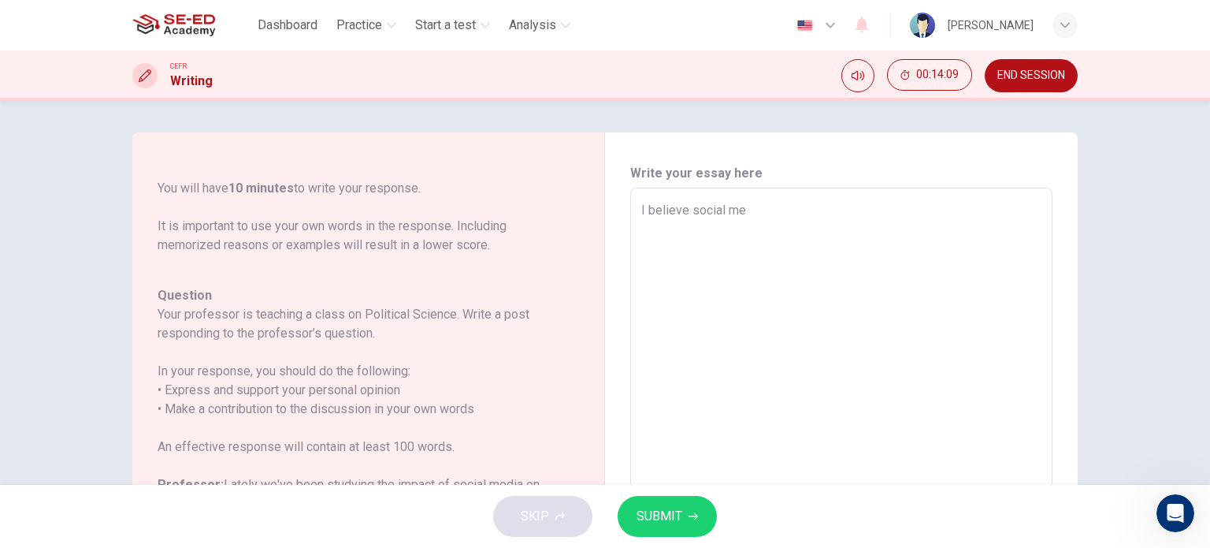
type textarea "I believe social med"
type textarea "x"
type textarea "I believe social medi"
type textarea "x"
type textarea "I believe social media"
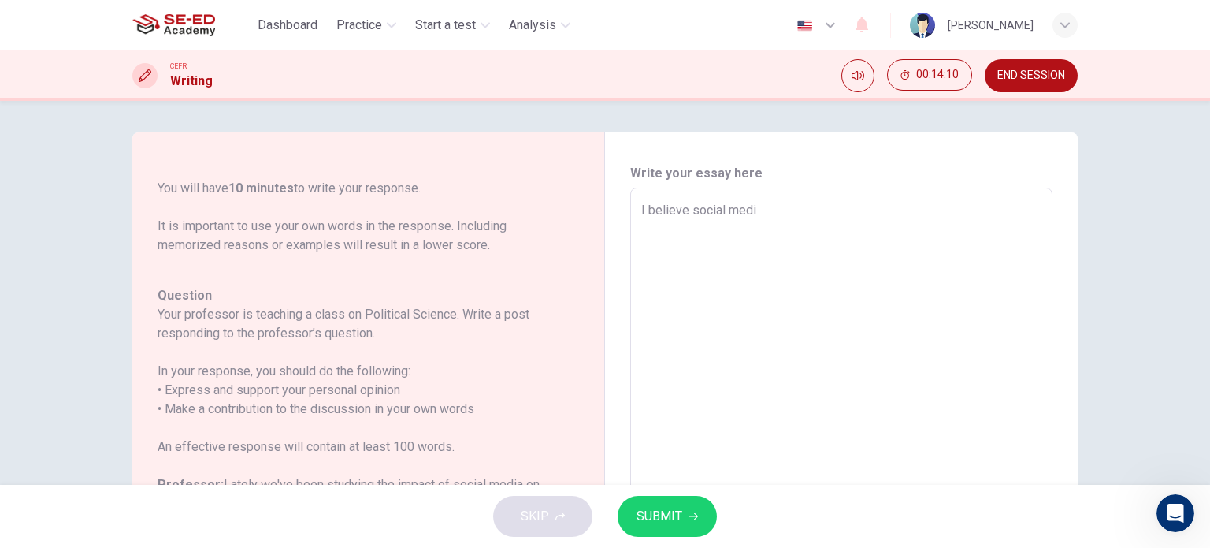
type textarea "x"
type textarea "I believe social media"
type textarea "x"
type textarea "I believe social media h"
type textarea "x"
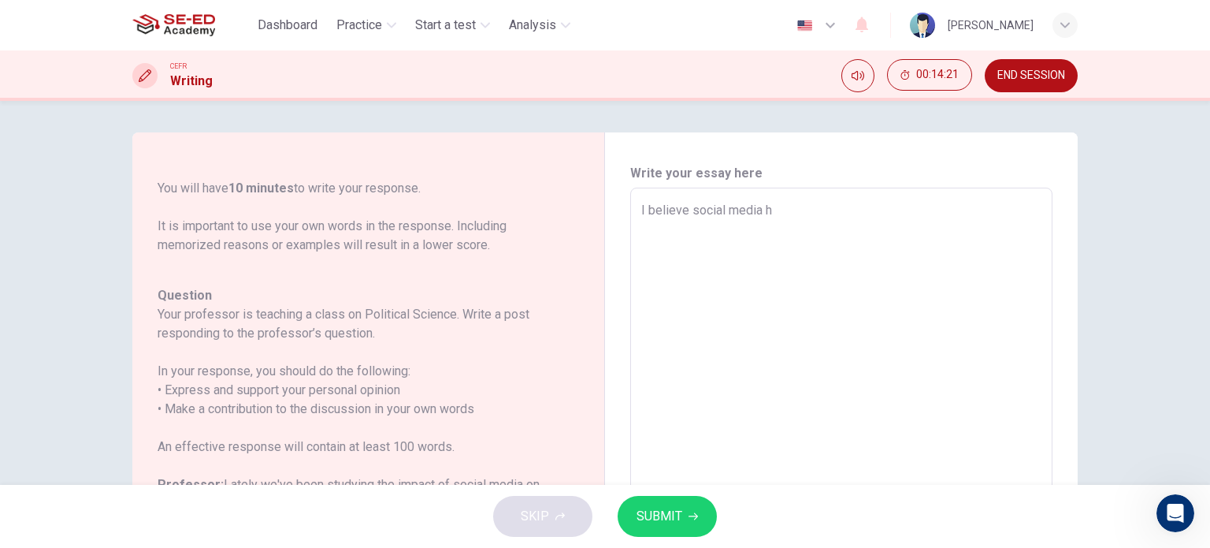
type textarea "I believe social media ha"
type textarea "x"
type textarea "I believe social media has"
type textarea "x"
type textarea "I believe social media has"
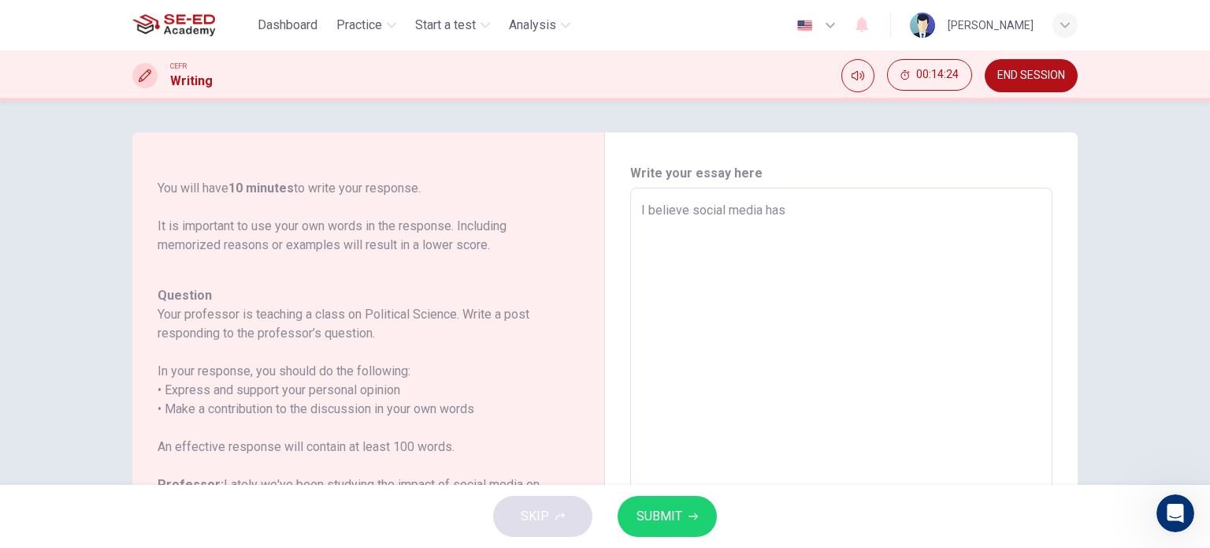
type textarea "x"
type textarea "I believe social media has t"
type textarea "x"
type textarea "I believe social media has tw"
type textarea "x"
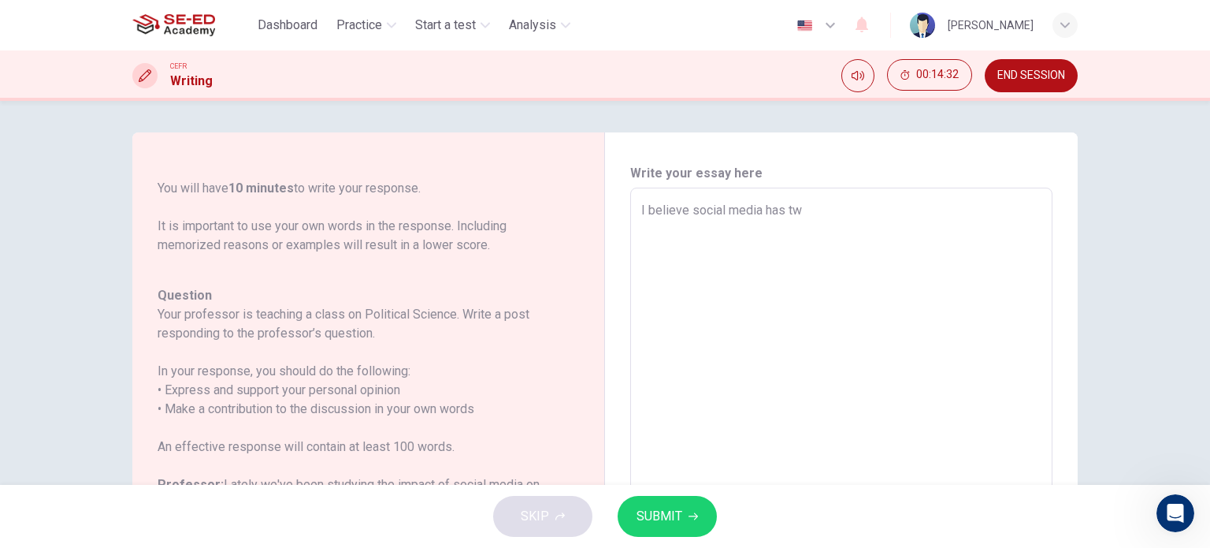
type textarea "I believe social media has two"
type textarea "x"
type textarea "I believe social media has two"
type textarea "x"
type textarea "I believe social media has two s"
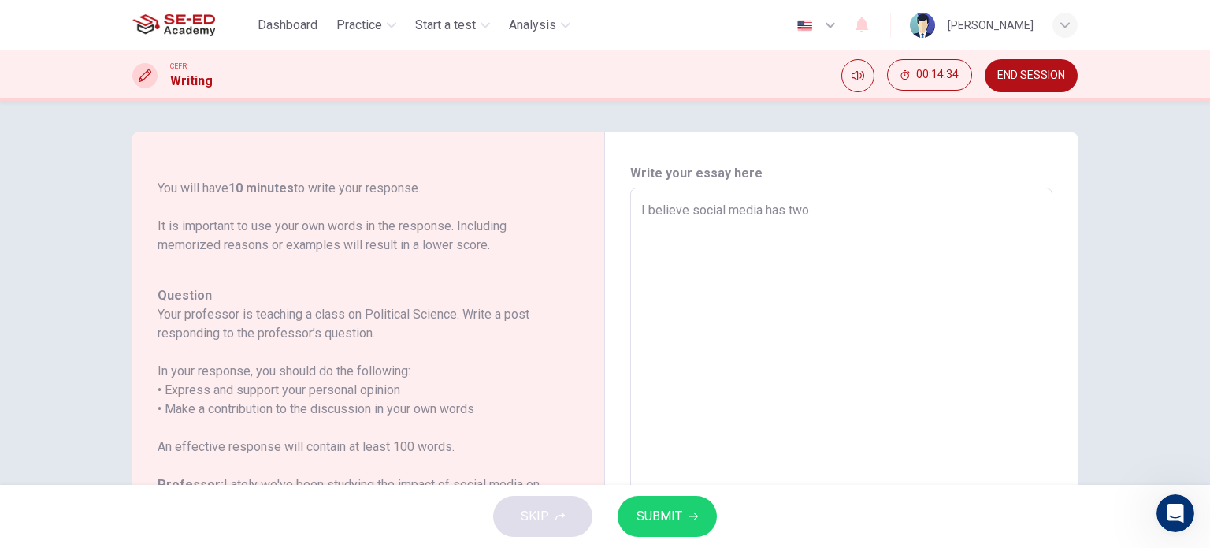
type textarea "x"
type textarea "I believe social media has two si"
type textarea "x"
type textarea "I believe social media has two sid"
type textarea "x"
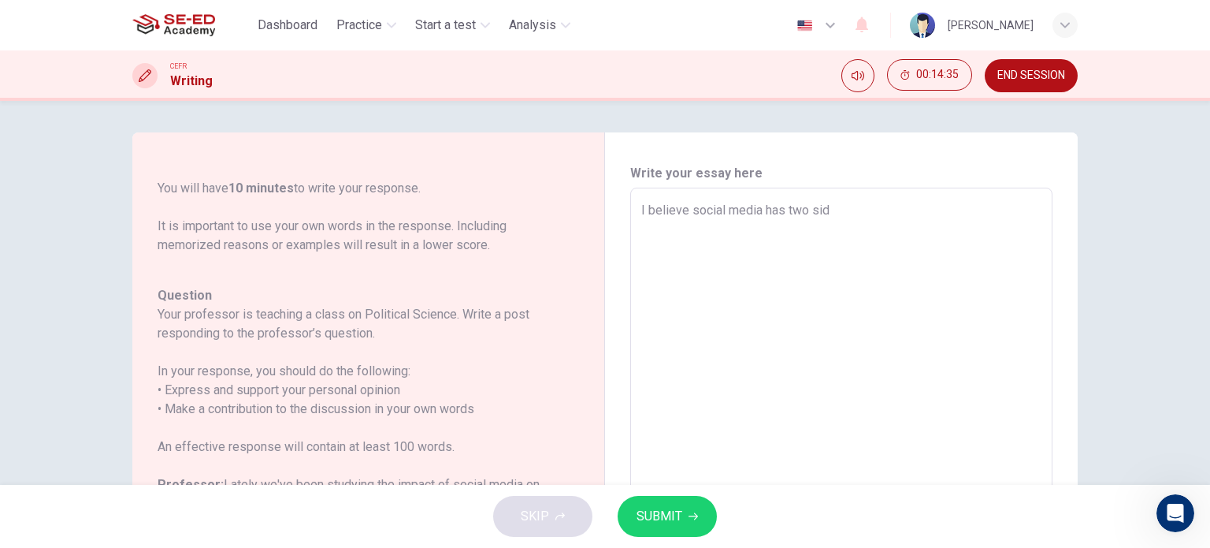
type textarea "I believe social media has two side"
type textarea "x"
type textarea "I believe social media has two side"
type textarea "x"
type textarea "I believe social media has two side"
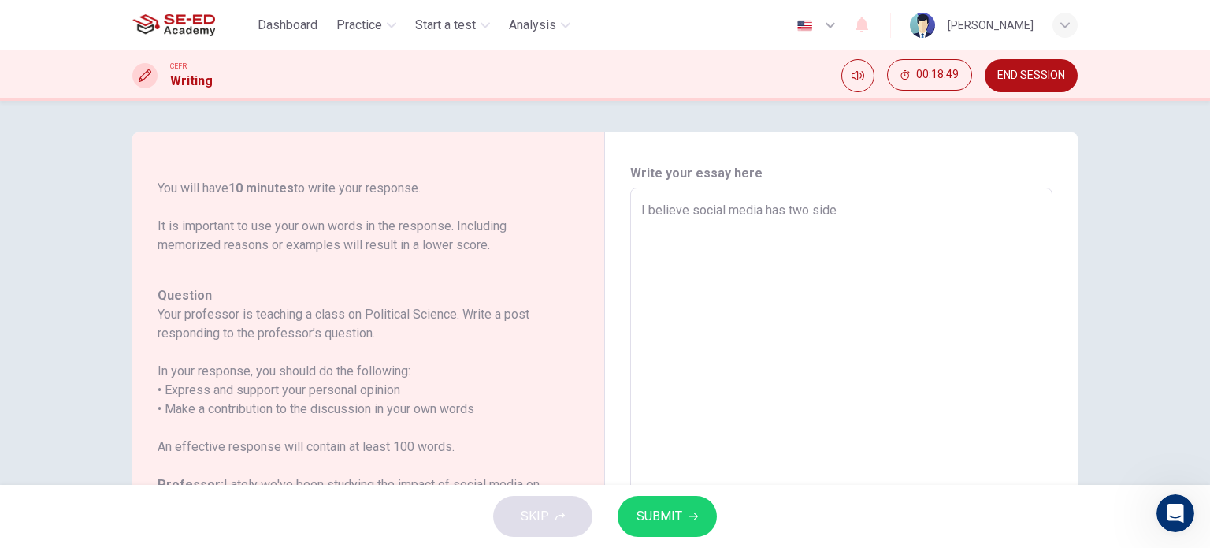
type textarea "x"
drag, startPoint x: 829, startPoint y: 210, endPoint x: 846, endPoint y: 214, distance: 17.8
click at [829, 211] on textarea "I believe social media has two side" at bounding box center [841, 451] width 400 height 500
type textarea "I believe social media has two sideห"
type textarea "x"
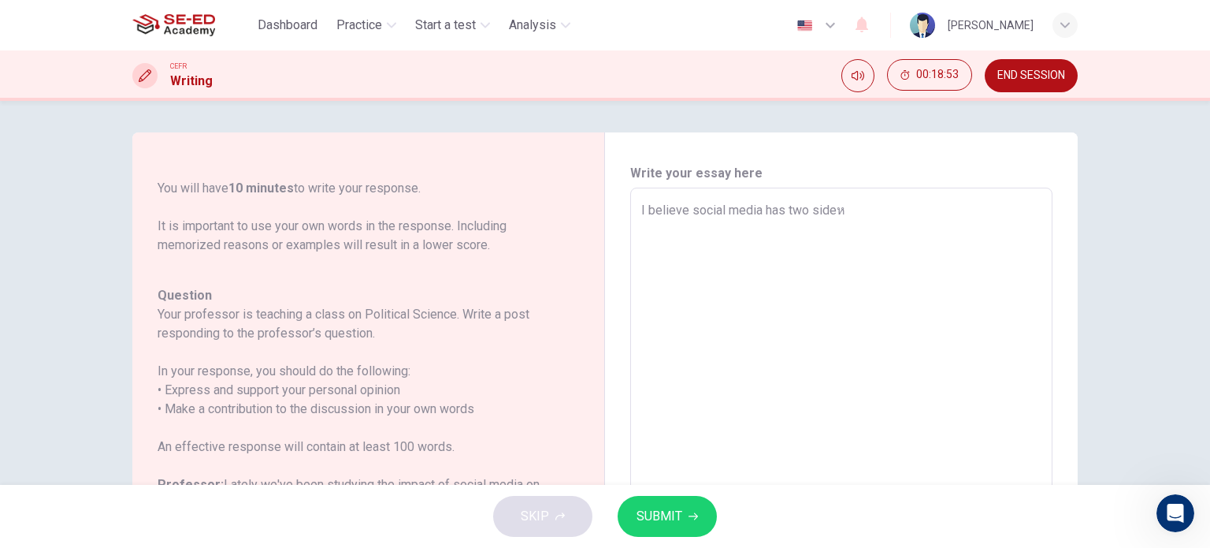
type textarea "I believe social media has two side"
type textarea "x"
type textarea "I believe social media has two sides"
type textarea "x"
type textarea "I believe social media has two sides"
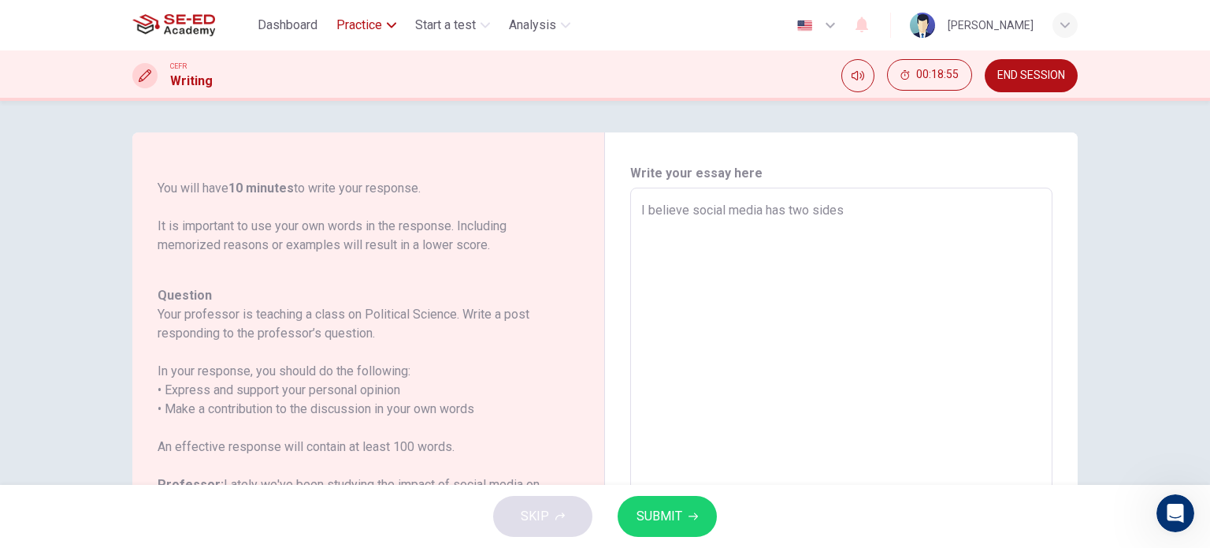
type textarea "x"
type textarea "I believe social media has two sides"
type textarea "x"
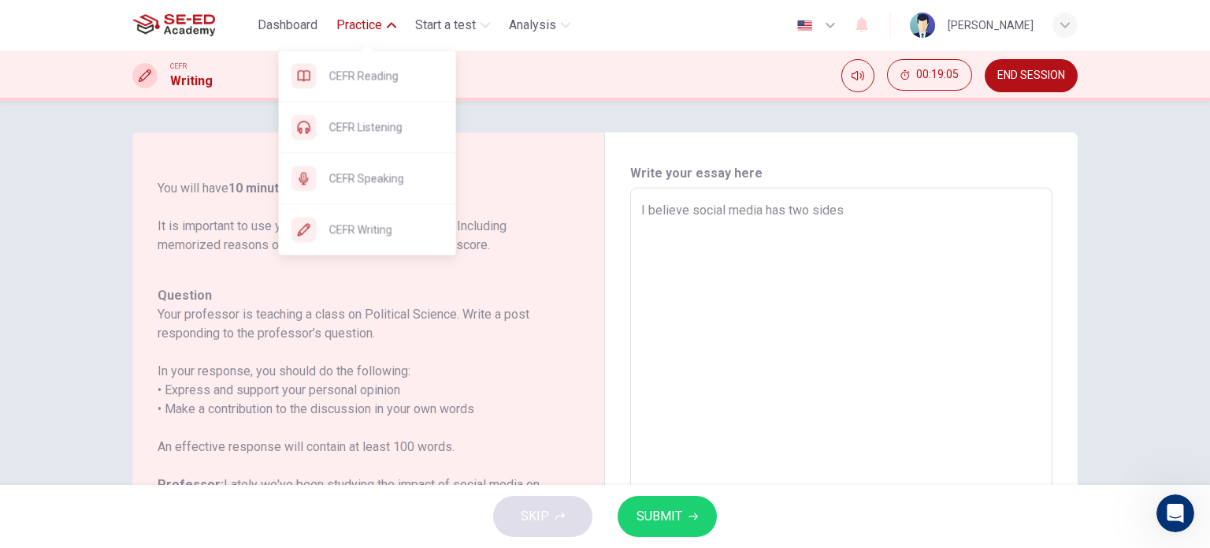
type textarea "I believe social media has two sides :"
type textarea "x"
type textarea "I believe social media has two sides :"
type textarea "x"
type textarea "I believe social media has two sides : t"
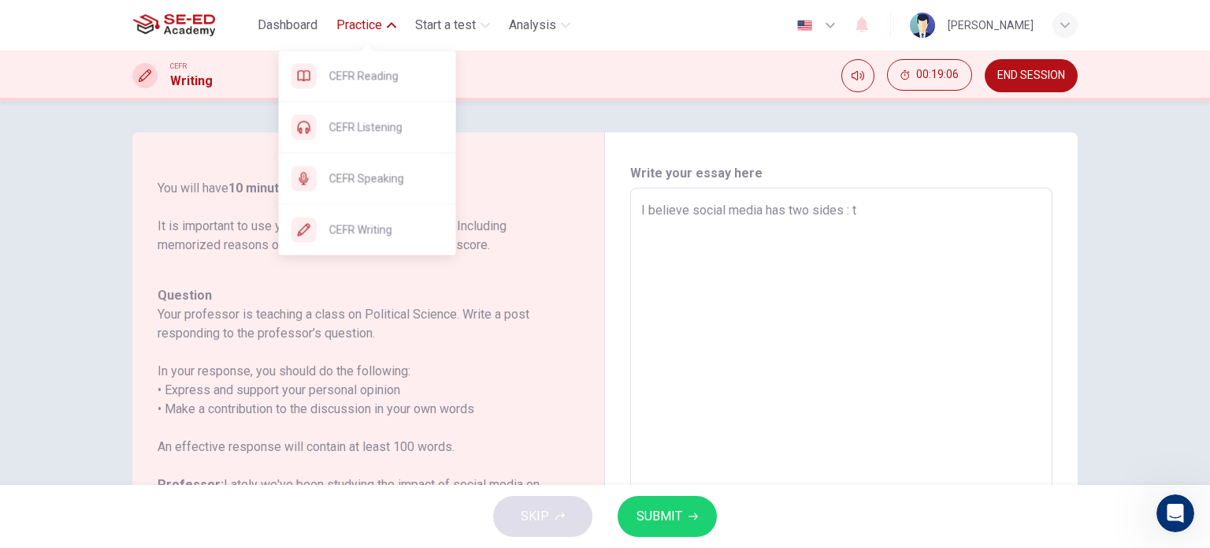
type textarea "x"
type textarea "I believe social media has two sides : th"
type textarea "x"
type textarea "I believe social media has two sides : the"
type textarea "x"
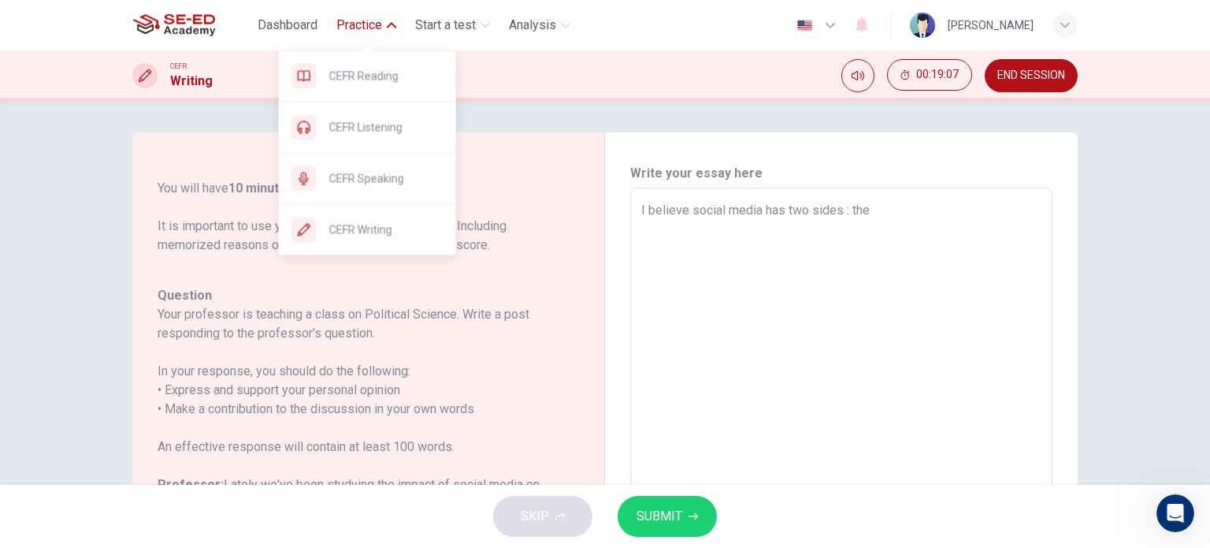
type textarea "I believe social media has two sides : the"
type textarea "x"
type textarea "I believe social media has two sides : the t"
type textarea "x"
type textarea "I believe social media has two sides : the tr"
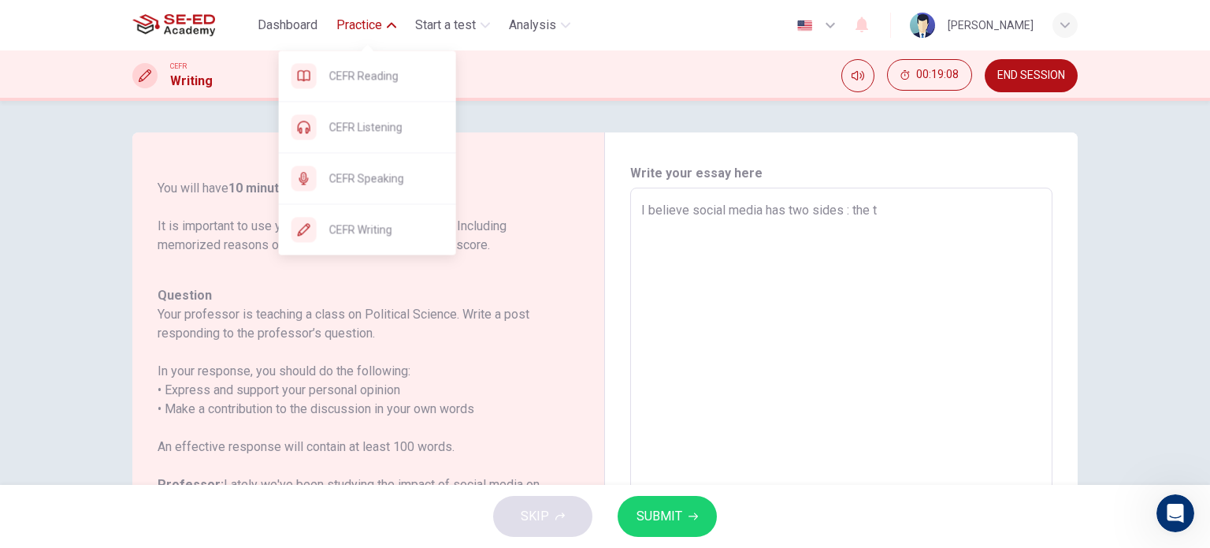
type textarea "x"
type textarea "I believe social media has two sides : the tru"
type textarea "x"
type textarea "I believe social media has two sides : the trut"
type textarea "x"
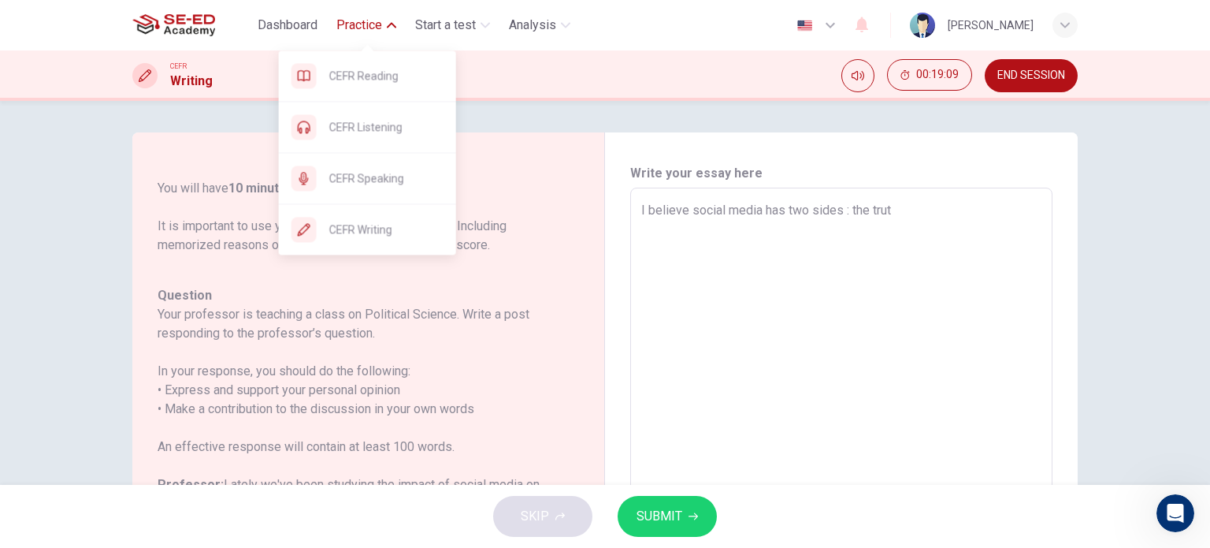
type textarea "I believe social media has two sides : the truth"
type textarea "x"
type textarea "I believe social media has two sides : the truthf"
type textarea "x"
type textarea "I believe social media has two sides : the truthfu"
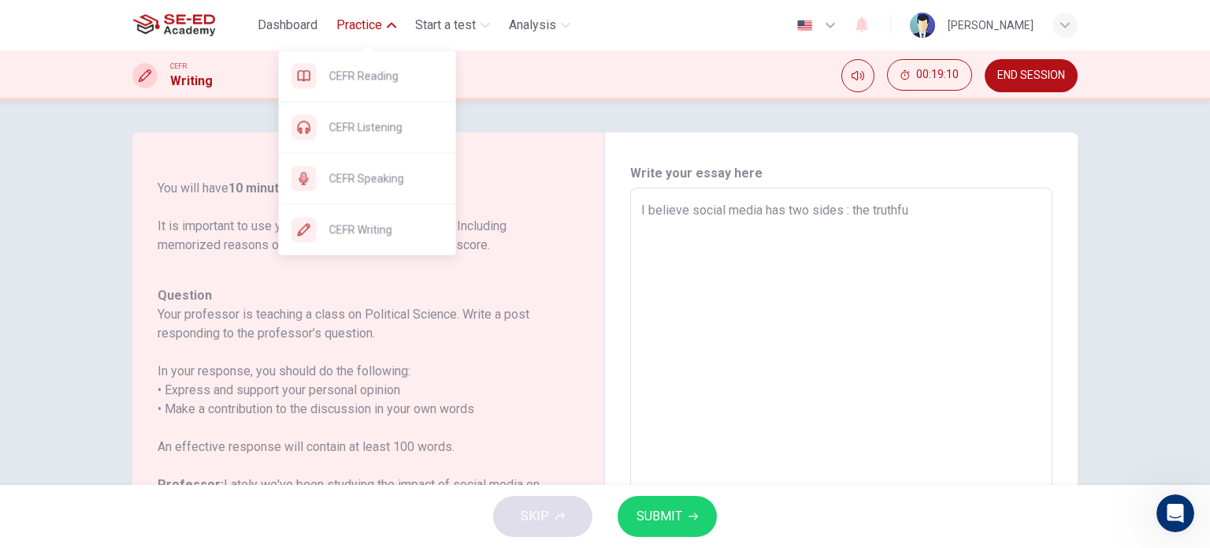
type textarea "x"
type textarea "I believe social media has two sides : the truthful"
type textarea "x"
type textarea "I believe social media has two sides : the truthful"
type textarea "x"
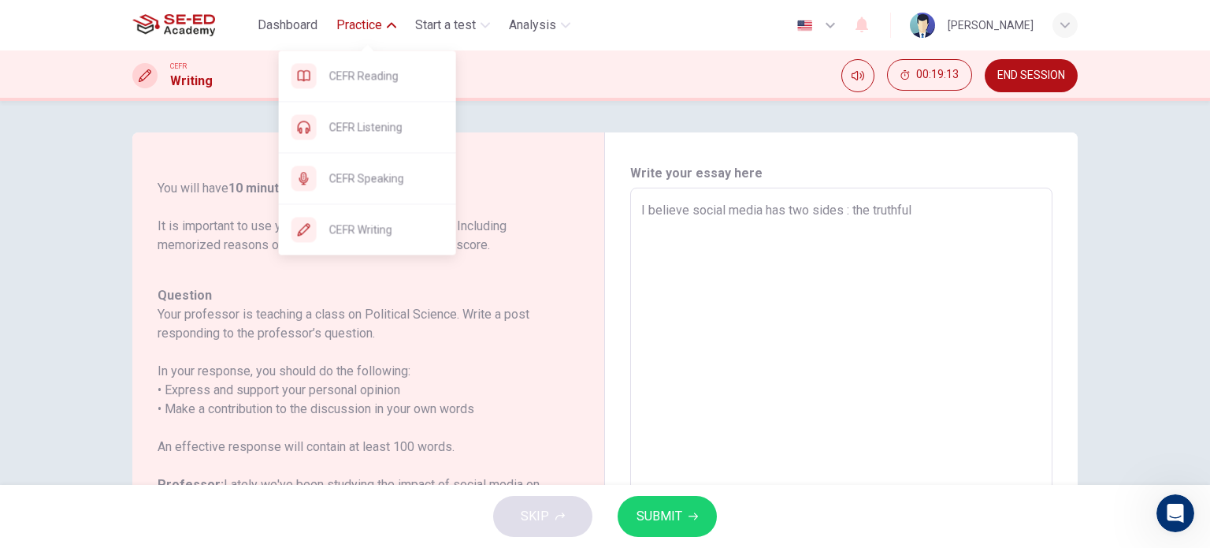
type textarea "I believe social media has two sides : the truthful a"
type textarea "x"
type textarea "I believe social media has two sides : the truthful an"
type textarea "x"
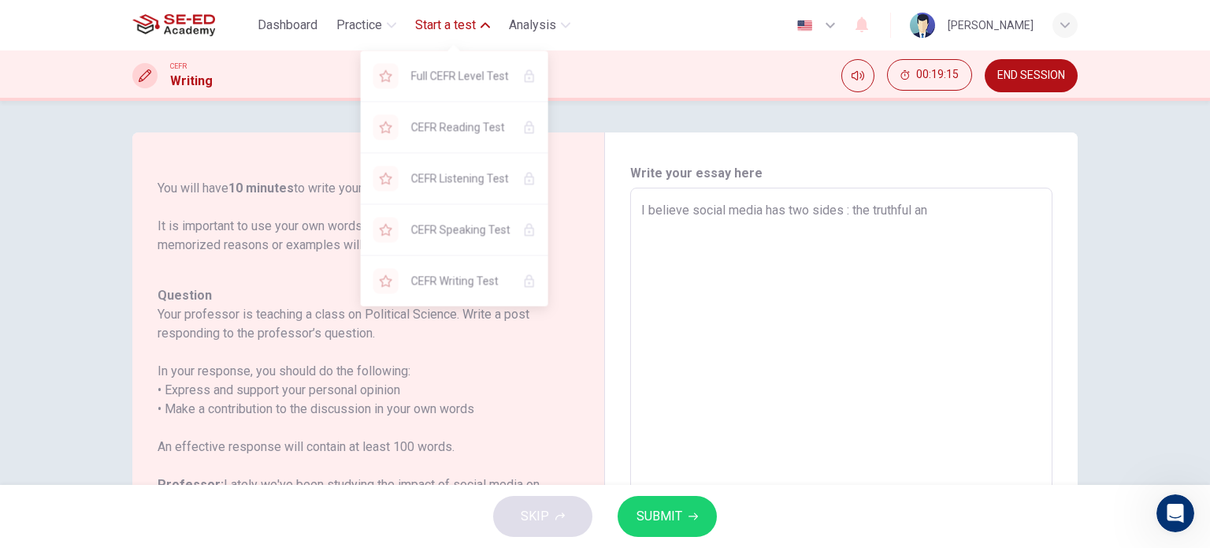
type textarea "I believe social media has two sides : the truthful and"
type textarea "x"
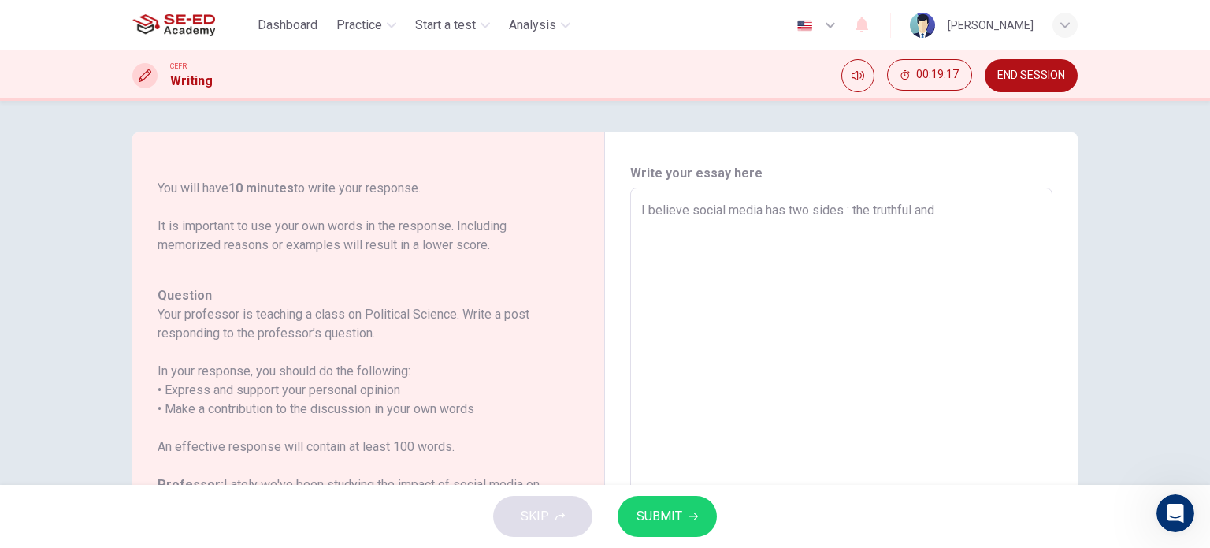
type textarea "I believe social media has two sides : the truthful and"
type textarea "x"
type textarea "I believe social media has two sides : the truthful and"
type textarea "x"
type textarea "I believe social media has two sides : the truthful and t"
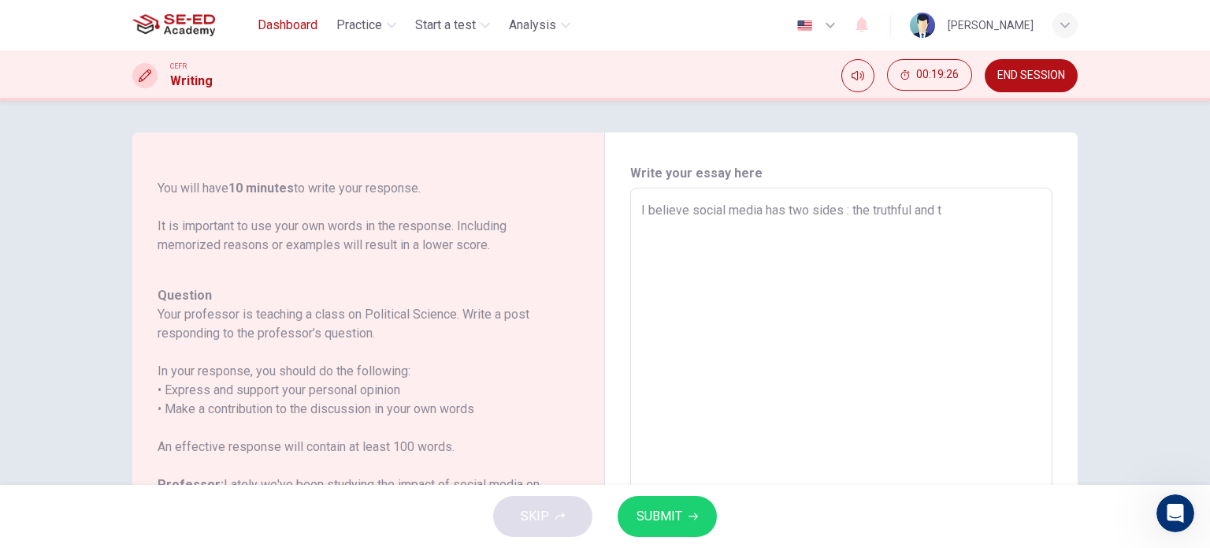
type textarea "x"
type textarea "I believe social media has two sides : the truthful and tr"
type textarea "x"
type textarea "I believe social media has two sides : the truthful and tru"
type textarea "x"
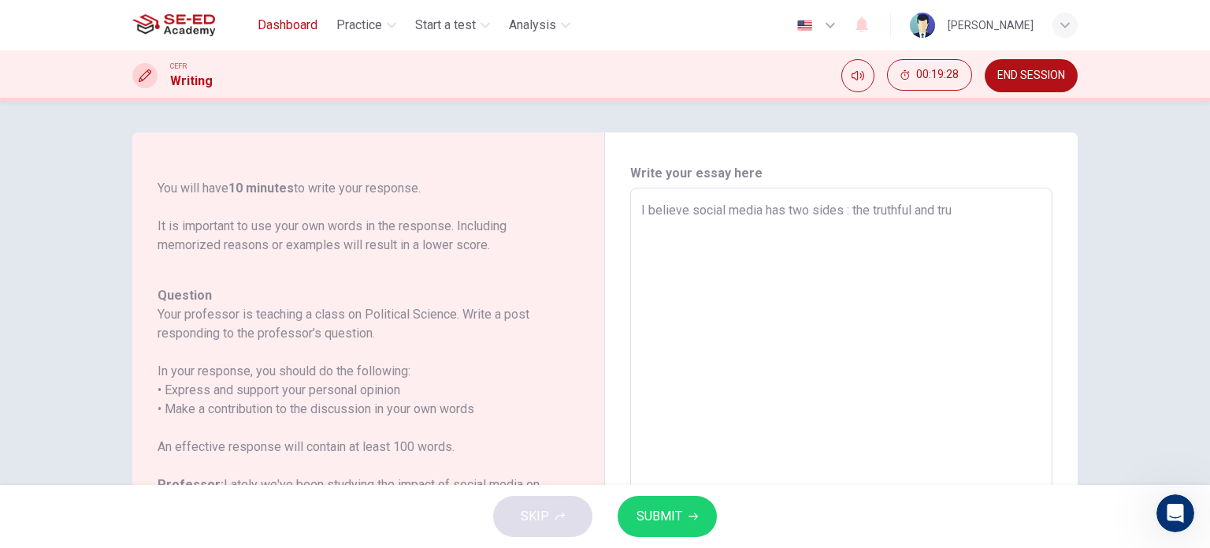
type textarea "I believe social media has two sides : the truthful and trus"
type textarea "x"
type textarea "I believe social media has two sides : the truthful and trust"
type textarea "x"
type textarea "I believe social media has two sides : the truthful and trustw"
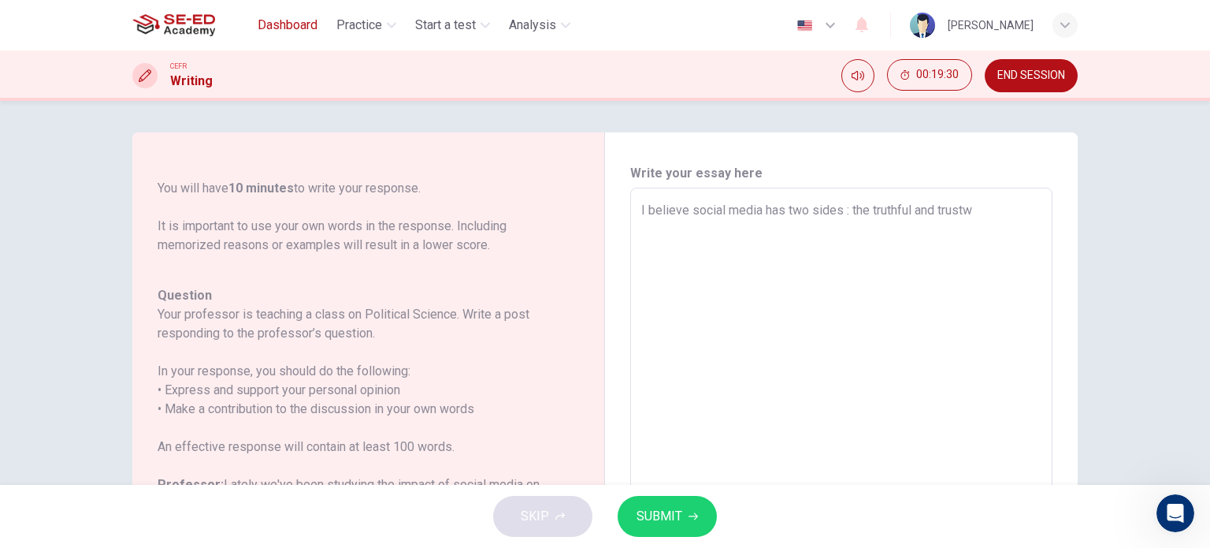
type textarea "x"
type textarea "I believe social media has two sides : the truthful and trustw"
type textarea "x"
type textarea "I believe social media has two sides : the truthful and trustwo"
type textarea "x"
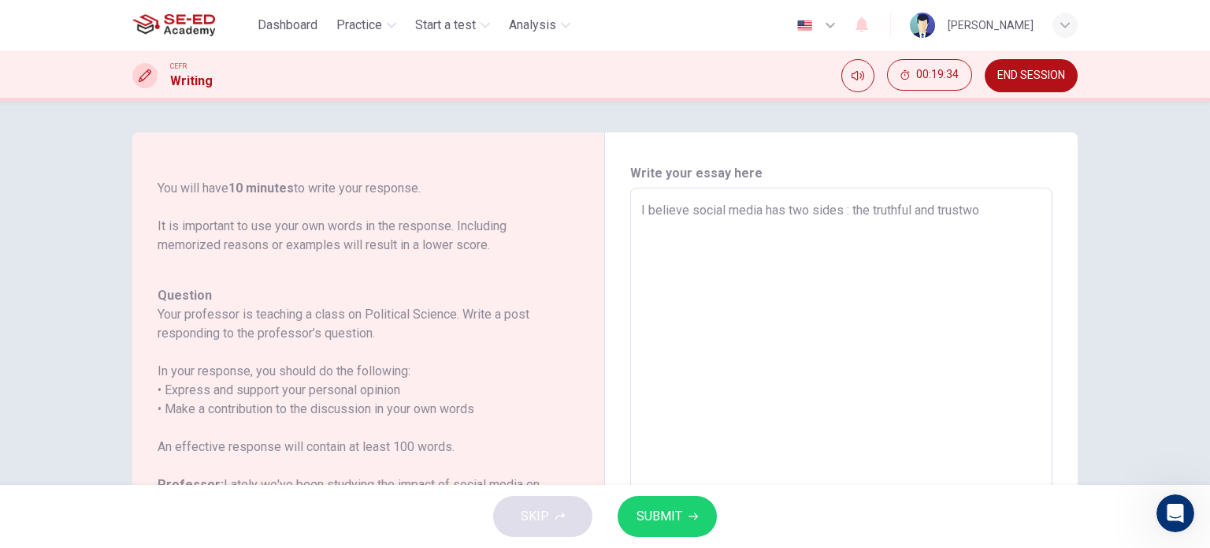
type textarea "I believe social media has two sides : the truthful and trustwor"
type textarea "x"
type textarea "I believe social media has two sides : the truthful and trustwort"
type textarea "x"
type textarea "I believe social media has two sides : the truthful and trustworth"
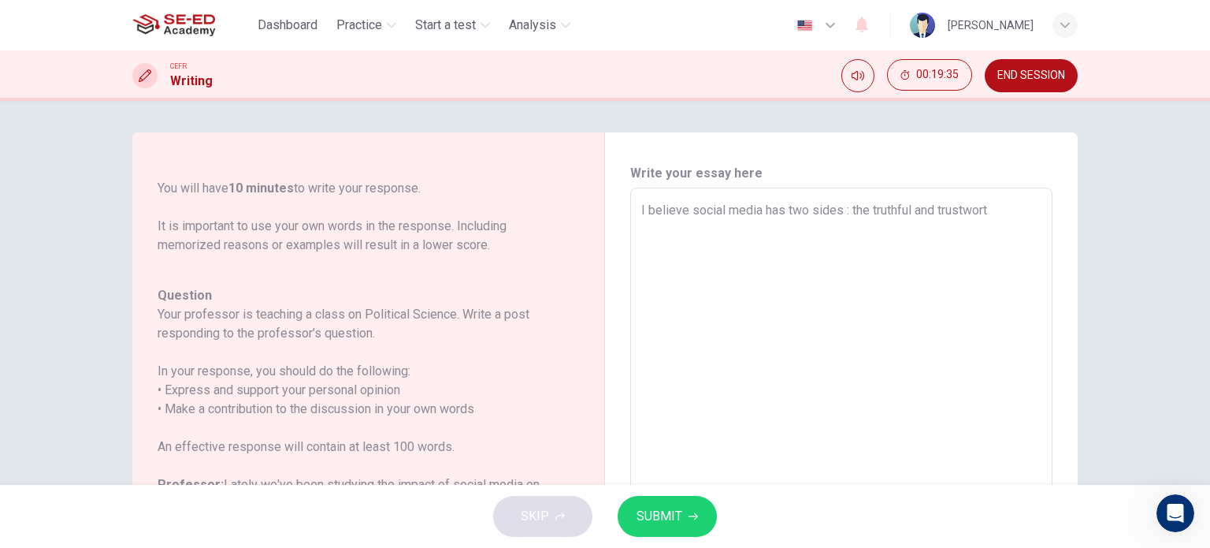
type textarea "x"
type textarea "I believe social media has two sides : the truthful and trustworthy"
type textarea "x"
type textarea "I believe social media has two sides : the truthful and trustworthy"
type textarea "x"
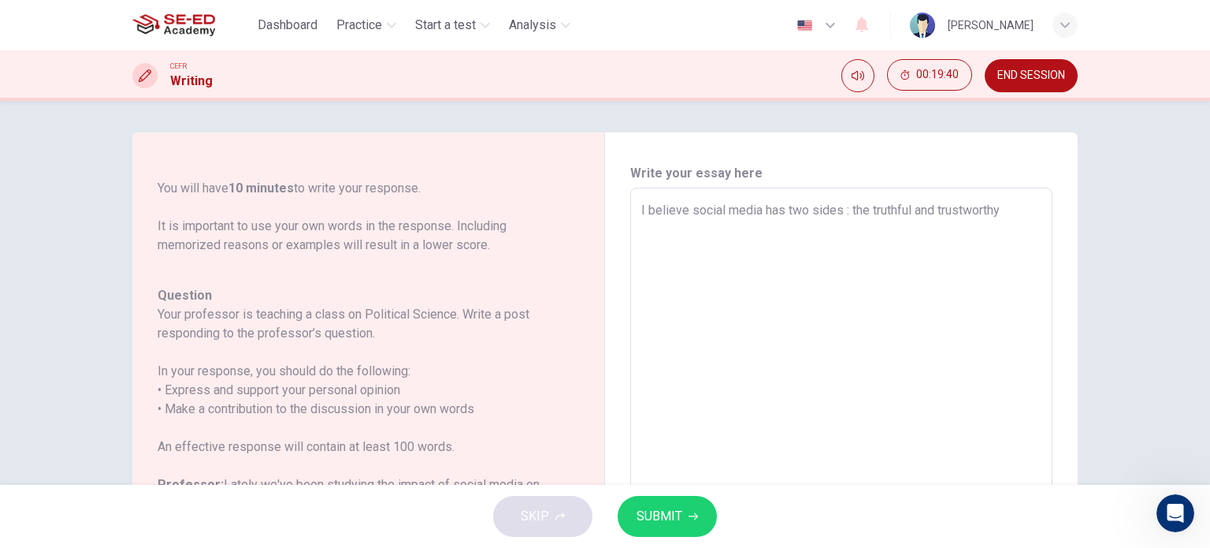
type textarea "I believe social media has two sides : the truthful and trustworthy"
type textarea "x"
type textarea "I believe social media has two sides : the truthful and trustworthy s"
type textarea "x"
type textarea "I believe social media has two sides : the truthful and trustworthy si"
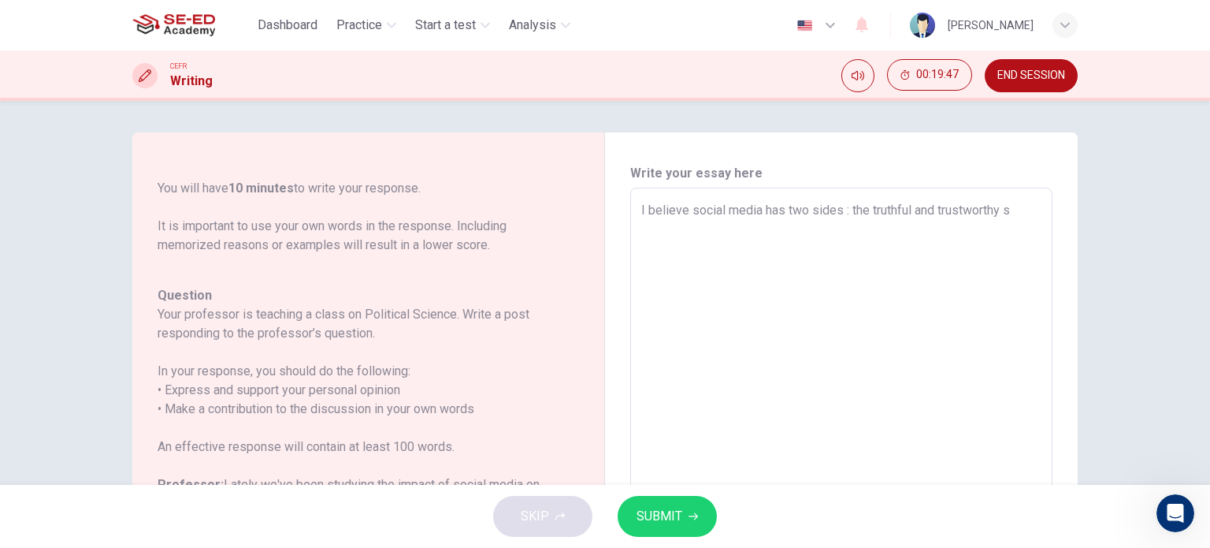
type textarea "x"
type textarea "I believe social media has two sides : the truthful and trustworthy sid"
type textarea "x"
type textarea "I believe social media has two sides : the truthful and trustworthy side"
type textarea "x"
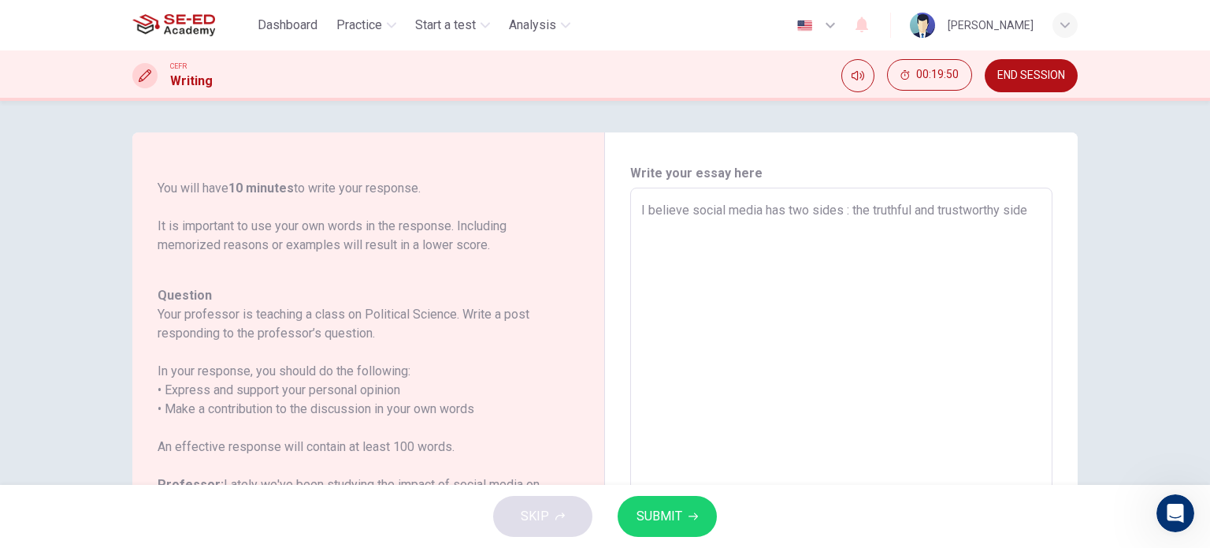
type textarea "I believe social media has two sides : the truthful and trustworthy sid"
type textarea "x"
type textarea "I believe social media has two sides : the truthful and trustworthy si"
type textarea "x"
type textarea "I believe social media has two sides : the truthful and trustworthy s"
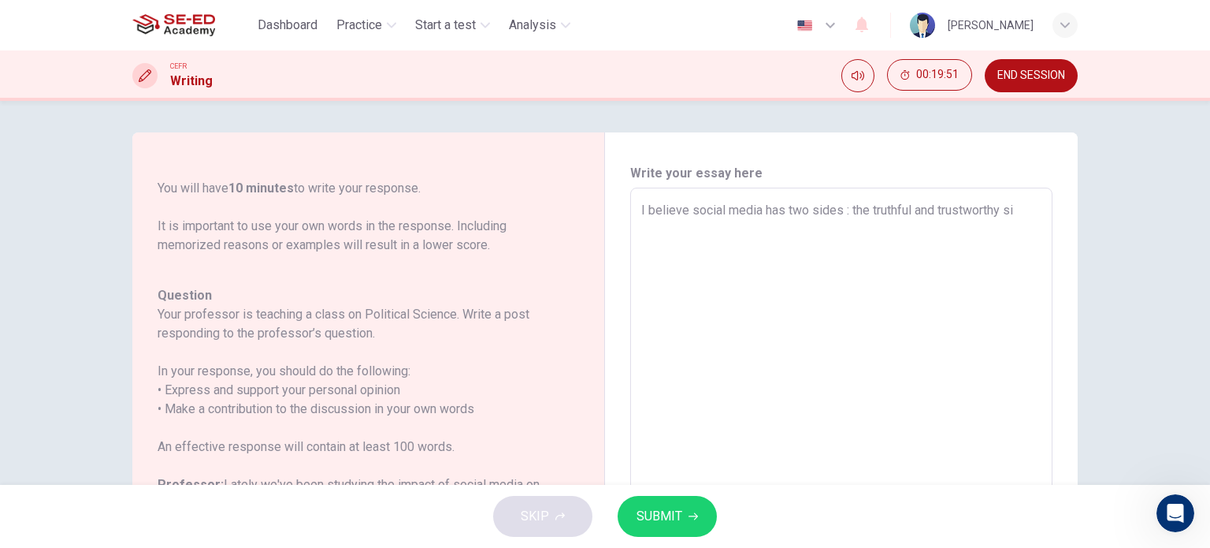
type textarea "x"
type textarea "I believe social media has two sides : the truthful and trustworthy"
type textarea "x"
type textarea "I believe social media has two sides : the truthful and trustworthy s"
type textarea "x"
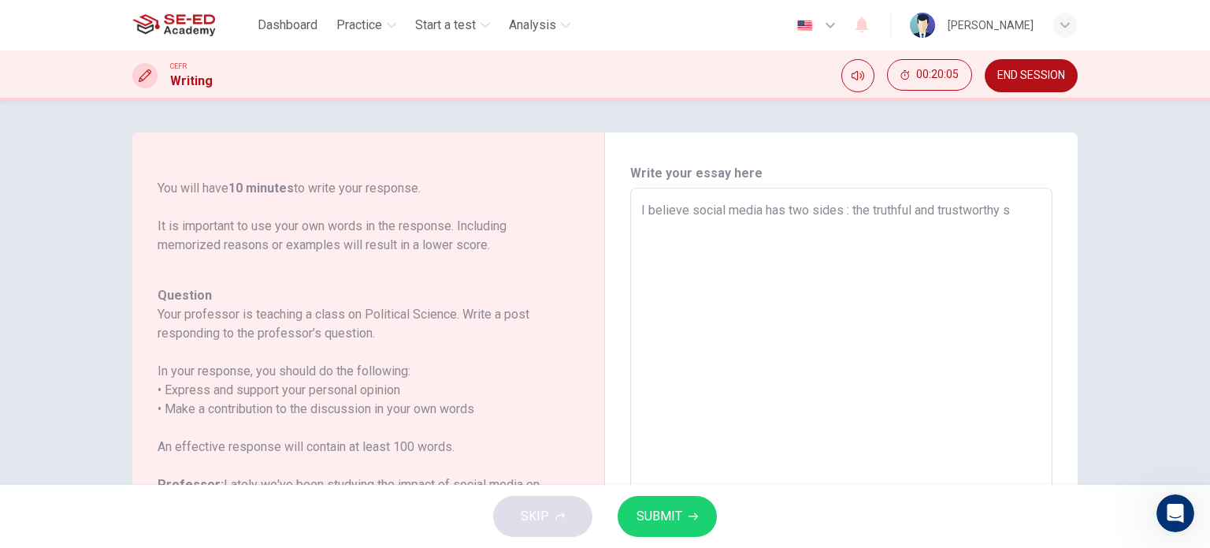
type textarea "I believe social media has two sides : the truthful and trustworthy si"
type textarea "x"
type textarea "I believe social media has two sides : the truthful and trustworthy sid"
type textarea "x"
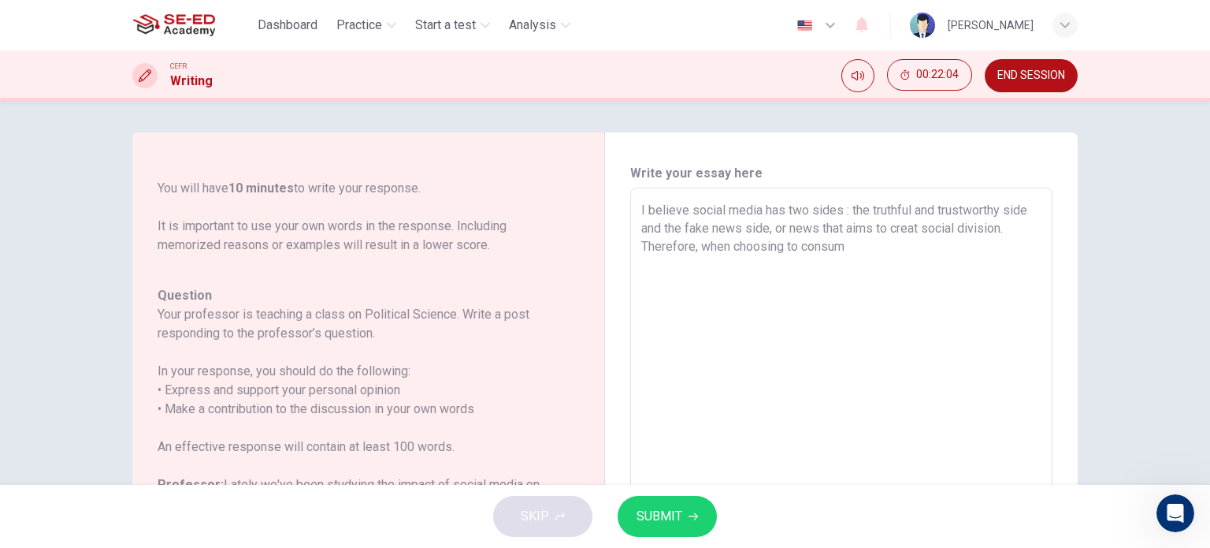
scroll to position [137, 0]
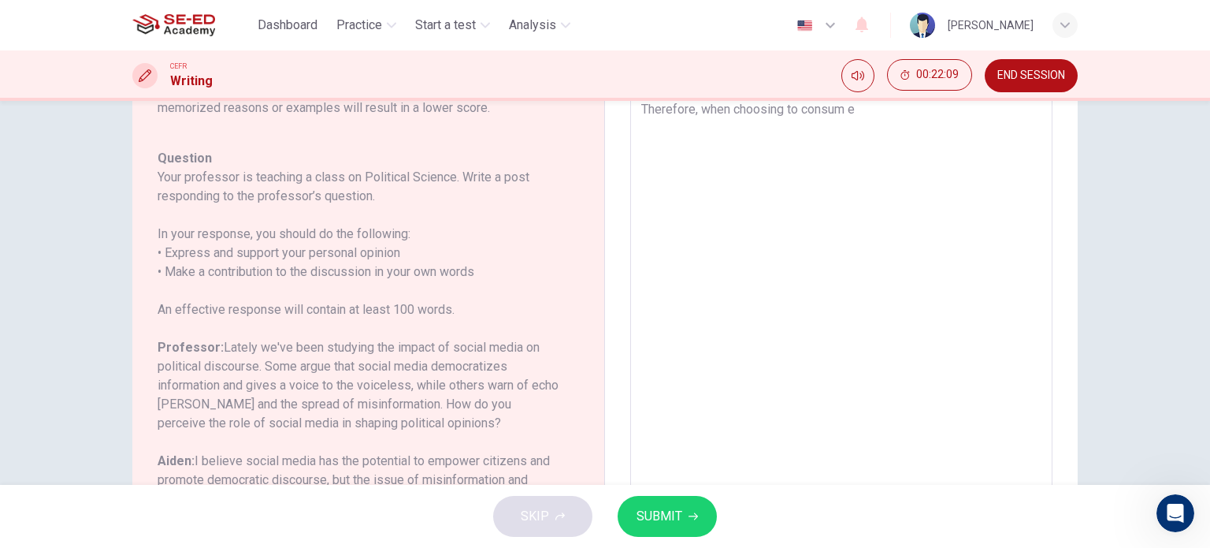
click at [865, 119] on textarea "I believe social media has two sides : the truthful and trustworthy side and th…" at bounding box center [841, 314] width 400 height 500
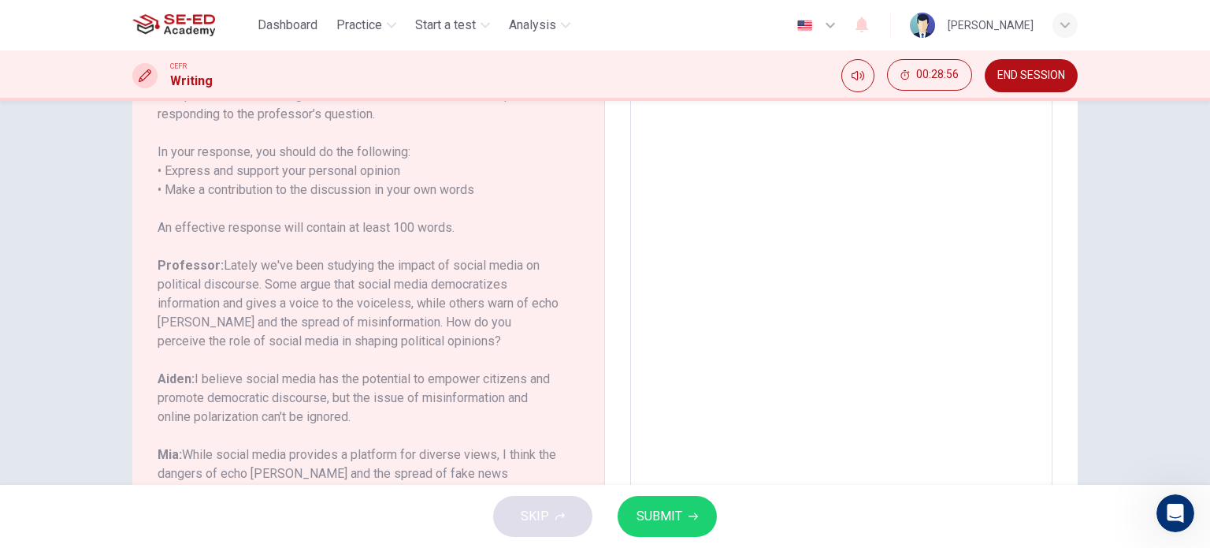
scroll to position [79, 0]
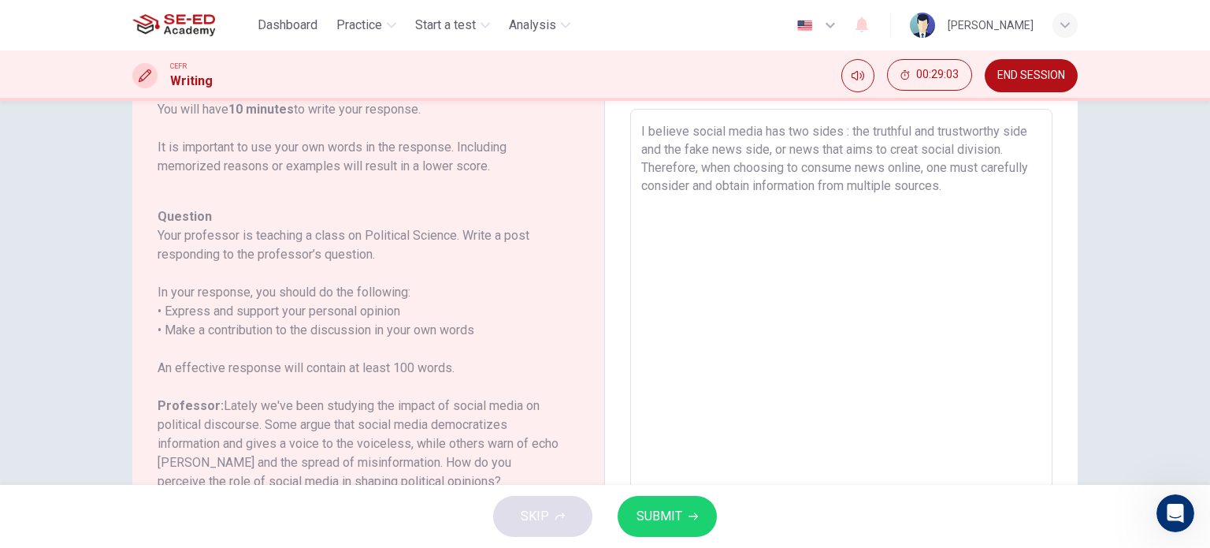
paste textarea "F"
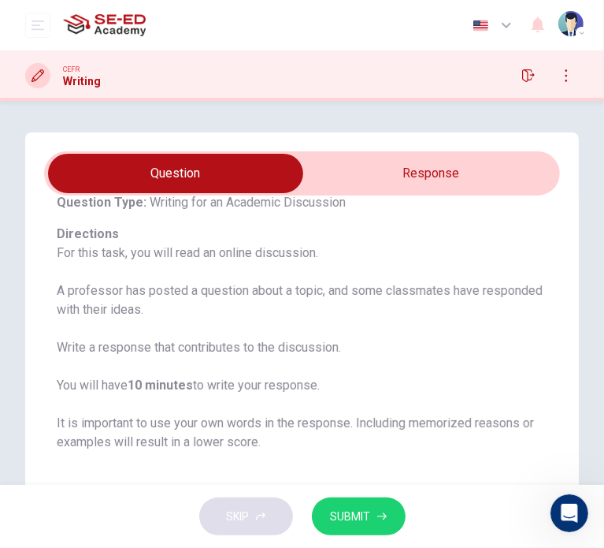
scroll to position [51, 0]
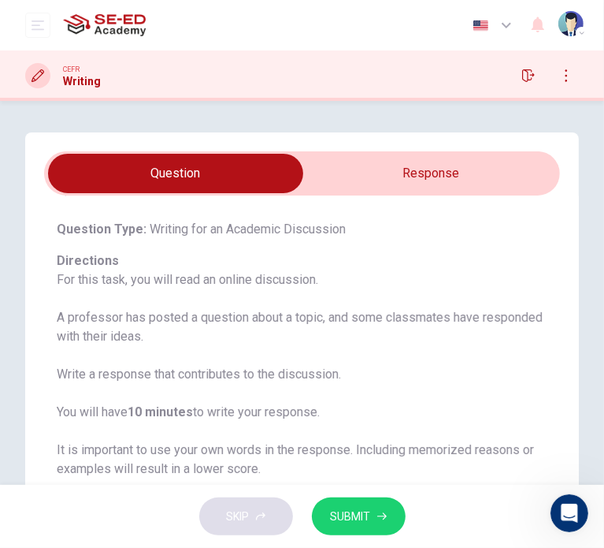
click at [418, 176] on input "checkbox" at bounding box center [176, 173] width 775 height 39
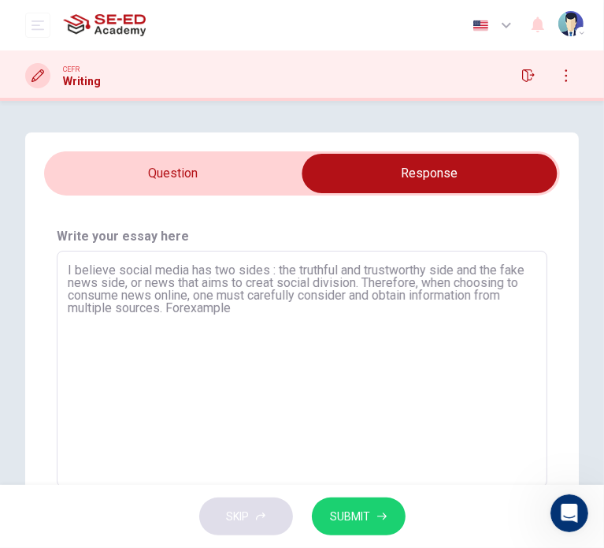
scroll to position [0, 0]
click at [359, 314] on textarea "I believe social media has two sides : the truthful and trustworthy side and th…" at bounding box center [302, 369] width 469 height 210
click at [379, 319] on textarea "I believe social media has two sides : the truthful and trustworthy side and th…" at bounding box center [302, 369] width 469 height 210
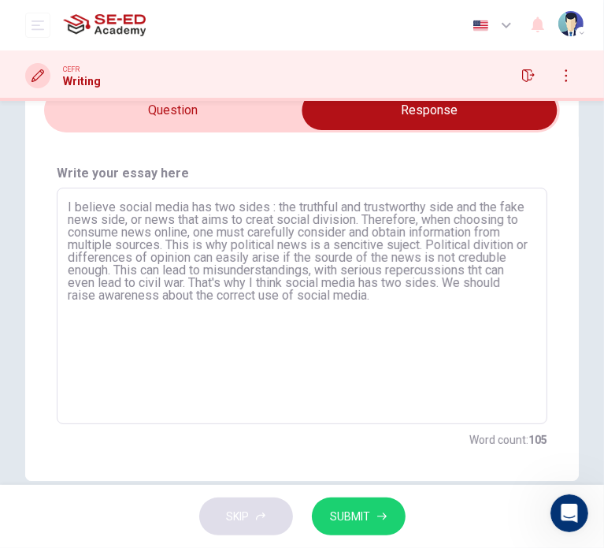
scroll to position [91, 0]
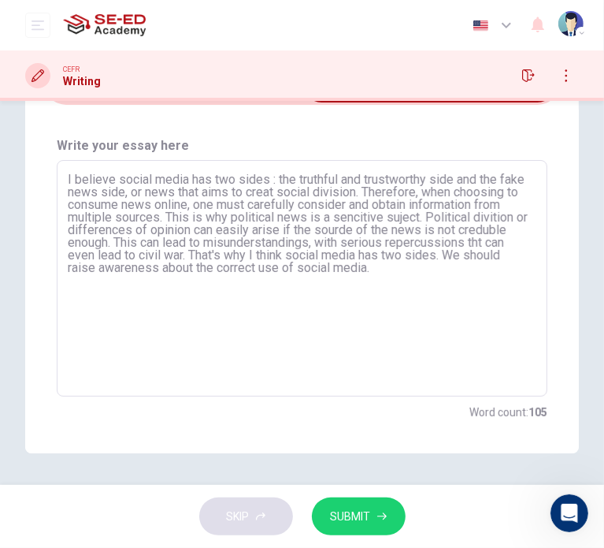
click at [363, 516] on span "SUBMIT" at bounding box center [351, 517] width 40 height 20
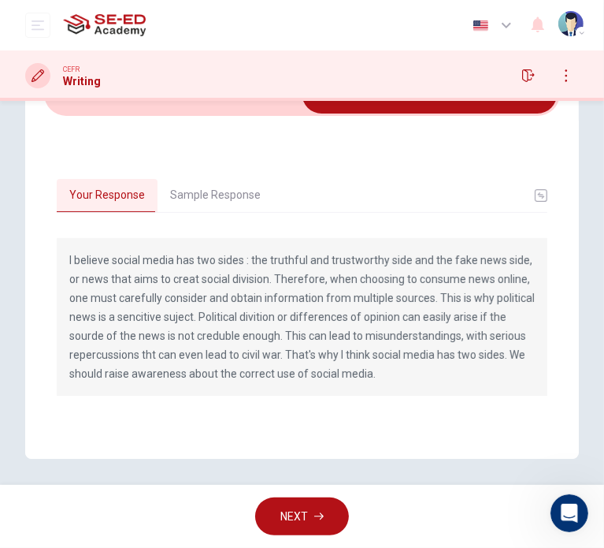
scroll to position [84, 0]
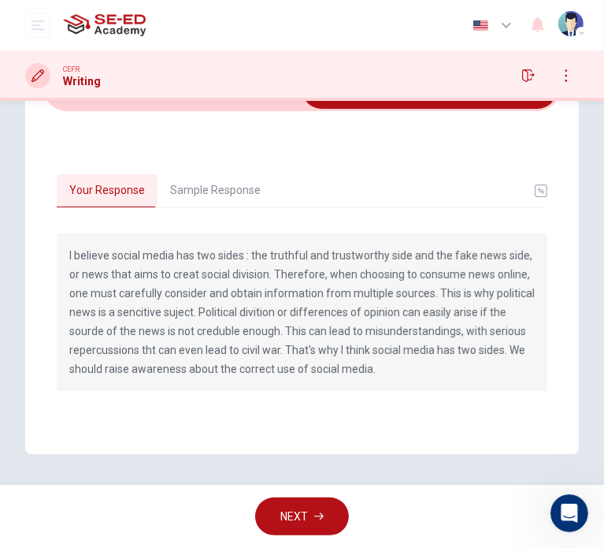
click at [187, 182] on button "Sample Response" at bounding box center [216, 190] width 116 height 33
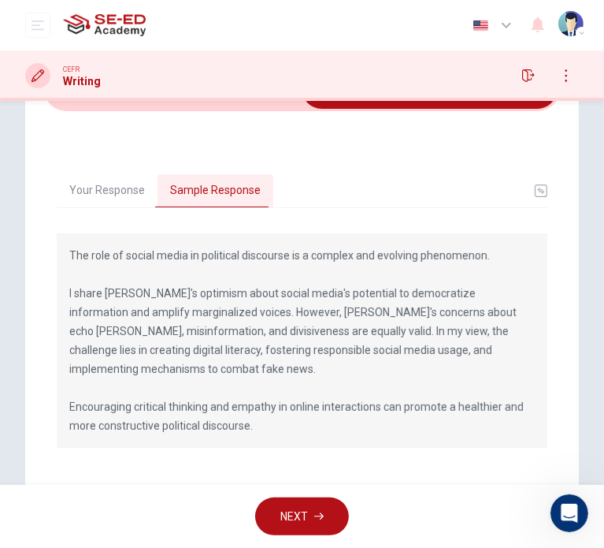
scroll to position [141, 0]
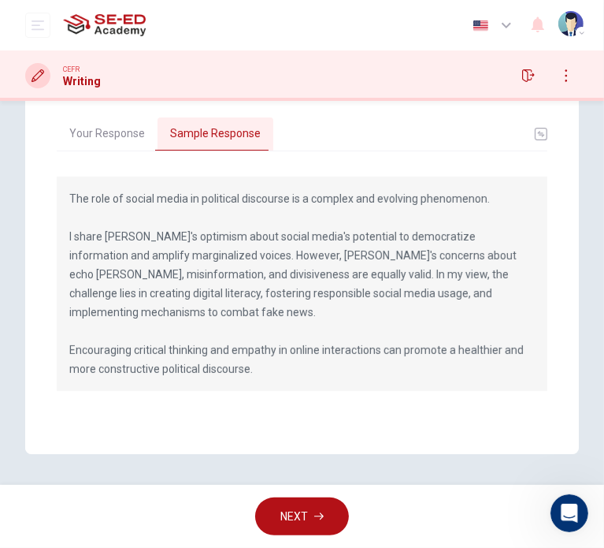
click at [113, 128] on button "Your Response" at bounding box center [107, 133] width 101 height 33
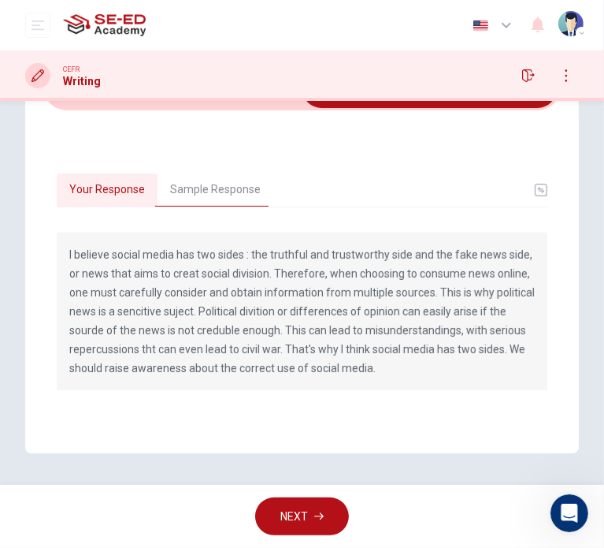
scroll to position [84, 0]
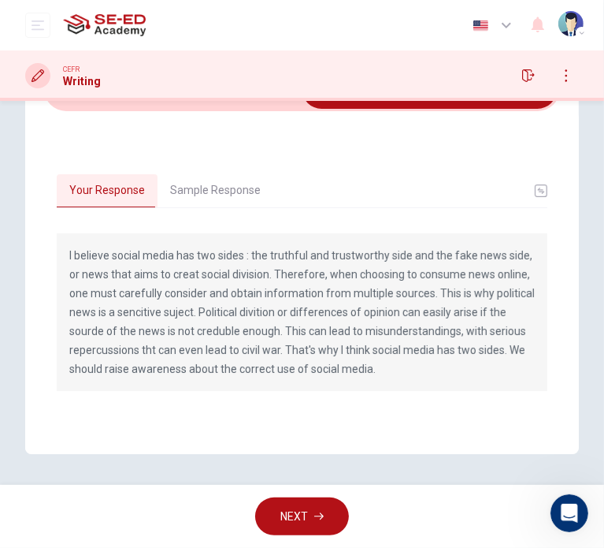
click at [195, 139] on div "Your Response Sample Response I believe social media has two sides : the truthf…" at bounding box center [302, 282] width 554 height 343
click at [212, 180] on button "Sample Response" at bounding box center [216, 190] width 116 height 33
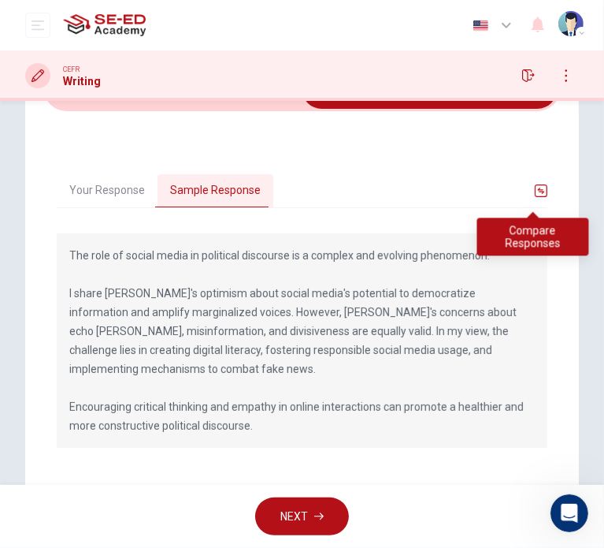
click at [537, 189] on icon "basic tabs example" at bounding box center [541, 190] width 13 height 13
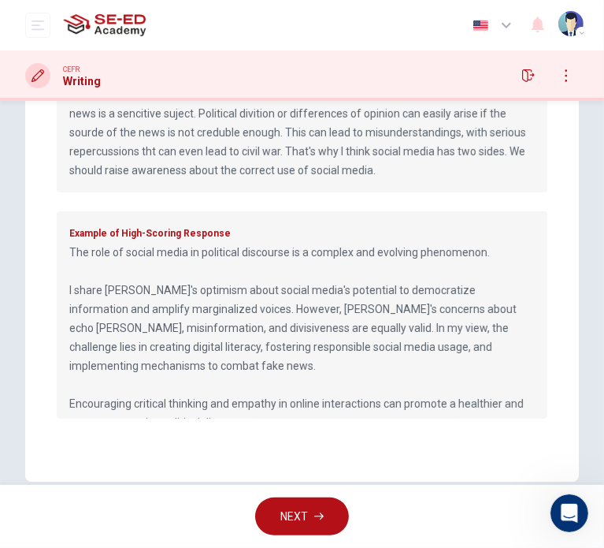
scroll to position [321, 0]
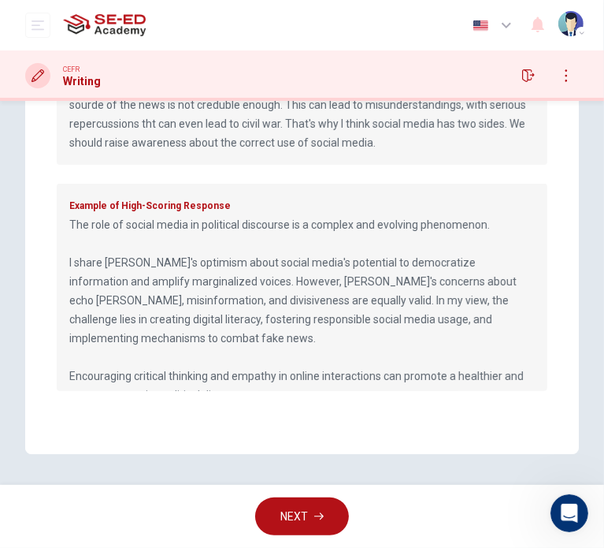
drag, startPoint x: 498, startPoint y: 374, endPoint x: 251, endPoint y: 308, distance: 255.4
click at [251, 308] on p "The role of social media in political discourse is a complex and evolving pheno…" at bounding box center [302, 309] width 466 height 189
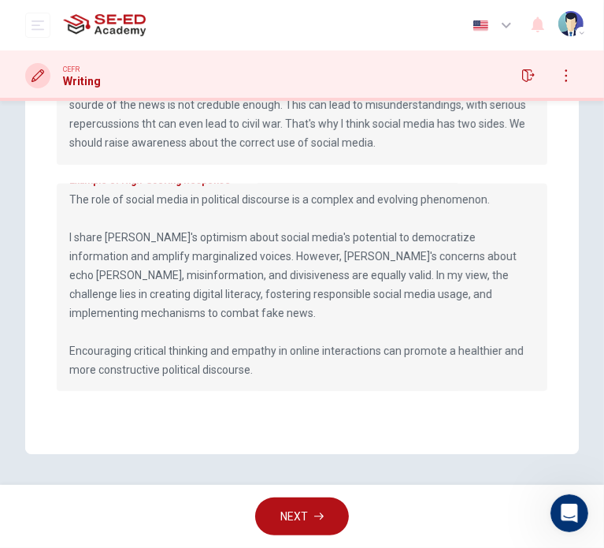
drag, startPoint x: 258, startPoint y: 367, endPoint x: 206, endPoint y: 352, distance: 54.9
click at [220, 357] on p "The role of social media in political discourse is a complex and evolving pheno…" at bounding box center [302, 284] width 466 height 189
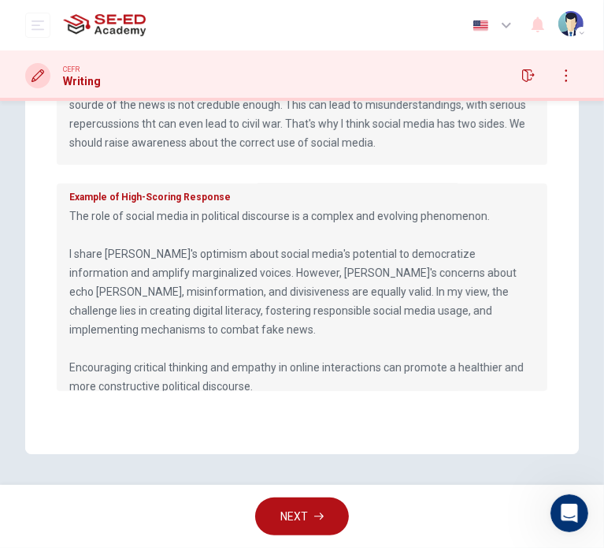
scroll to position [0, 0]
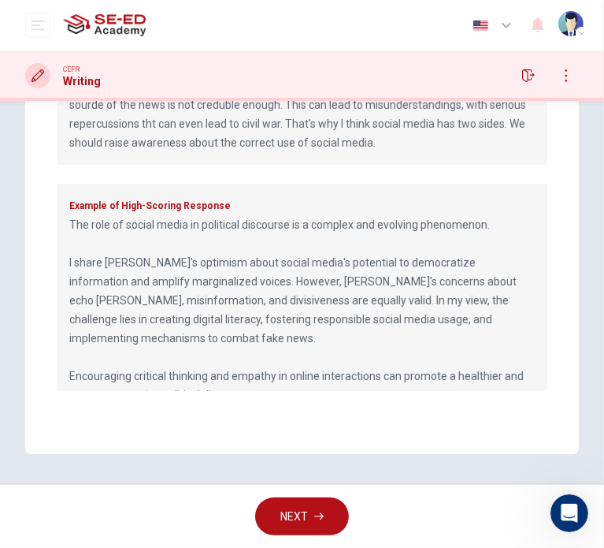
click at [318, 507] on button "NEXT" at bounding box center [302, 516] width 94 height 39
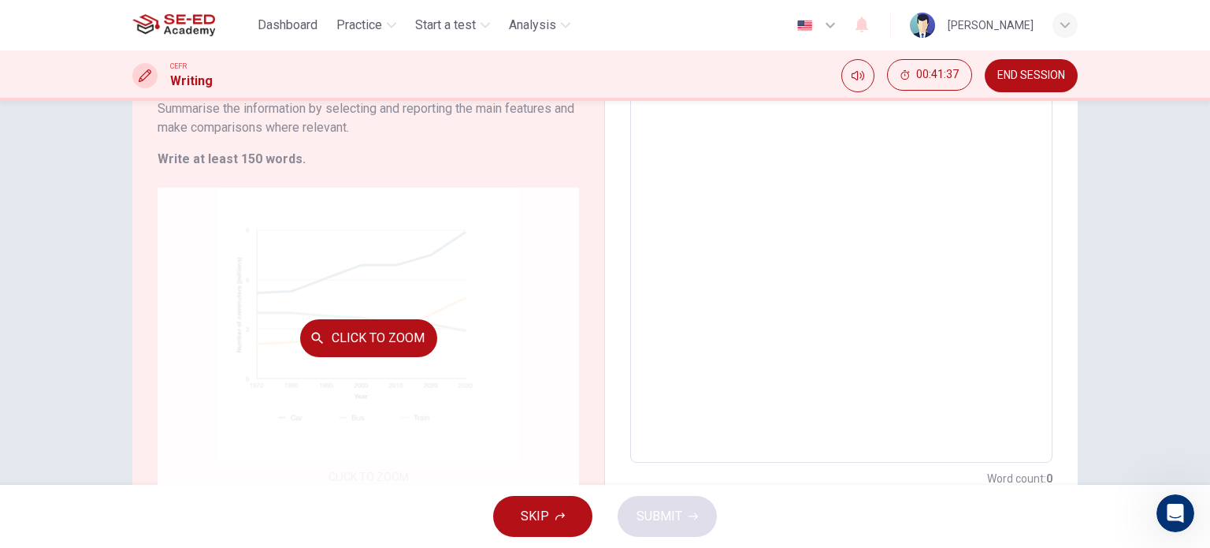
scroll to position [307, 0]
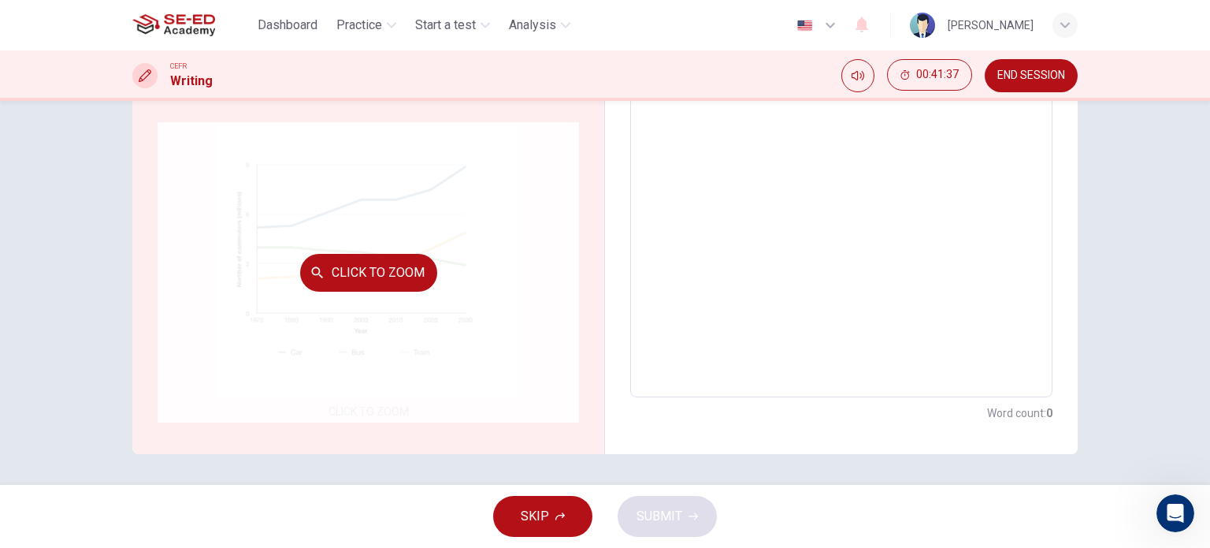
click at [443, 251] on div "Click to Zoom" at bounding box center [369, 272] width 422 height 300
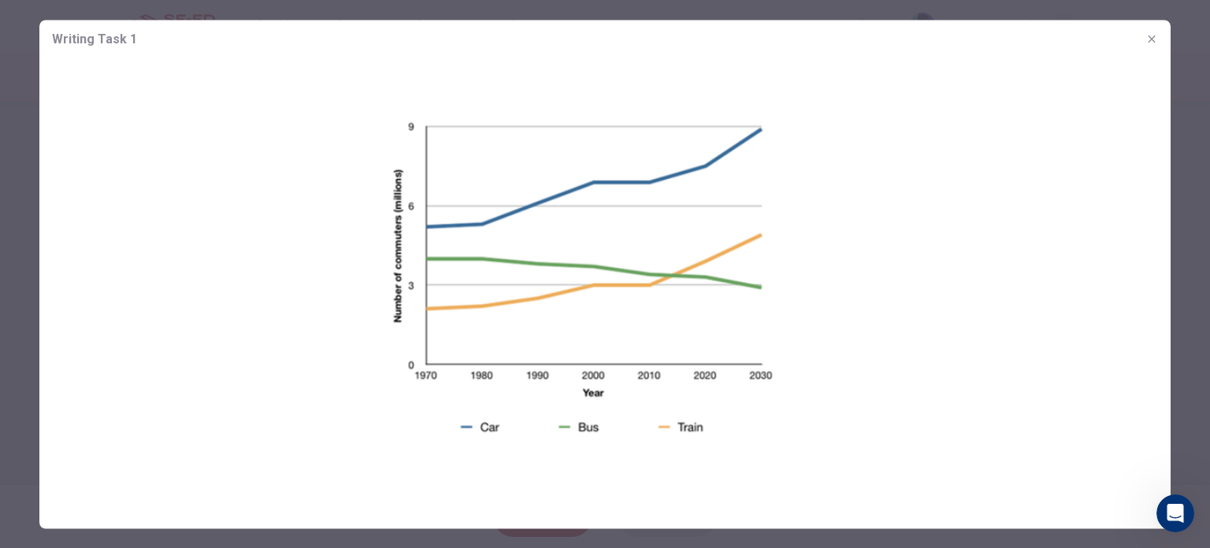
click at [0, 210] on div at bounding box center [605, 274] width 1210 height 548
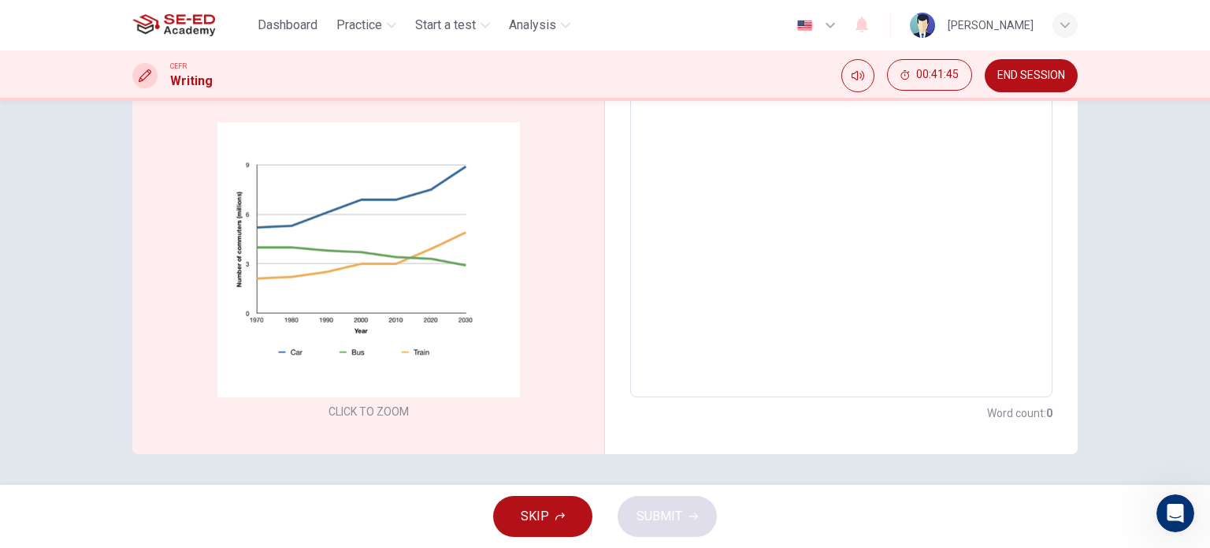
click at [558, 515] on icon "button" at bounding box center [560, 516] width 9 height 8
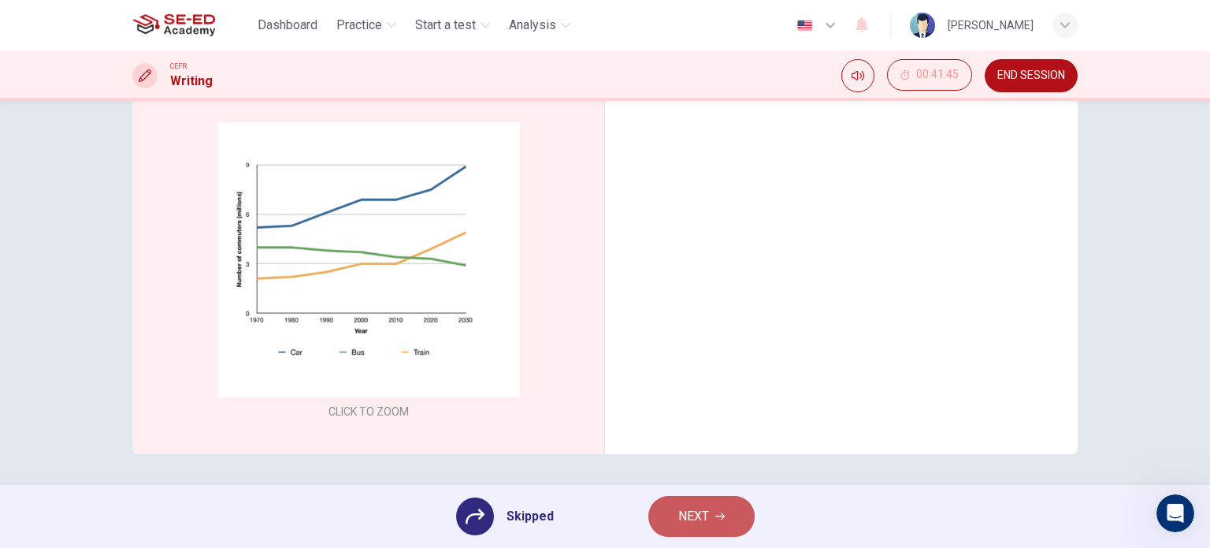
click at [697, 514] on span "NEXT" at bounding box center [694, 516] width 31 height 22
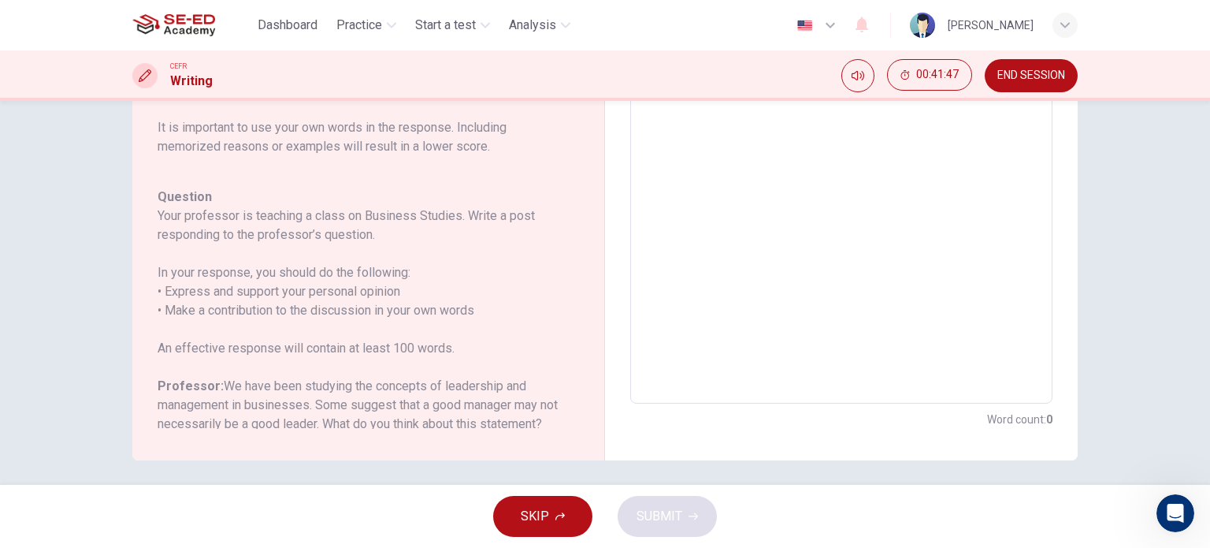
scroll to position [318, 0]
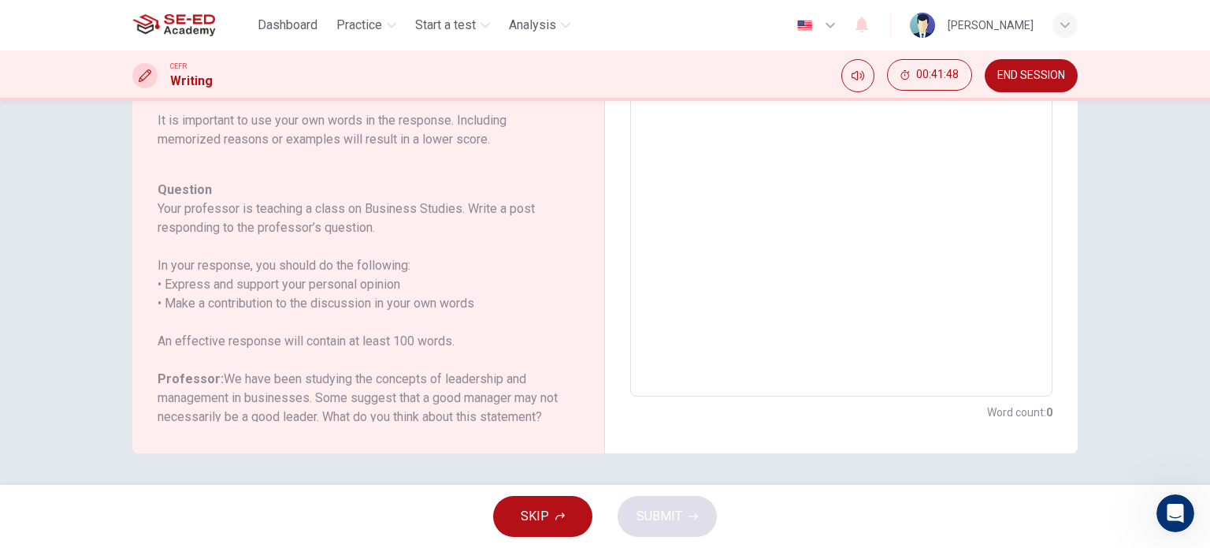
click at [684, 510] on div "SKIP SUBMIT" at bounding box center [605, 516] width 1210 height 63
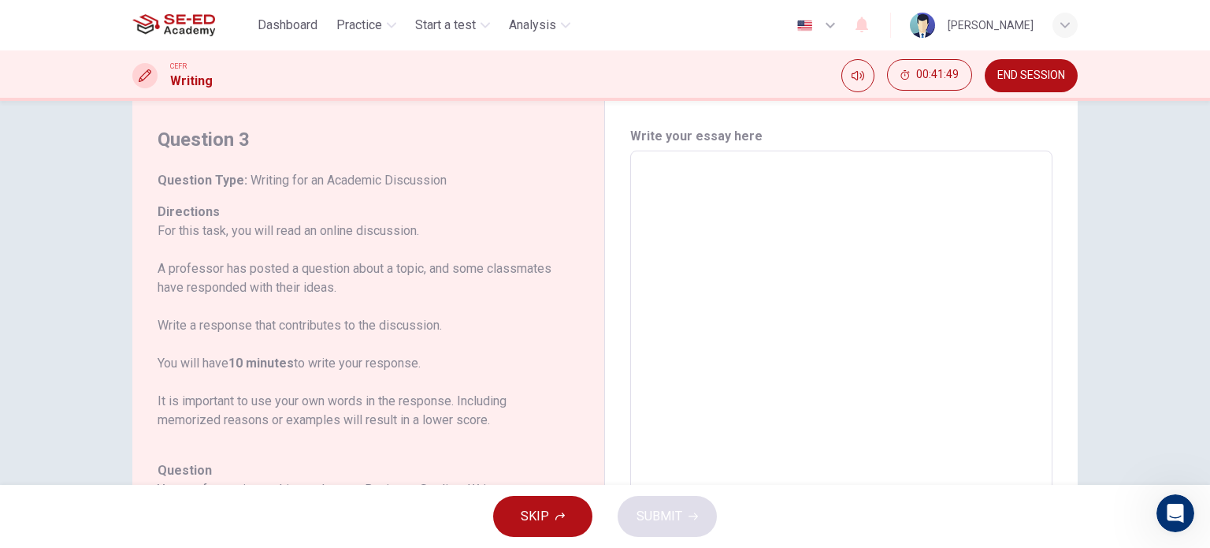
scroll to position [0, 0]
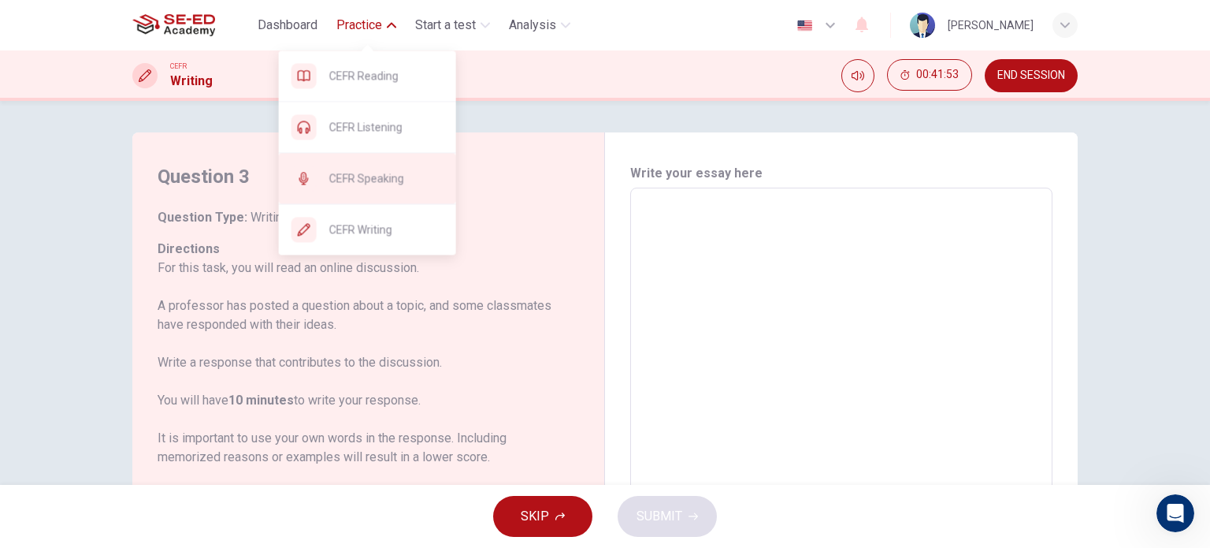
click at [375, 180] on span "CEFR Speaking" at bounding box center [386, 178] width 114 height 19
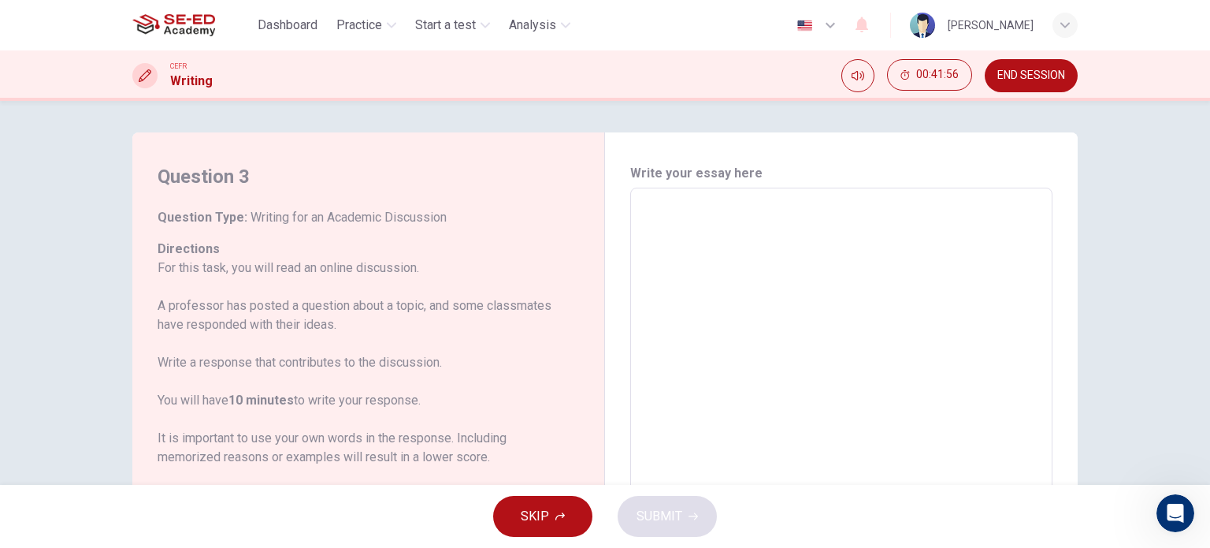
click at [1005, 88] on button "END SESSION" at bounding box center [1031, 75] width 93 height 33
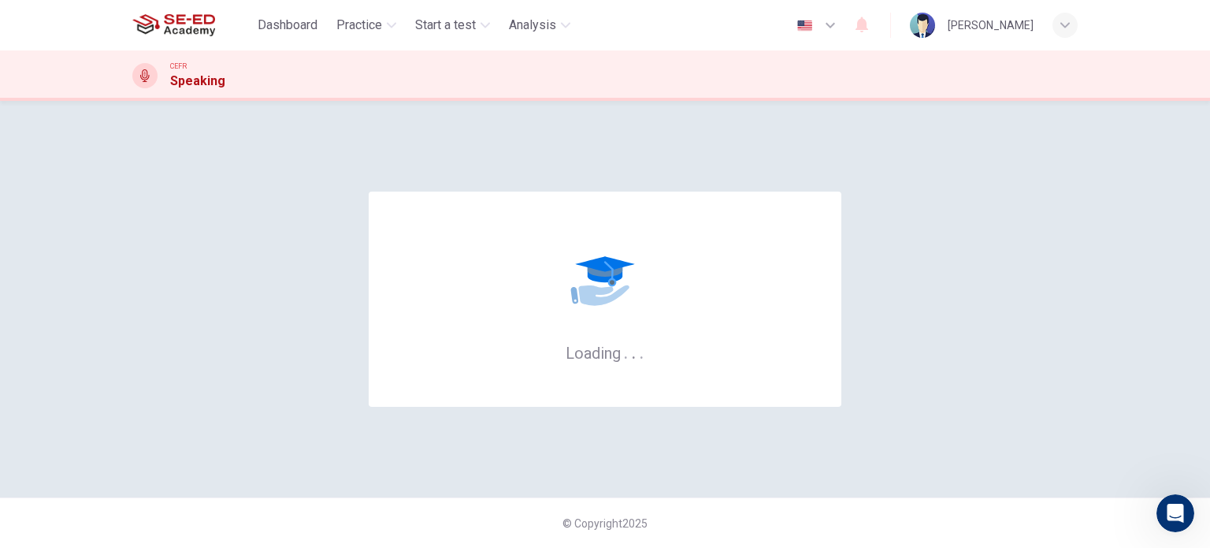
scroll to position [2, 0]
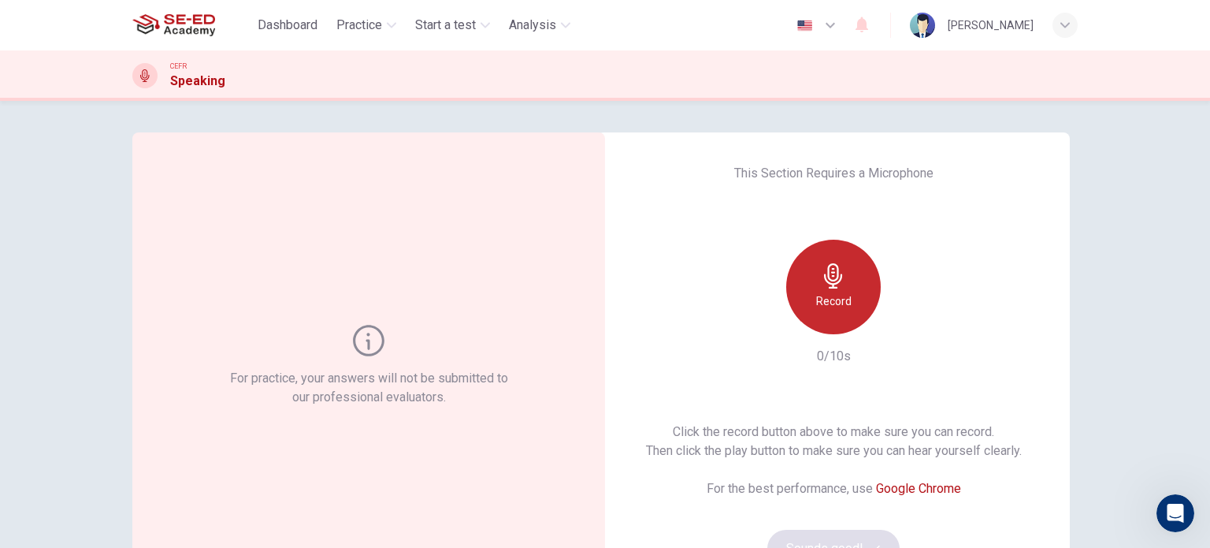
click at [829, 284] on icon "button" at bounding box center [833, 275] width 18 height 25
click at [850, 296] on div "Stop" at bounding box center [833, 287] width 95 height 95
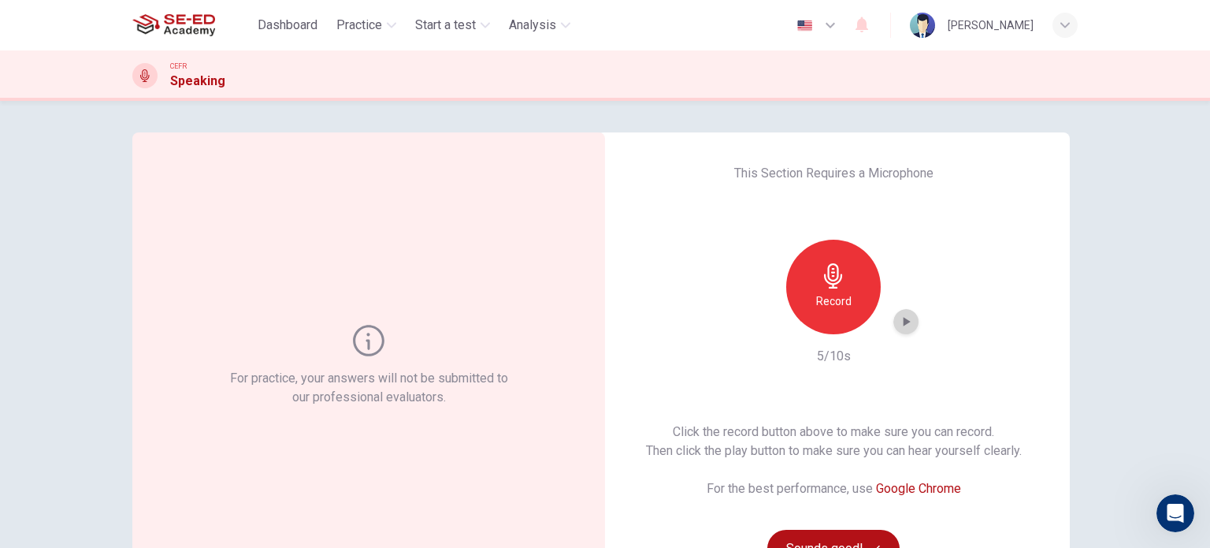
click at [908, 325] on icon "button" at bounding box center [906, 322] width 16 height 16
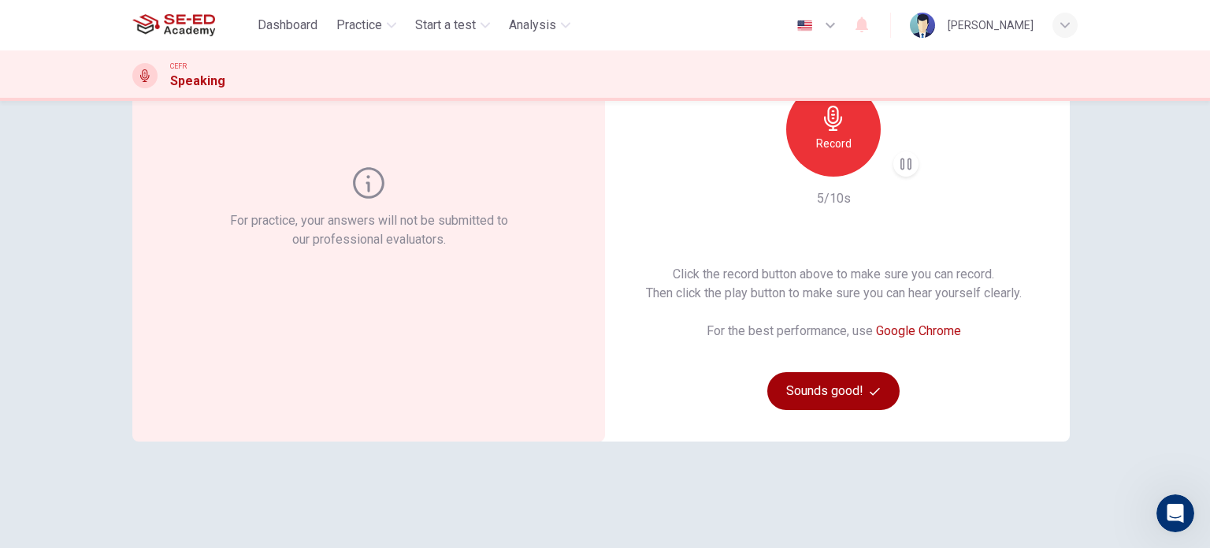
click at [838, 389] on button "Sounds good!" at bounding box center [834, 391] width 132 height 38
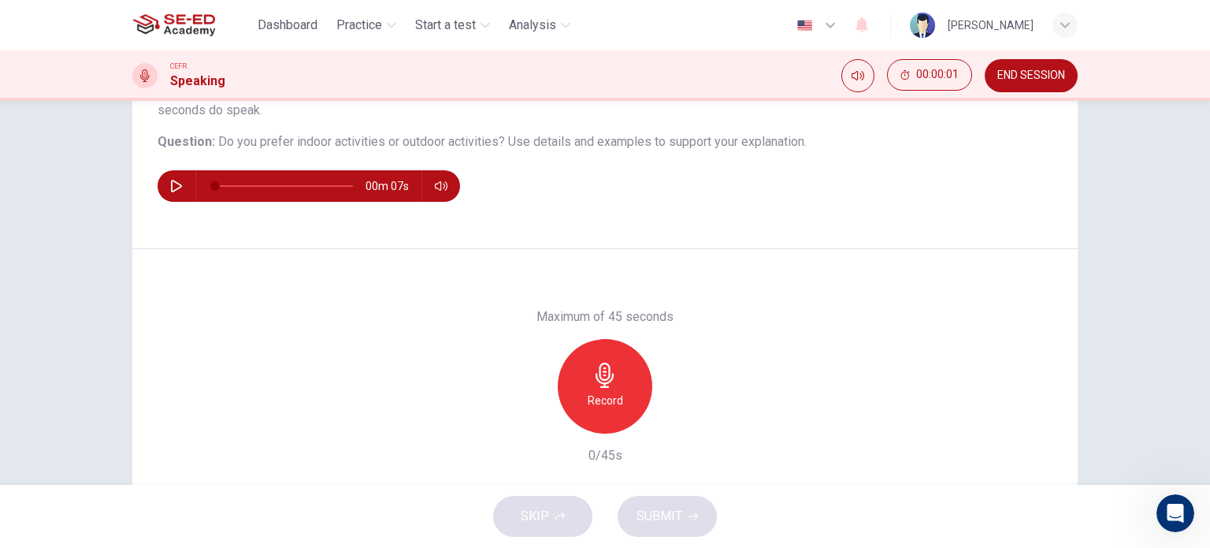
click at [180, 184] on button "button" at bounding box center [176, 186] width 25 height 32
type input "0"
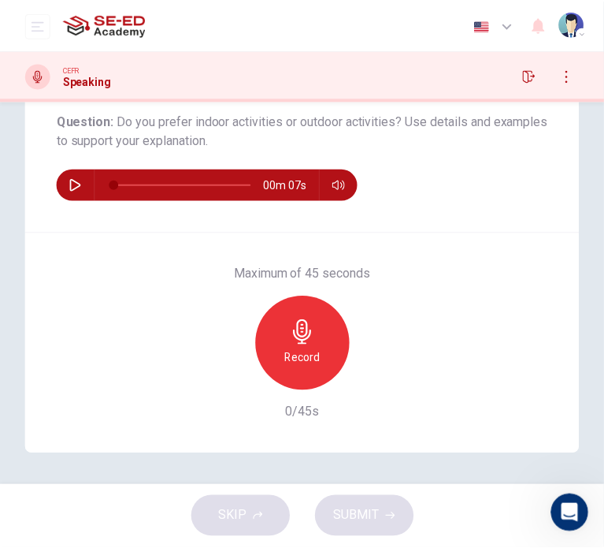
scroll to position [196, 0]
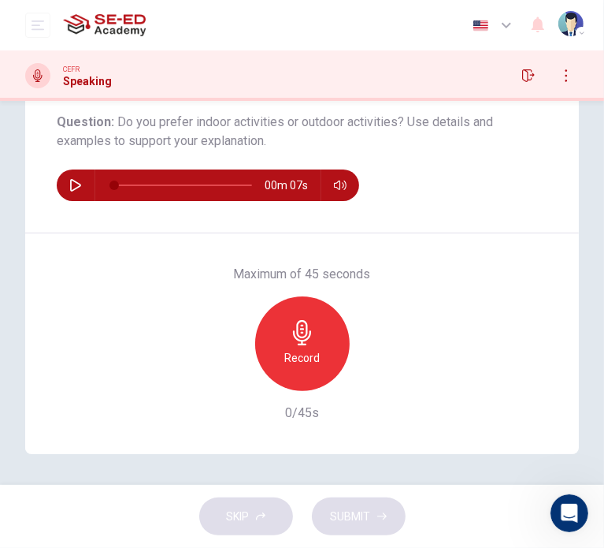
click at [312, 332] on div "Record" at bounding box center [302, 343] width 95 height 95
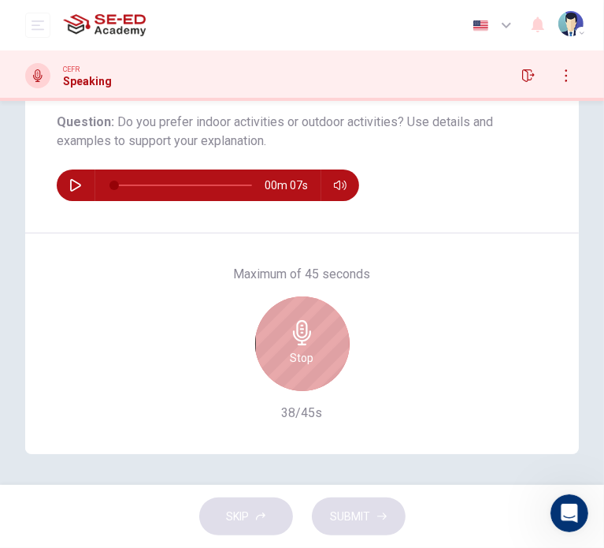
click at [281, 332] on div "Stop" at bounding box center [302, 343] width 95 height 95
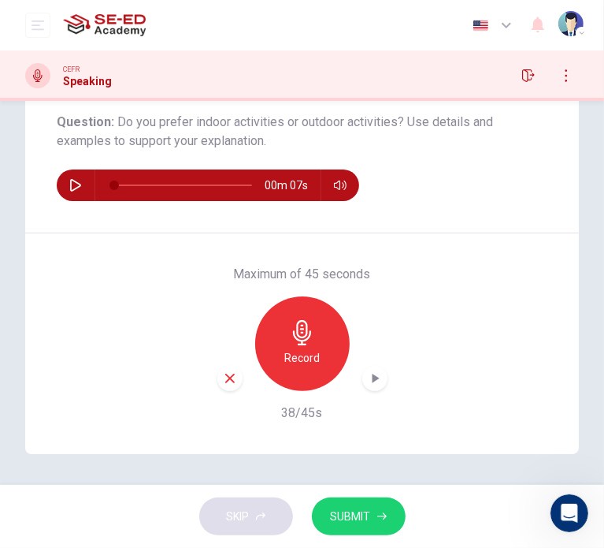
click at [372, 378] on icon "button" at bounding box center [375, 378] width 7 height 9
click at [355, 524] on span "SUBMIT" at bounding box center [351, 517] width 40 height 20
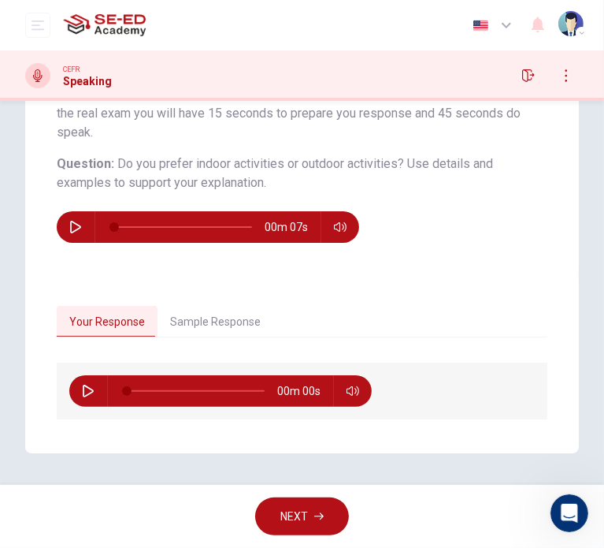
scroll to position [154, 0]
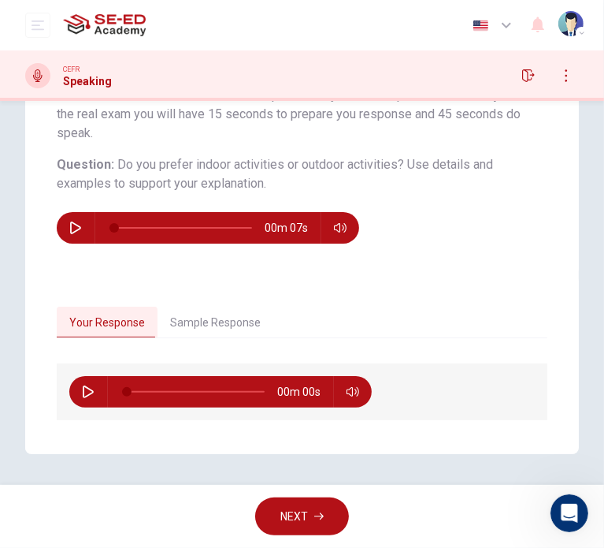
click at [188, 325] on button "Sample Response" at bounding box center [216, 323] width 116 height 33
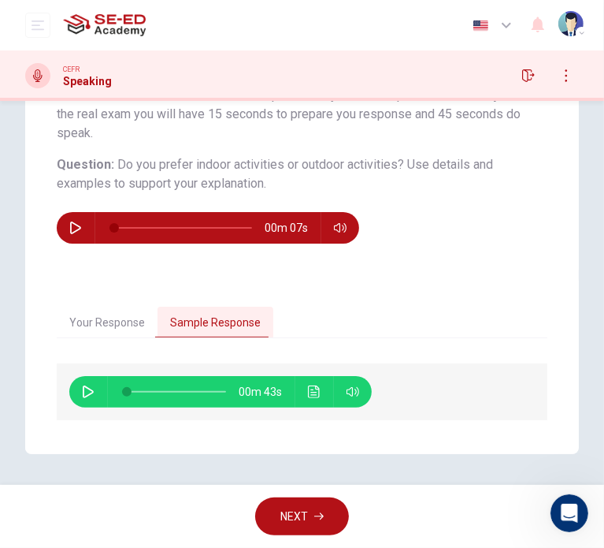
click at [89, 395] on icon "button" at bounding box center [88, 391] width 13 height 13
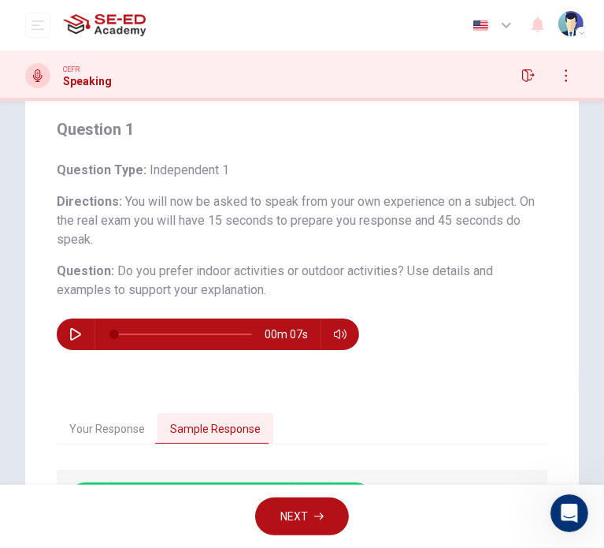
scroll to position [0, 0]
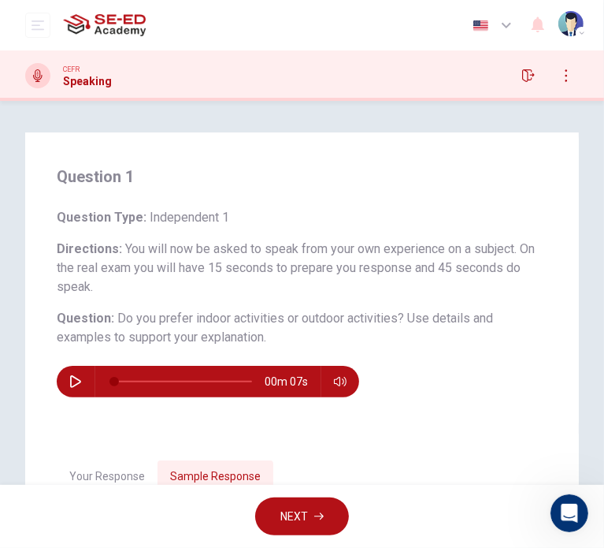
type input "90"
click at [313, 509] on button "NEXT" at bounding box center [302, 516] width 94 height 39
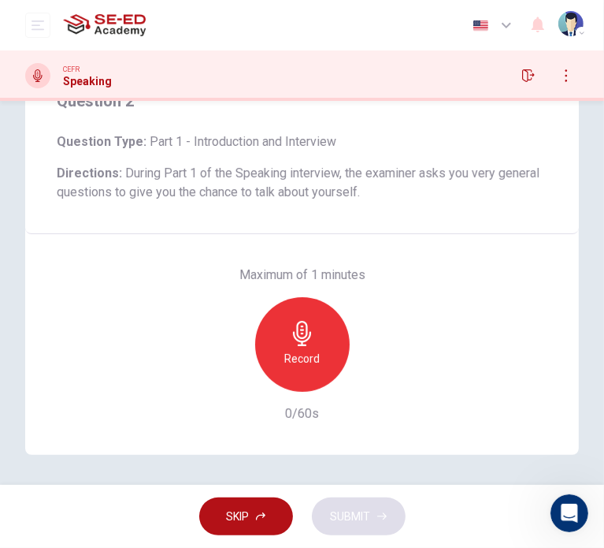
scroll to position [133, 0]
click at [530, 81] on icon "button" at bounding box center [528, 75] width 13 height 13
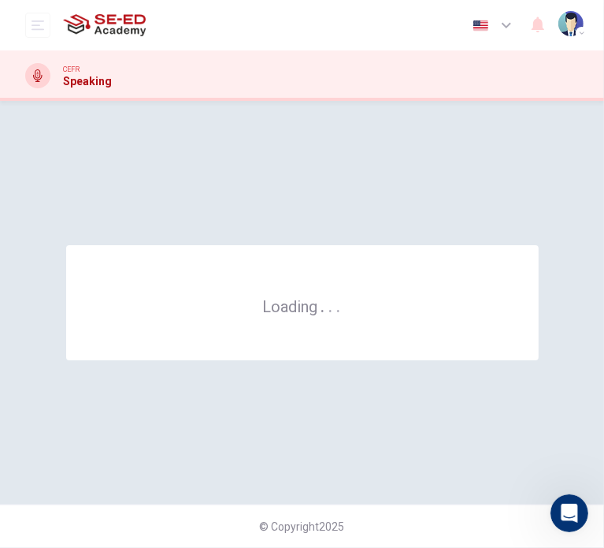
scroll to position [0, 0]
